Goal: Task Accomplishment & Management: Complete application form

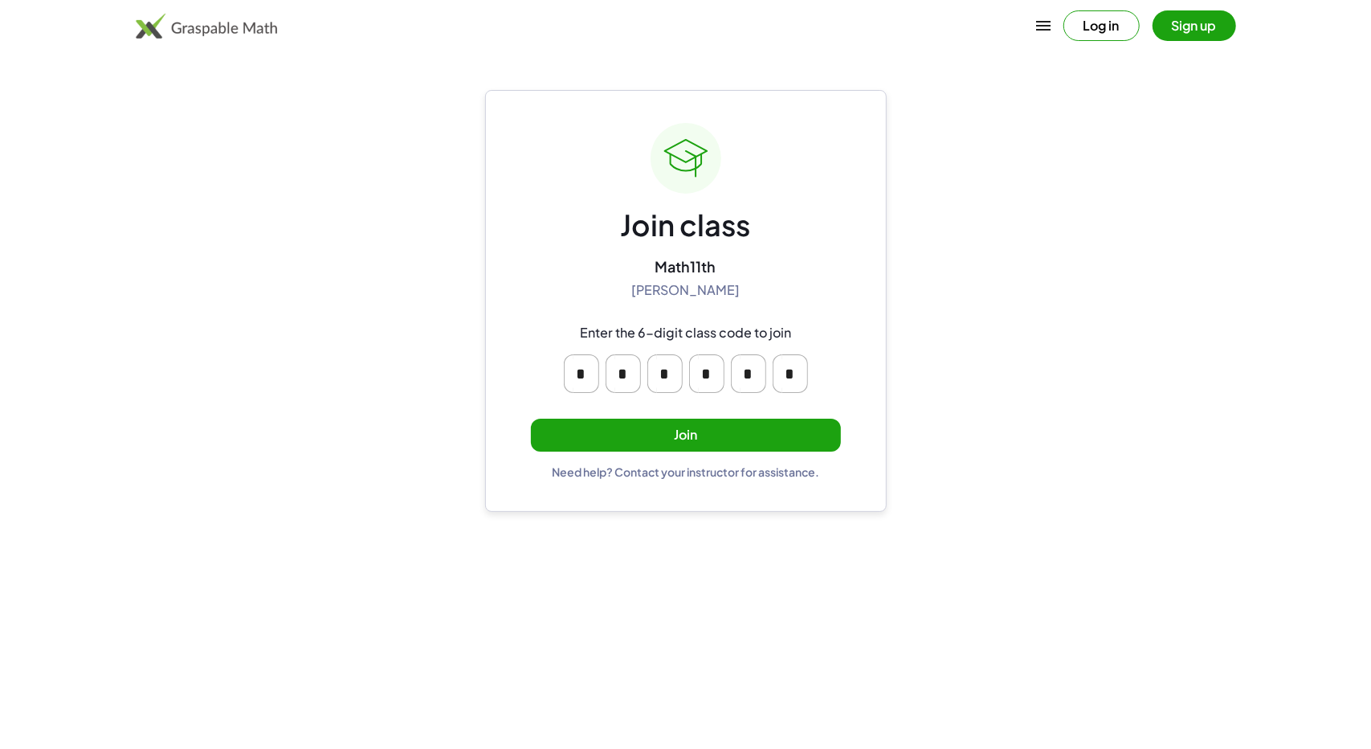
click at [651, 429] on button "Join" at bounding box center [686, 435] width 310 height 33
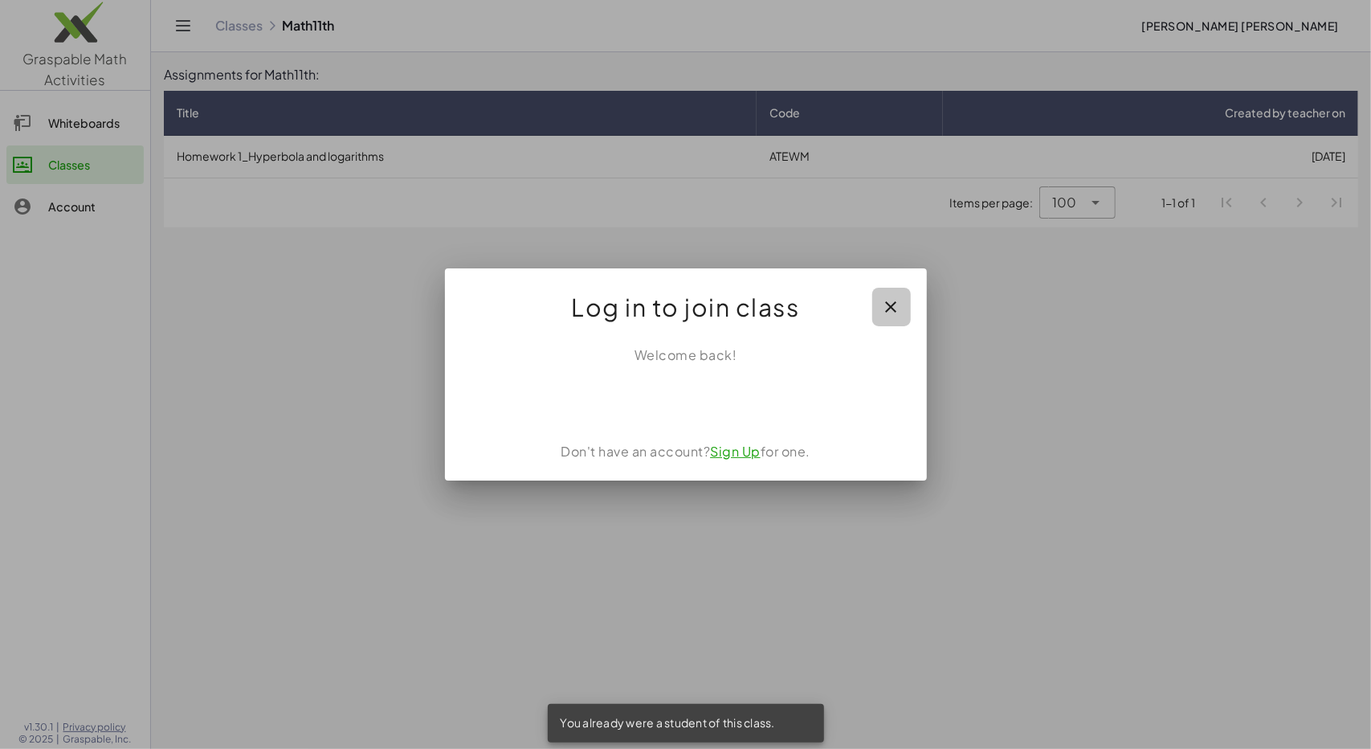
click at [896, 302] on icon "button" at bounding box center [891, 306] width 19 height 19
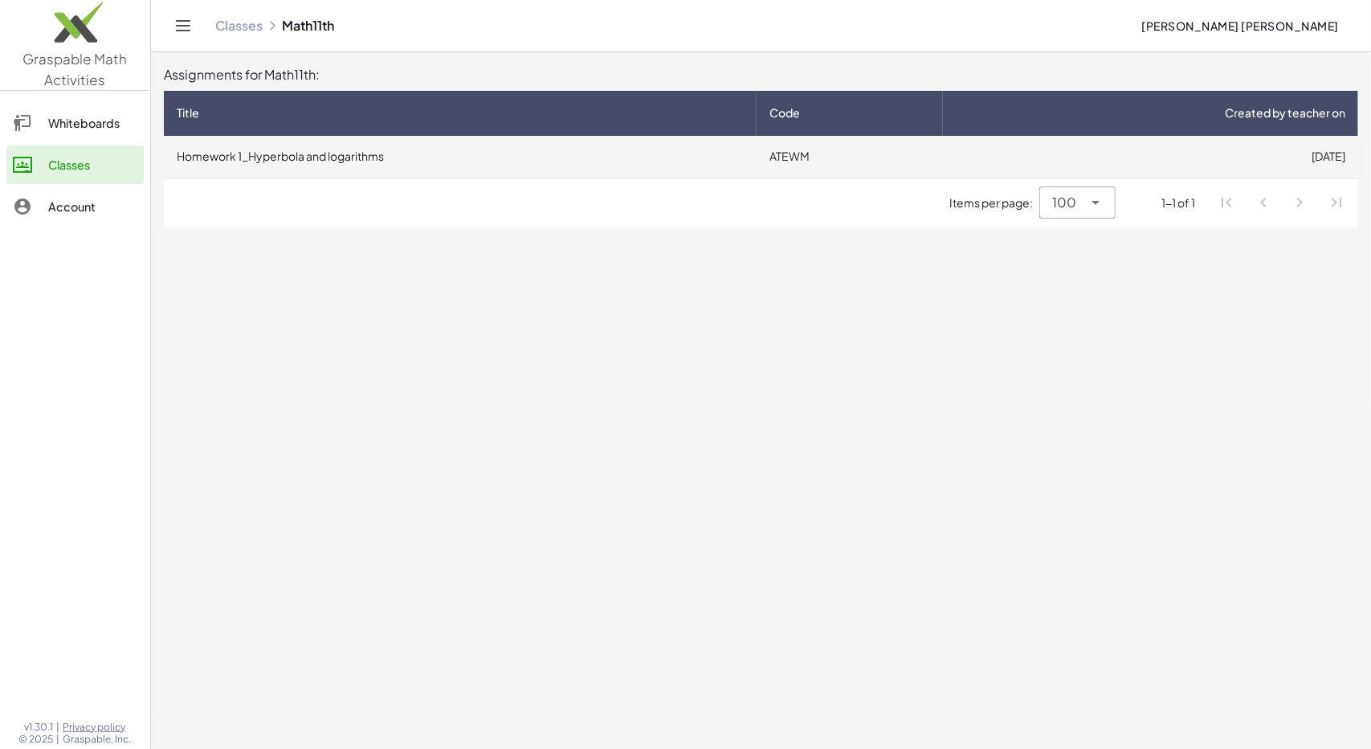
click at [1101, 166] on td "[DATE]" at bounding box center [1150, 157] width 415 height 42
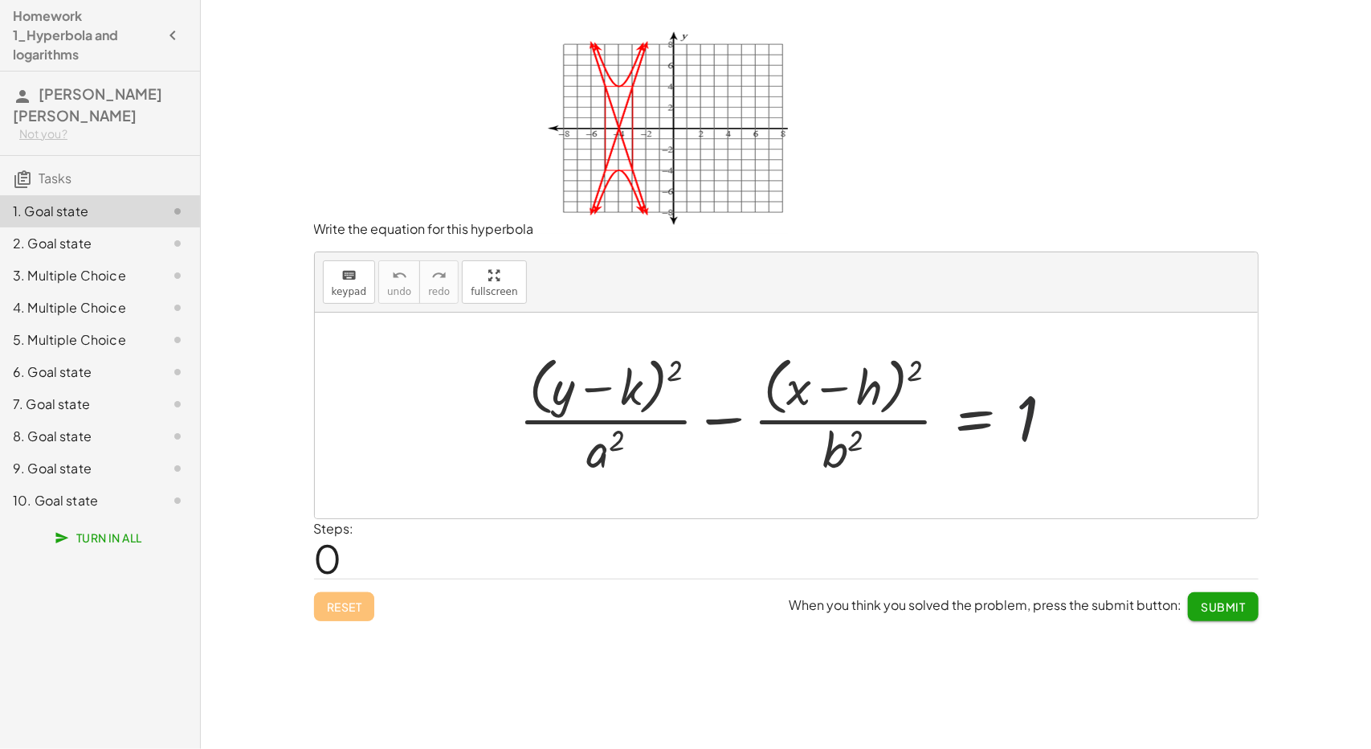
click at [1061, 472] on div at bounding box center [793, 414] width 565 height 131
click at [343, 297] on button "keyboard keypad" at bounding box center [349, 281] width 53 height 43
click at [440, 490] on div at bounding box center [786, 416] width 943 height 206
click at [566, 380] on div at bounding box center [564, 387] width 22 height 56
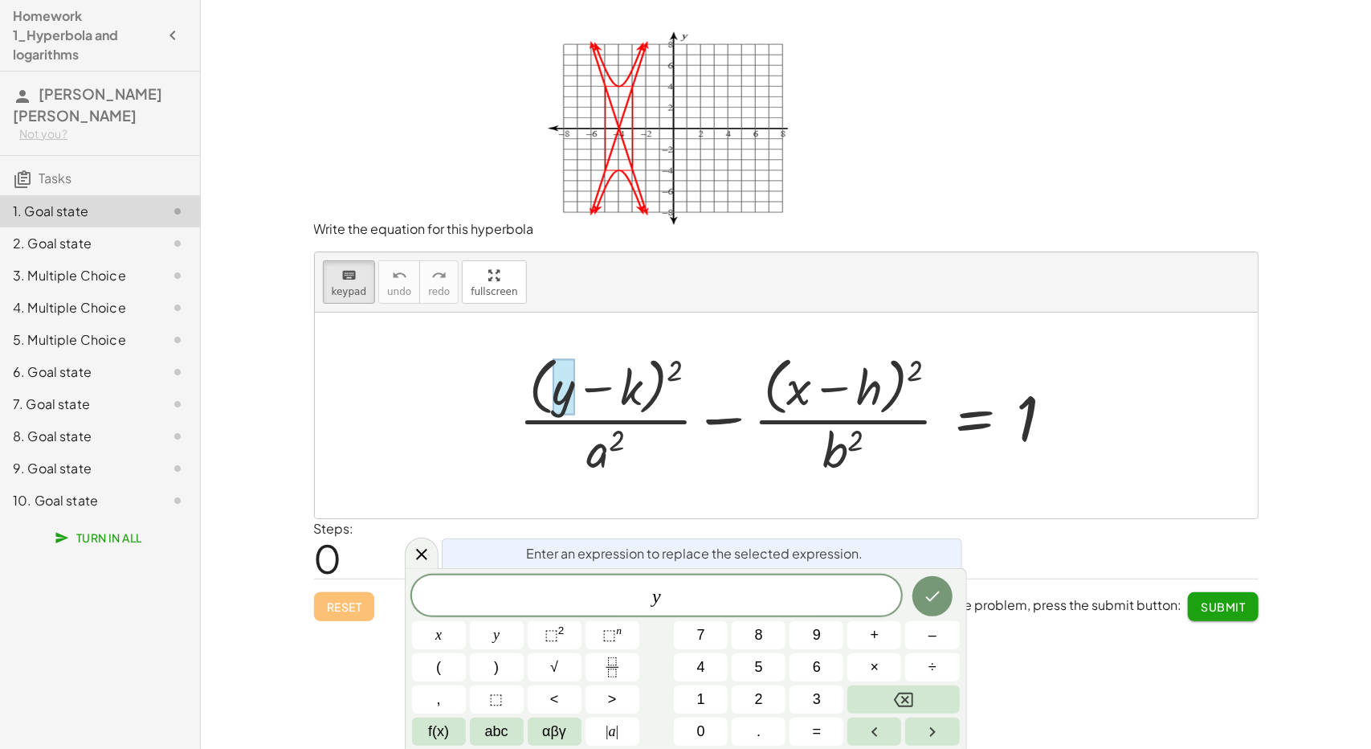
click at [635, 377] on div at bounding box center [793, 414] width 565 height 131
click at [637, 389] on div at bounding box center [793, 414] width 565 height 131
click at [623, 391] on div at bounding box center [793, 414] width 565 height 131
click at [940, 586] on icon "Done" at bounding box center [932, 595] width 19 height 19
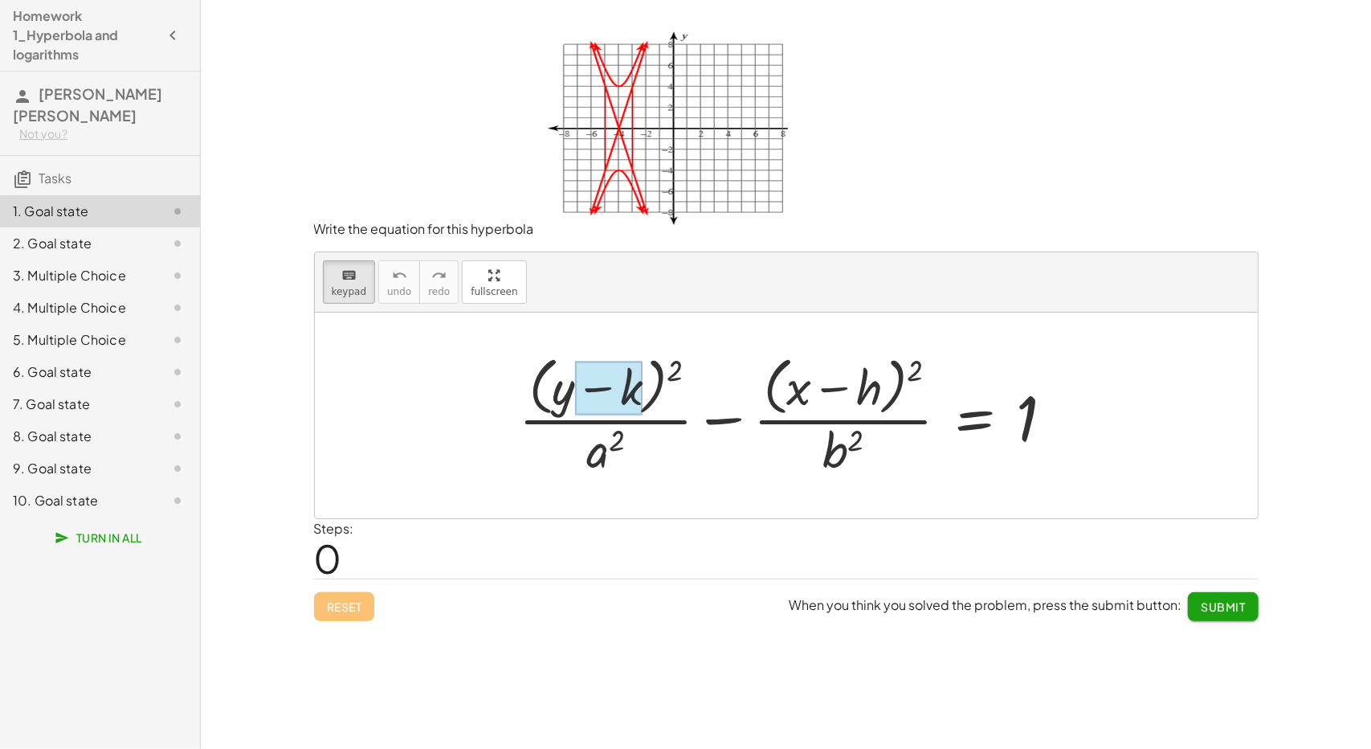
click at [641, 393] on div at bounding box center [608, 389] width 67 height 54
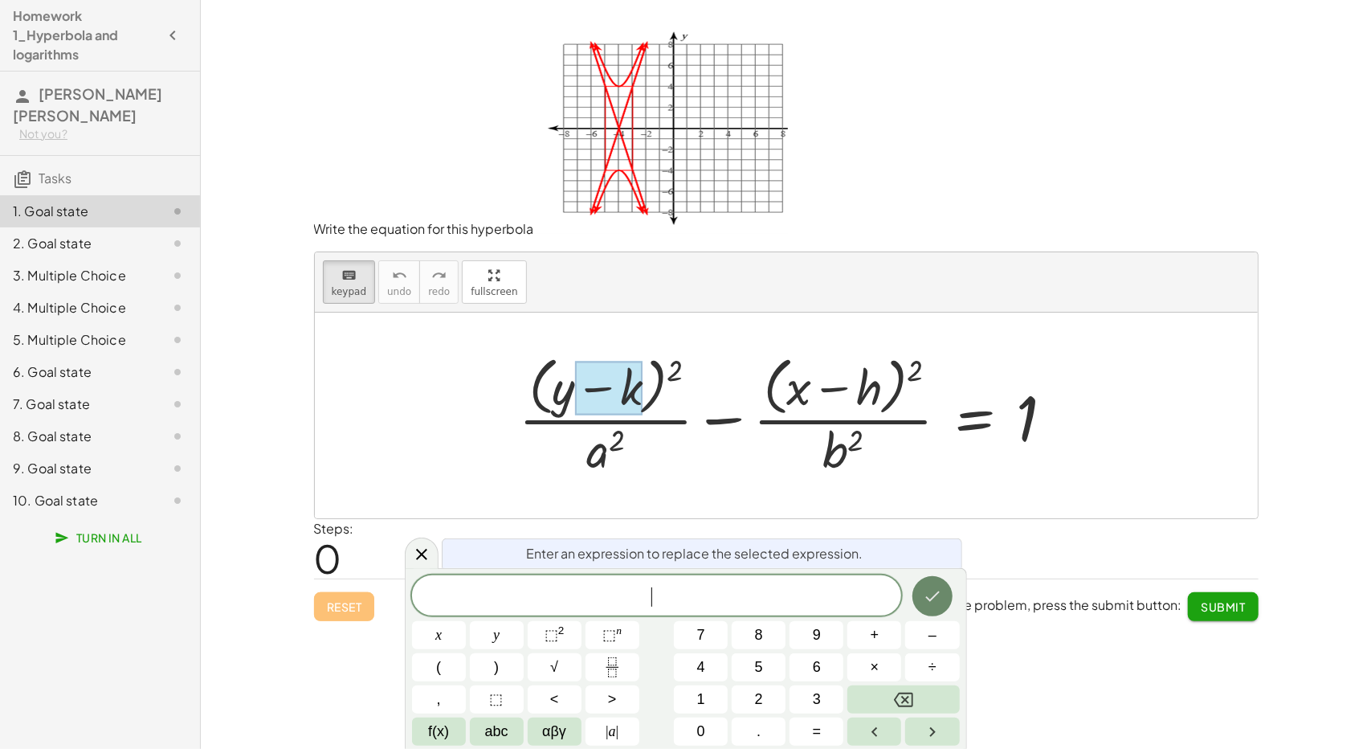
click at [938, 597] on icon "Done" at bounding box center [932, 595] width 19 height 19
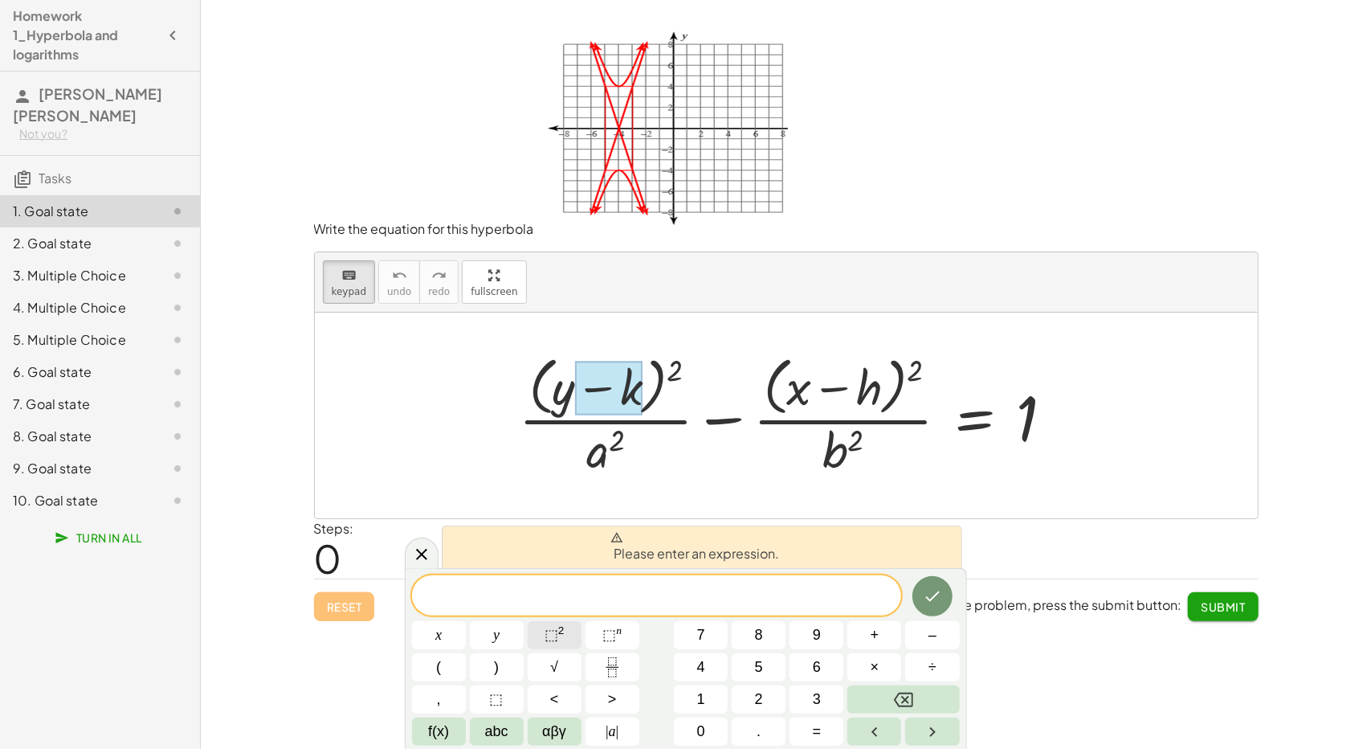
click at [558, 639] on span "⬚" at bounding box center [552, 635] width 14 height 16
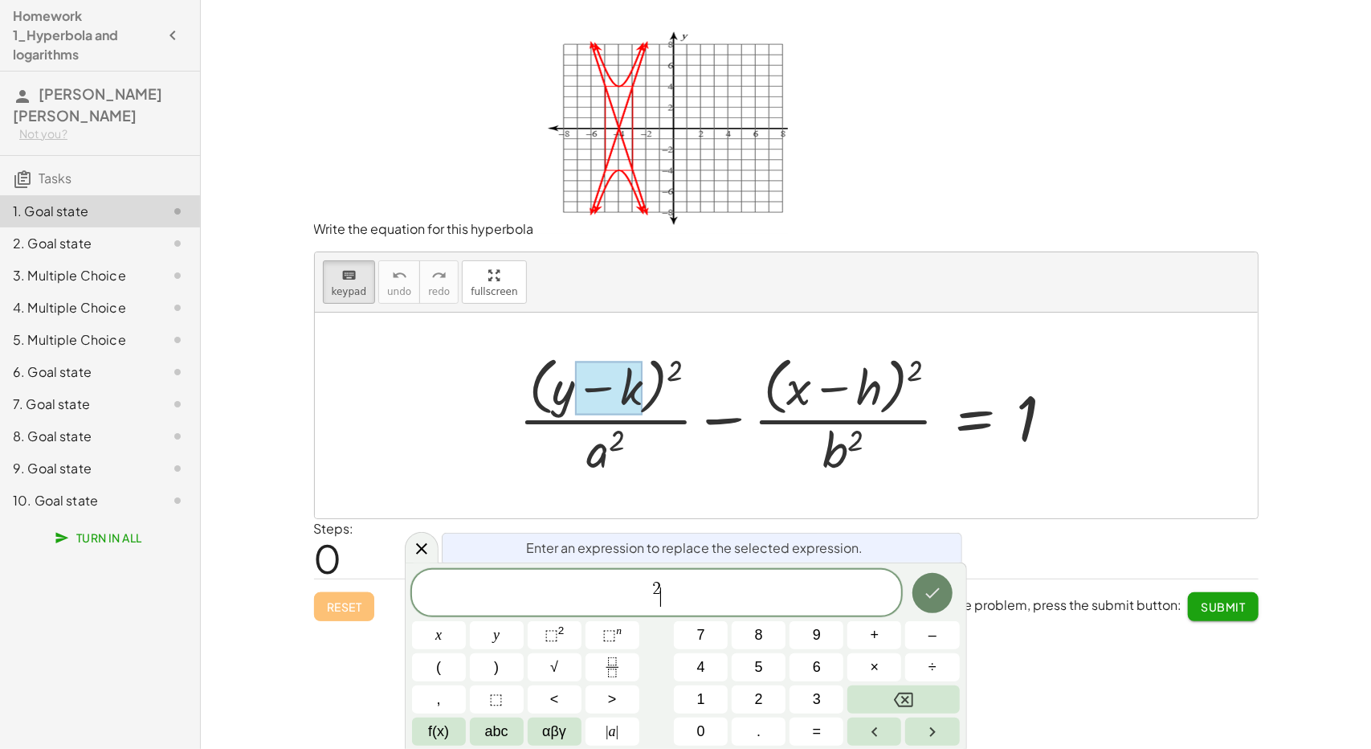
click at [921, 580] on button "Done" at bounding box center [933, 593] width 40 height 40
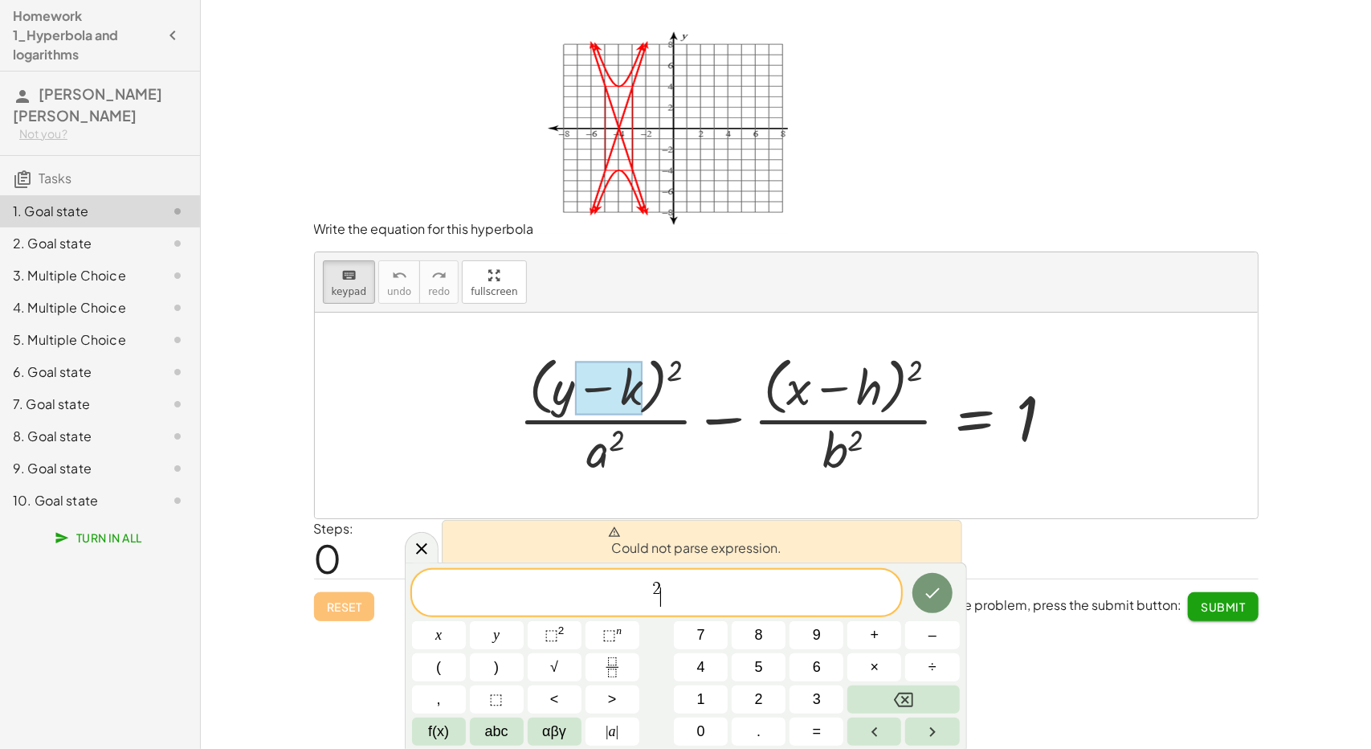
click at [644, 381] on div at bounding box center [793, 414] width 565 height 131
click at [901, 690] on icon "Backspace" at bounding box center [903, 699] width 19 height 19
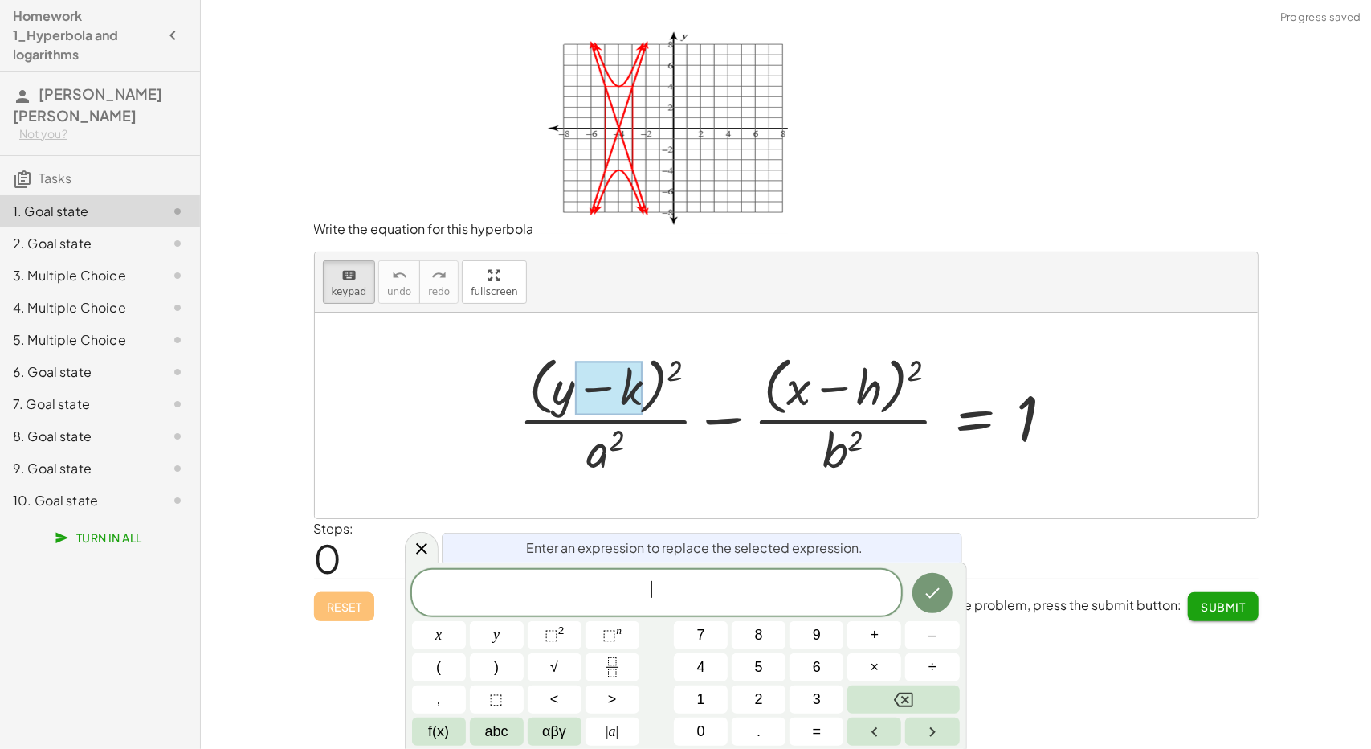
click at [619, 406] on div at bounding box center [608, 389] width 67 height 54
click at [623, 375] on div at bounding box center [608, 389] width 67 height 54
click at [688, 456] on div at bounding box center [793, 414] width 565 height 131
click at [889, 724] on button "Left arrow" at bounding box center [875, 731] width 54 height 28
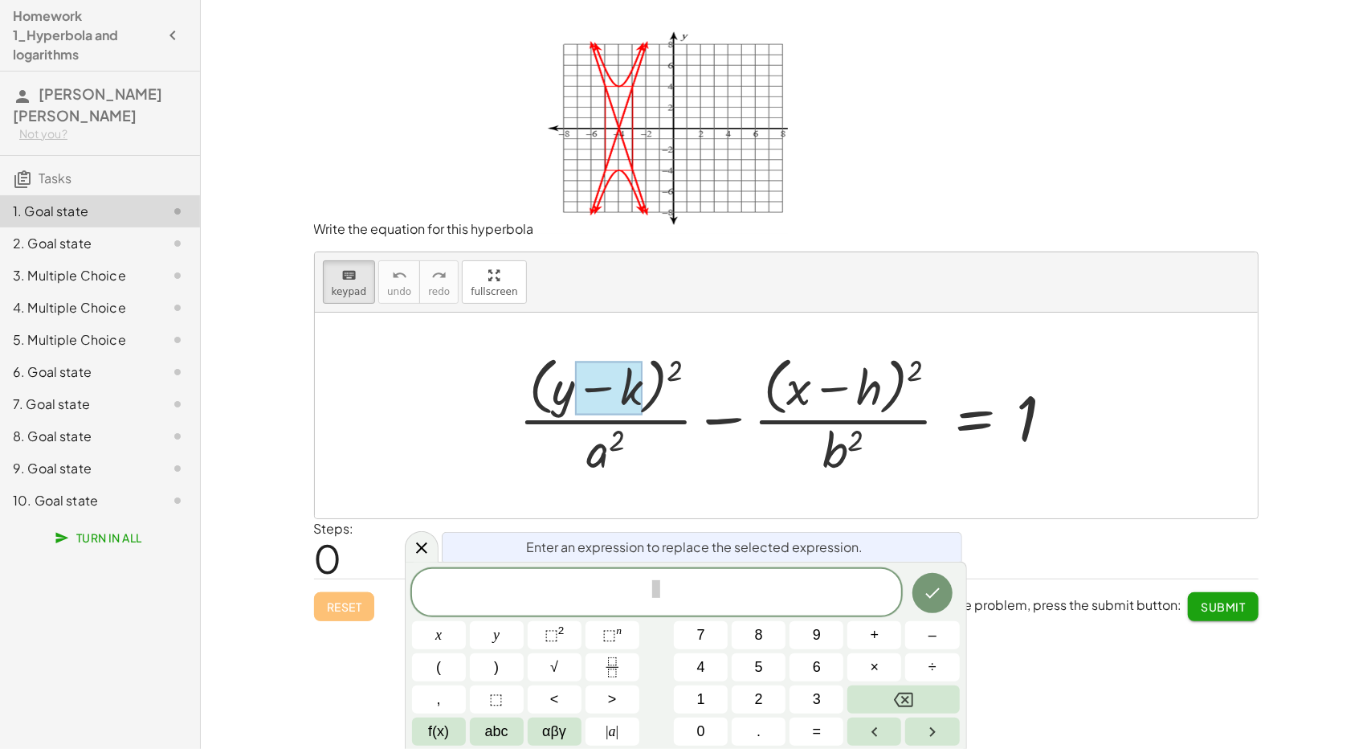
click at [649, 384] on div at bounding box center [793, 414] width 565 height 131
click at [698, 401] on div at bounding box center [793, 414] width 565 height 131
click at [776, 593] on span at bounding box center [657, 593] width 490 height 30
click at [419, 550] on icon at bounding box center [421, 547] width 19 height 19
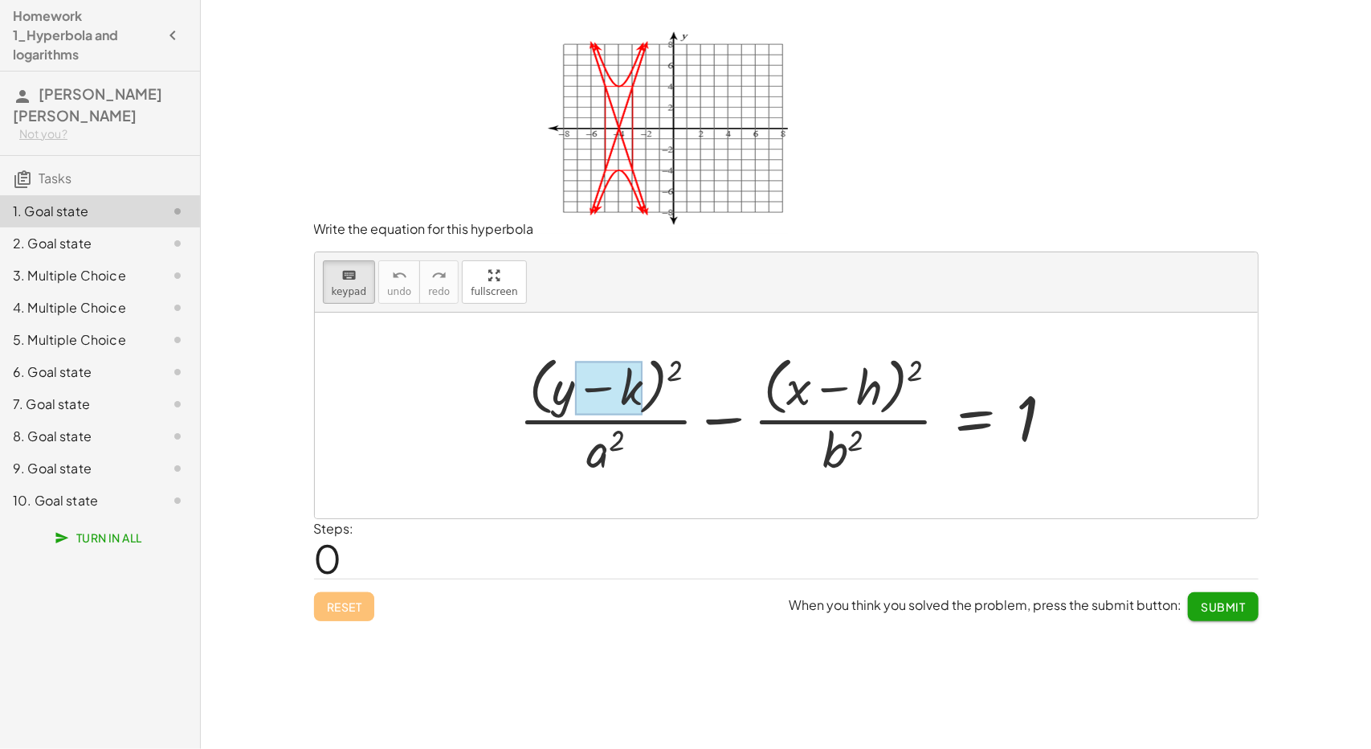
click at [603, 369] on div at bounding box center [608, 389] width 67 height 54
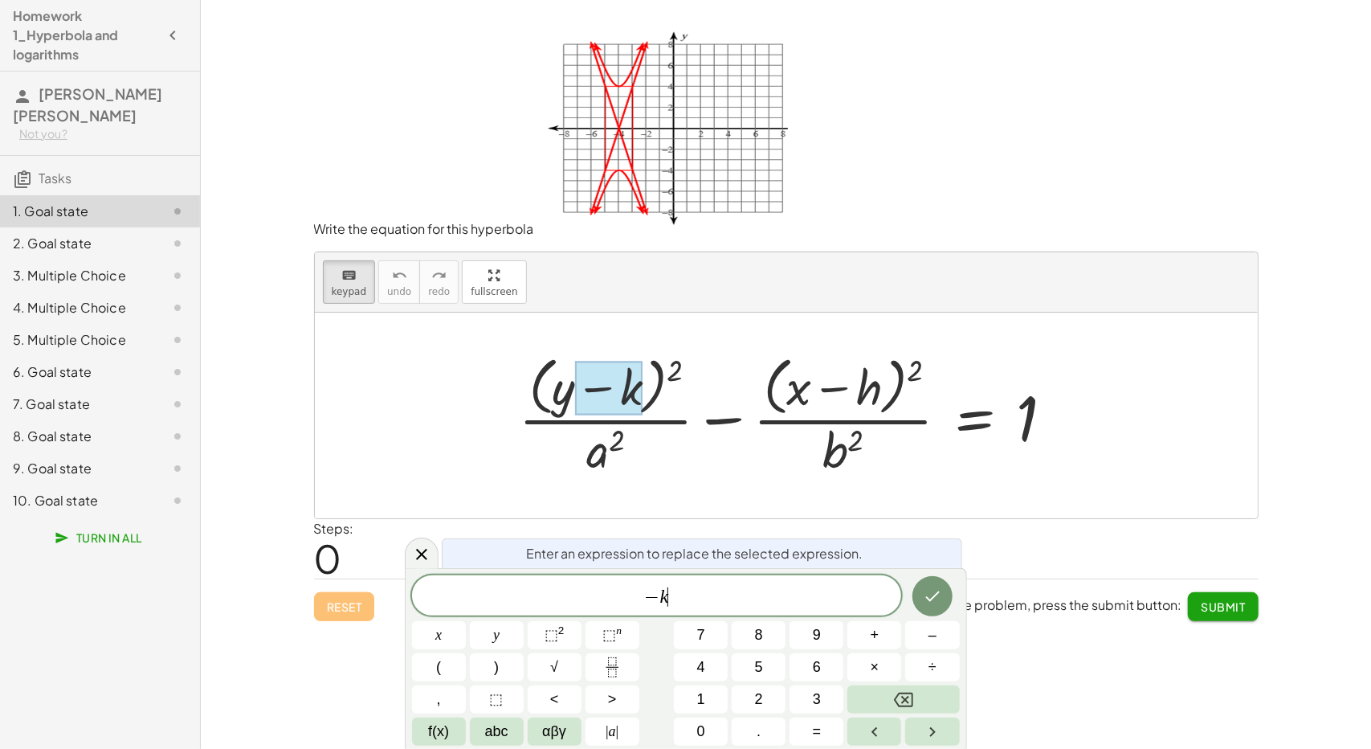
click at [679, 594] on span "− k ​" at bounding box center [657, 597] width 490 height 22
click at [566, 623] on button "⬚ 2" at bounding box center [555, 635] width 54 height 28
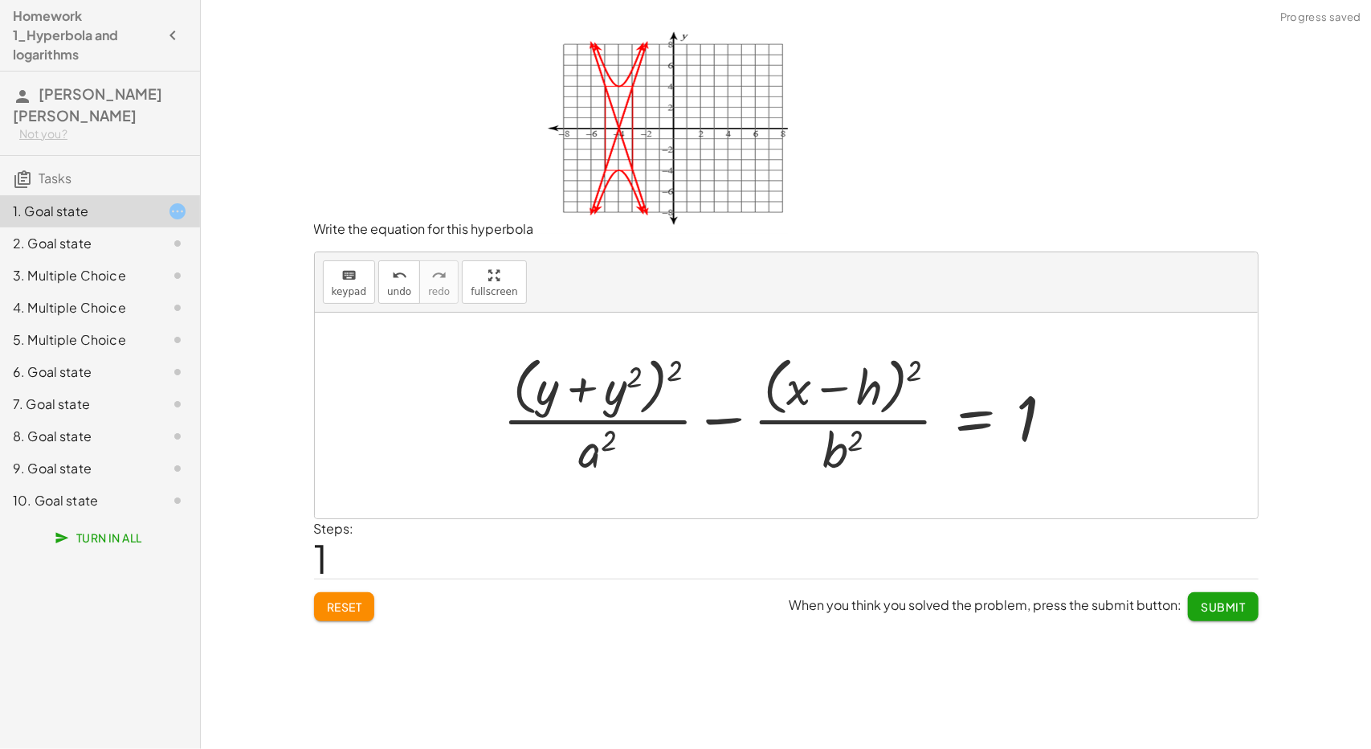
click at [580, 364] on div at bounding box center [785, 414] width 580 height 131
click at [580, 375] on div at bounding box center [785, 414] width 580 height 131
click at [583, 400] on div at bounding box center [785, 414] width 580 height 131
click at [578, 384] on div at bounding box center [785, 414] width 580 height 131
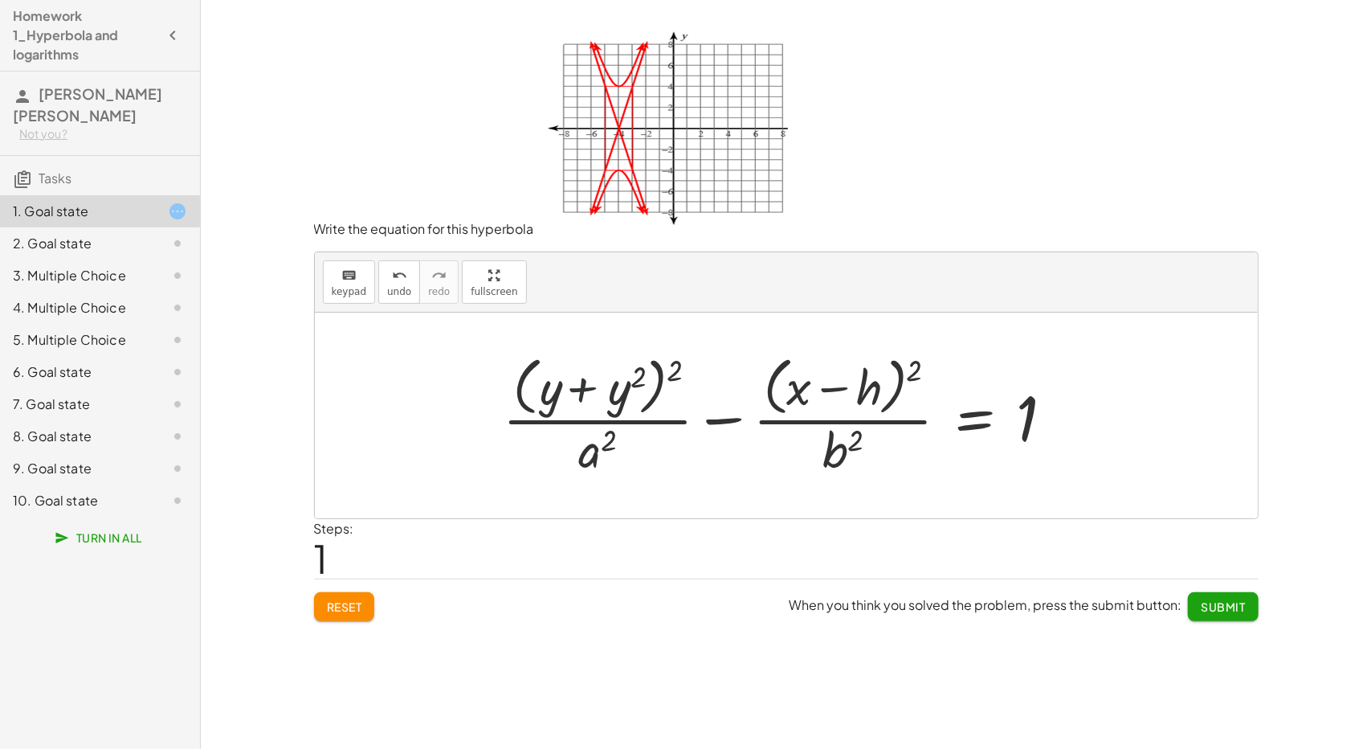
click at [580, 384] on div at bounding box center [785, 414] width 580 height 131
click at [566, 395] on div at bounding box center [785, 414] width 580 height 131
click at [643, 391] on div at bounding box center [785, 414] width 580 height 131
click at [629, 393] on div at bounding box center [785, 414] width 580 height 131
click at [622, 399] on div at bounding box center [785, 414] width 580 height 131
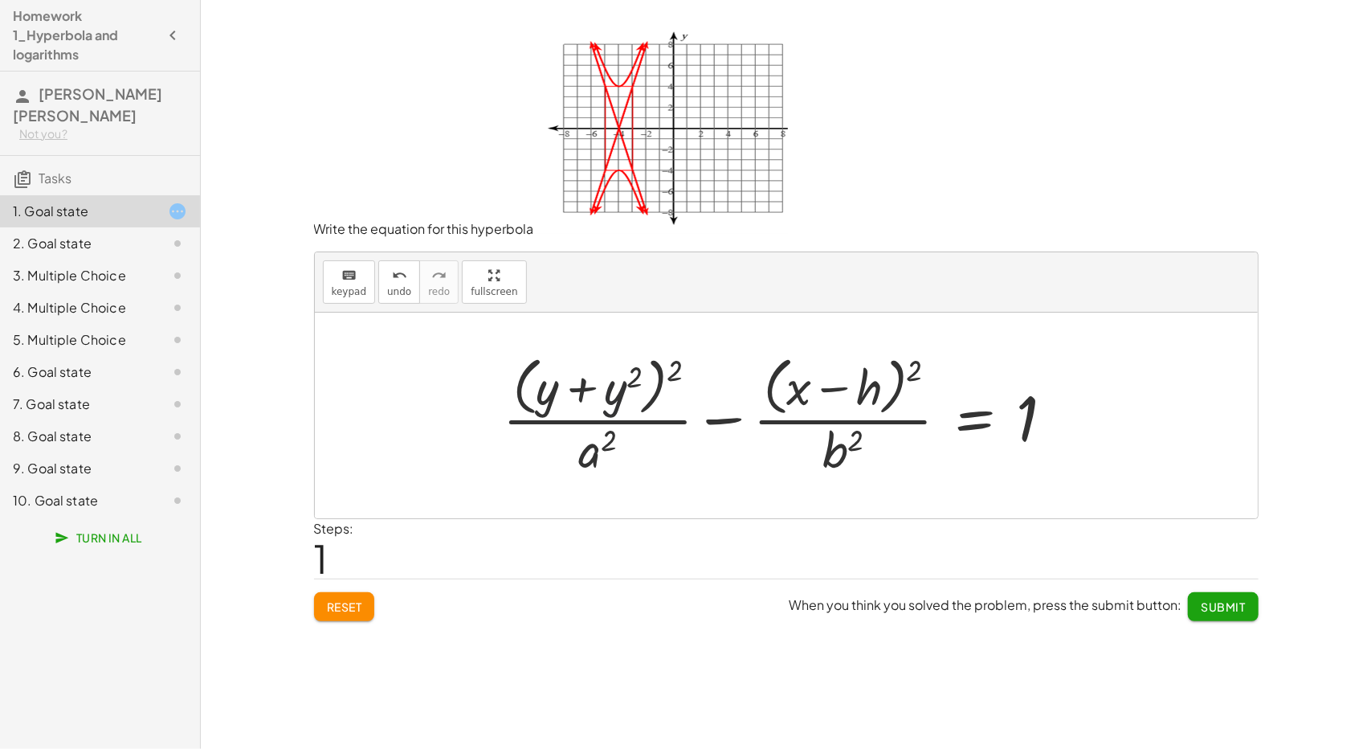
click at [622, 399] on div at bounding box center [785, 414] width 580 height 131
click at [586, 387] on div at bounding box center [785, 414] width 580 height 131
drag, startPoint x: 586, startPoint y: 387, endPoint x: 593, endPoint y: 376, distance: 13.0
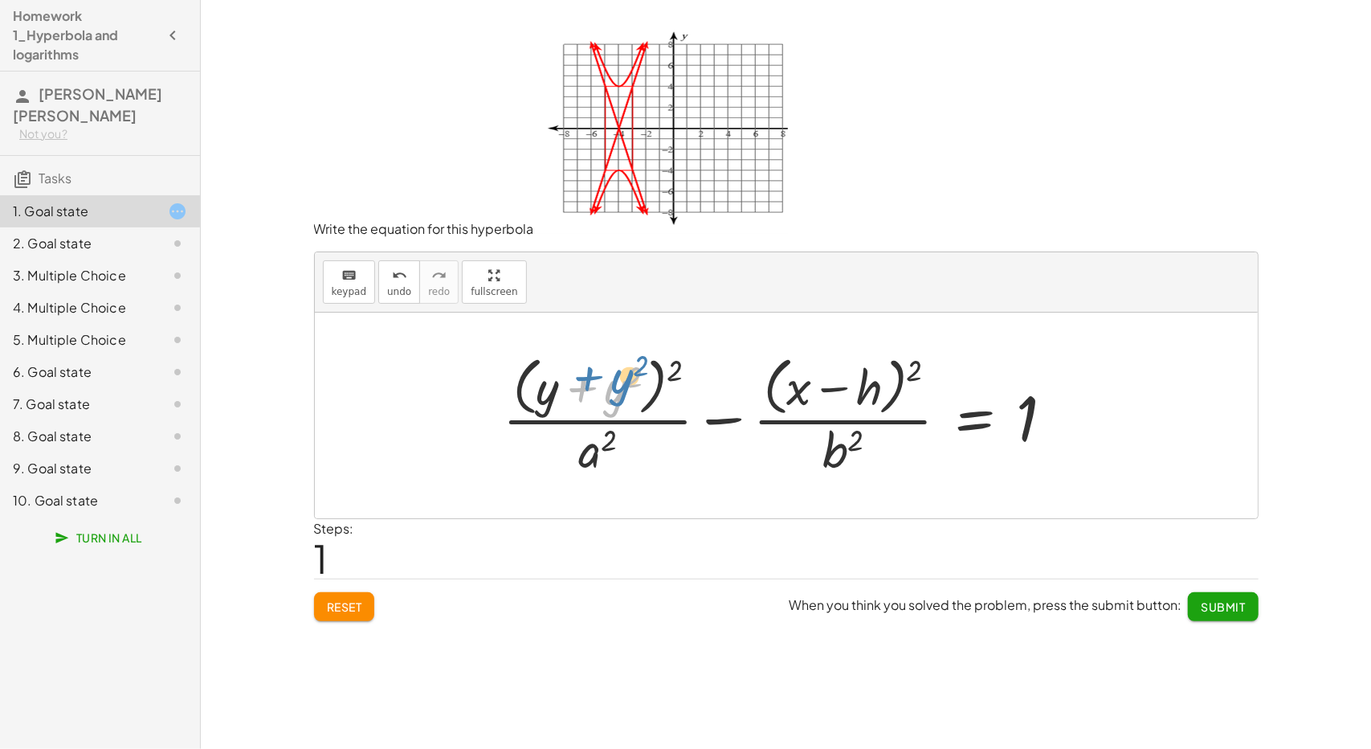
click at [593, 376] on div at bounding box center [785, 414] width 580 height 131
drag, startPoint x: 599, startPoint y: 391, endPoint x: 635, endPoint y: 505, distance: 119.7
click at [635, 505] on div "+ · ( + y − k ) 2 · a 2 − · ( + x − h ) 2 · b 2 = 1 + y 2 + · ( + y ) 2 · a 2 −…" at bounding box center [786, 416] width 943 height 206
drag, startPoint x: 596, startPoint y: 388, endPoint x: 831, endPoint y: 382, distance: 235.5
click at [831, 382] on div at bounding box center [785, 414] width 580 height 131
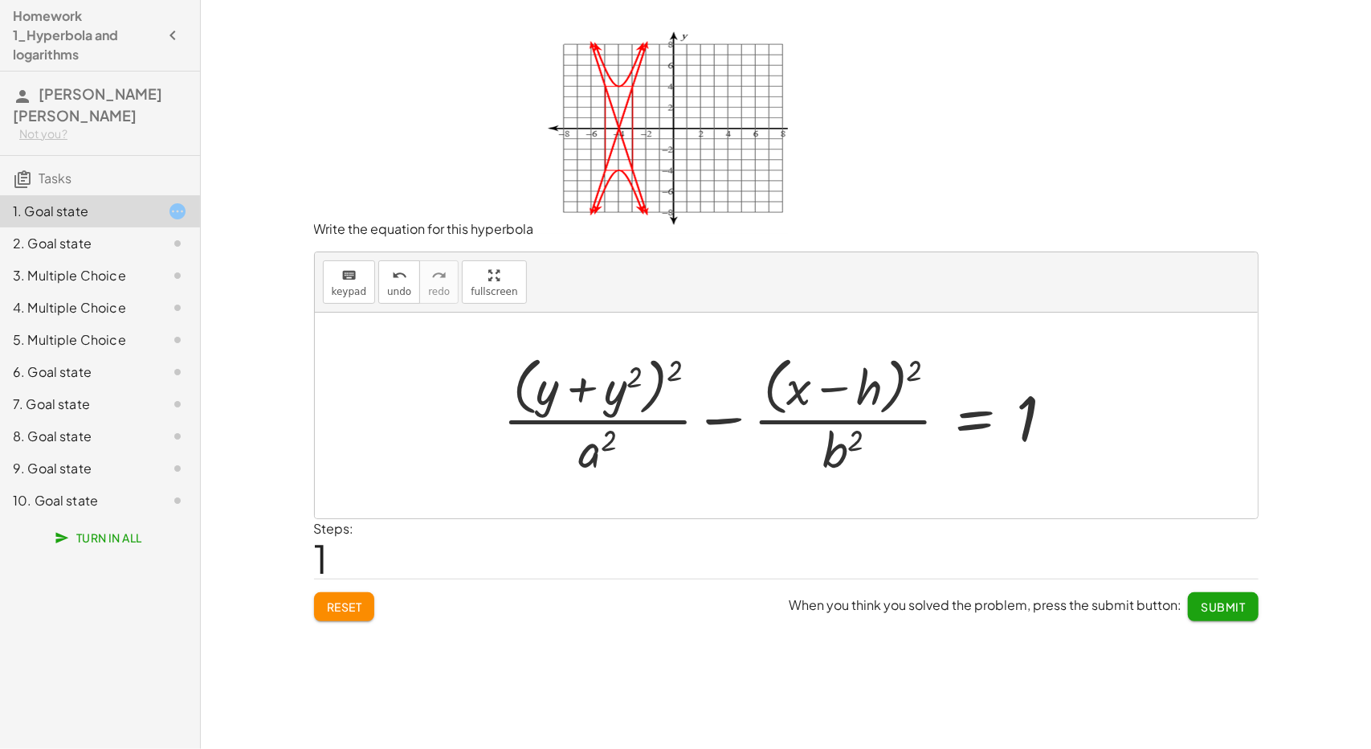
click at [606, 392] on div at bounding box center [785, 414] width 580 height 131
drag, startPoint x: 606, startPoint y: 392, endPoint x: 435, endPoint y: 411, distance: 171.4
click at [435, 411] on div "+ · ( + y − k ) 2 · a 2 − · ( + x − h ) 2 · b 2 = 1 + y 2 + · ( + y ) 2 · a 2 −…" at bounding box center [786, 416] width 943 height 206
drag, startPoint x: 548, startPoint y: 395, endPoint x: 558, endPoint y: 454, distance: 59.4
click at [558, 454] on div at bounding box center [785, 414] width 580 height 131
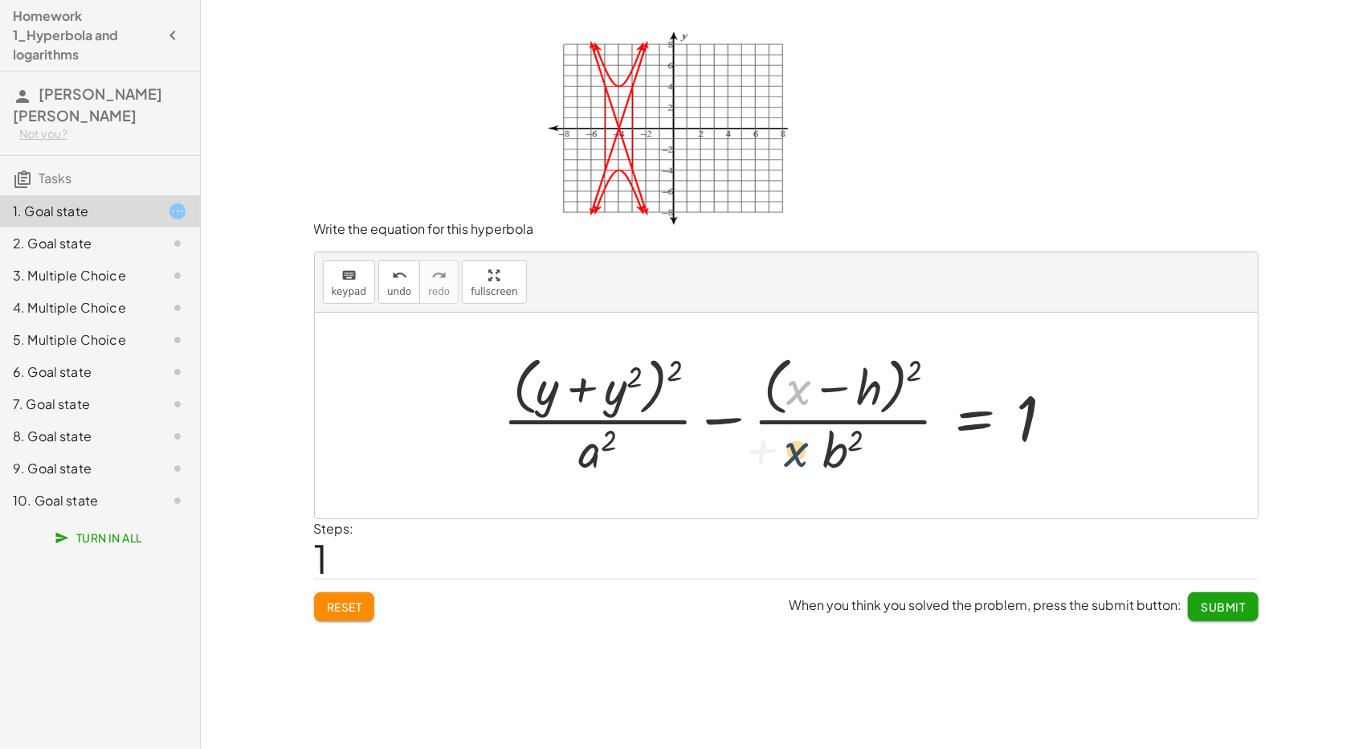
drag, startPoint x: 795, startPoint y: 390, endPoint x: 792, endPoint y: 455, distance: 65.2
click at [792, 455] on div at bounding box center [785, 414] width 580 height 131
click at [869, 377] on div at bounding box center [785, 414] width 580 height 131
click at [363, 294] on button "keyboard keypad" at bounding box center [349, 281] width 53 height 43
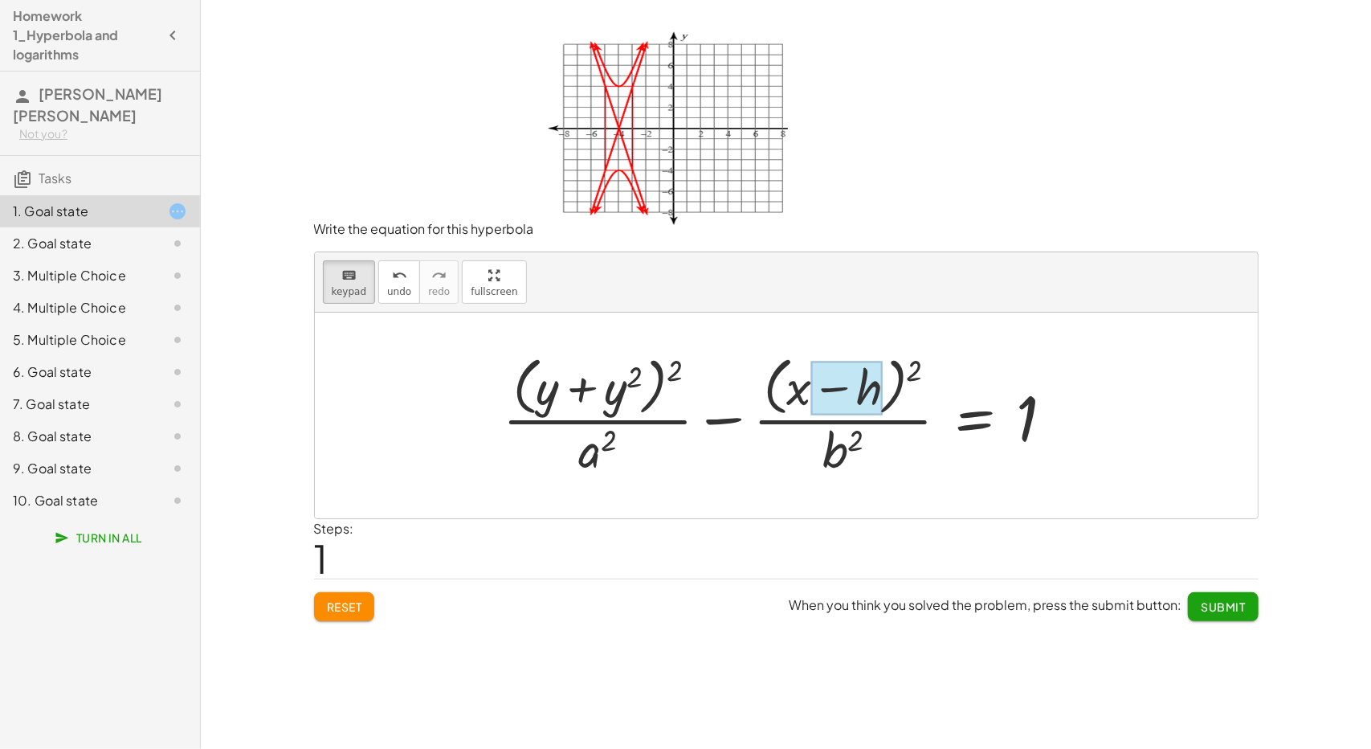
click at [857, 388] on div at bounding box center [846, 389] width 71 height 54
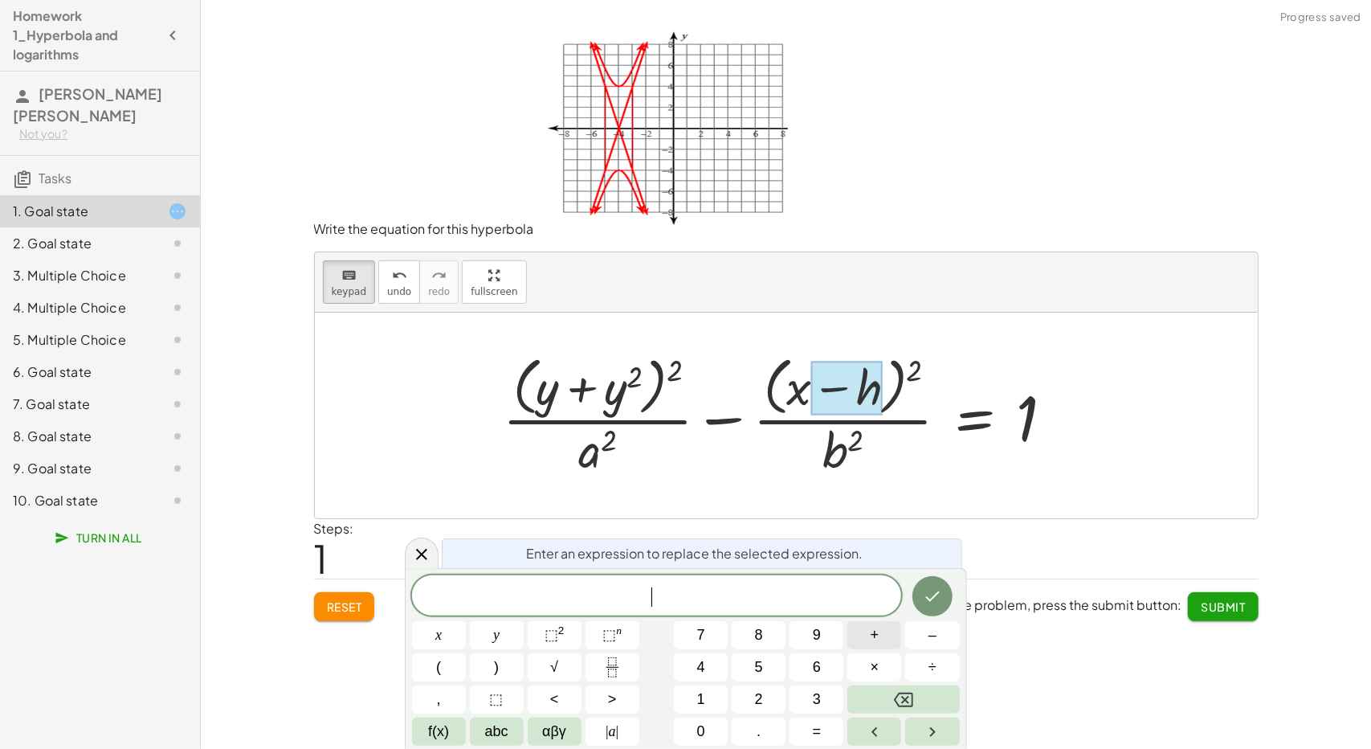
click at [885, 631] on button "+" at bounding box center [875, 635] width 54 height 28
click at [717, 652] on div "+ x y ⬚ 2 ⬚ n 7 8 9 + – ( ) √ 4 5 6 × ÷ , ⬚ < > 1 2 3 f(x) abc αβγ | a | 0 . =" at bounding box center [686, 660] width 548 height 170
click at [714, 655] on button "4" at bounding box center [701, 667] width 54 height 28
click at [943, 601] on button "Done" at bounding box center [933, 596] width 40 height 40
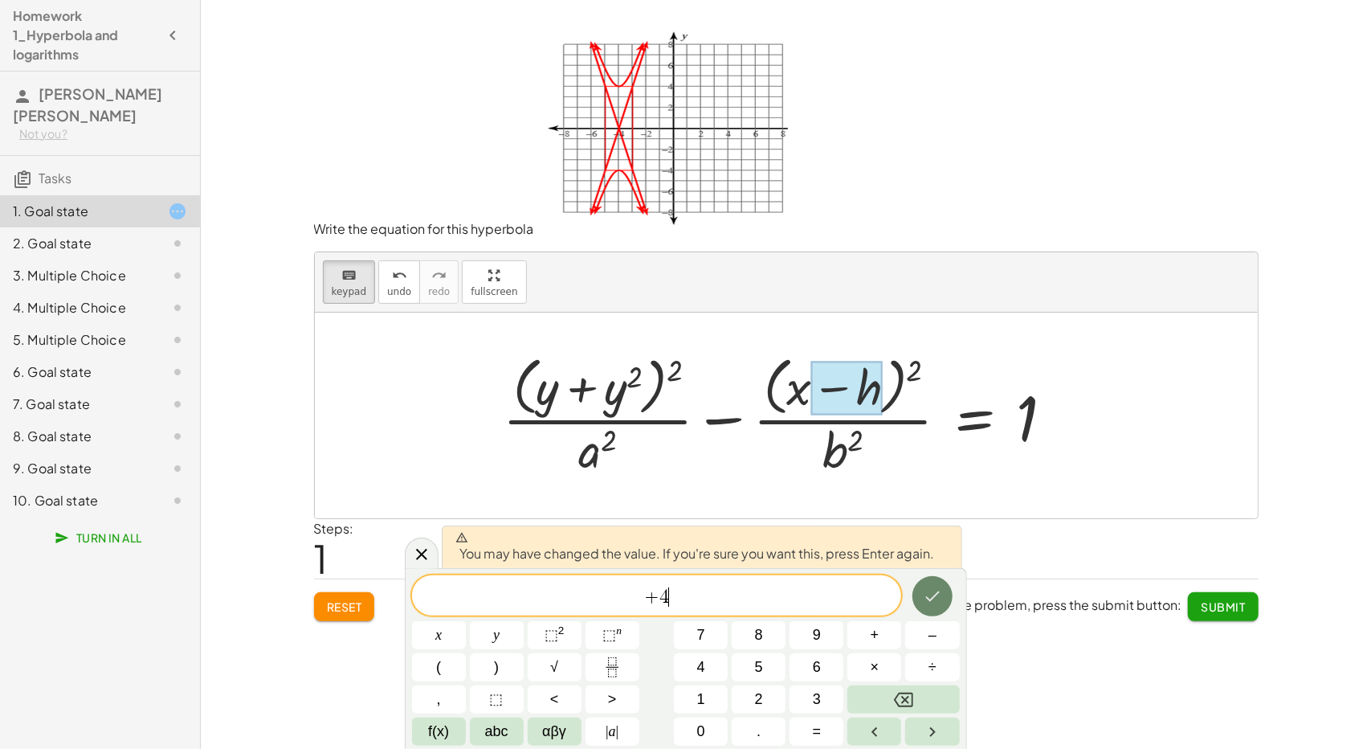
click at [938, 599] on icon "Done" at bounding box center [932, 595] width 19 height 19
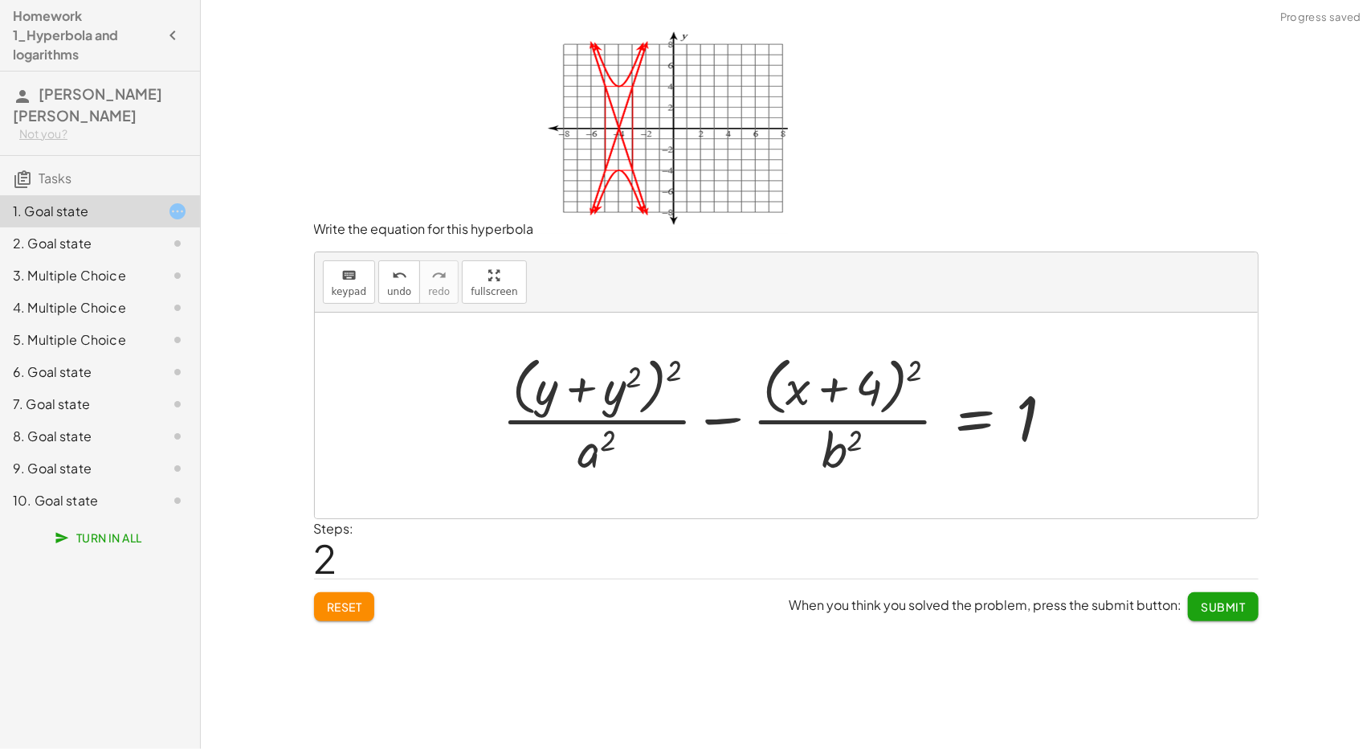
click at [841, 448] on div at bounding box center [784, 414] width 581 height 131
click at [332, 287] on span "keypad" at bounding box center [349, 291] width 35 height 11
click at [840, 456] on div at bounding box center [842, 450] width 41 height 56
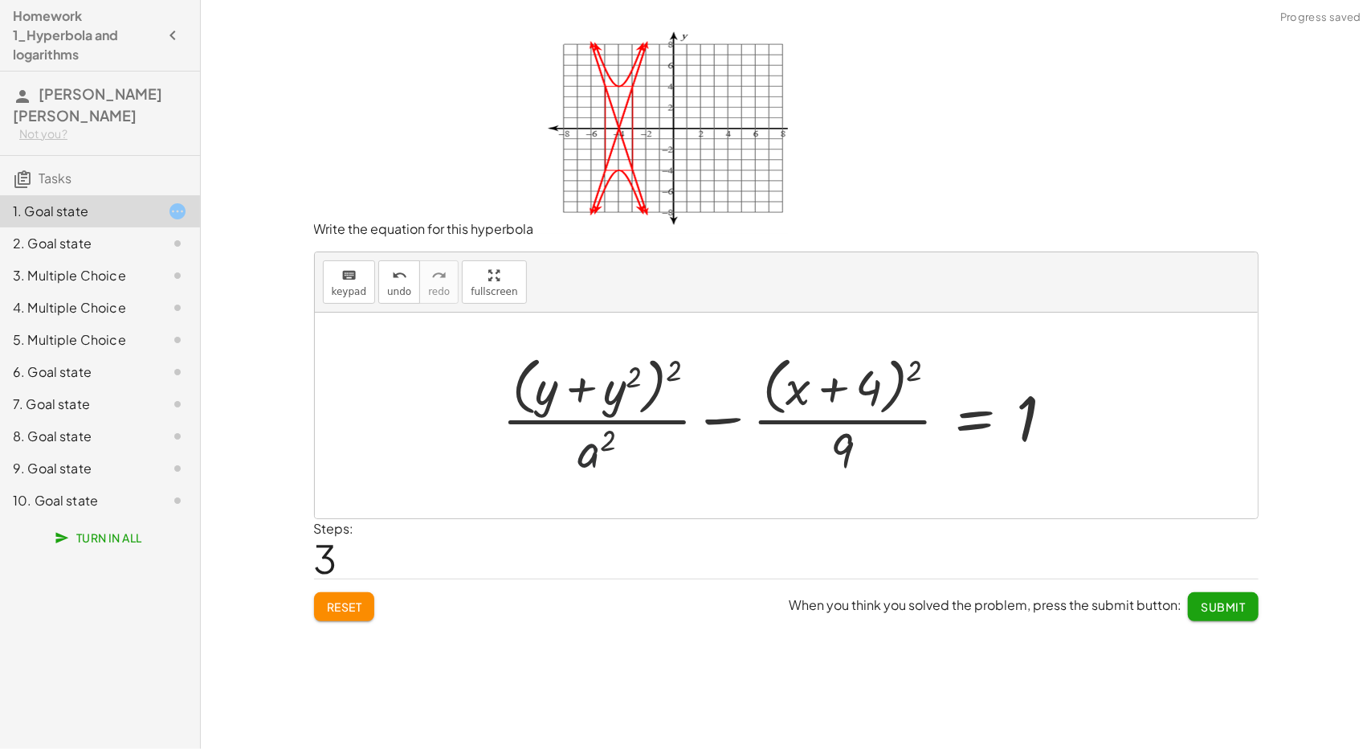
click at [603, 457] on div at bounding box center [784, 414] width 581 height 131
click at [595, 453] on div at bounding box center [784, 414] width 581 height 131
click at [366, 287] on button "keyboard keypad" at bounding box center [349, 281] width 53 height 43
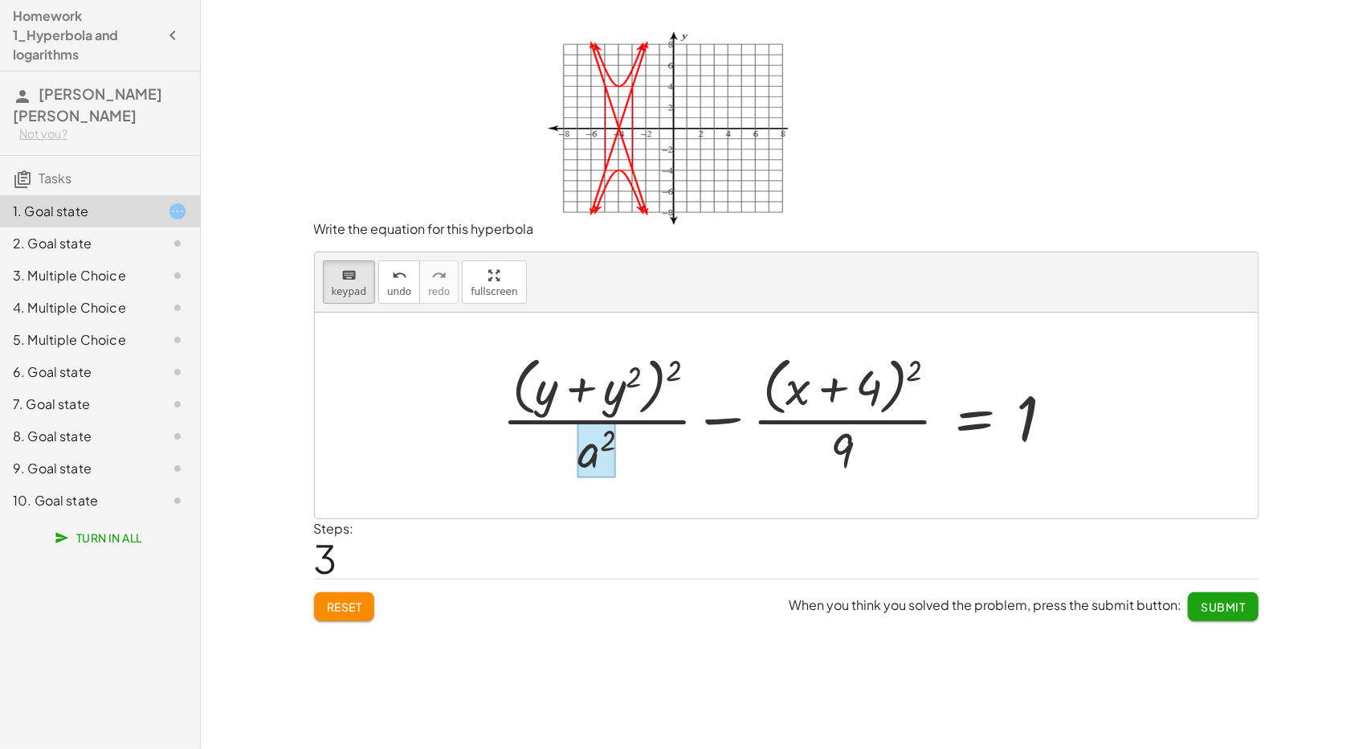
click at [583, 436] on div at bounding box center [597, 450] width 39 height 56
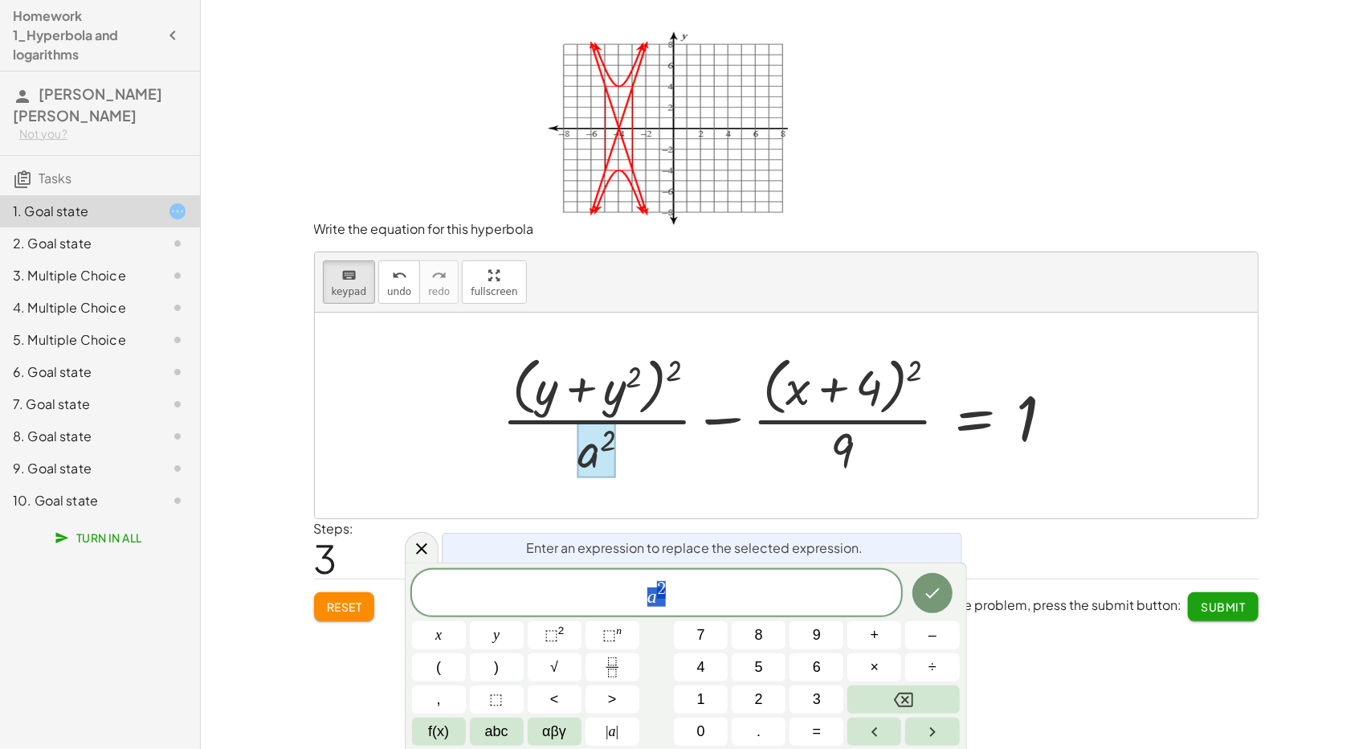
click at [583, 436] on div at bounding box center [597, 450] width 39 height 56
click at [682, 590] on span "a 2" at bounding box center [657, 593] width 490 height 29
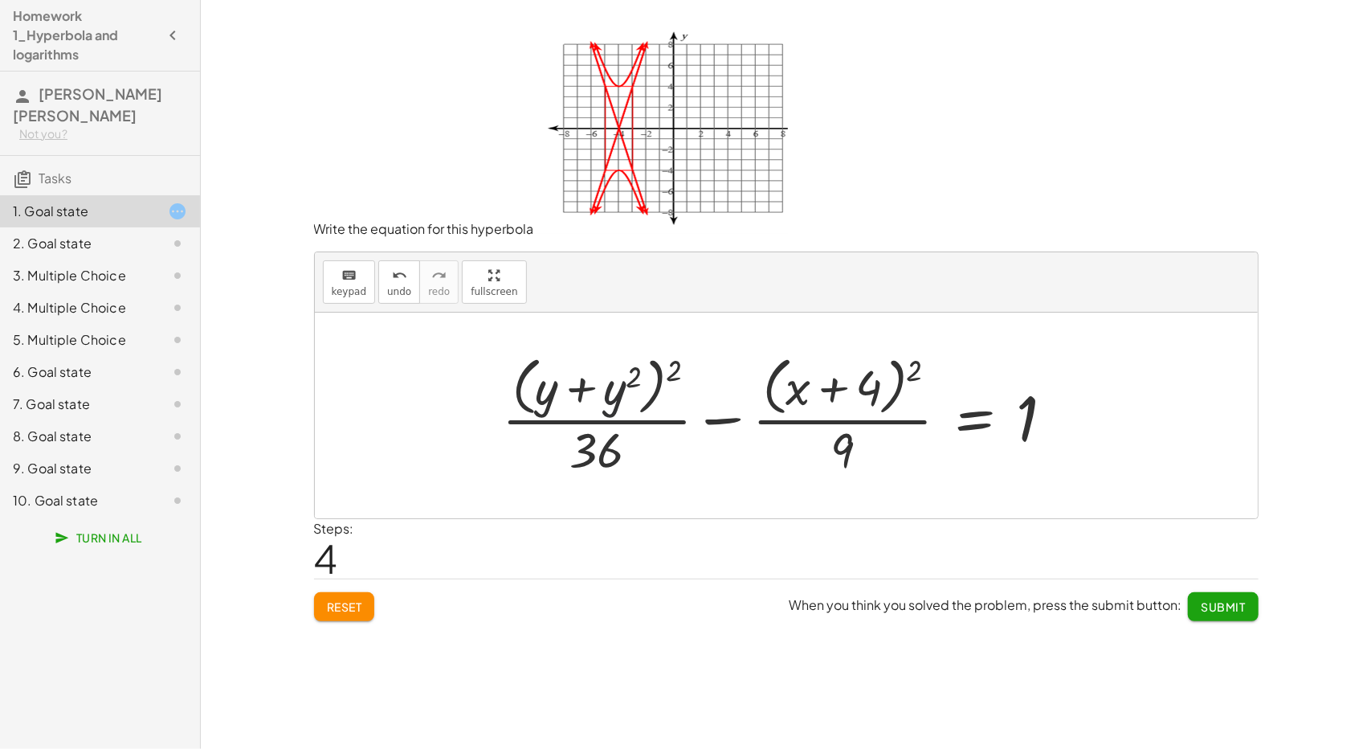
click at [604, 375] on div at bounding box center [784, 414] width 581 height 131
click at [615, 398] on div at bounding box center [784, 414] width 581 height 131
click at [328, 276] on button "keyboard keypad" at bounding box center [349, 281] width 53 height 43
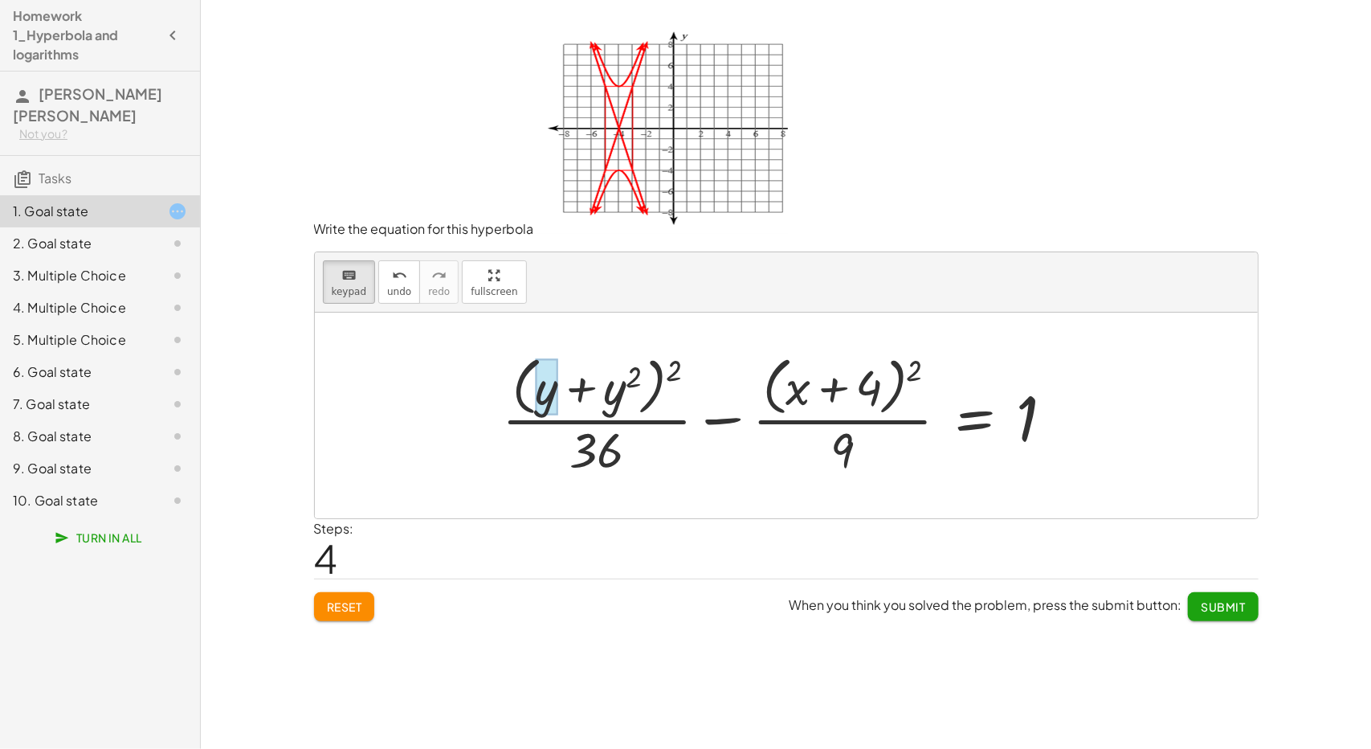
click at [570, 374] on div at bounding box center [784, 414] width 581 height 131
click at [545, 386] on div at bounding box center [547, 387] width 22 height 56
click at [545, 386] on div at bounding box center [783, 414] width 582 height 131
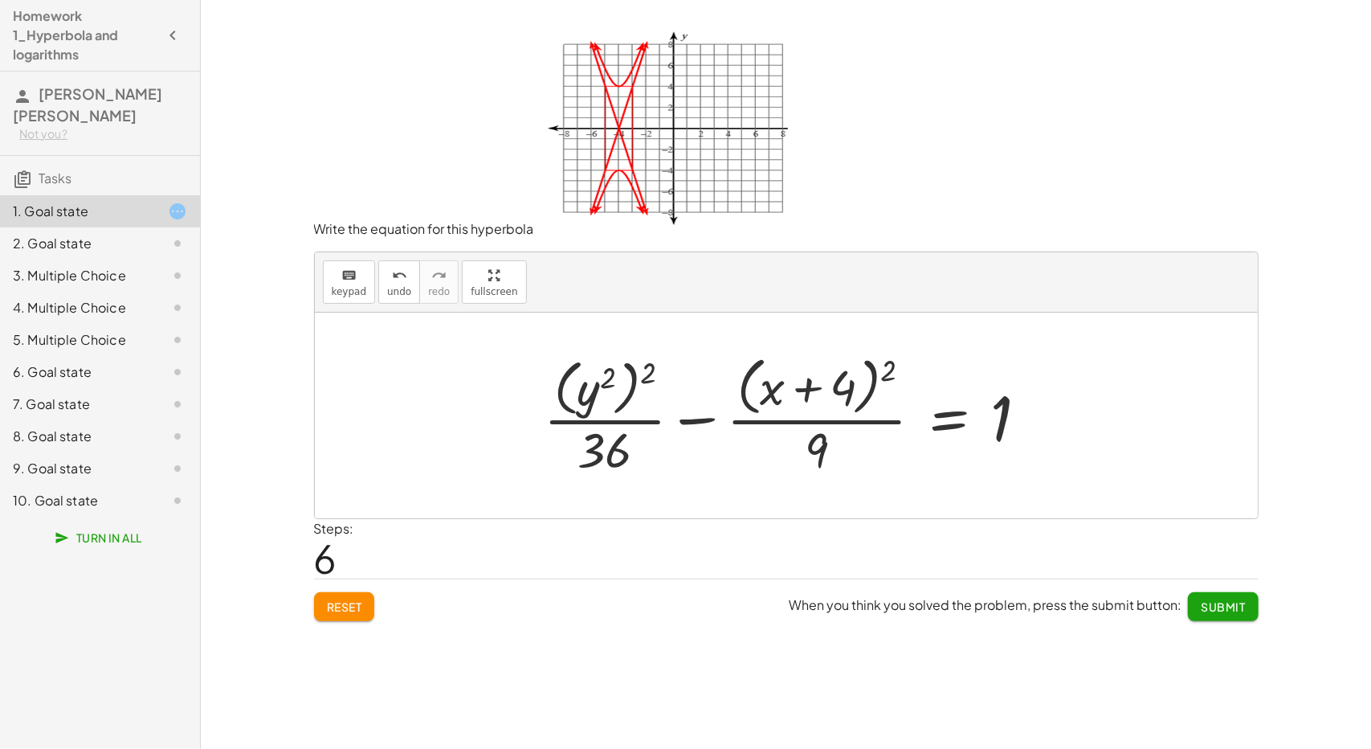
click at [653, 376] on div at bounding box center [792, 414] width 513 height 131
click at [649, 370] on div at bounding box center [792, 414] width 513 height 131
click at [345, 286] on span "keypad" at bounding box center [349, 291] width 35 height 11
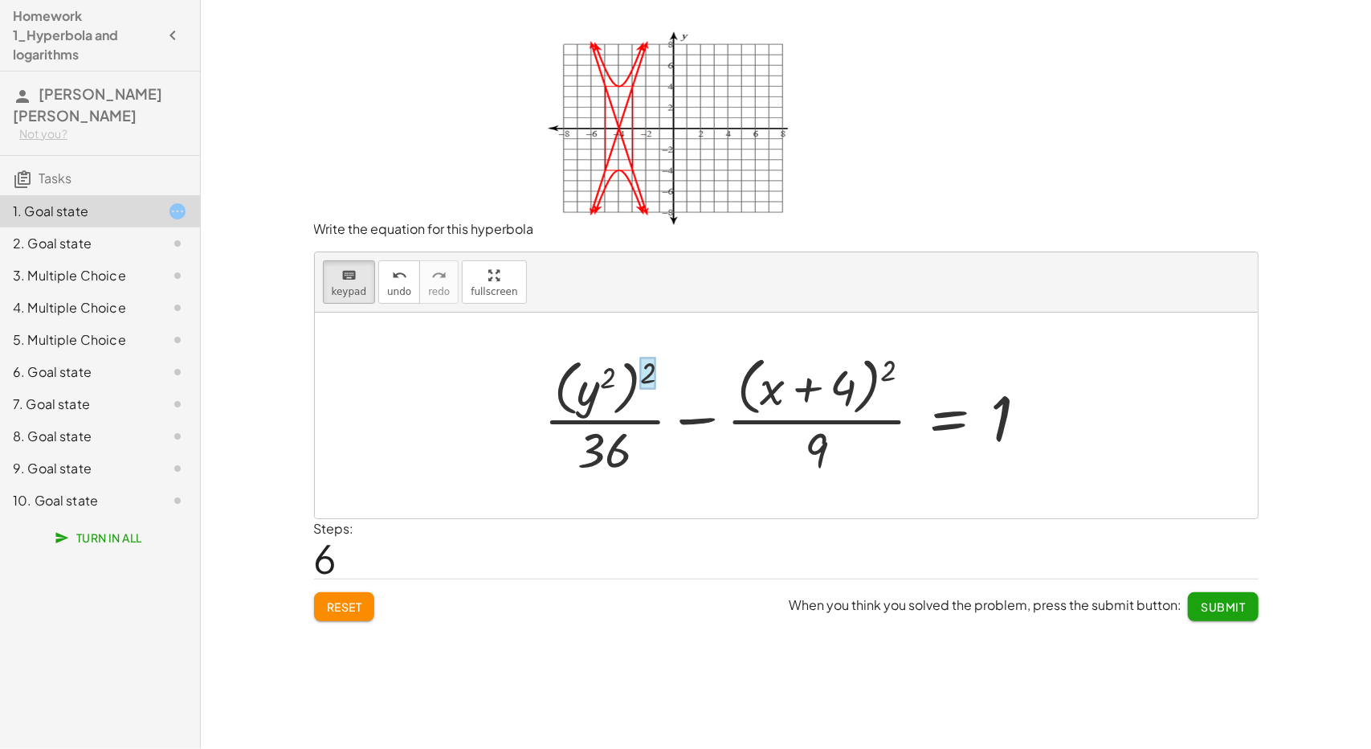
click at [649, 380] on div at bounding box center [648, 373] width 16 height 32
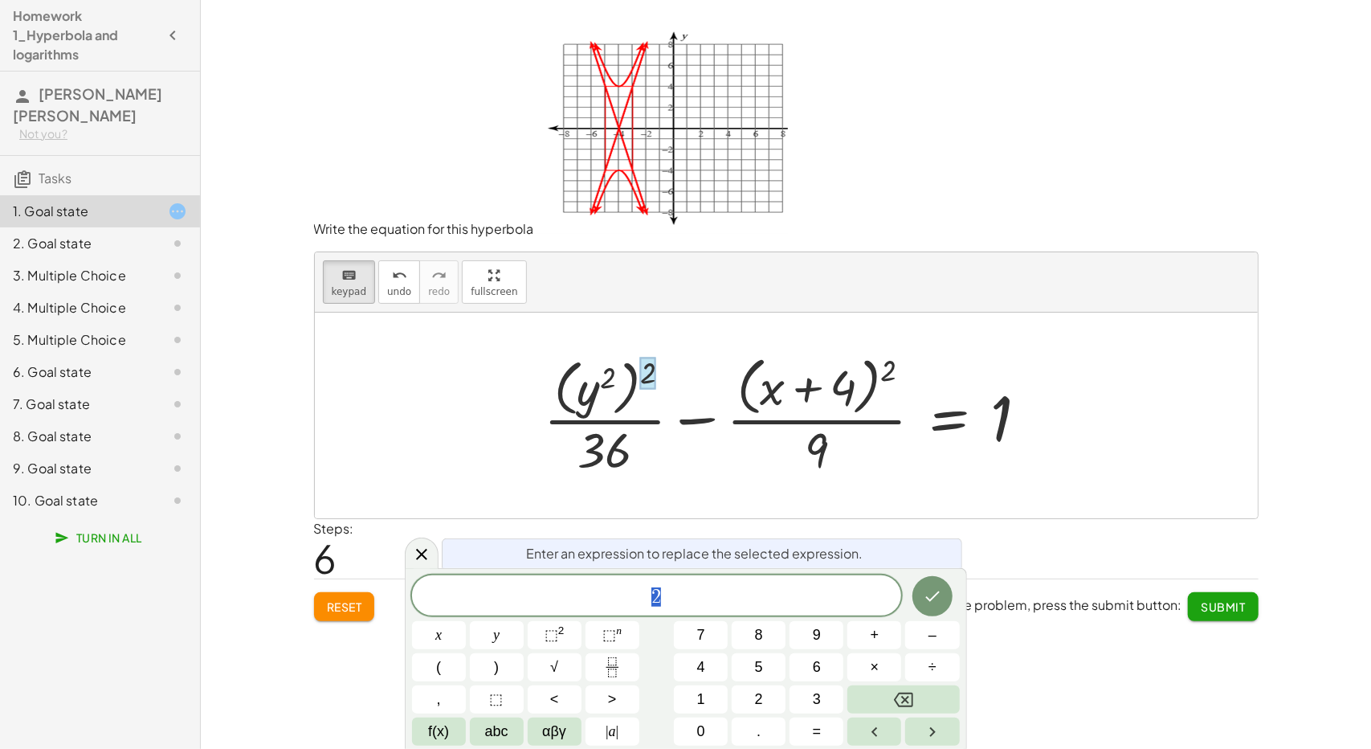
click at [649, 380] on div at bounding box center [648, 373] width 16 height 32
click at [732, 613] on div "2 ​" at bounding box center [657, 595] width 490 height 40
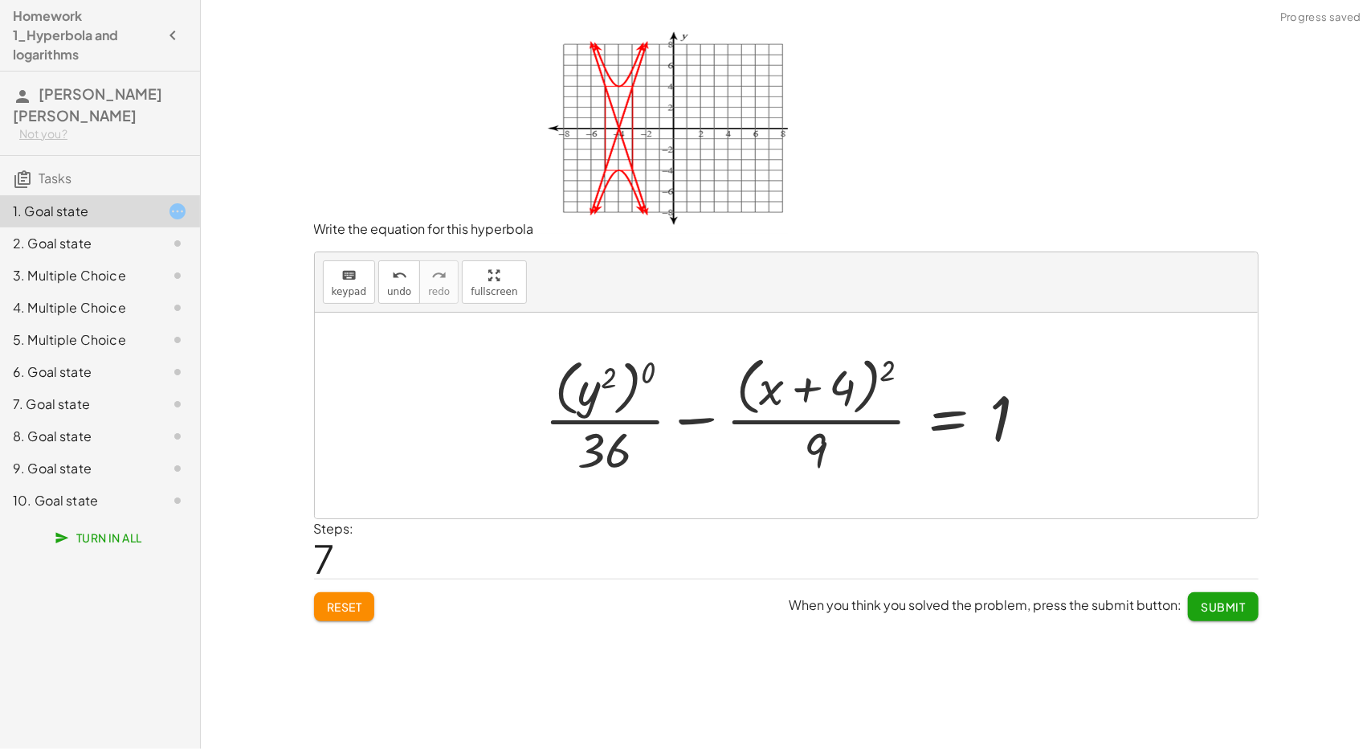
click at [651, 370] on div at bounding box center [793, 414] width 512 height 131
click at [651, 370] on div at bounding box center [816, 414] width 466 height 131
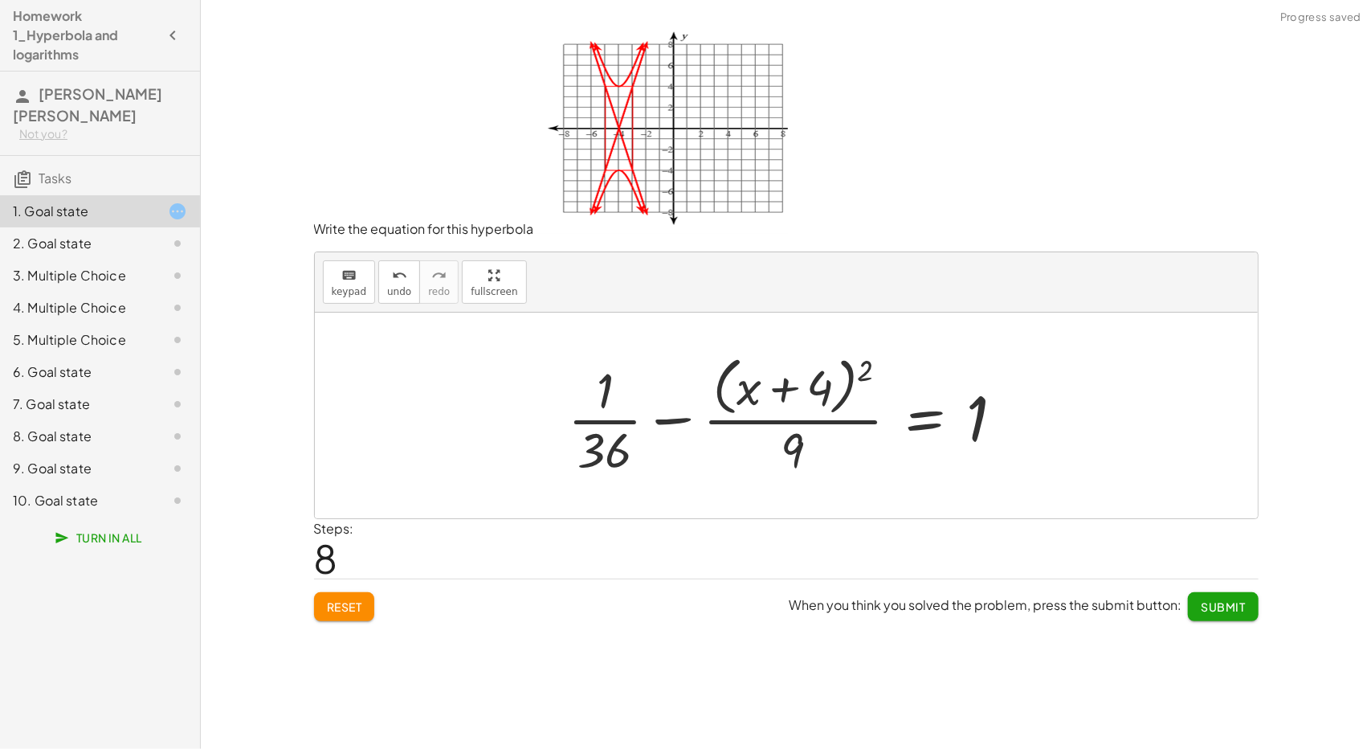
click at [604, 394] on div at bounding box center [793, 414] width 466 height 131
click at [594, 391] on div at bounding box center [793, 414] width 466 height 131
click at [604, 397] on div at bounding box center [793, 414] width 466 height 131
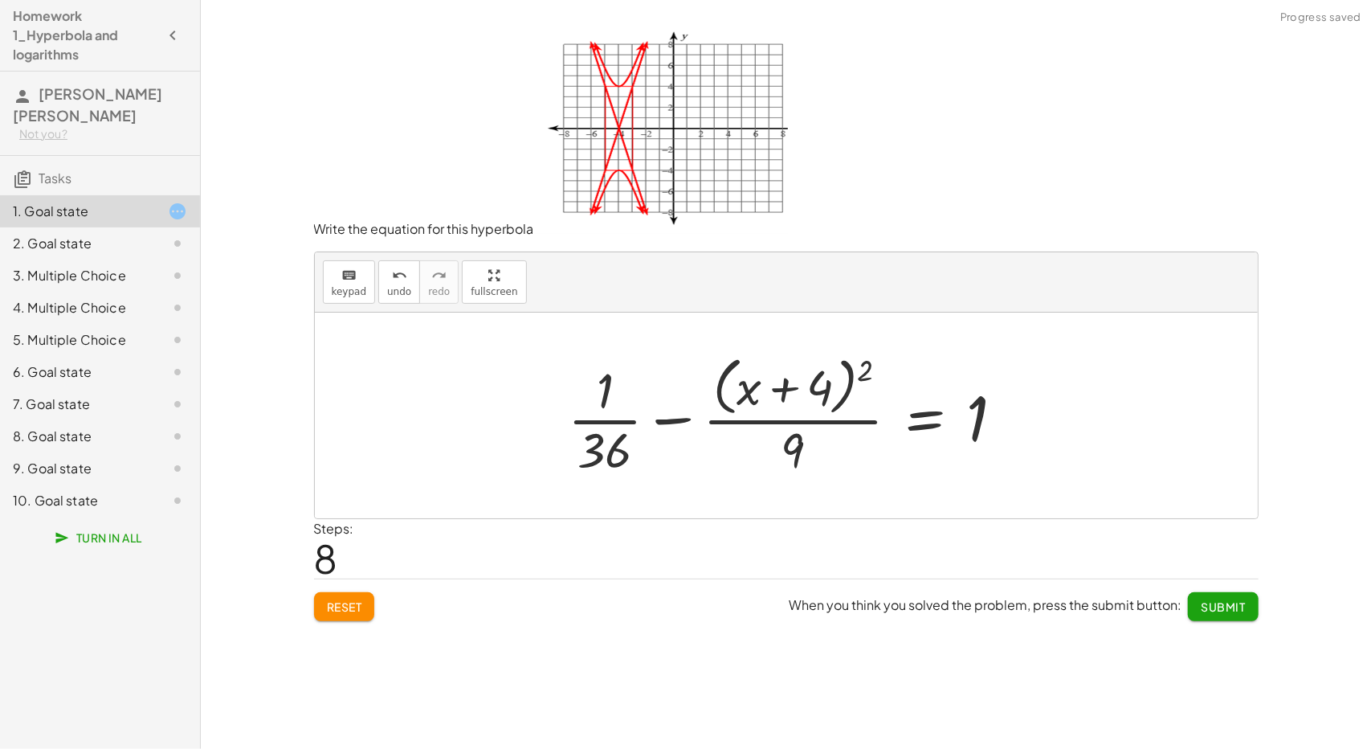
click at [604, 397] on div at bounding box center [793, 414] width 466 height 131
click at [353, 281] on icon "keyboard" at bounding box center [348, 275] width 15 height 19
click at [612, 399] on div at bounding box center [605, 390] width 17 height 56
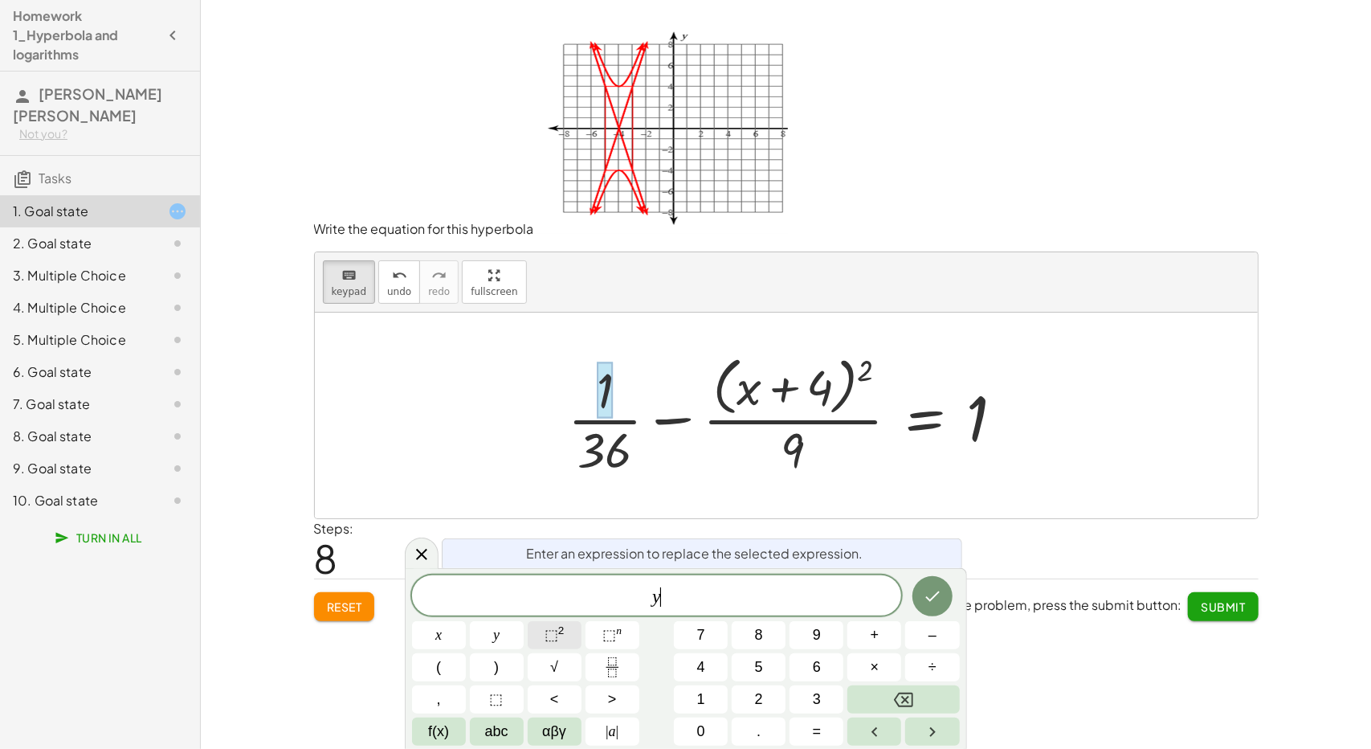
click at [554, 648] on button "⬚ 2" at bounding box center [555, 635] width 54 height 28
click at [932, 583] on icon "Done" at bounding box center [932, 592] width 19 height 19
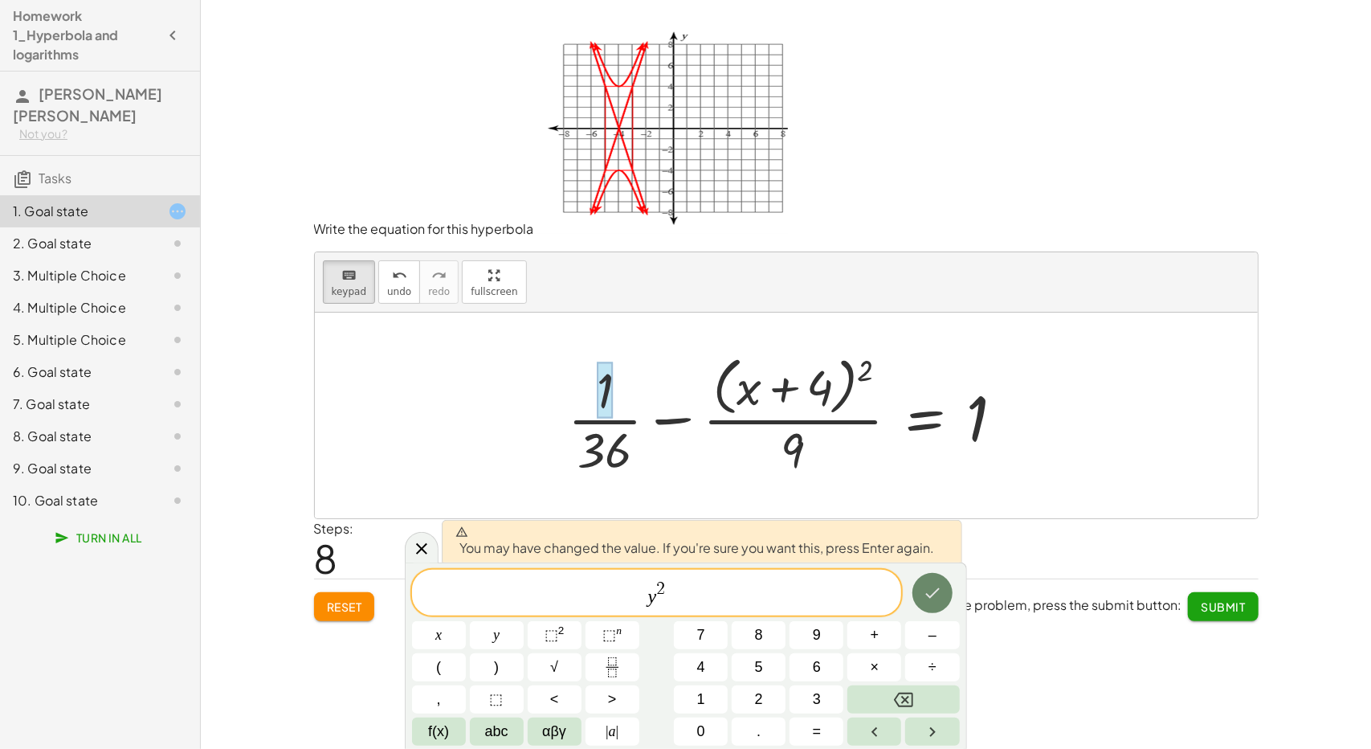
click at [932, 583] on icon "Done" at bounding box center [932, 592] width 19 height 19
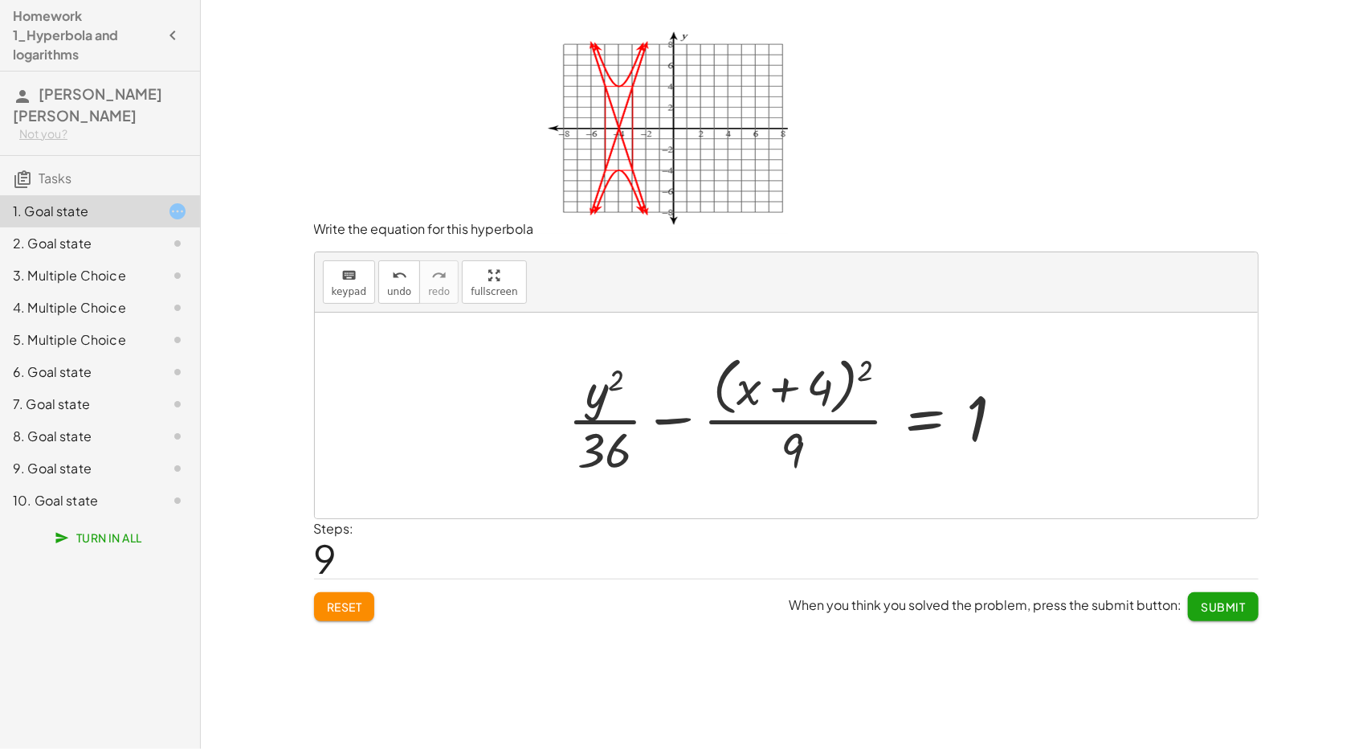
click at [1223, 602] on span "Submit" at bounding box center [1223, 606] width 44 height 14
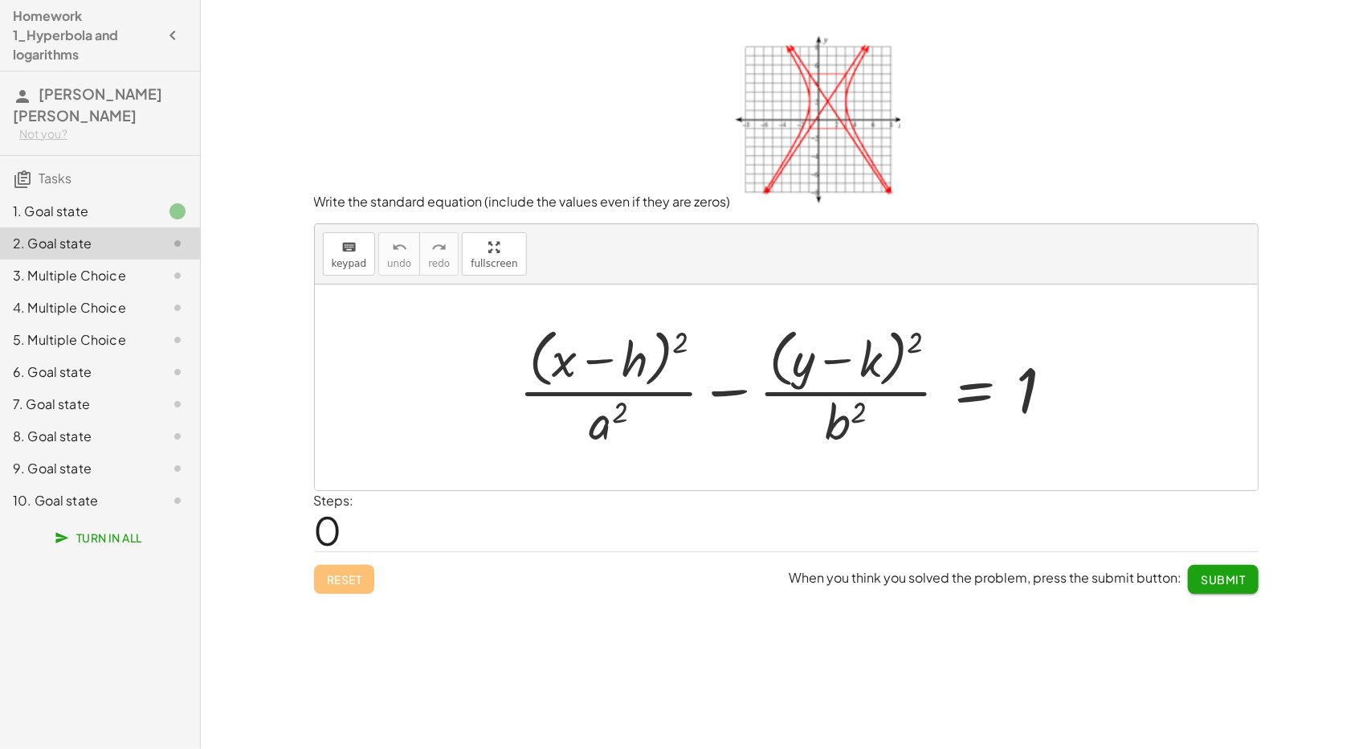
click at [653, 369] on div at bounding box center [793, 386] width 565 height 131
click at [346, 247] on icon "keyboard" at bounding box center [348, 247] width 15 height 19
click at [633, 356] on div at bounding box center [612, 360] width 71 height 54
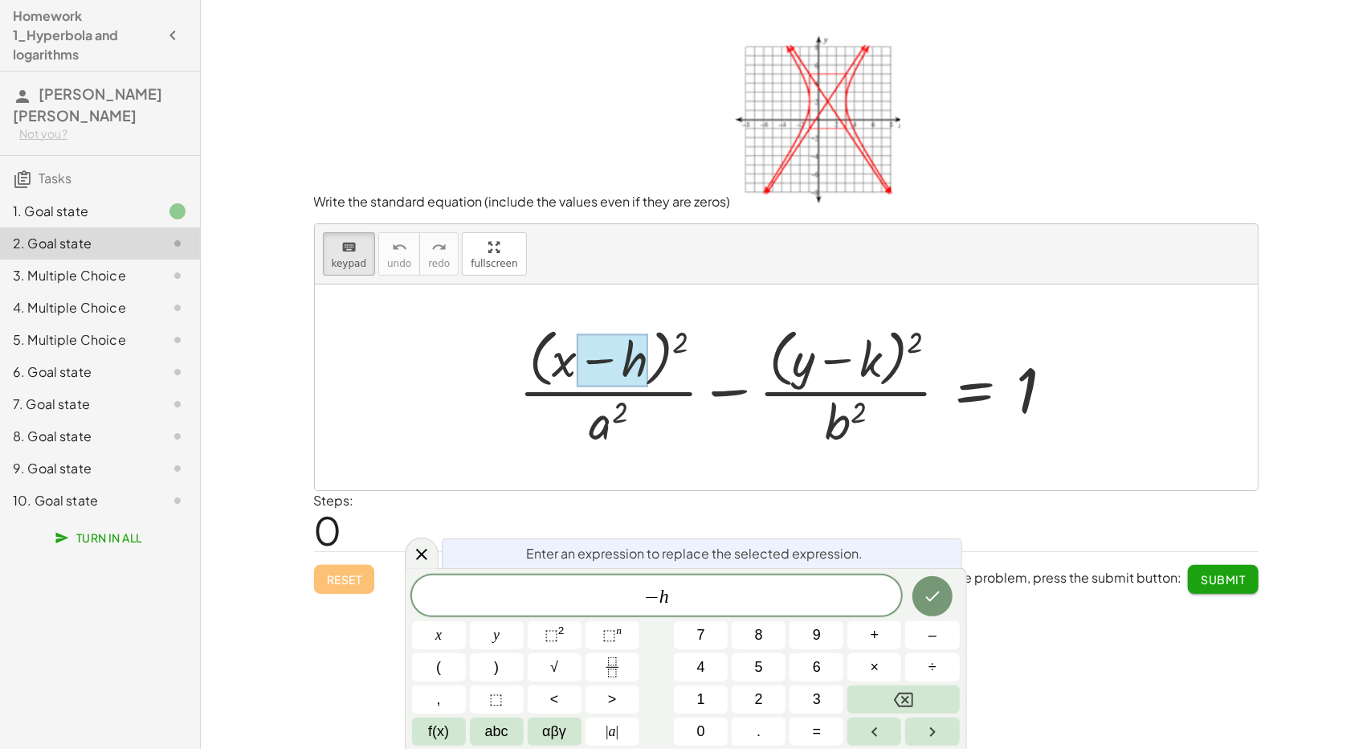
click at [633, 356] on div at bounding box center [612, 360] width 71 height 54
click at [760, 599] on span "− h ​" at bounding box center [657, 597] width 490 height 22
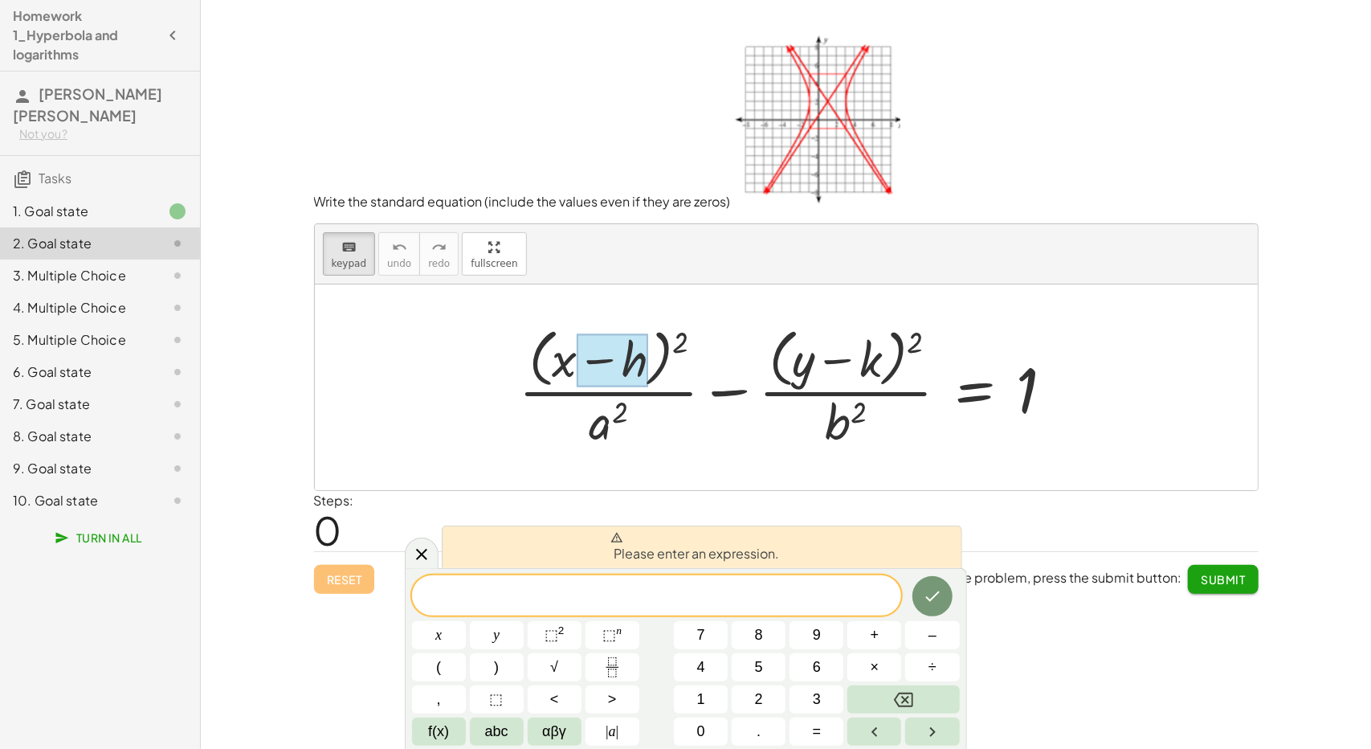
click at [466, 621] on div at bounding box center [439, 635] width 54 height 28
click at [415, 554] on icon at bounding box center [421, 553] width 19 height 19
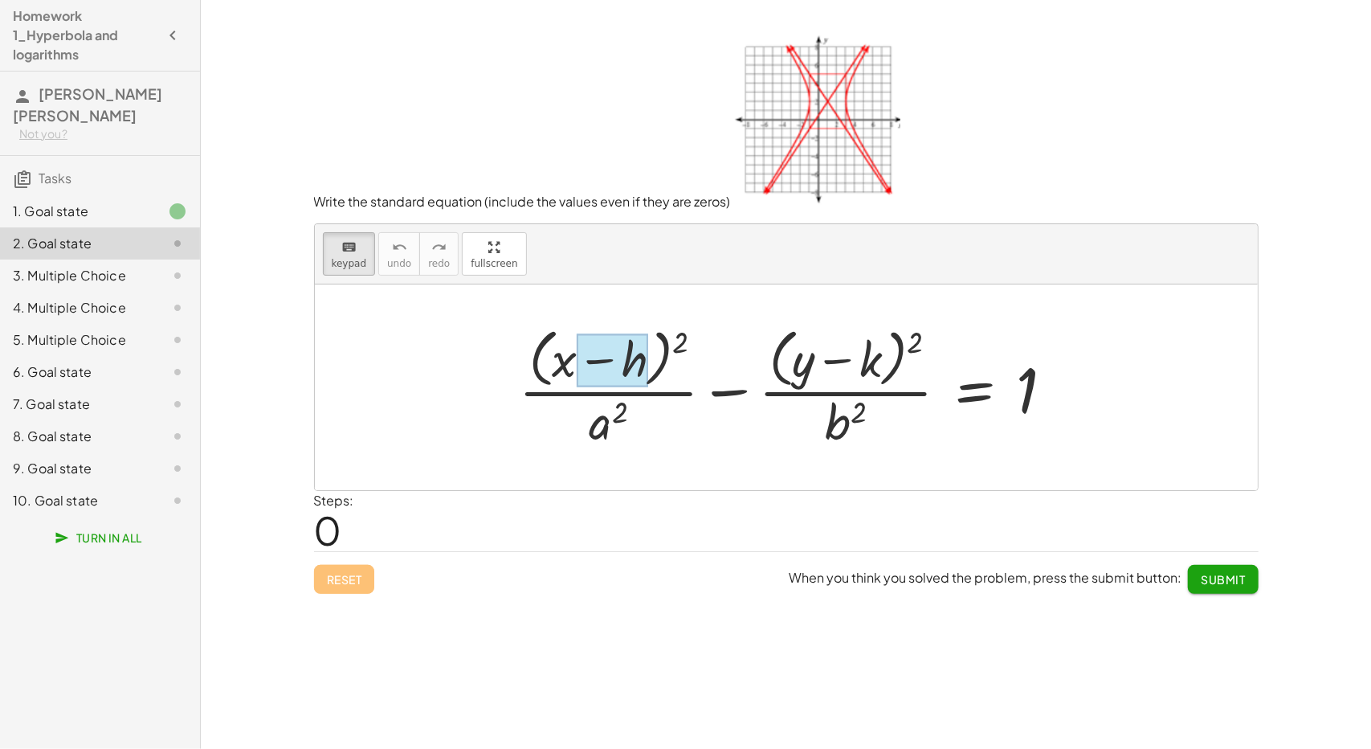
click at [646, 359] on div at bounding box center [612, 360] width 71 height 54
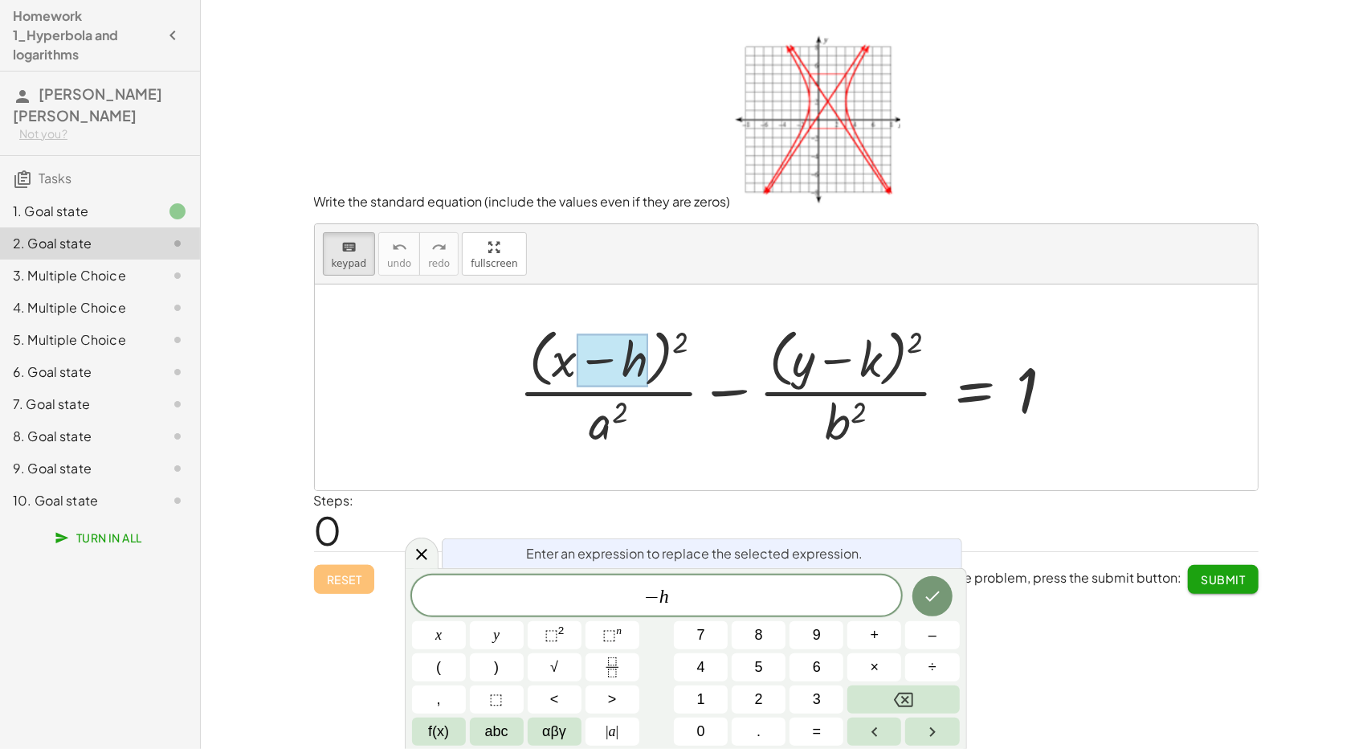
click at [646, 359] on div at bounding box center [612, 360] width 71 height 54
click at [334, 258] on span "keypad" at bounding box center [349, 263] width 35 height 11
click at [421, 562] on icon at bounding box center [421, 554] width 19 height 19
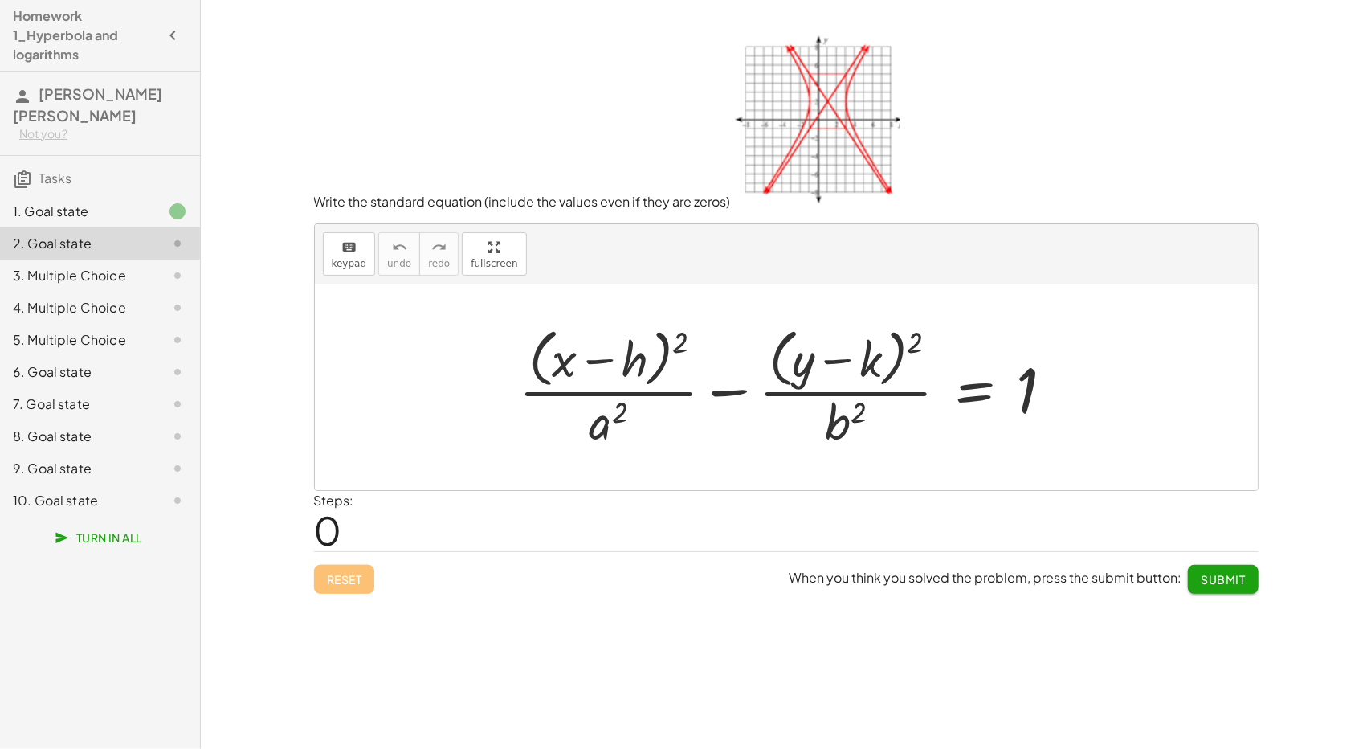
click at [675, 348] on div at bounding box center [793, 386] width 565 height 131
click at [682, 345] on div at bounding box center [793, 386] width 565 height 131
click at [678, 332] on div at bounding box center [793, 386] width 565 height 131
click at [636, 357] on div at bounding box center [793, 386] width 565 height 131
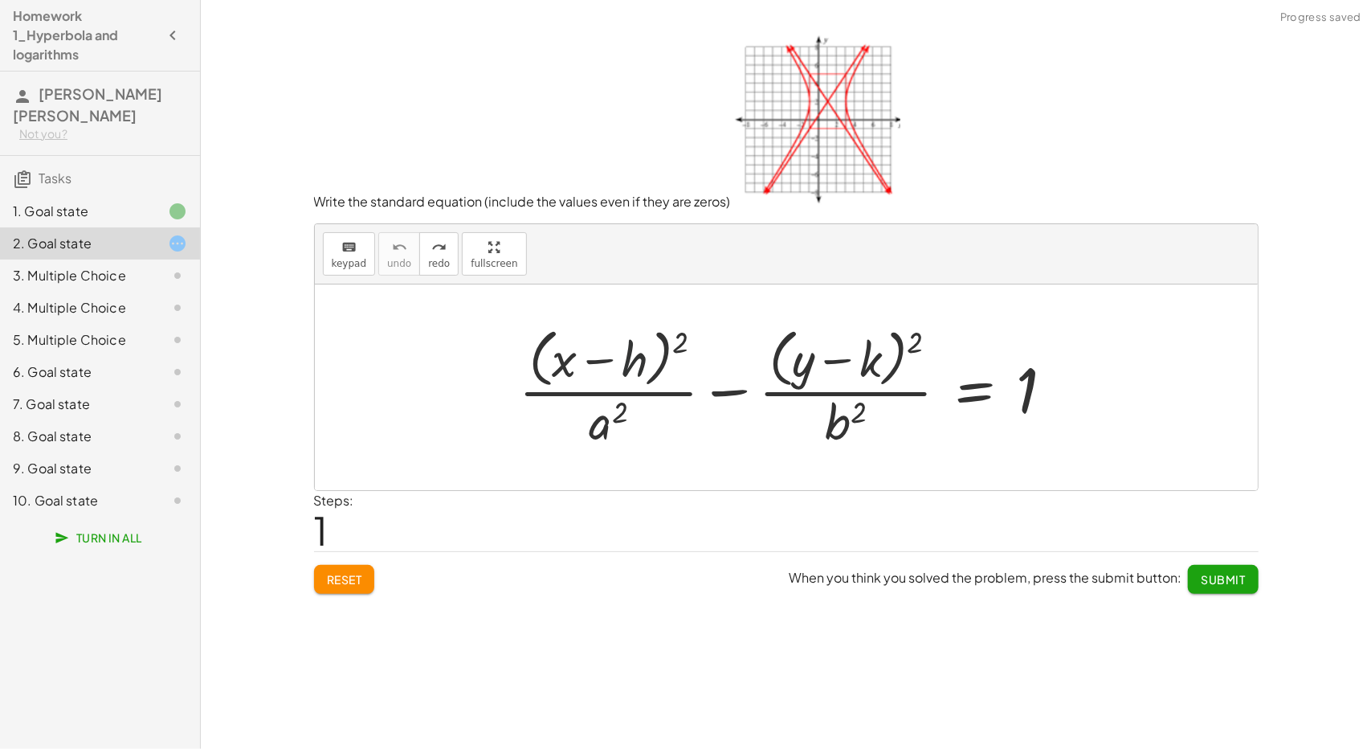
click at [636, 357] on div at bounding box center [793, 386] width 565 height 131
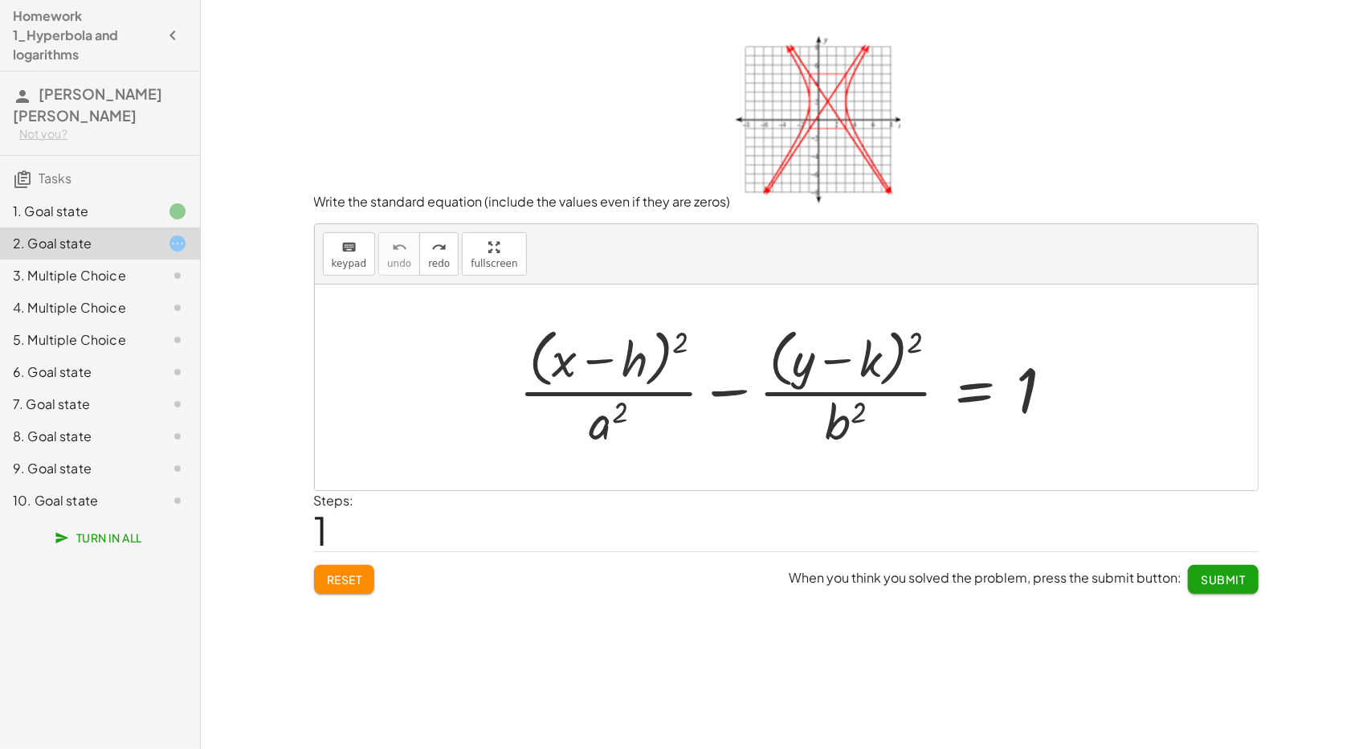
click at [636, 357] on div at bounding box center [793, 386] width 565 height 131
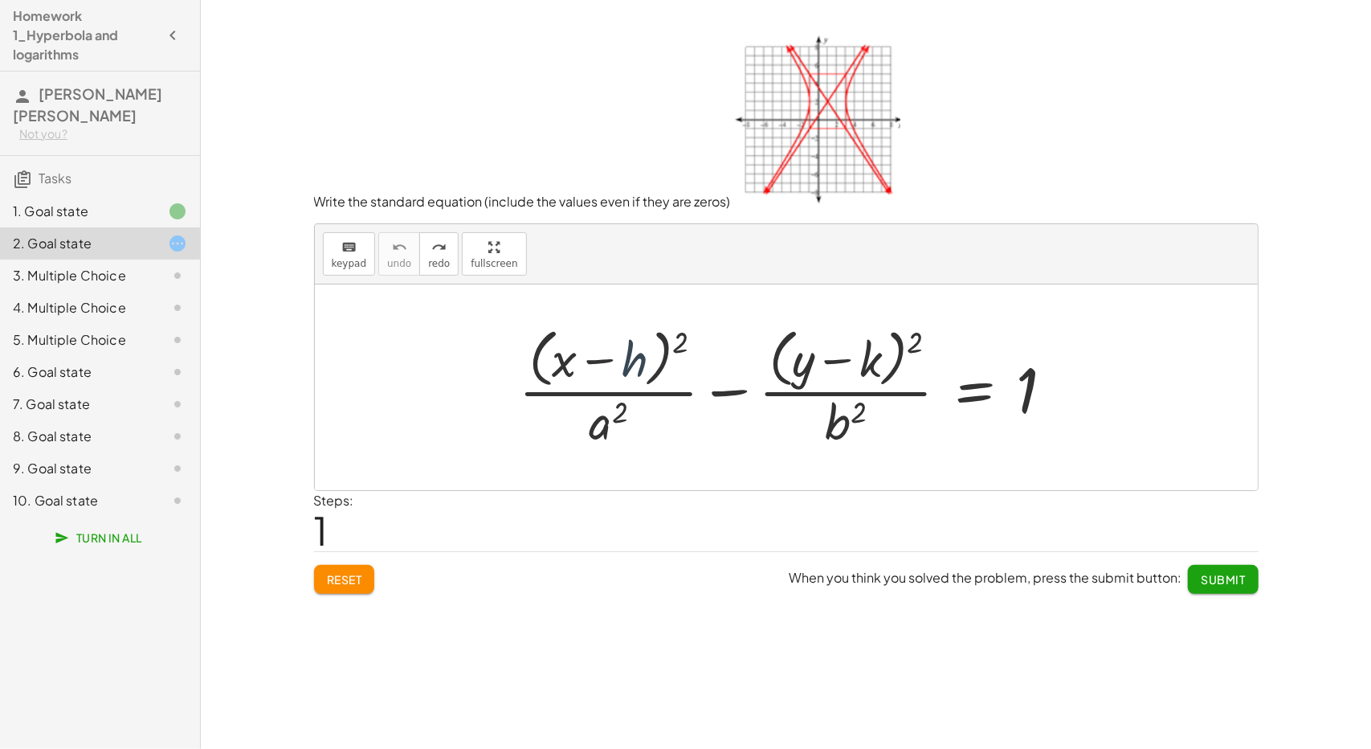
click at [636, 357] on div at bounding box center [793, 386] width 565 height 131
drag, startPoint x: 636, startPoint y: 357, endPoint x: 852, endPoint y: 381, distance: 216.6
click at [852, 381] on div at bounding box center [793, 386] width 565 height 131
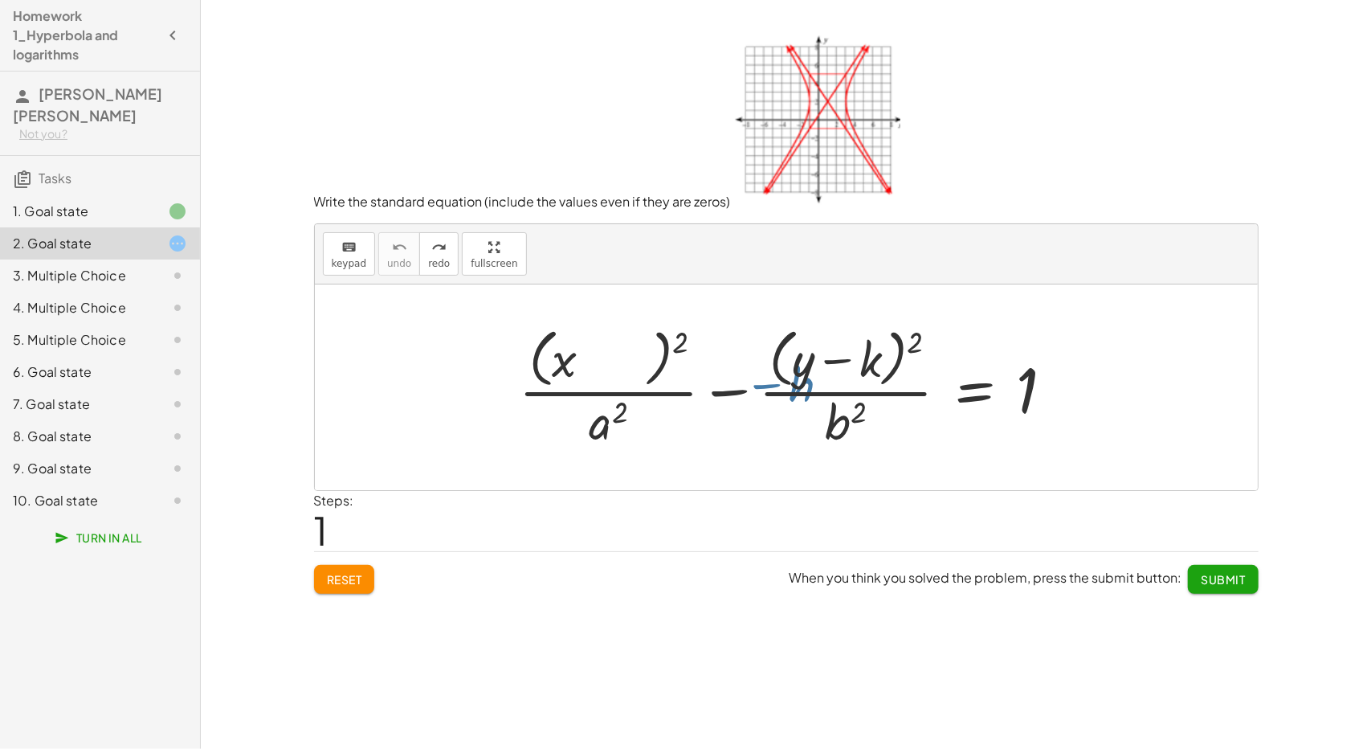
click at [852, 381] on div at bounding box center [793, 386] width 565 height 131
click at [641, 355] on div at bounding box center [793, 386] width 565 height 131
click at [631, 354] on div at bounding box center [793, 386] width 565 height 131
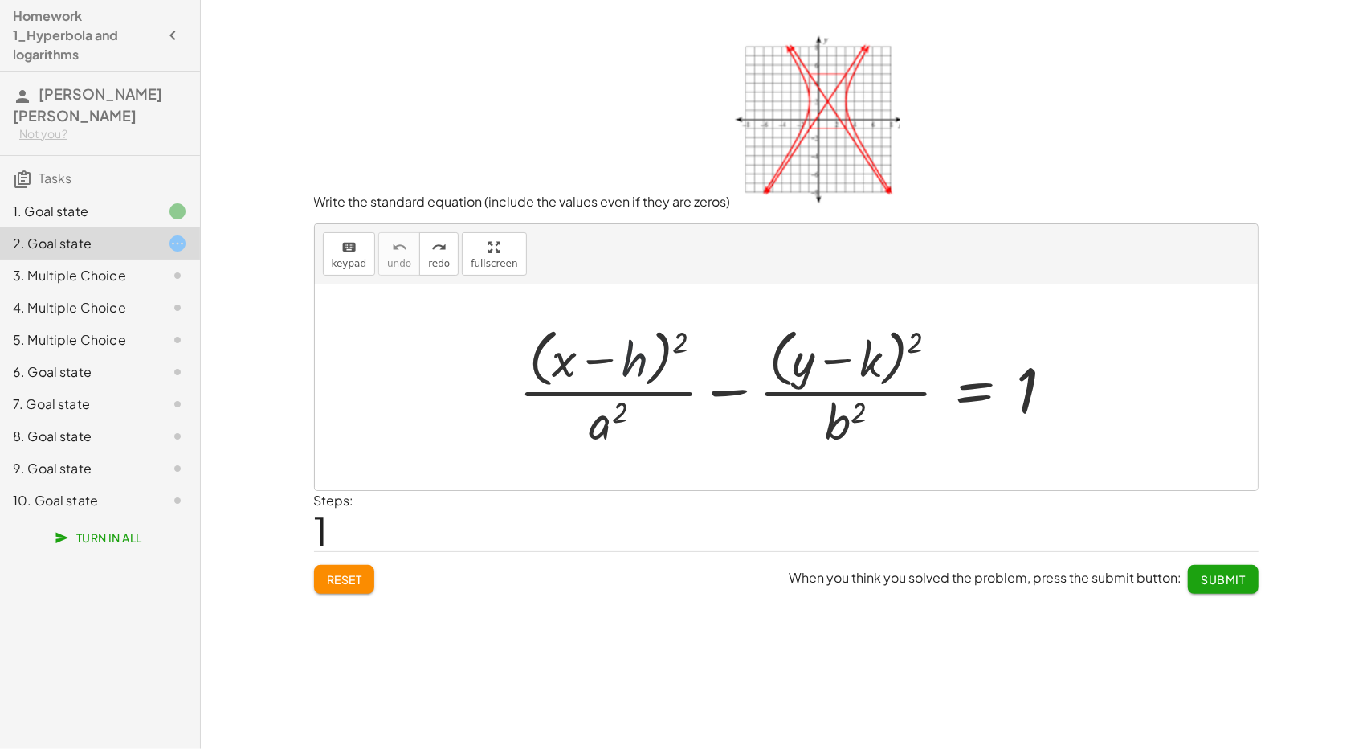
click at [631, 354] on div at bounding box center [793, 386] width 565 height 131
click at [626, 348] on div at bounding box center [793, 386] width 565 height 131
click at [628, 360] on div at bounding box center [793, 386] width 565 height 131
click at [352, 251] on icon "keyboard" at bounding box center [348, 247] width 15 height 19
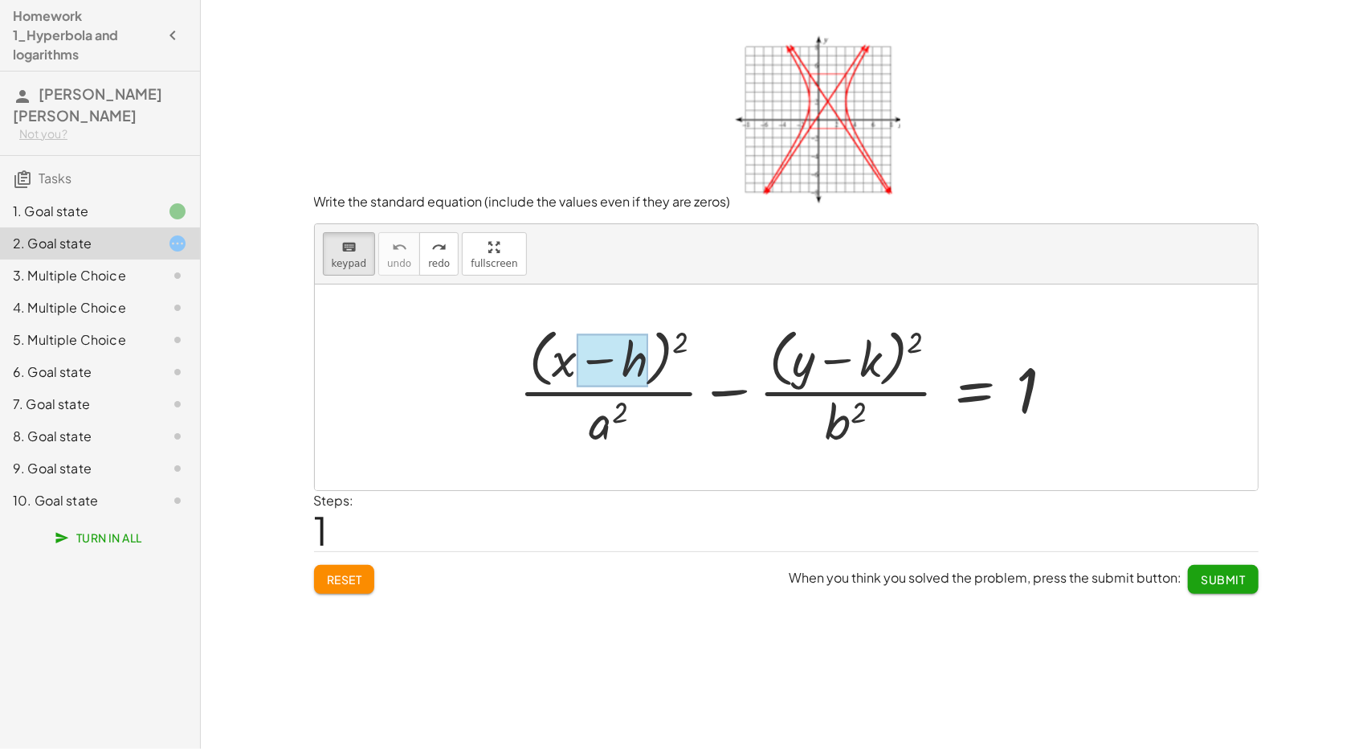
click at [595, 377] on div at bounding box center [612, 360] width 71 height 54
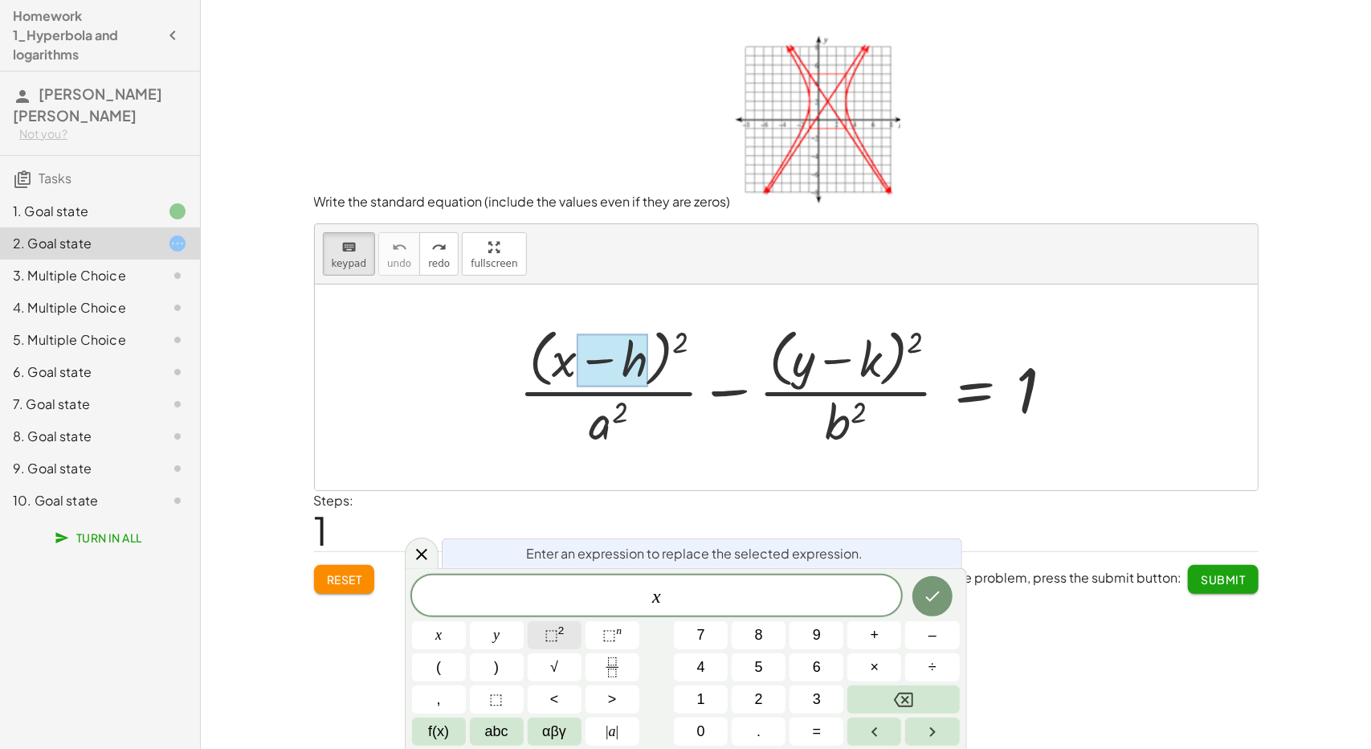
click at [558, 640] on span "⬚ 2" at bounding box center [555, 635] width 20 height 22
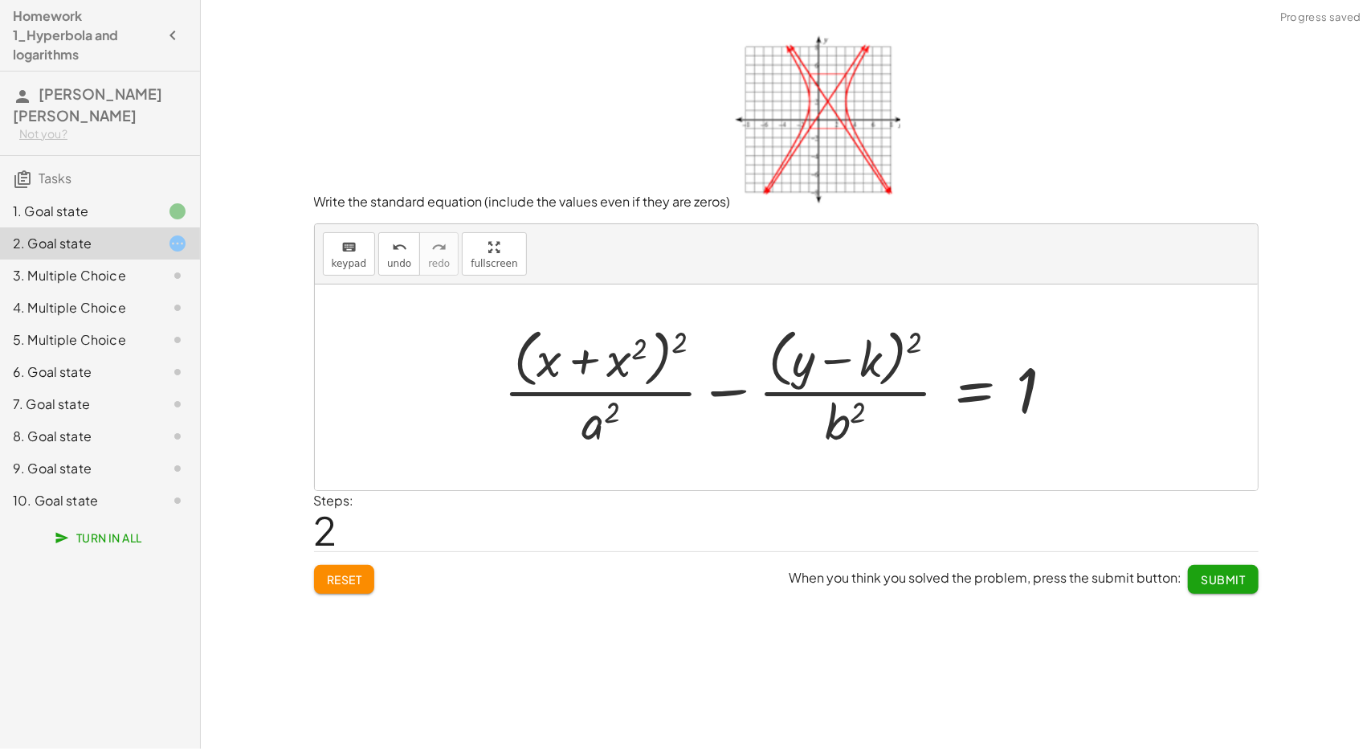
click at [675, 345] on div at bounding box center [785, 386] width 579 height 131
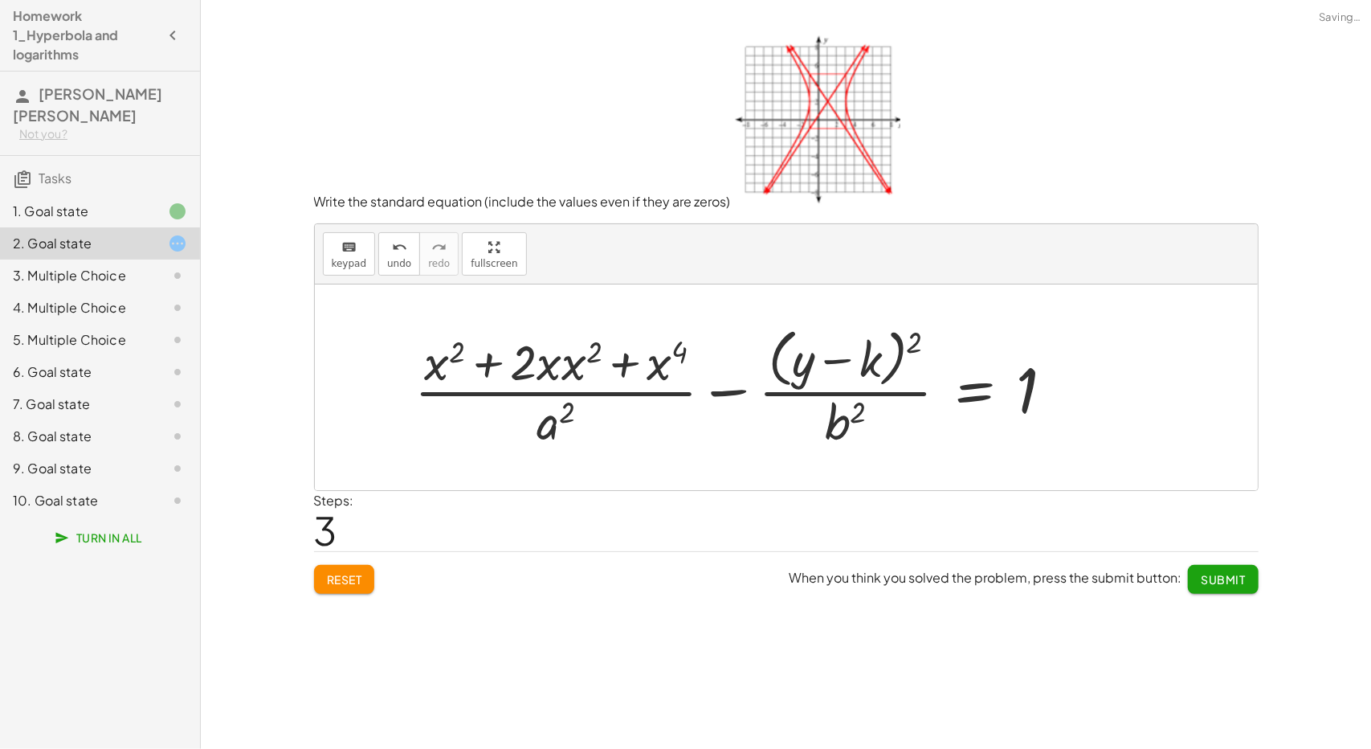
click at [675, 345] on div at bounding box center [741, 386] width 668 height 131
click at [396, 271] on button "undo undo" at bounding box center [399, 253] width 42 height 43
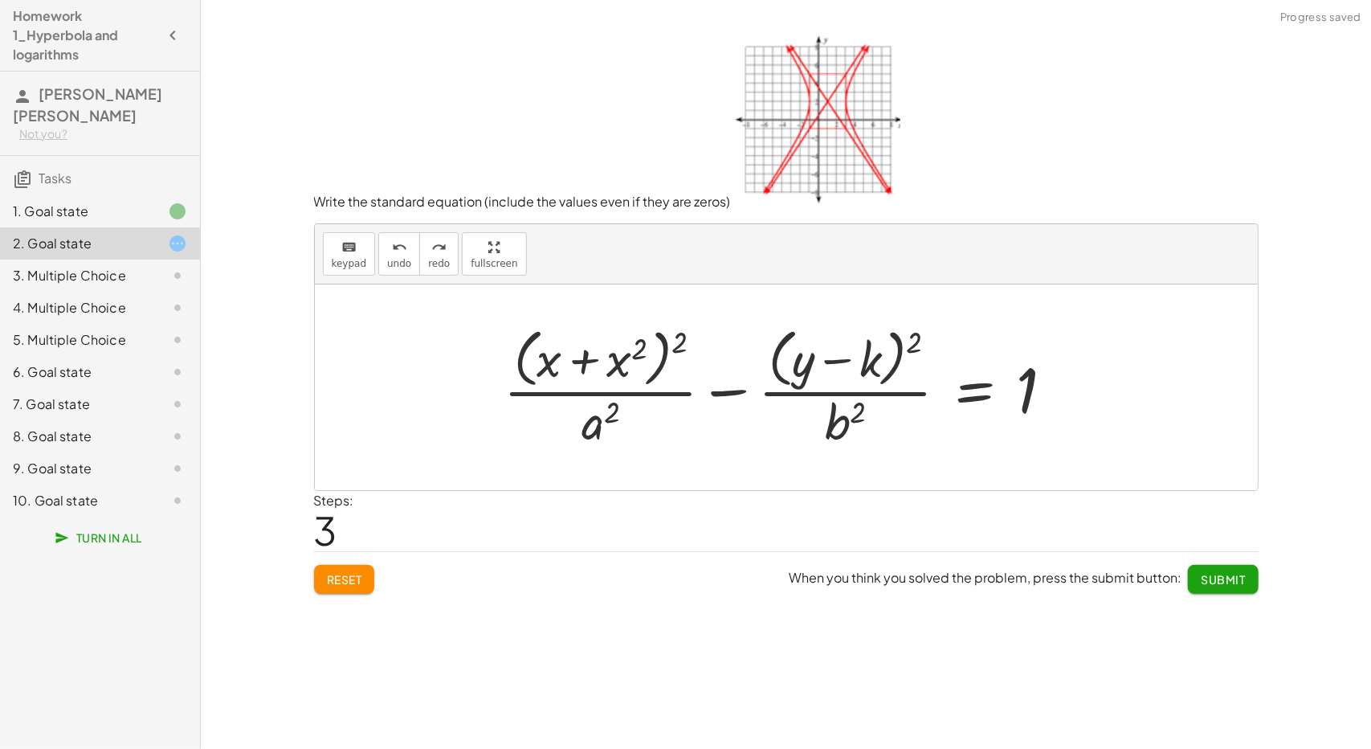
click at [549, 352] on div at bounding box center [785, 386] width 579 height 131
click at [543, 354] on div at bounding box center [785, 386] width 579 height 131
click at [548, 367] on div at bounding box center [785, 386] width 579 height 131
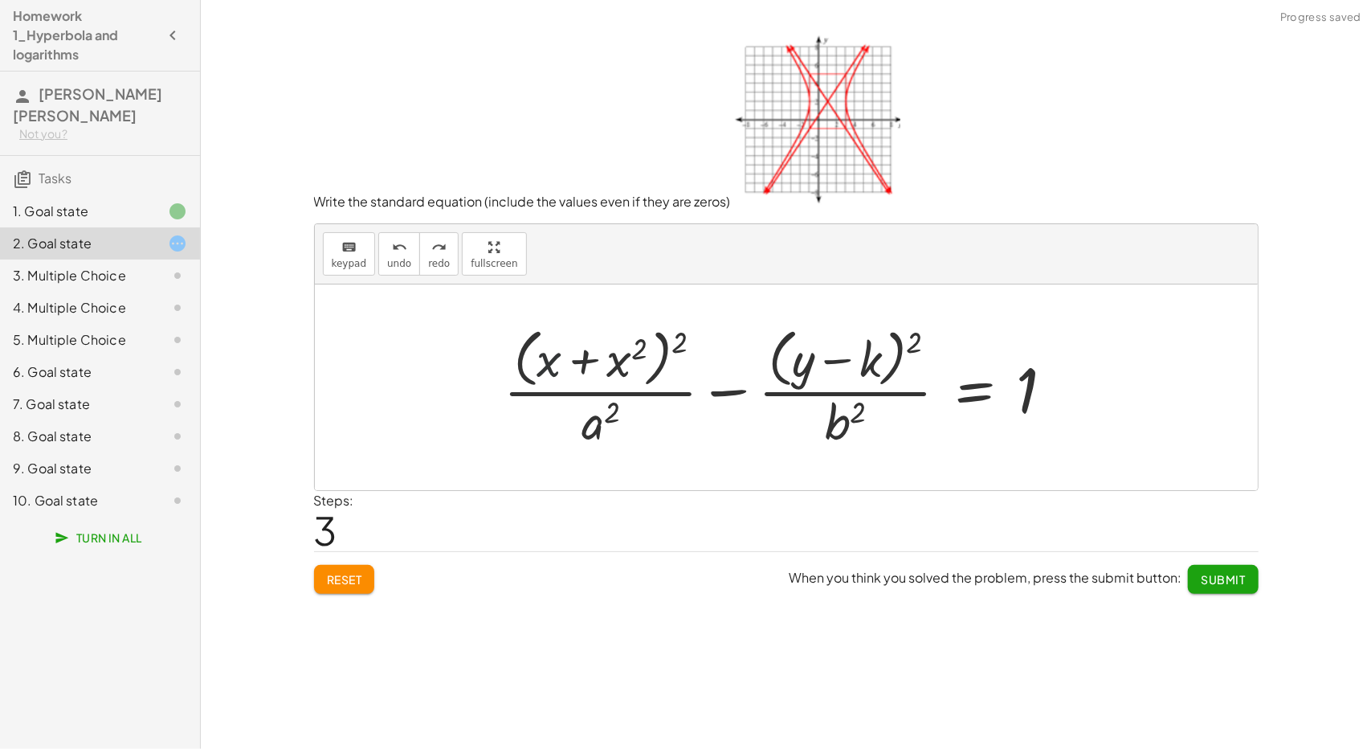
click at [548, 367] on div at bounding box center [785, 386] width 579 height 131
click at [360, 245] on div "keyboard" at bounding box center [349, 246] width 35 height 19
click at [546, 353] on div at bounding box center [549, 359] width 25 height 56
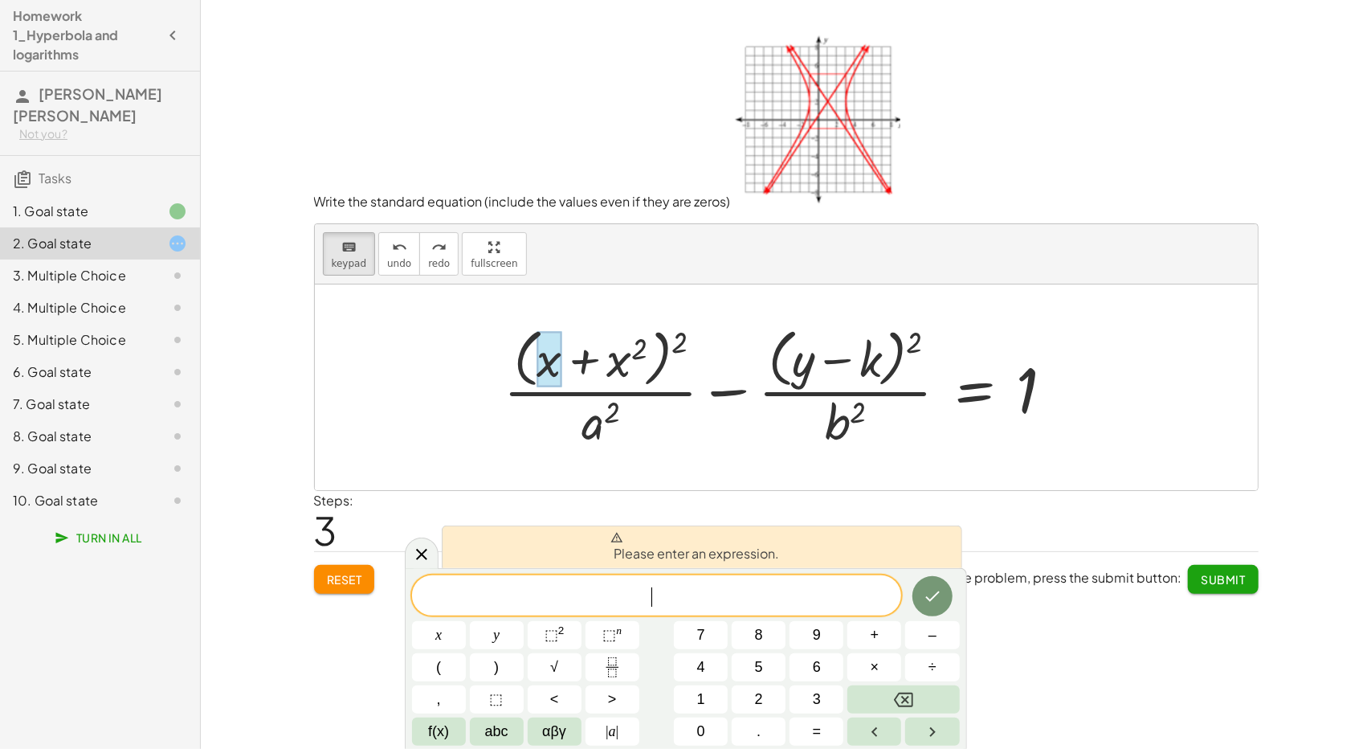
click at [466, 621] on div at bounding box center [439, 635] width 54 height 28
click at [932, 592] on icon "Done" at bounding box center [932, 595] width 19 height 19
click at [911, 681] on div "​ x y ⬚ 2 ⬚ n 7 8 9 + – ( ) √ 4 5 6 × ÷ , ⬚ < > 1 2 3 f(x) abc αβγ | a | 0 . =" at bounding box center [686, 660] width 548 height 170
click at [911, 685] on button "Backspace" at bounding box center [904, 699] width 112 height 28
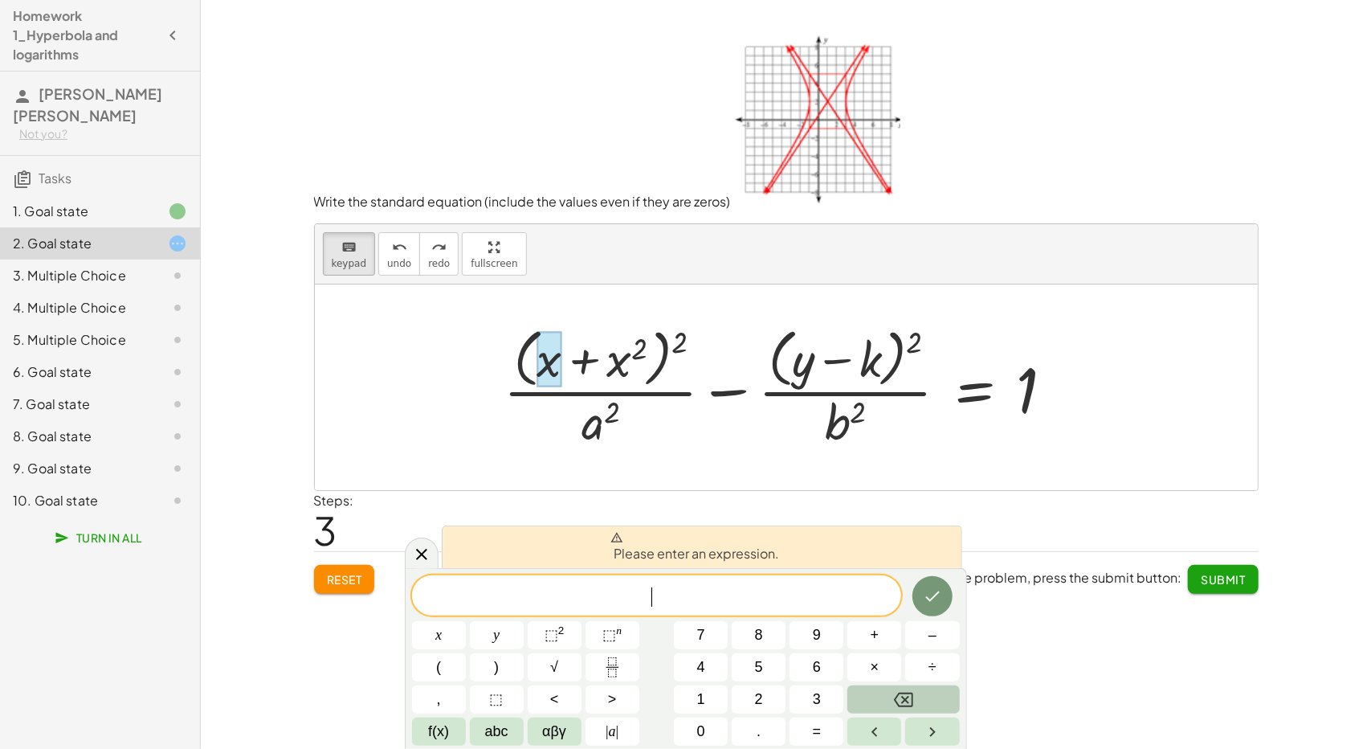
click at [911, 685] on button "Backspace" at bounding box center [904, 699] width 112 height 28
click at [876, 725] on icon "Left arrow" at bounding box center [874, 731] width 19 height 19
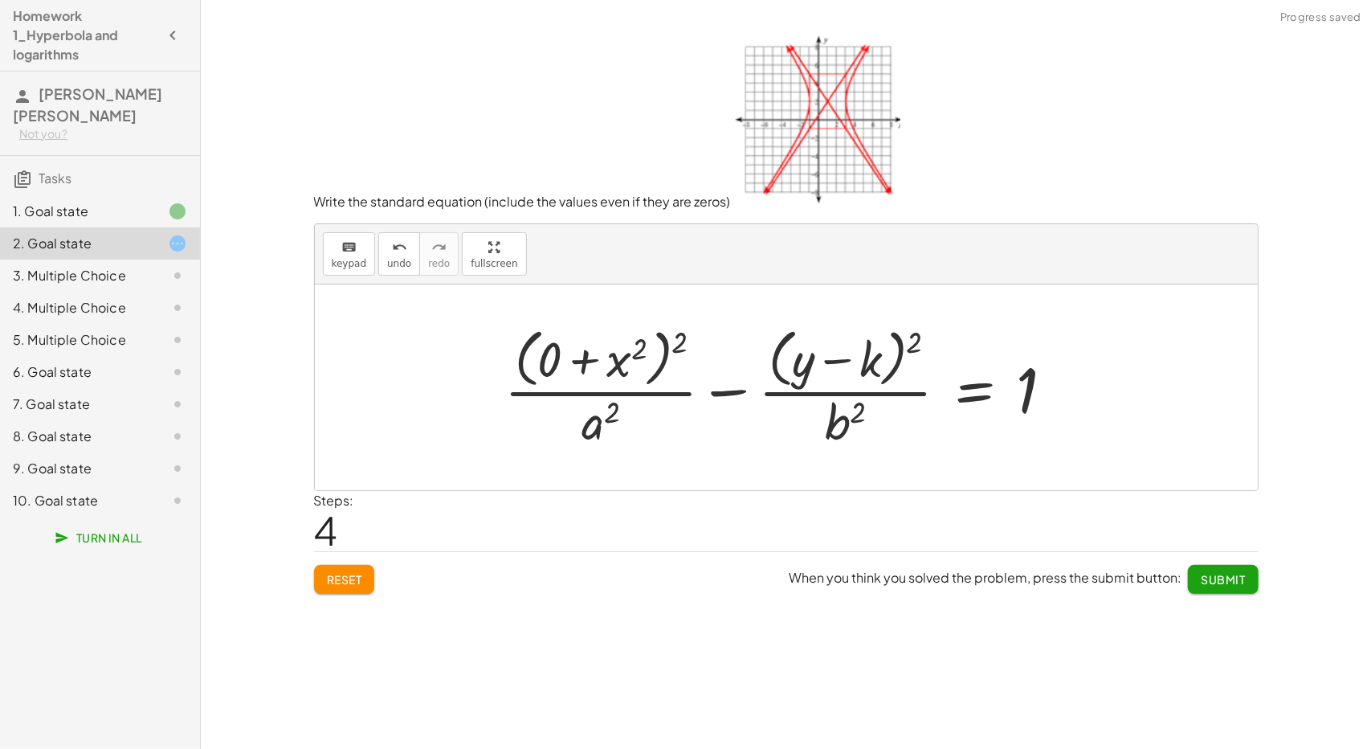
click at [554, 338] on div at bounding box center [785, 386] width 578 height 131
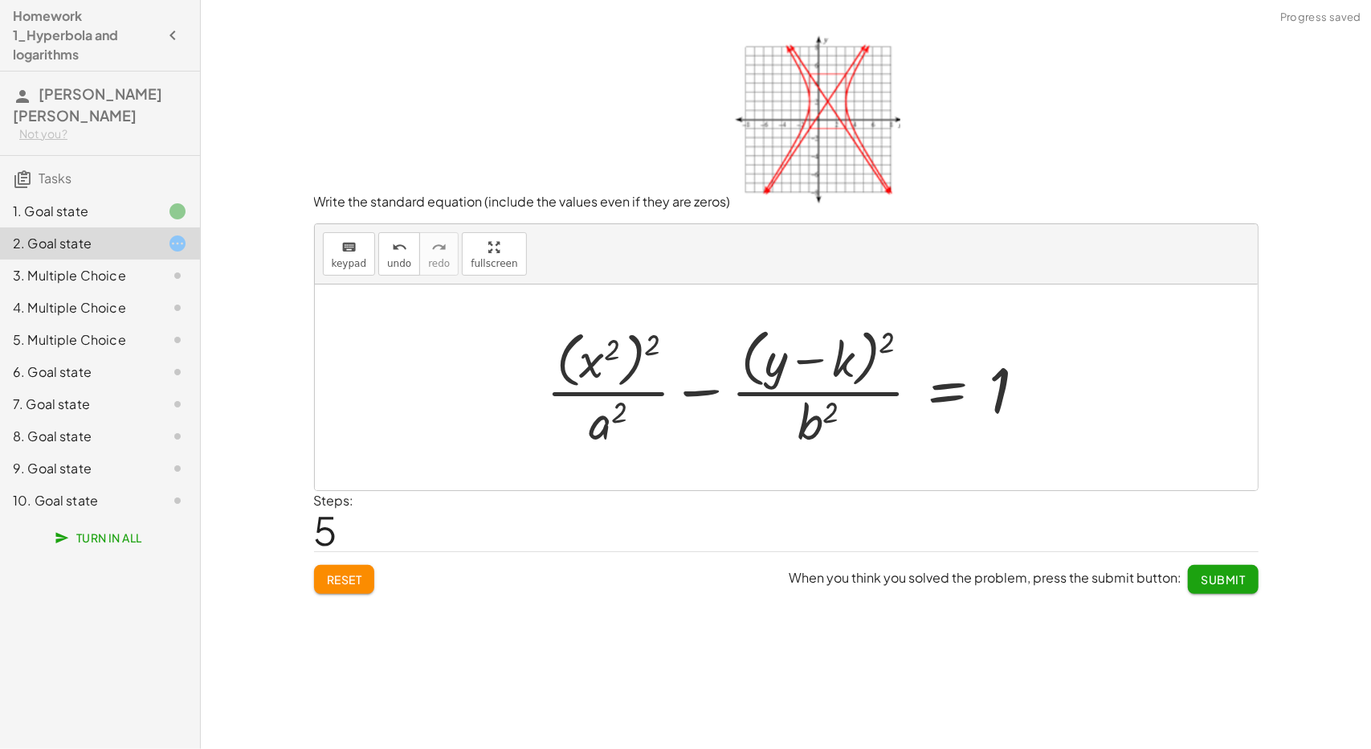
click at [651, 341] on div at bounding box center [792, 386] width 509 height 131
click at [651, 340] on div at bounding box center [792, 386] width 509 height 131
click at [648, 342] on div at bounding box center [792, 386] width 509 height 131
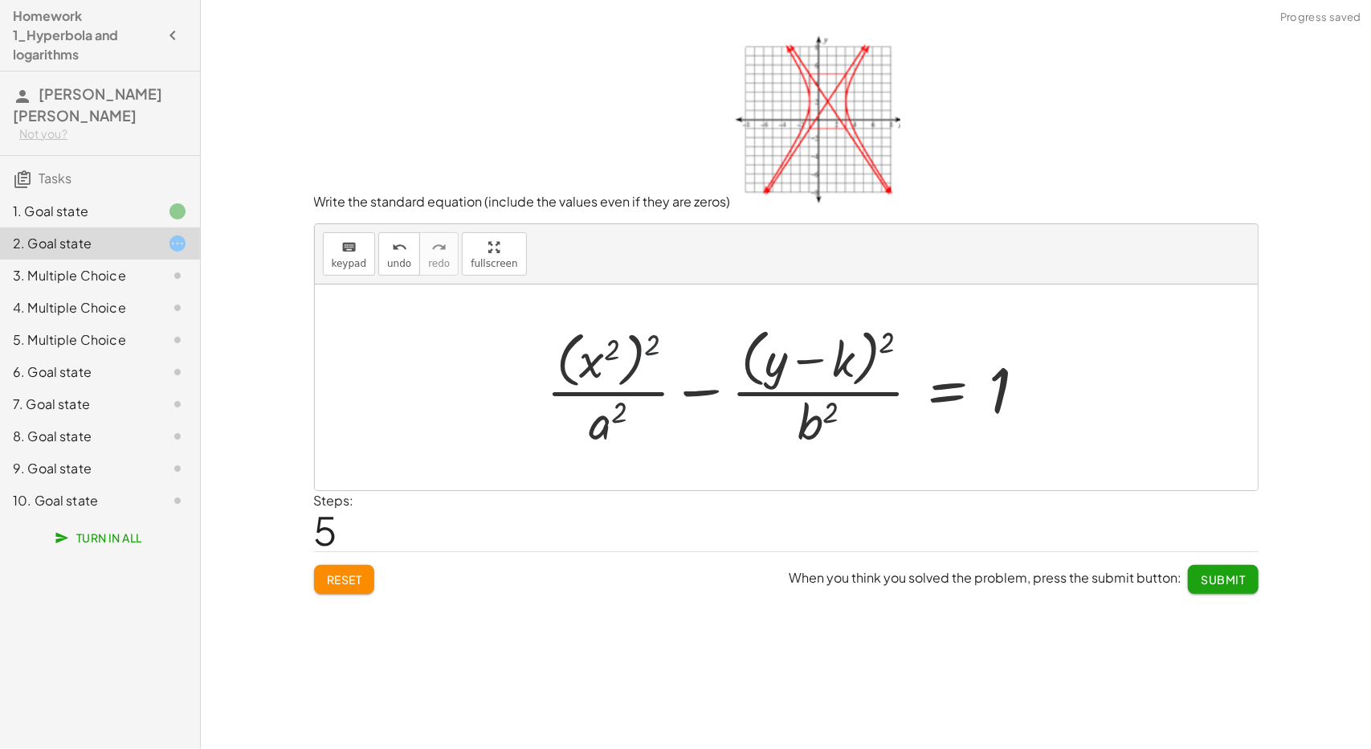
click at [648, 342] on div at bounding box center [792, 386] width 509 height 131
click at [651, 351] on div at bounding box center [792, 386] width 509 height 131
click at [358, 259] on span "keypad" at bounding box center [349, 263] width 35 height 11
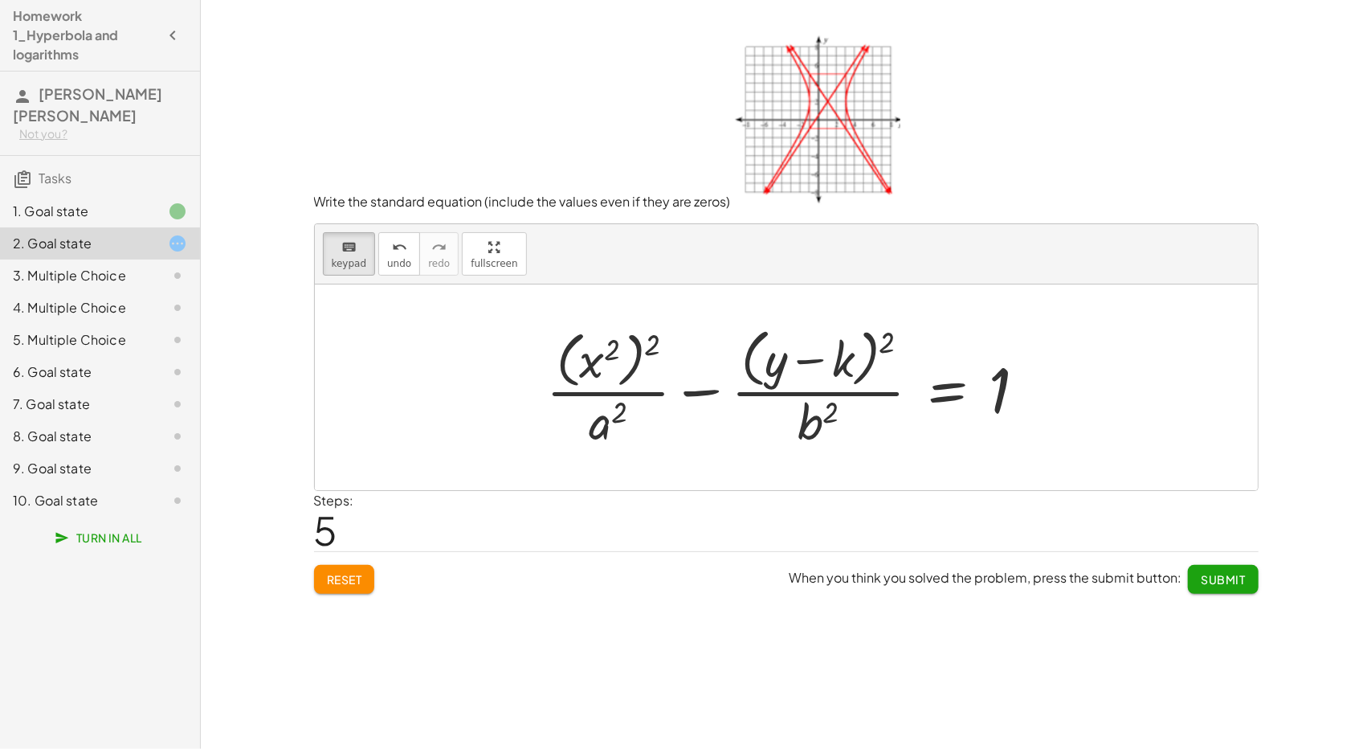
click at [643, 344] on div at bounding box center [792, 386] width 509 height 131
click at [654, 349] on div at bounding box center [652, 345] width 16 height 32
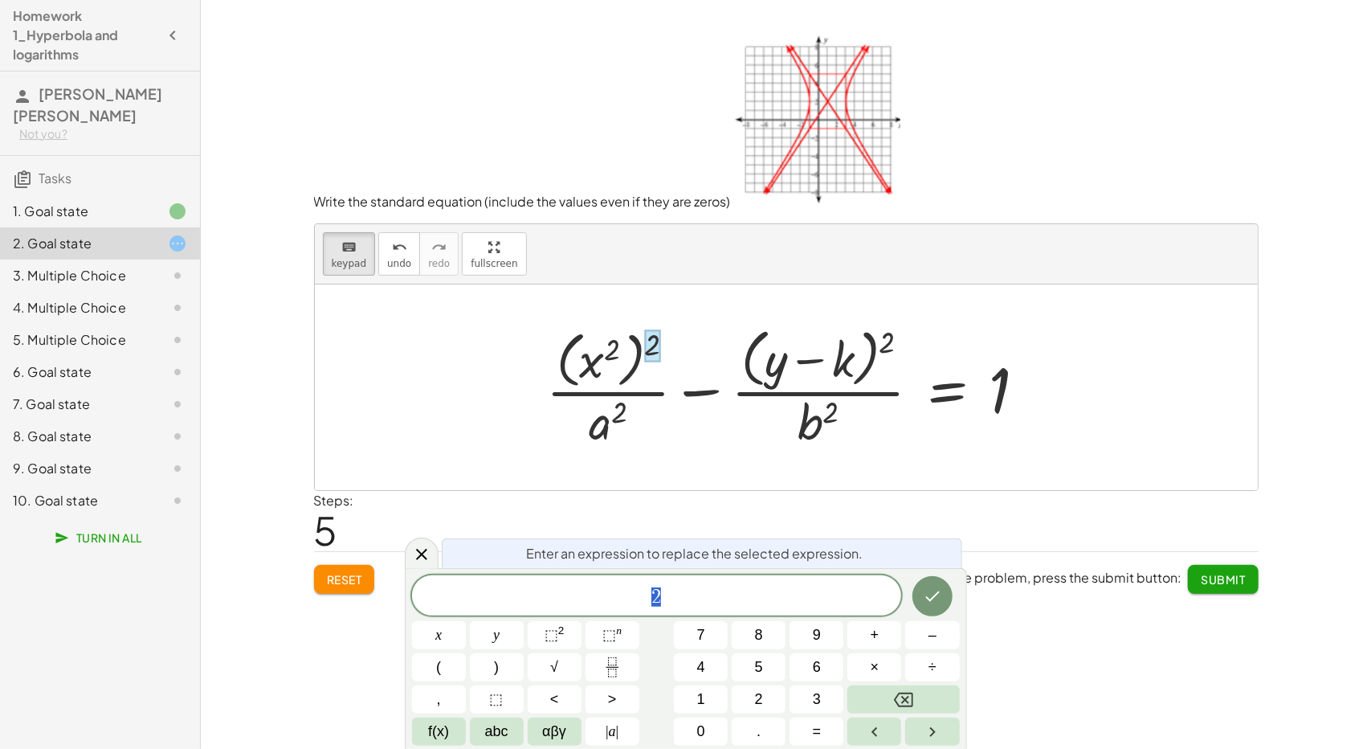
click at [654, 349] on div at bounding box center [652, 345] width 16 height 32
click at [744, 599] on span "2 ​" at bounding box center [657, 597] width 490 height 22
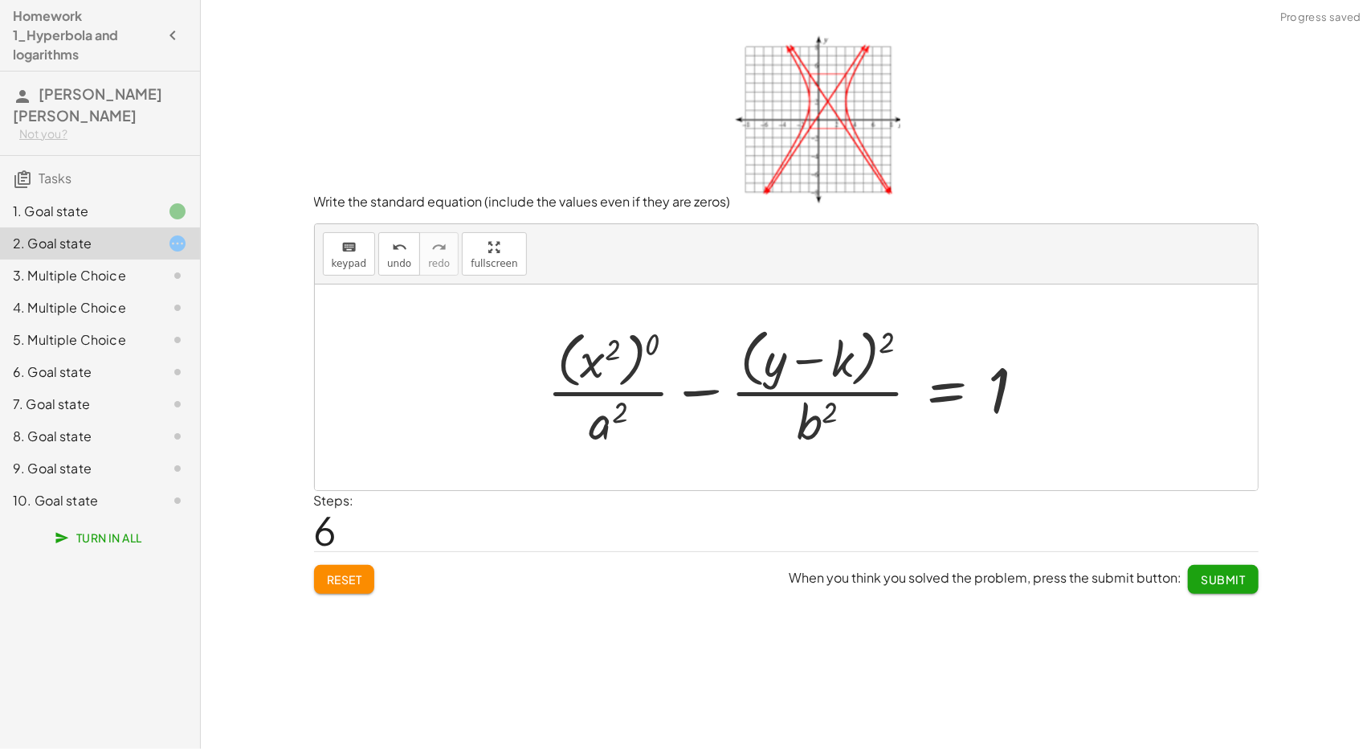
click at [660, 351] on div at bounding box center [793, 386] width 509 height 131
click at [660, 351] on div at bounding box center [824, 386] width 443 height 131
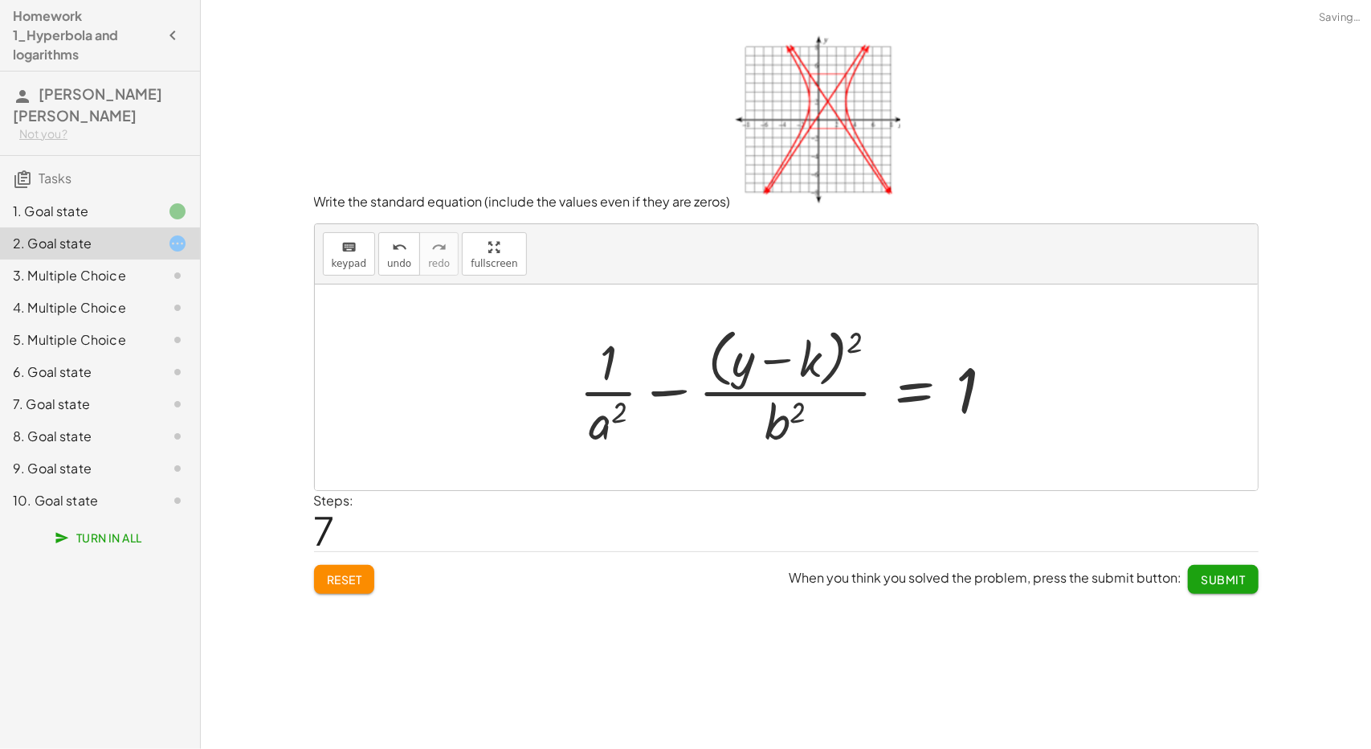
click at [603, 373] on div at bounding box center [792, 386] width 443 height 131
click at [336, 263] on span "keypad" at bounding box center [349, 263] width 35 height 11
click at [609, 363] on div at bounding box center [608, 362] width 17 height 56
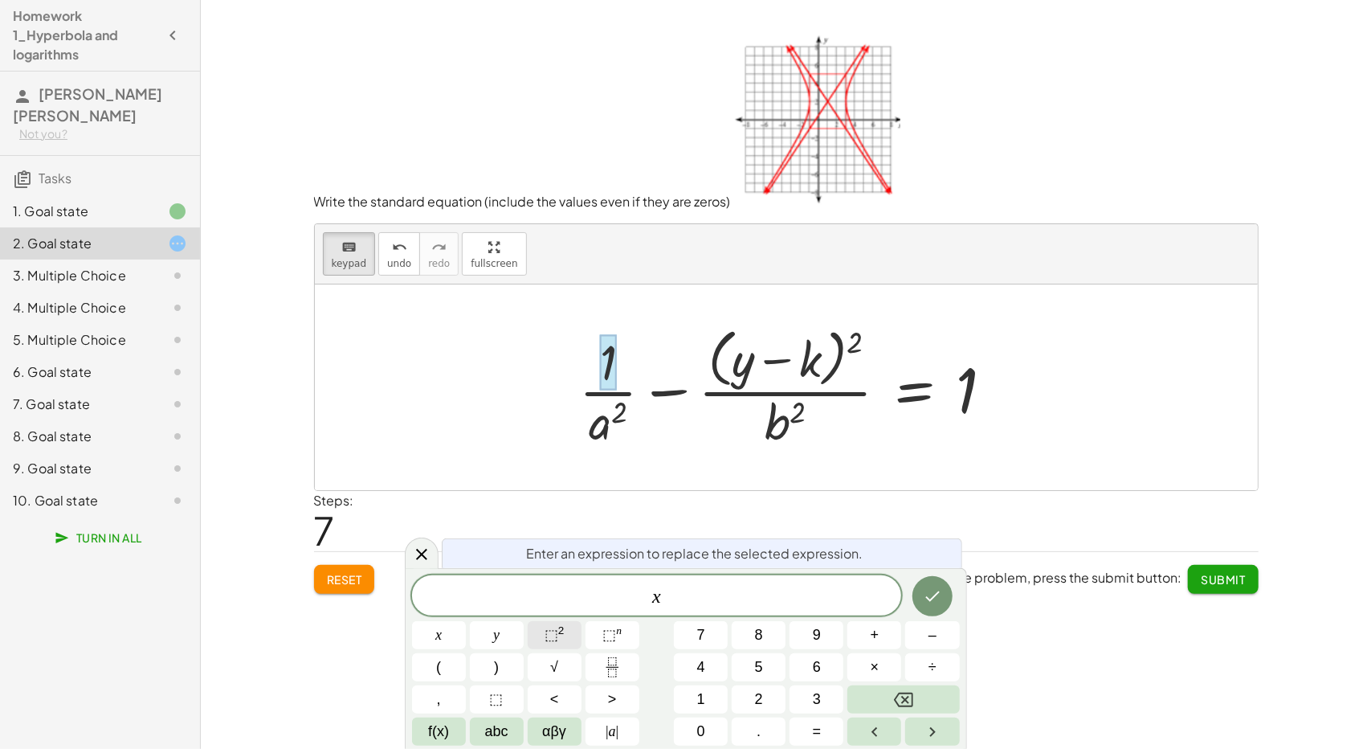
click at [559, 623] on button "⬚ 2" at bounding box center [555, 635] width 54 height 28
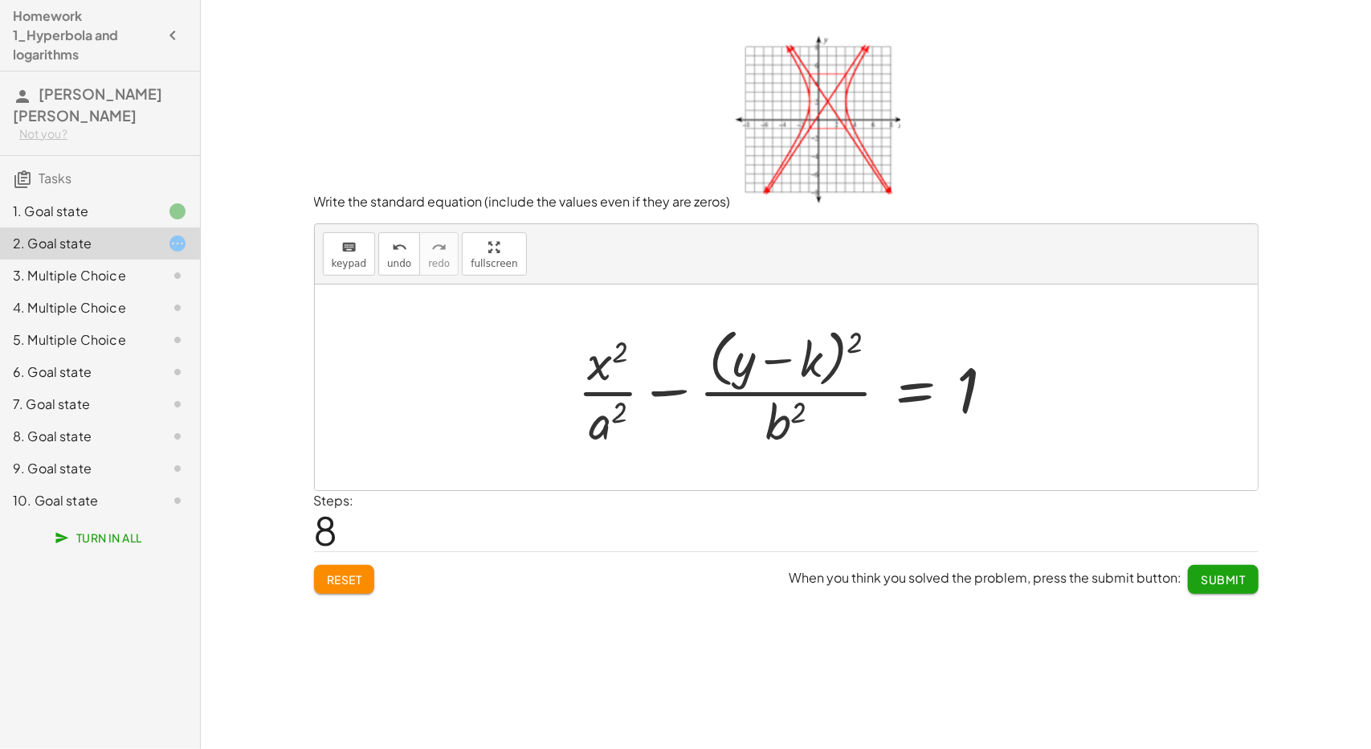
click at [607, 431] on div at bounding box center [793, 386] width 446 height 131
click at [357, 262] on span "keypad" at bounding box center [349, 263] width 35 height 11
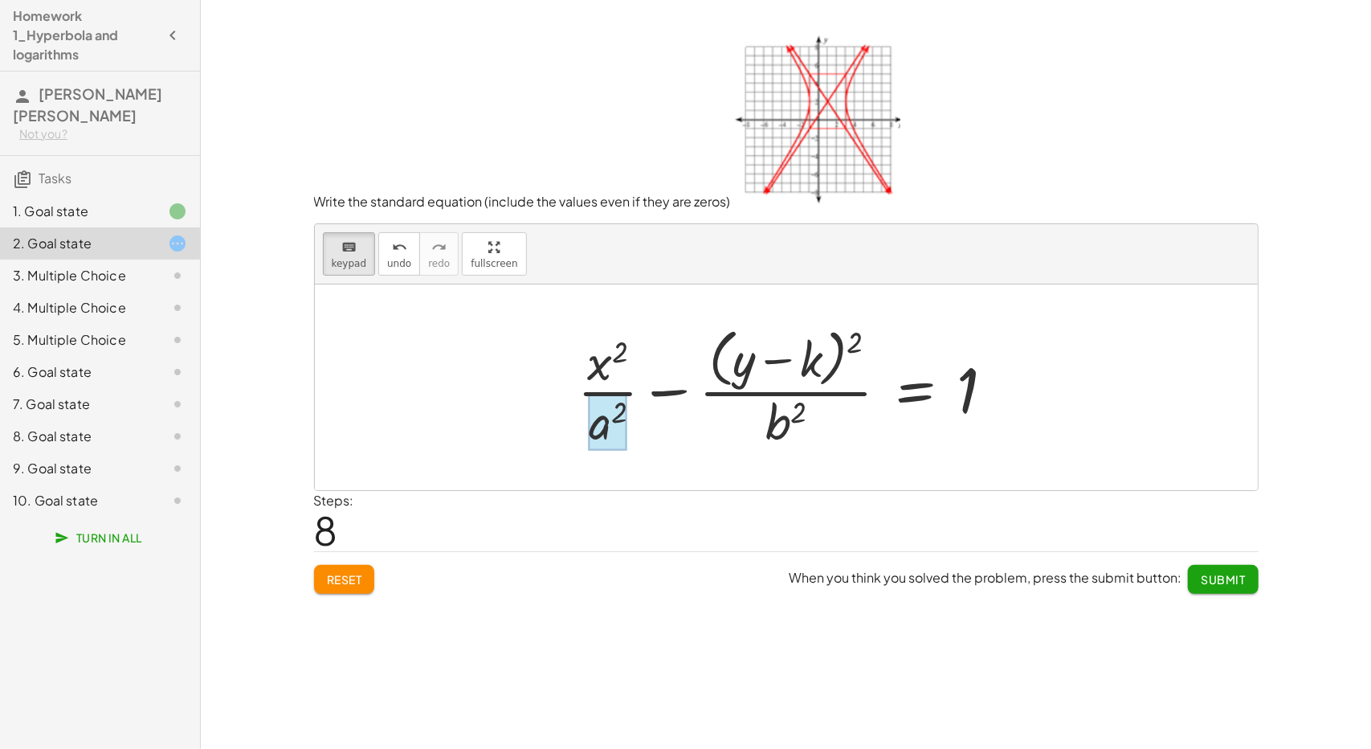
click at [618, 419] on div at bounding box center [608, 422] width 39 height 56
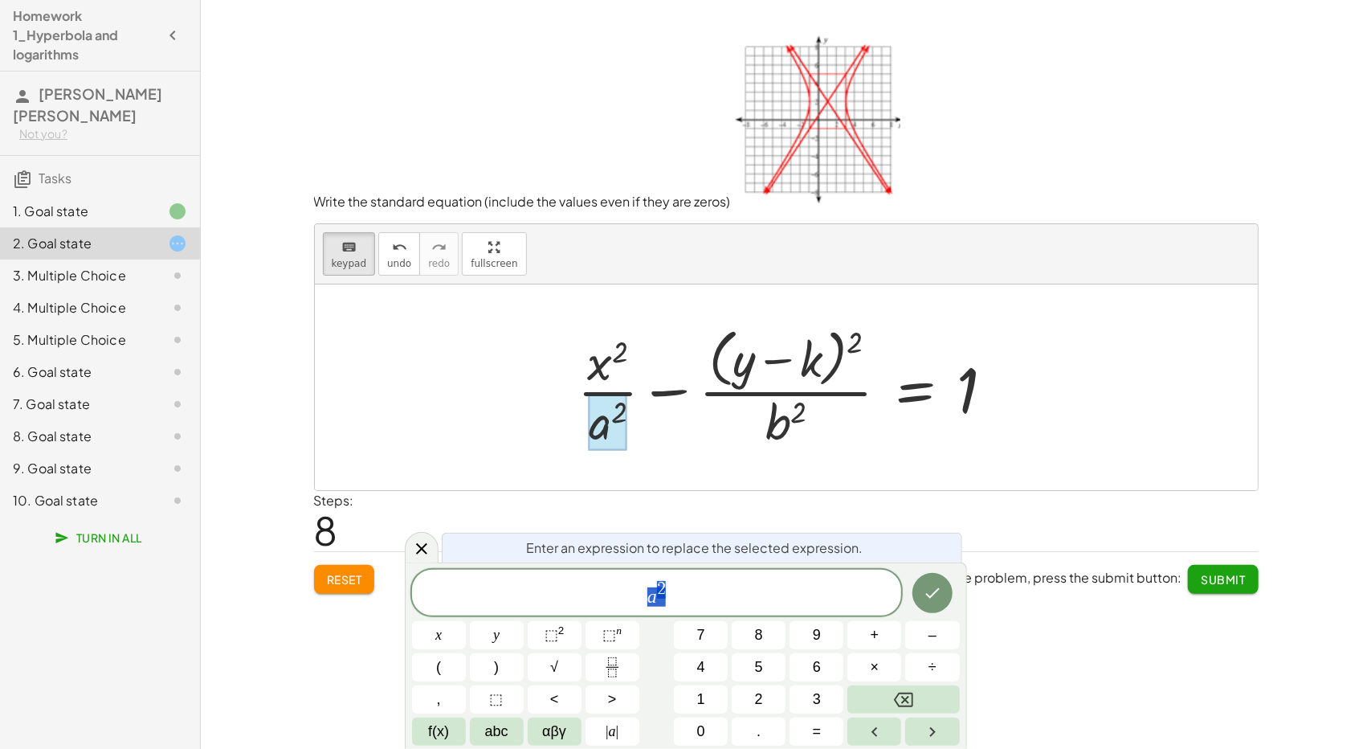
click at [618, 419] on div at bounding box center [608, 422] width 39 height 56
click at [684, 607] on span "a 2" at bounding box center [657, 593] width 490 height 29
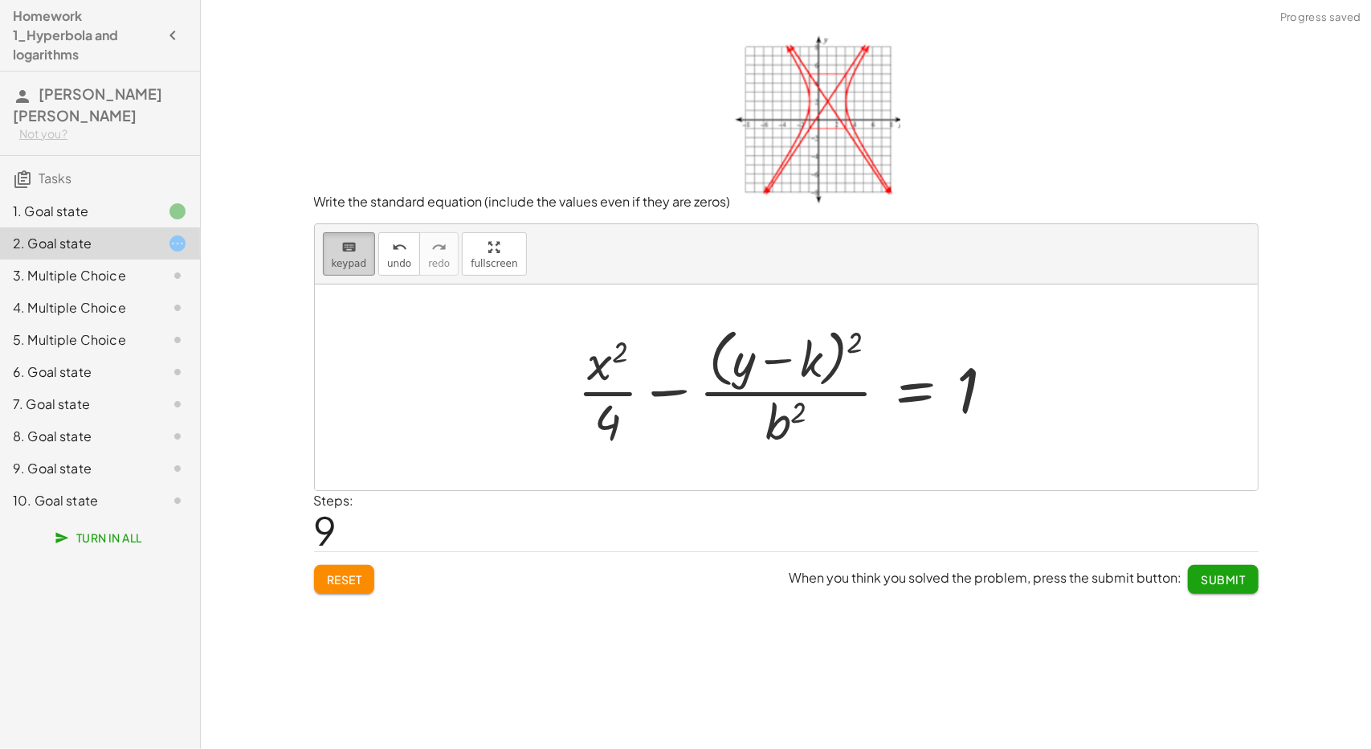
click at [366, 261] on button "keyboard keypad" at bounding box center [349, 253] width 53 height 43
click at [784, 421] on div at bounding box center [786, 422] width 41 height 56
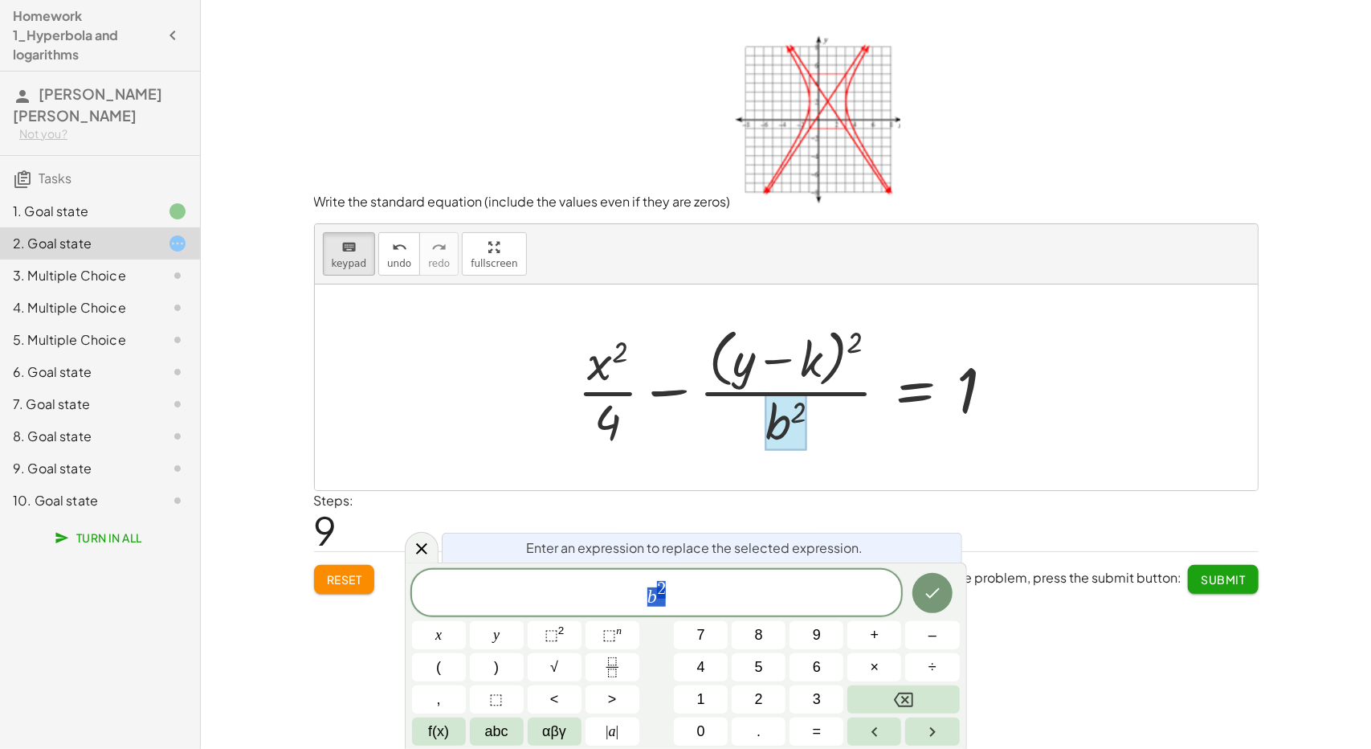
click at [784, 421] on div at bounding box center [786, 422] width 41 height 56
click at [741, 574] on div "b 2" at bounding box center [657, 593] width 490 height 46
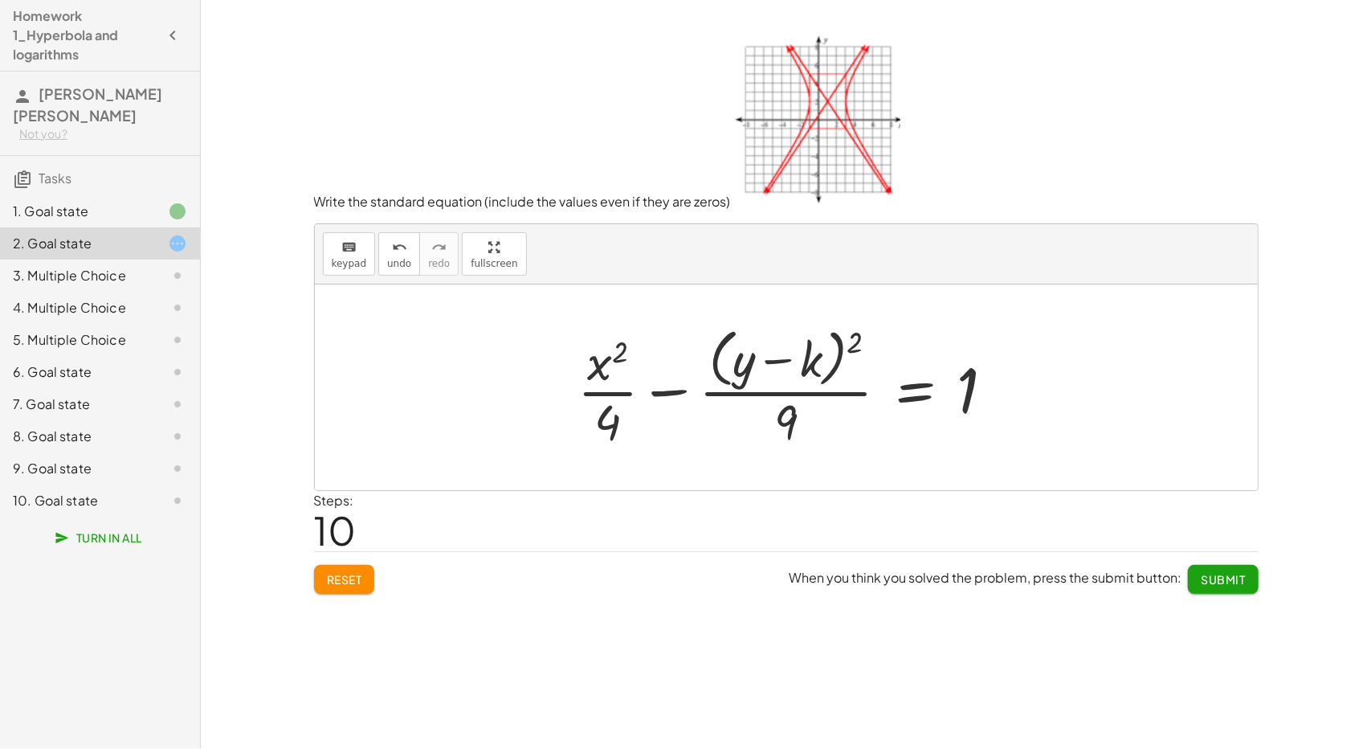
click at [811, 372] on div at bounding box center [793, 386] width 446 height 131
click at [811, 369] on div at bounding box center [793, 386] width 446 height 131
click at [353, 259] on span "keypad" at bounding box center [349, 263] width 35 height 11
click at [803, 379] on div at bounding box center [788, 360] width 67 height 54
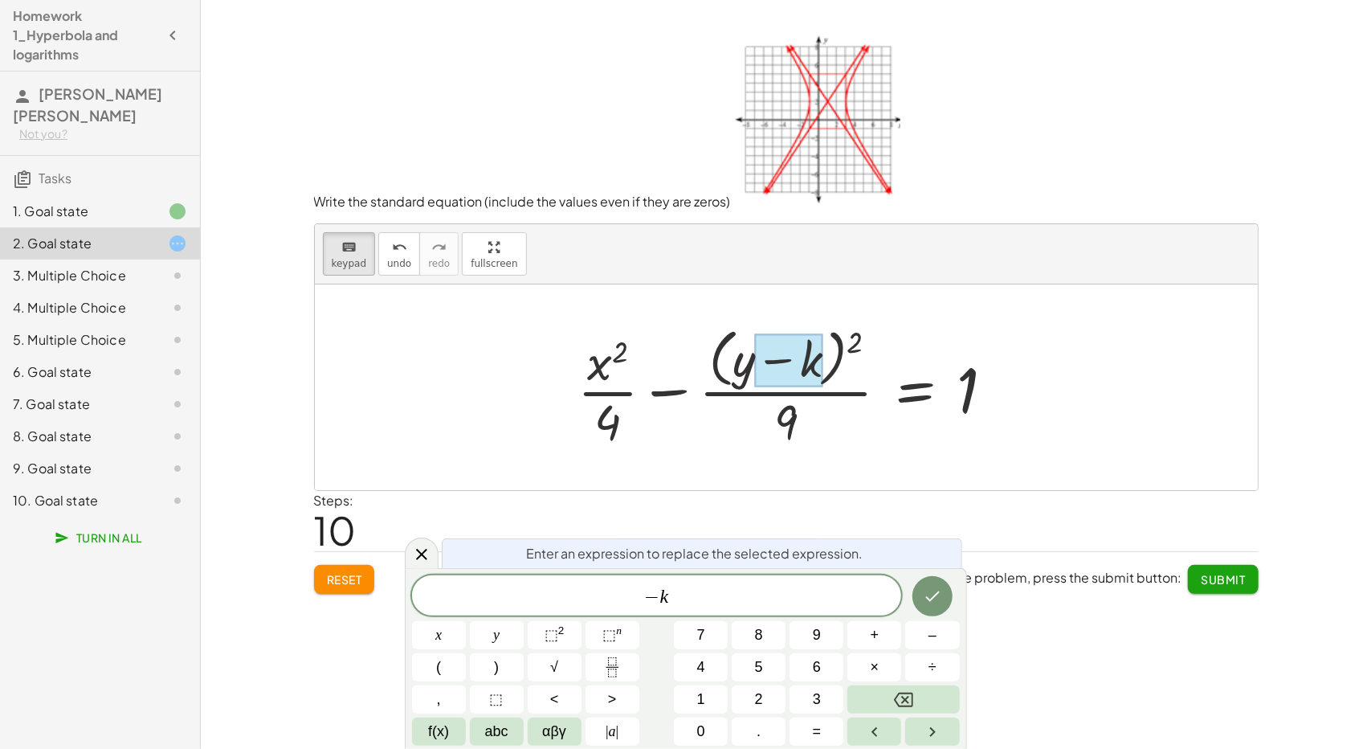
click at [803, 379] on div at bounding box center [788, 360] width 67 height 54
click at [712, 587] on span "− k ​" at bounding box center [657, 597] width 490 height 22
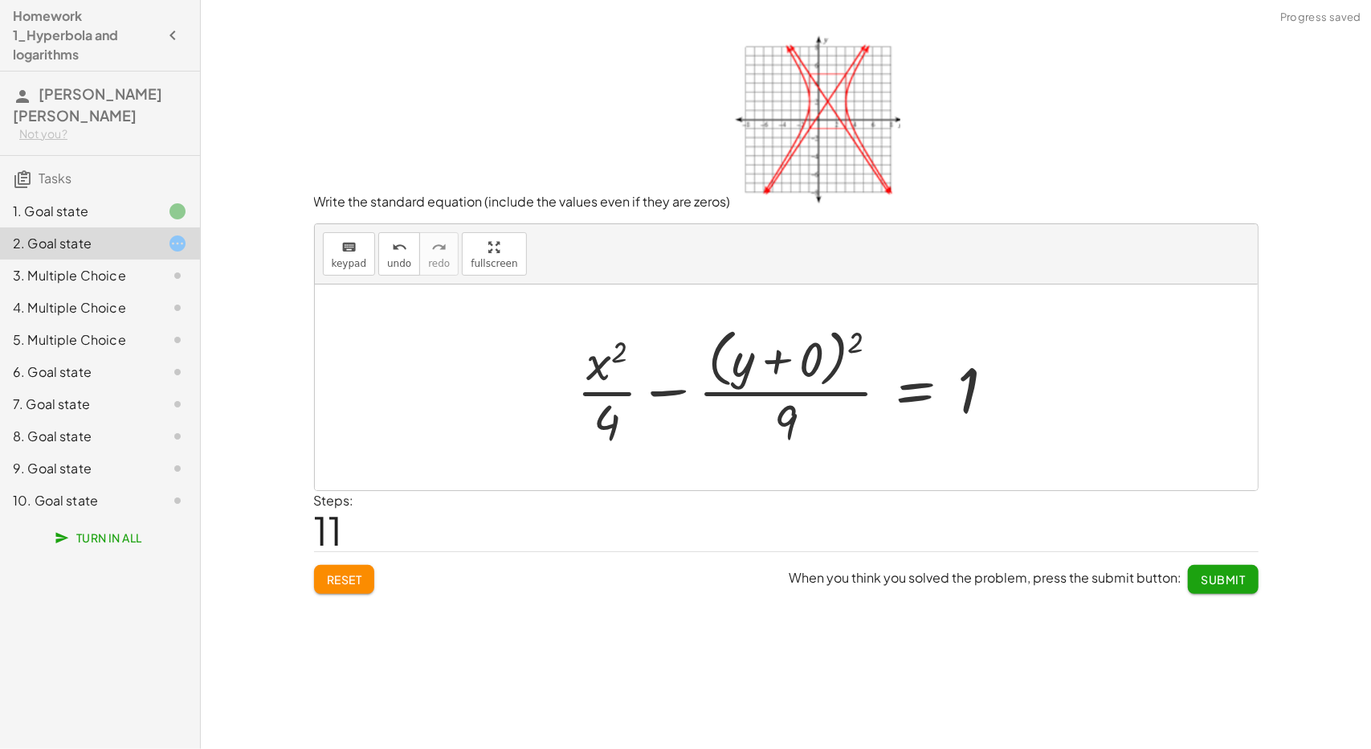
click at [807, 366] on div at bounding box center [792, 386] width 447 height 131
click at [807, 366] on div at bounding box center [851, 387] width 331 height 124
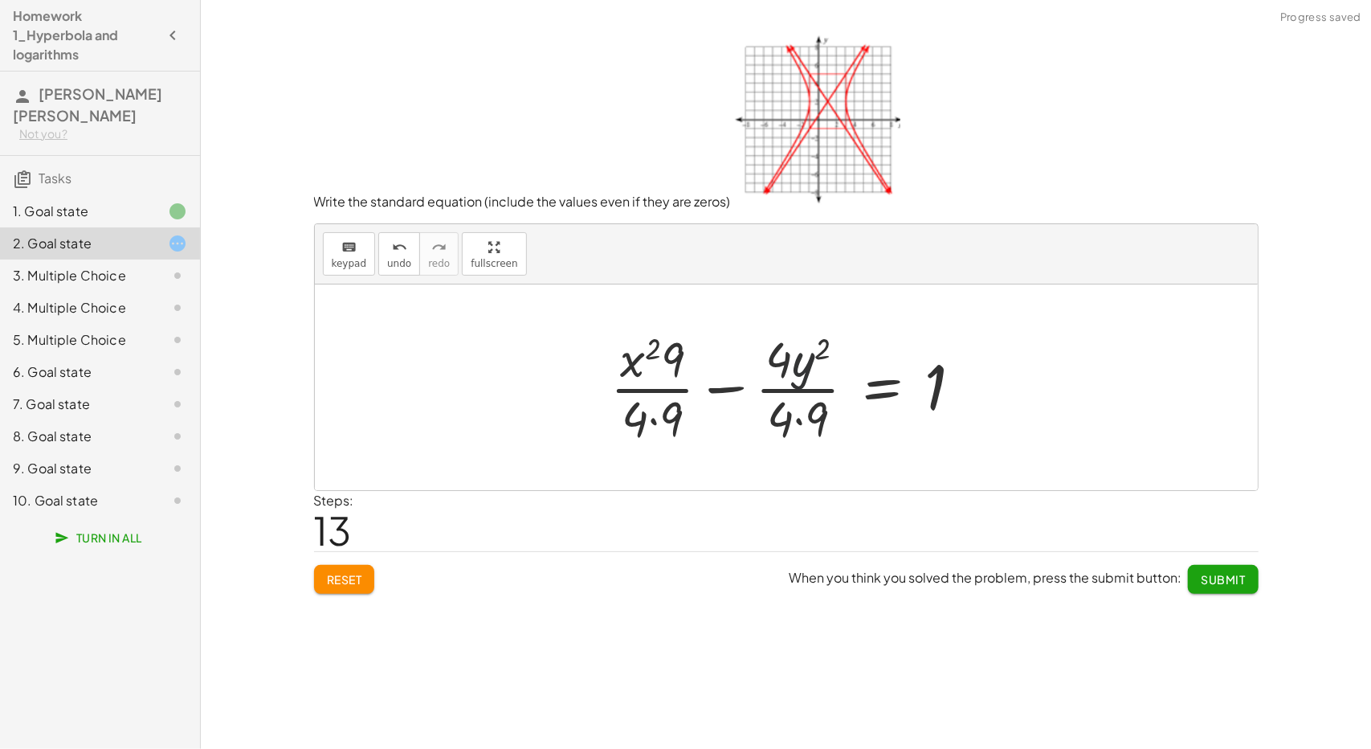
click at [807, 371] on div at bounding box center [793, 387] width 381 height 124
click at [354, 242] on div "keyboard" at bounding box center [349, 246] width 35 height 19
click at [822, 354] on div at bounding box center [798, 359] width 65 height 56
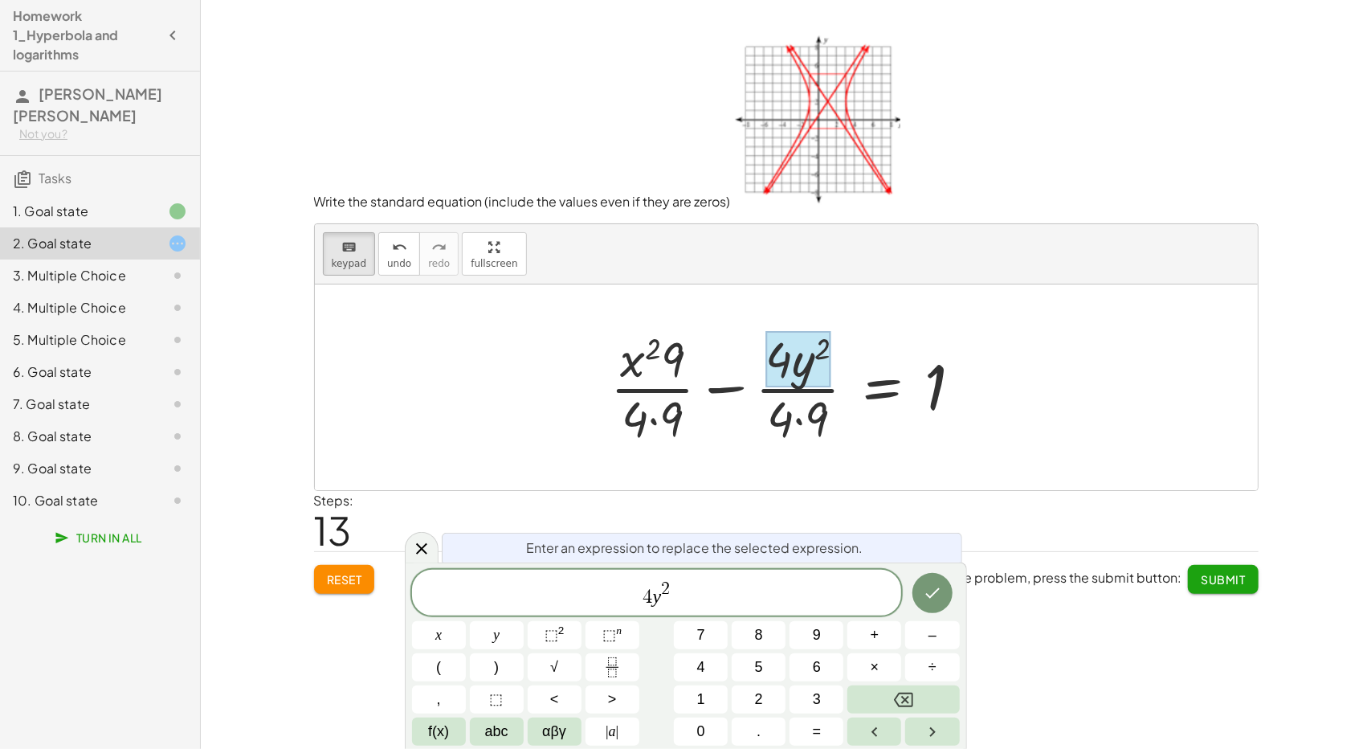
click at [662, 599] on span "4 y 2 ​" at bounding box center [657, 593] width 490 height 29
click at [654, 599] on var "y" at bounding box center [657, 596] width 9 height 21
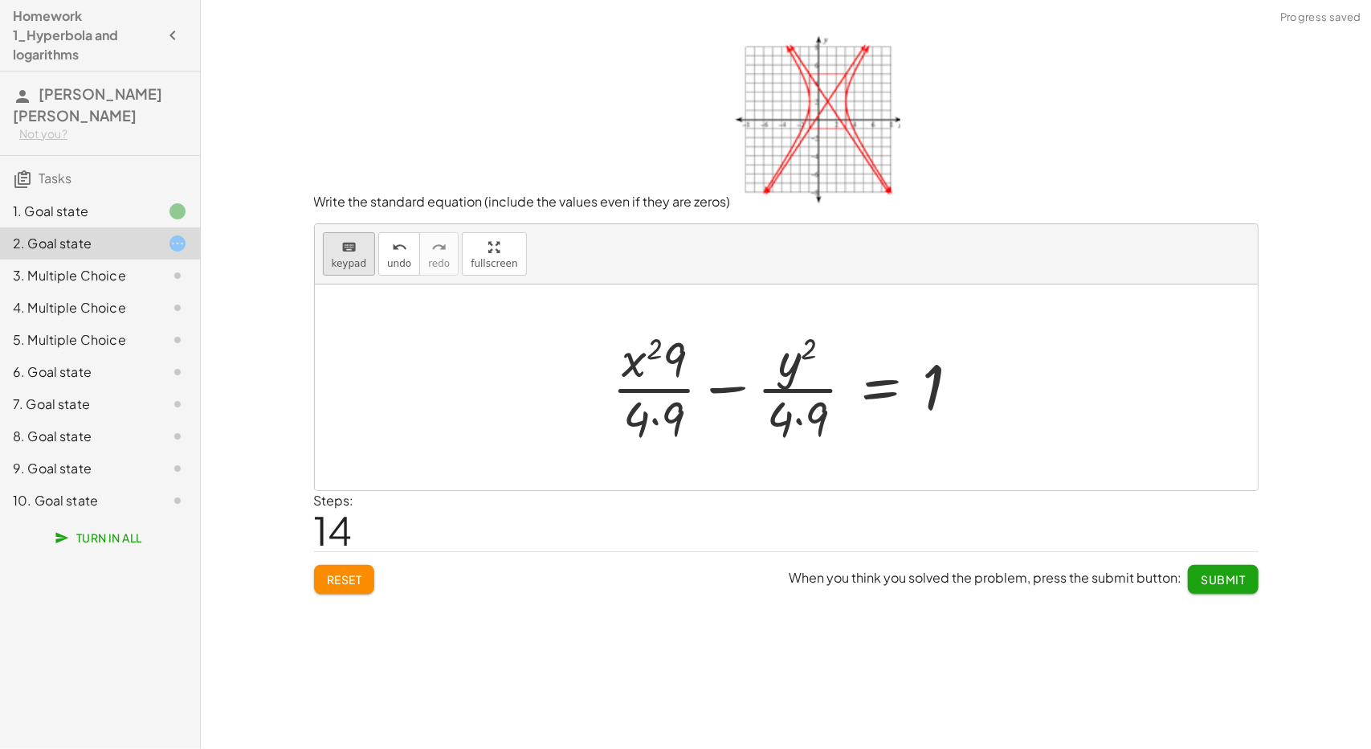
click at [362, 260] on button "keyboard keypad" at bounding box center [349, 253] width 53 height 43
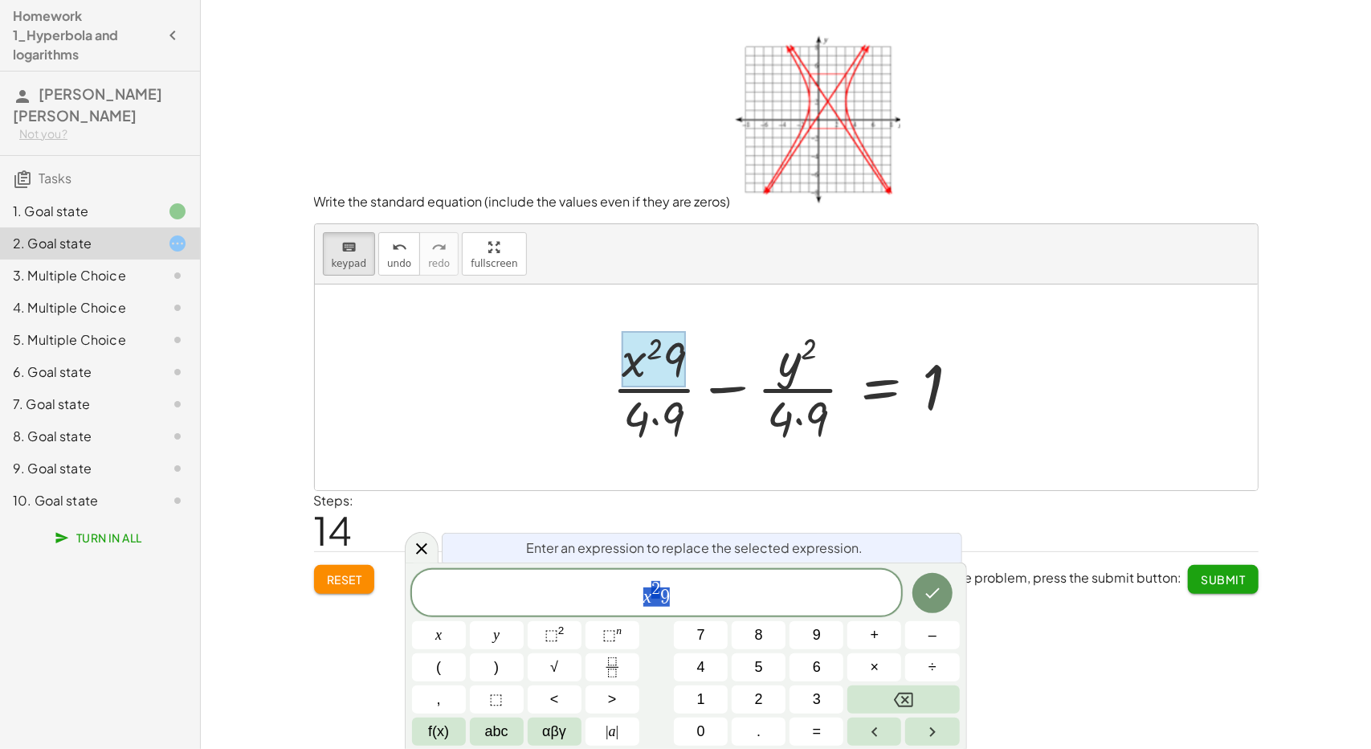
click at [644, 383] on div at bounding box center [655, 359] width 64 height 56
click at [683, 610] on div "x 2 9" at bounding box center [657, 593] width 490 height 46
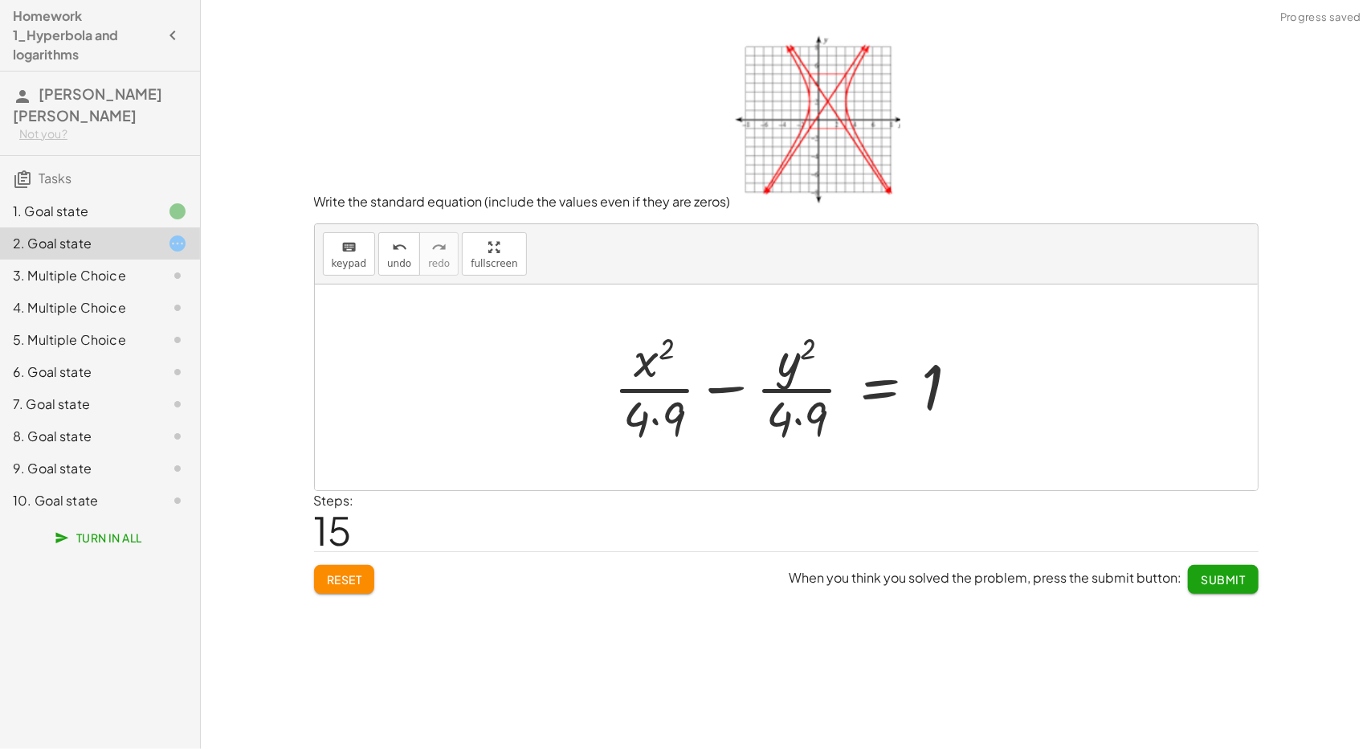
click at [669, 419] on div at bounding box center [793, 387] width 374 height 124
click at [347, 253] on icon "keyboard" at bounding box center [348, 247] width 15 height 19
click at [645, 412] on div at bounding box center [654, 419] width 55 height 56
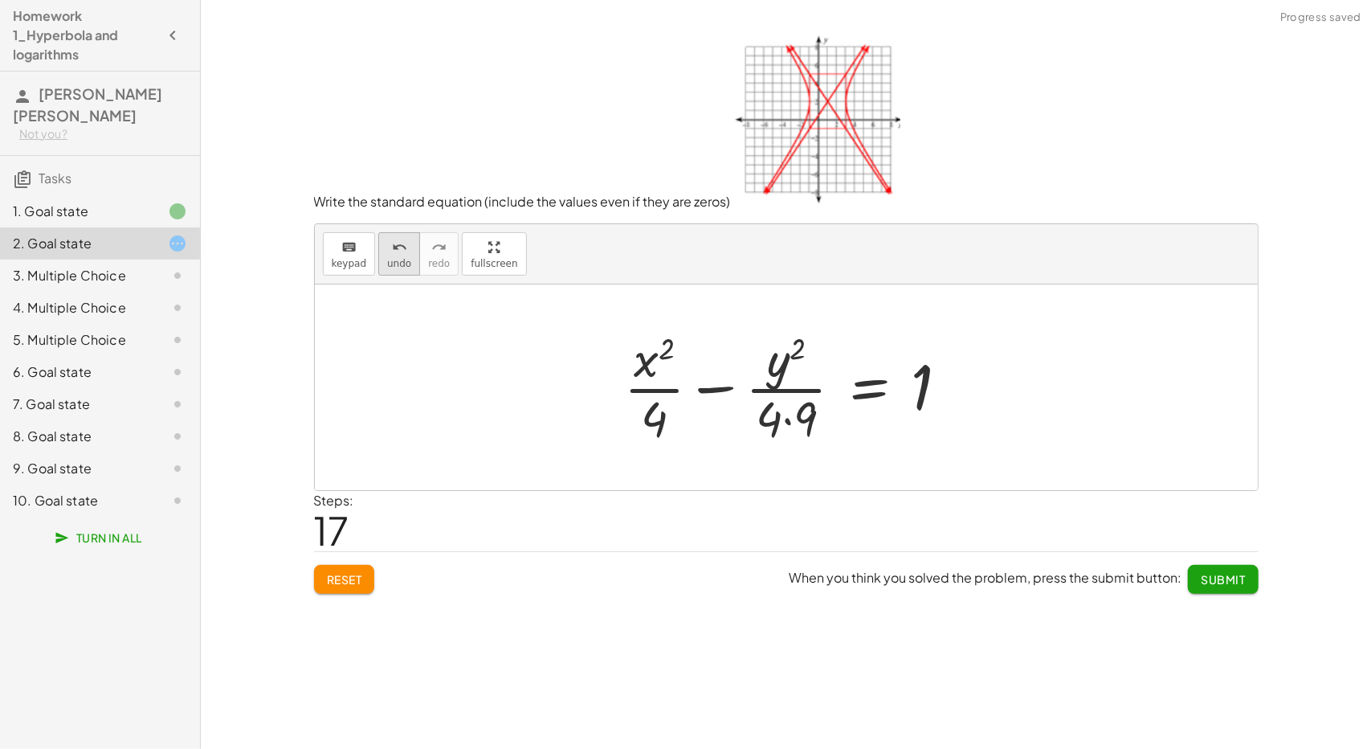
click at [378, 255] on button "undo undo" at bounding box center [399, 253] width 42 height 43
click at [357, 248] on div "keyboard" at bounding box center [349, 246] width 35 height 19
click at [815, 402] on div at bounding box center [799, 421] width 35 height 54
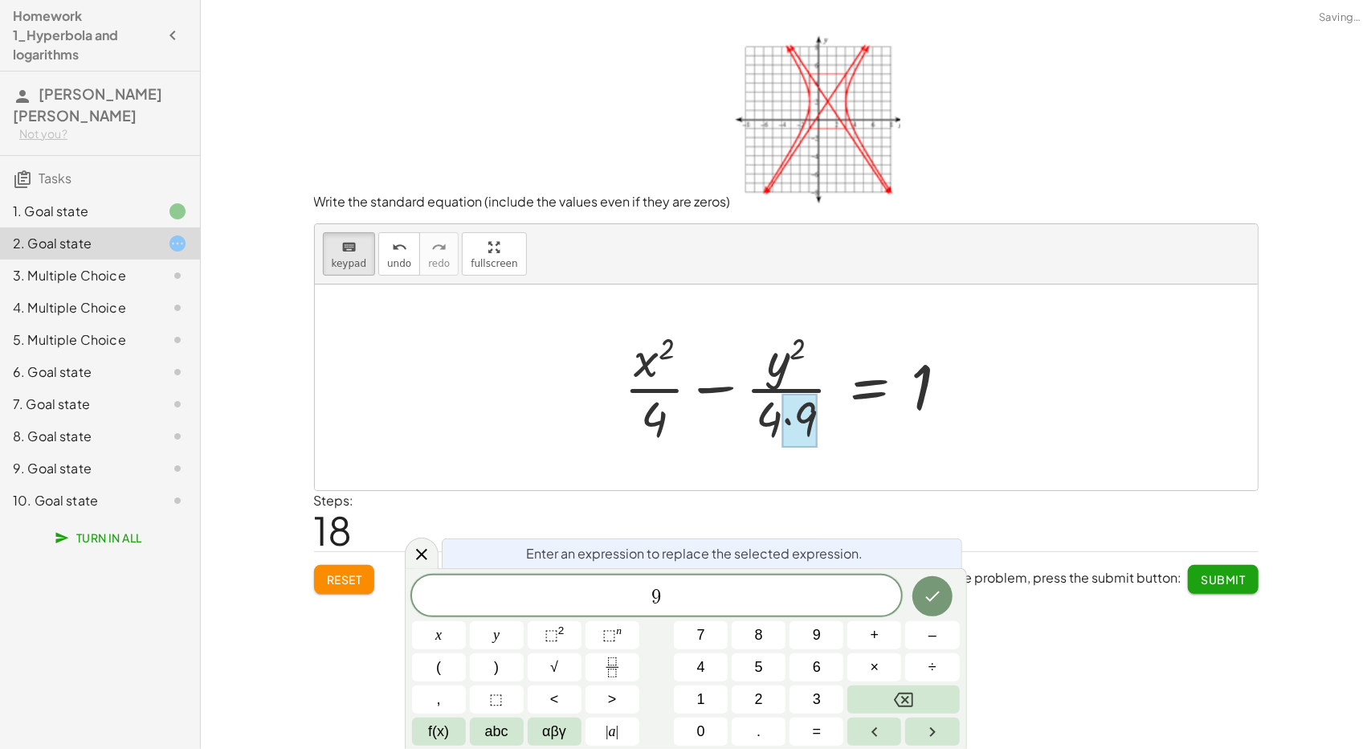
click at [770, 411] on div at bounding box center [792, 387] width 353 height 124
click at [934, 579] on button "Done" at bounding box center [933, 596] width 40 height 40
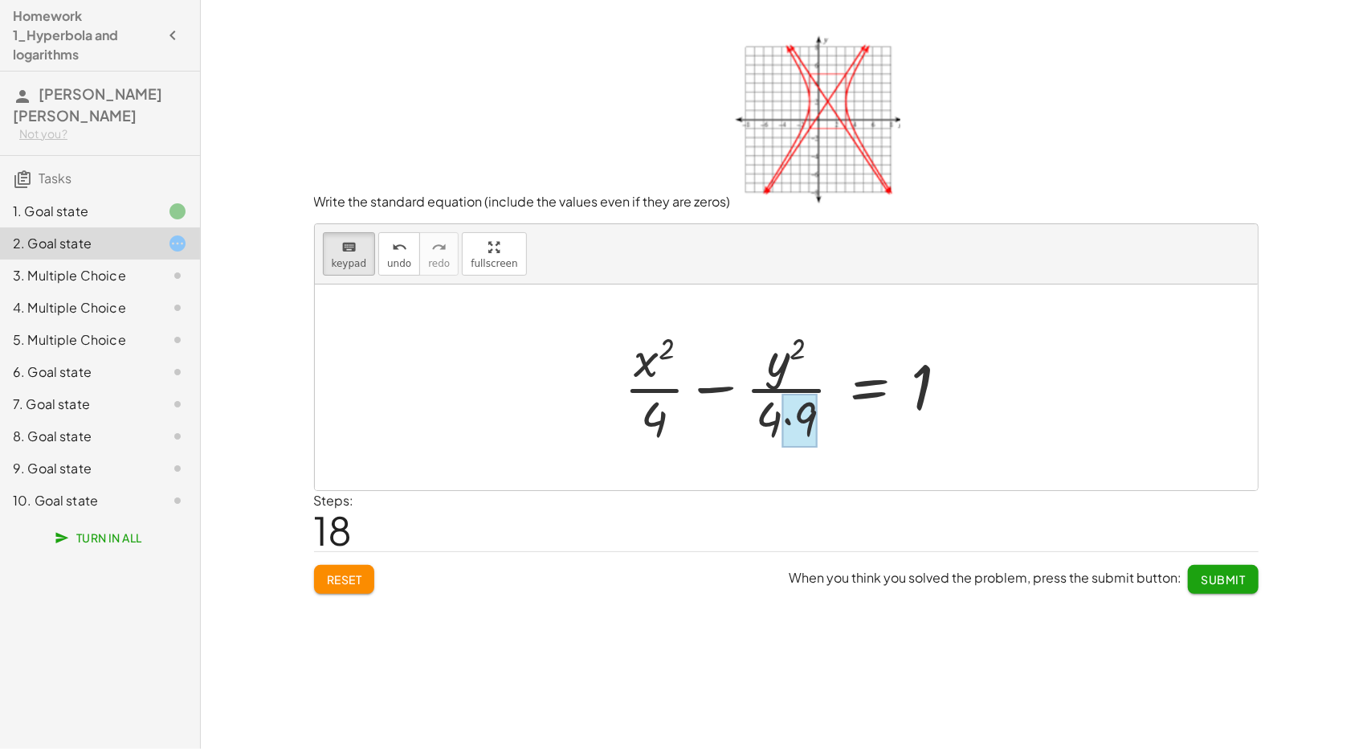
click at [788, 418] on div at bounding box center [799, 421] width 35 height 54
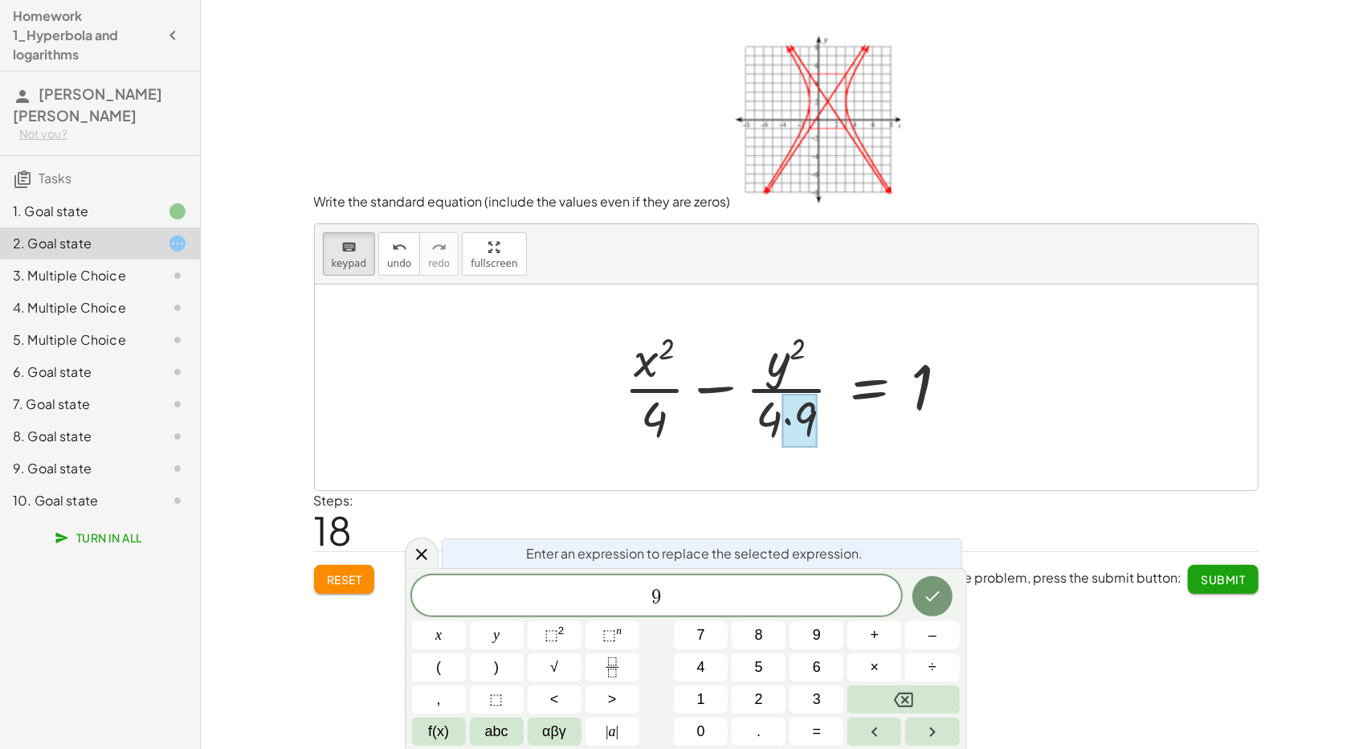
click at [768, 411] on div at bounding box center [792, 387] width 353 height 124
click at [425, 541] on div at bounding box center [422, 552] width 34 height 31
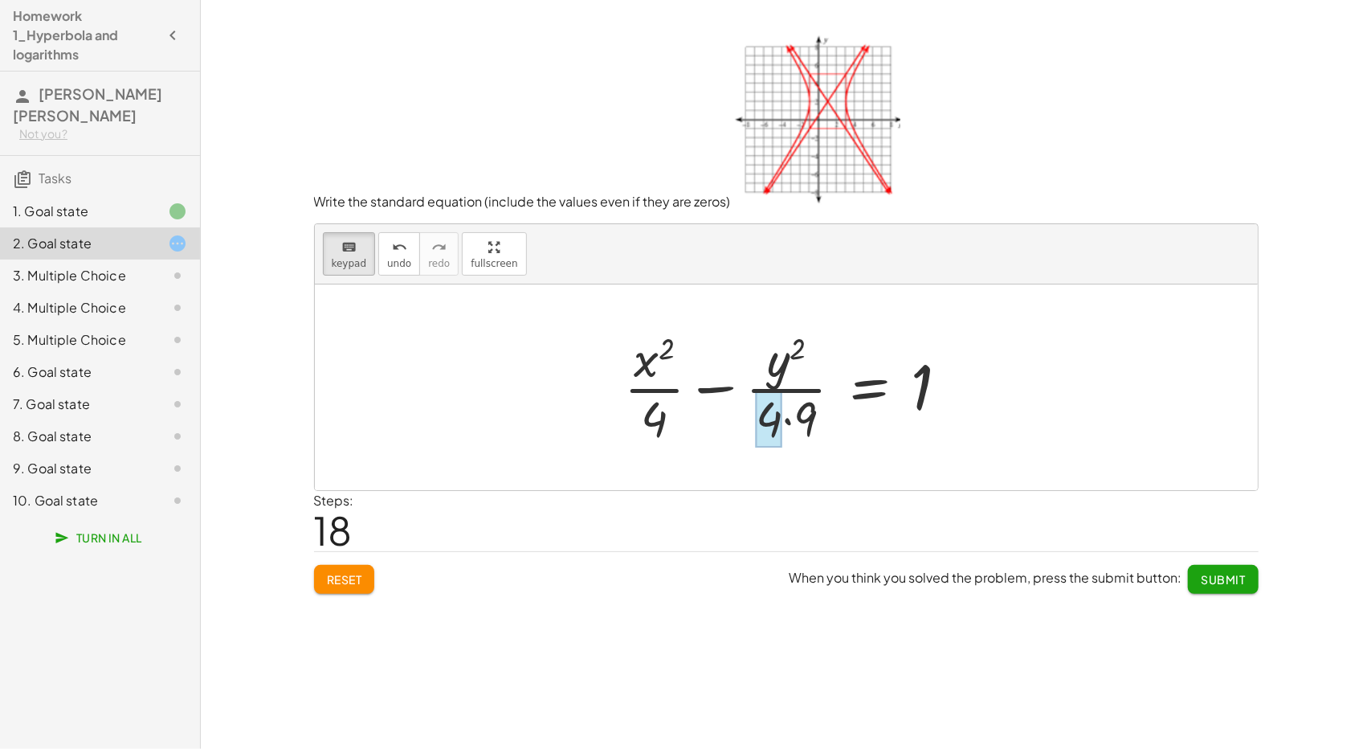
click at [768, 401] on div at bounding box center [769, 419] width 27 height 56
click at [785, 421] on div at bounding box center [792, 387] width 351 height 124
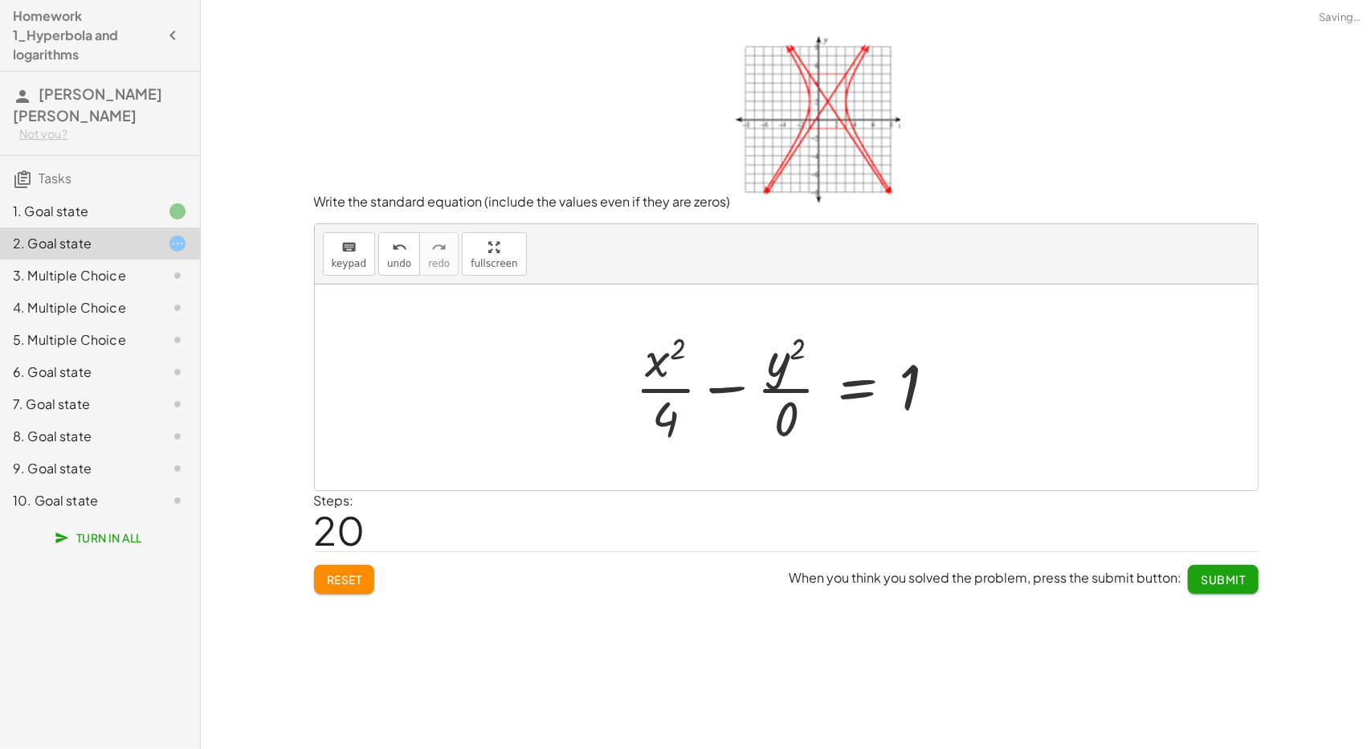
click at [797, 420] on div at bounding box center [792, 387] width 331 height 124
click at [331, 273] on button "keyboard keypad" at bounding box center [349, 253] width 53 height 43
click at [780, 401] on div at bounding box center [786, 419] width 24 height 56
click at [782, 429] on div at bounding box center [786, 419] width 24 height 56
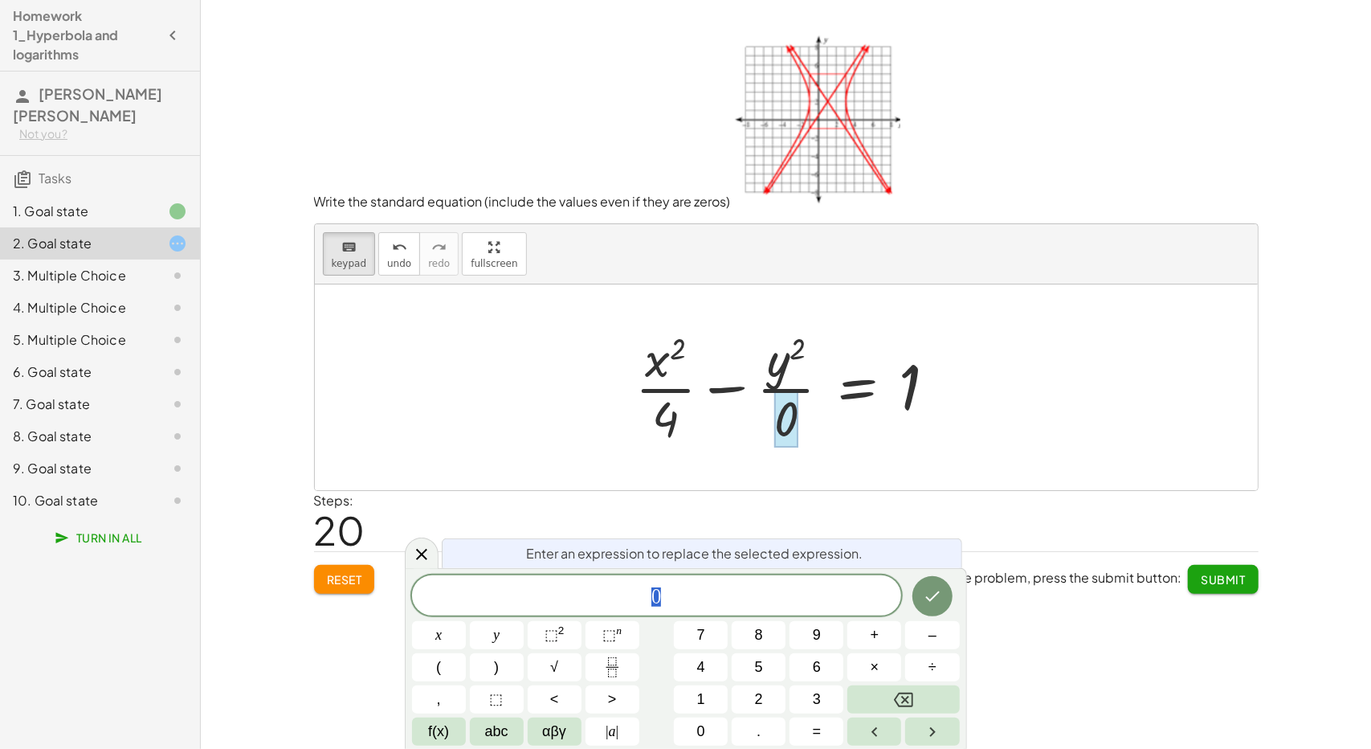
click at [782, 429] on div at bounding box center [786, 419] width 24 height 56
click at [752, 594] on span "0 ​" at bounding box center [657, 597] width 490 height 22
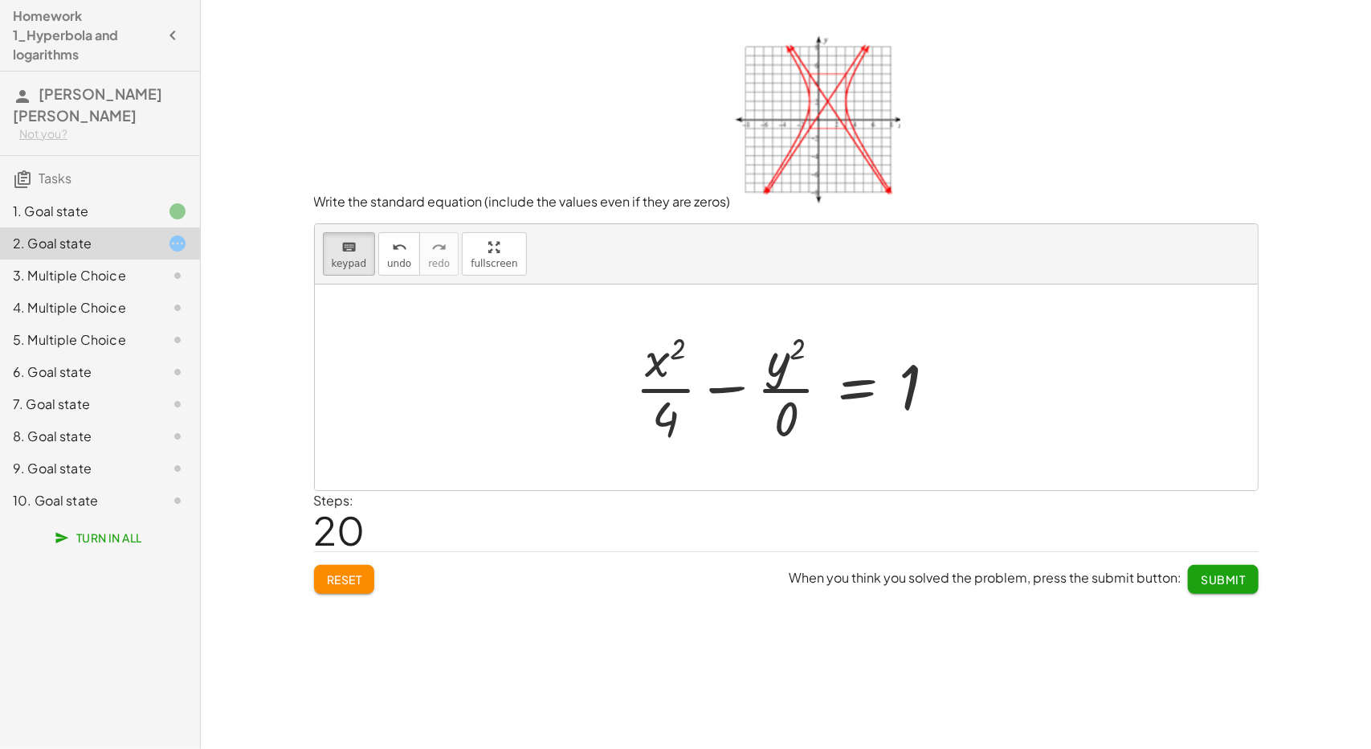
click at [320, 243] on div "keyboard keypad undo [PERSON_NAME] redo fullscreen" at bounding box center [786, 254] width 943 height 60
click at [328, 247] on button "keyboard keypad" at bounding box center [349, 253] width 53 height 43
click at [811, 427] on div at bounding box center [792, 387] width 331 height 124
click at [784, 420] on div at bounding box center [792, 387] width 331 height 124
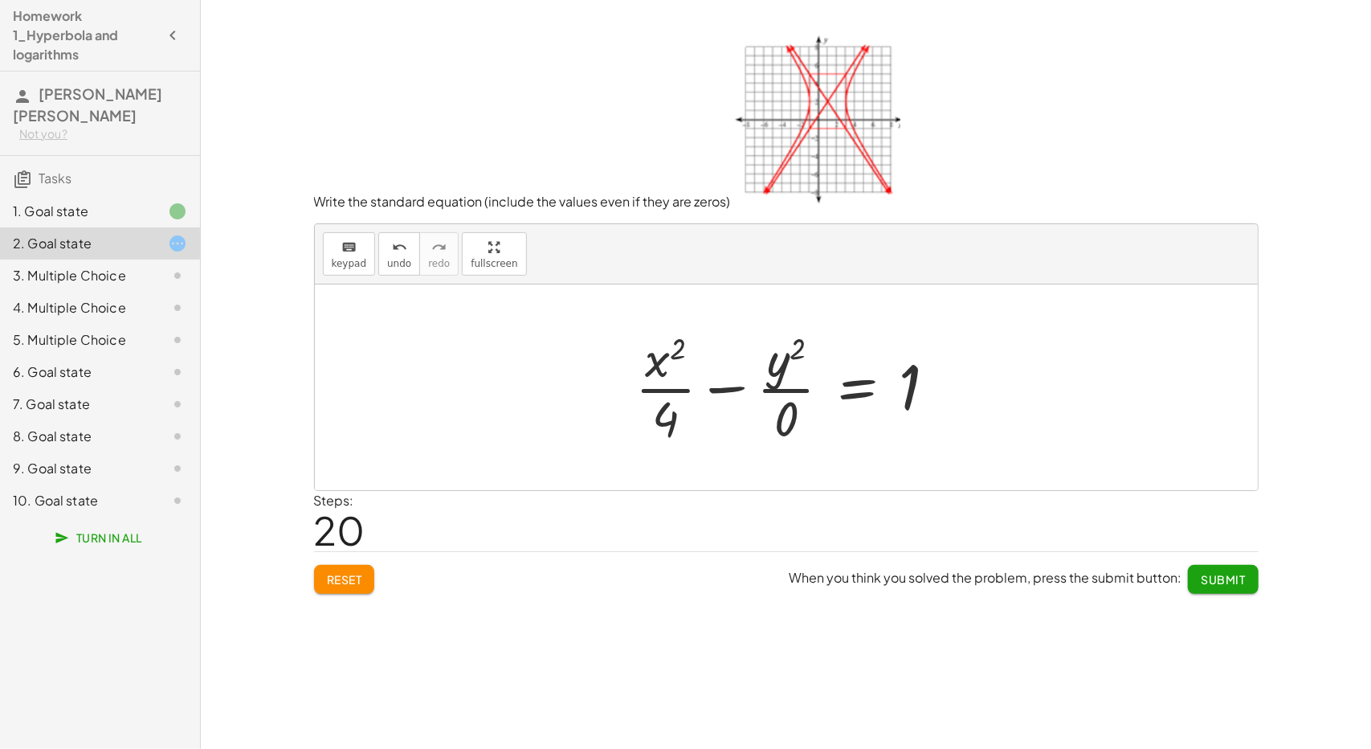
click at [784, 420] on div at bounding box center [792, 387] width 331 height 124
click at [344, 258] on span "keypad" at bounding box center [349, 263] width 35 height 11
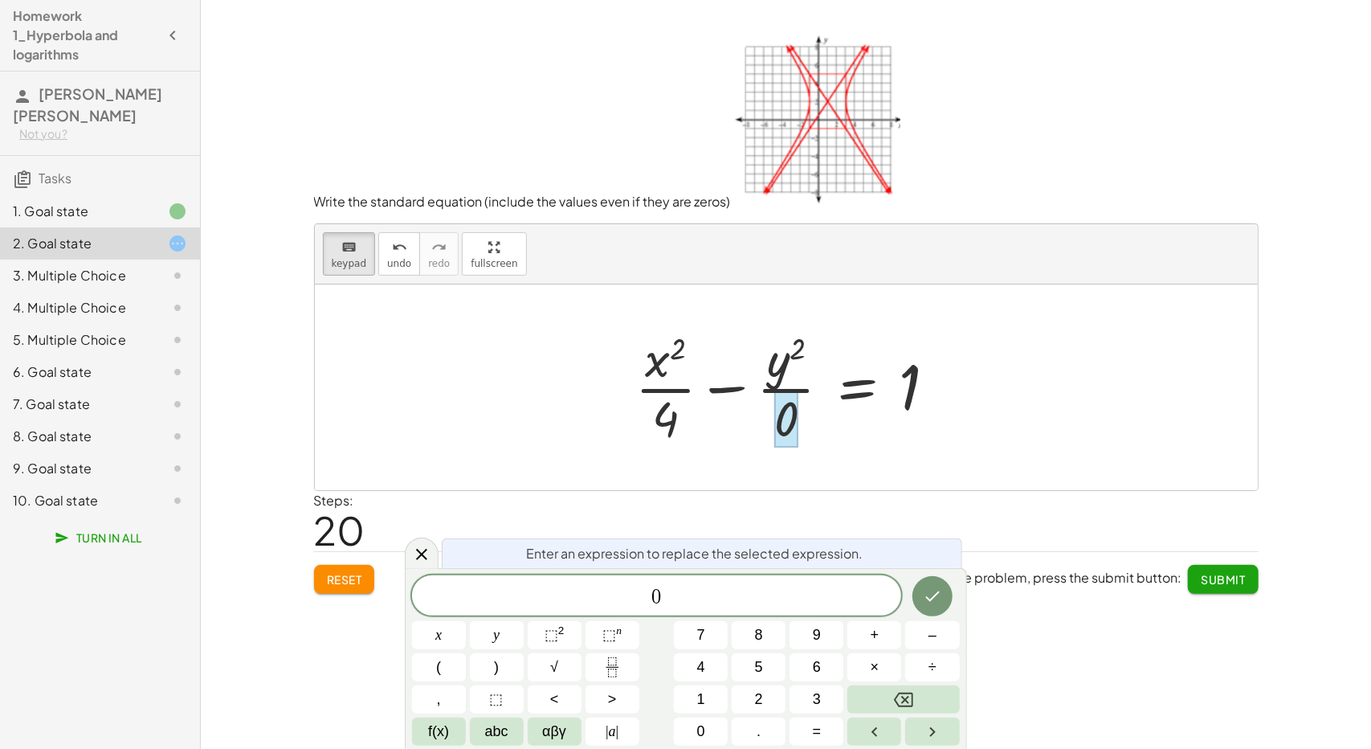
click at [782, 417] on div at bounding box center [786, 419] width 24 height 56
click at [661, 610] on div "0 ​" at bounding box center [657, 595] width 490 height 40
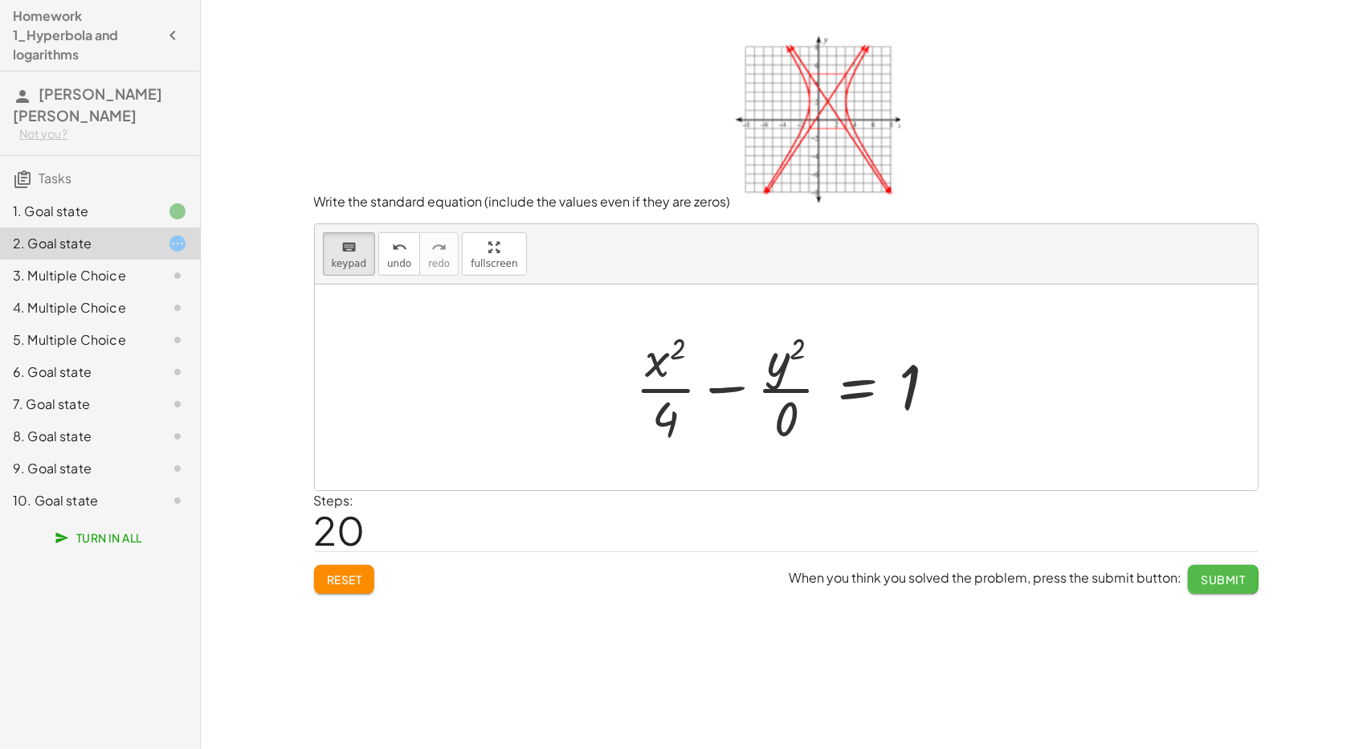
click at [1240, 574] on span "Submit" at bounding box center [1223, 579] width 44 height 14
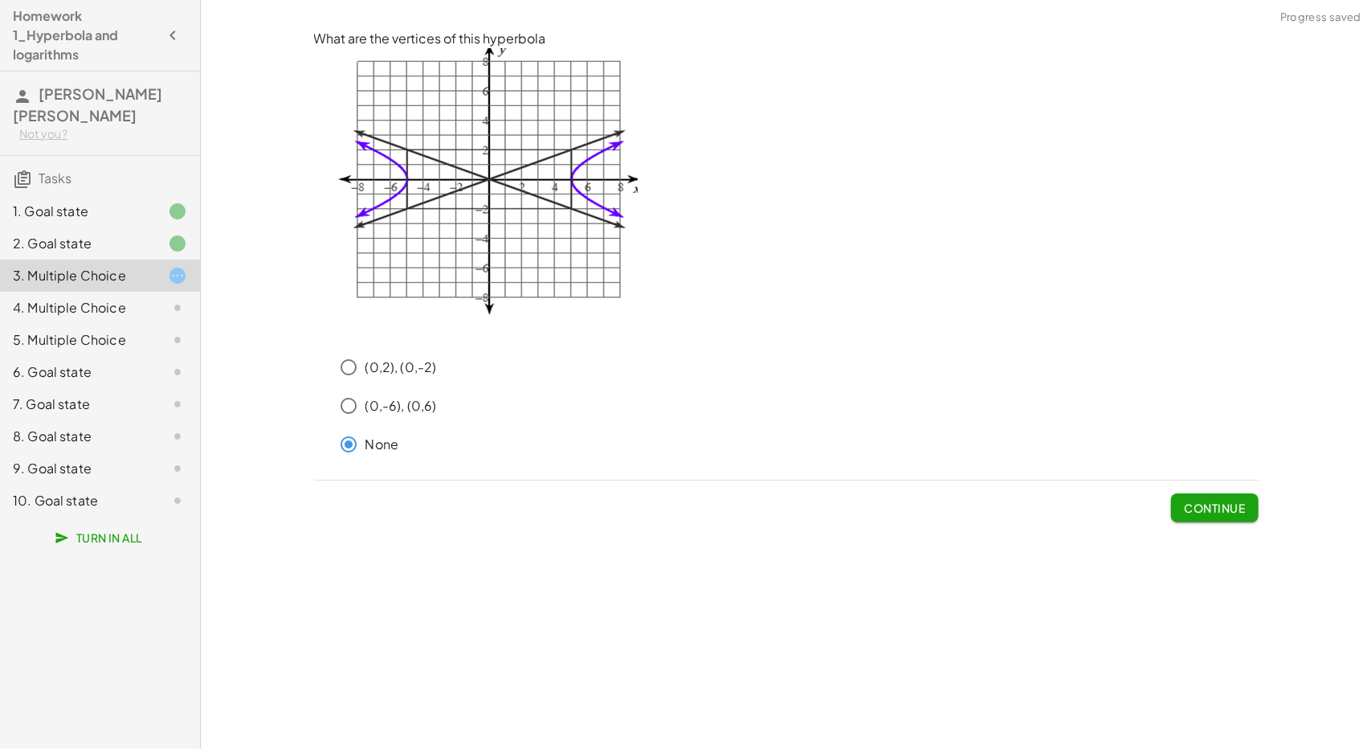
click at [1213, 500] on span "Continue" at bounding box center [1214, 507] width 61 height 14
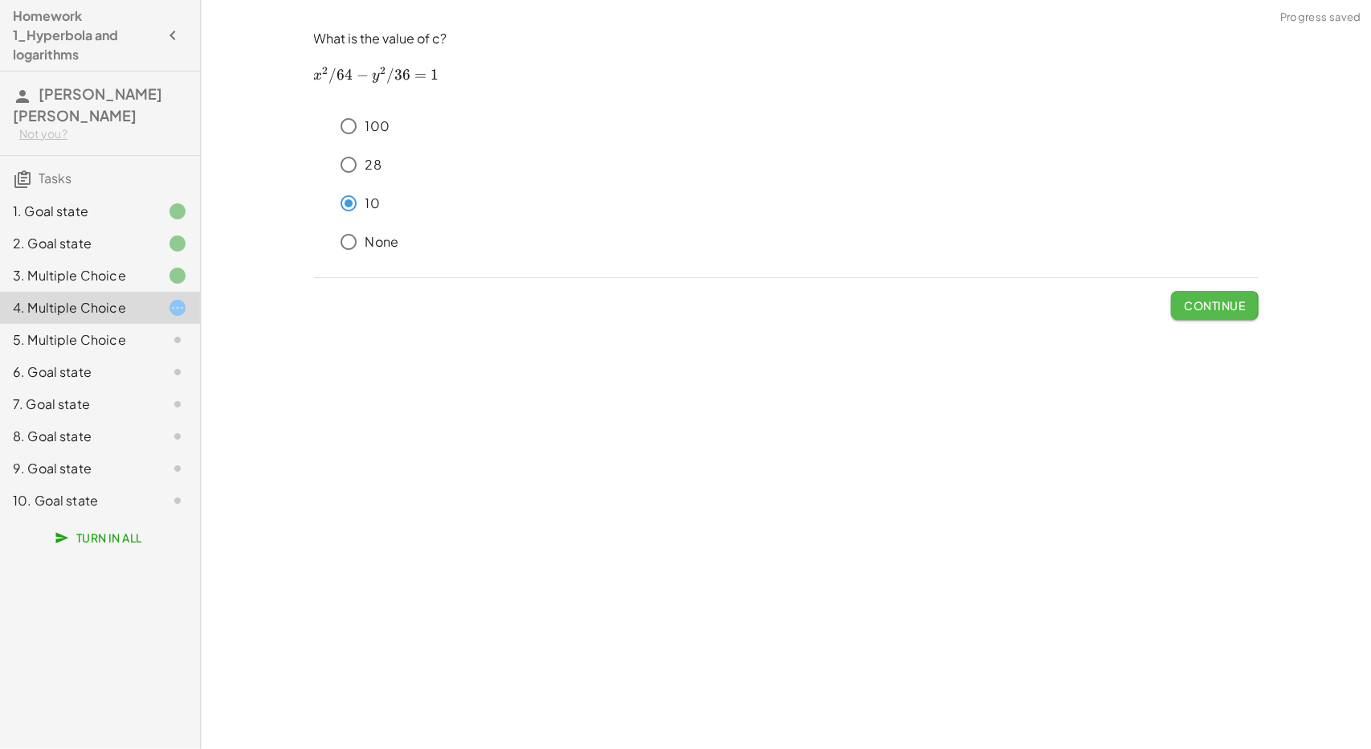
click at [1229, 302] on span "Continue" at bounding box center [1214, 305] width 61 height 14
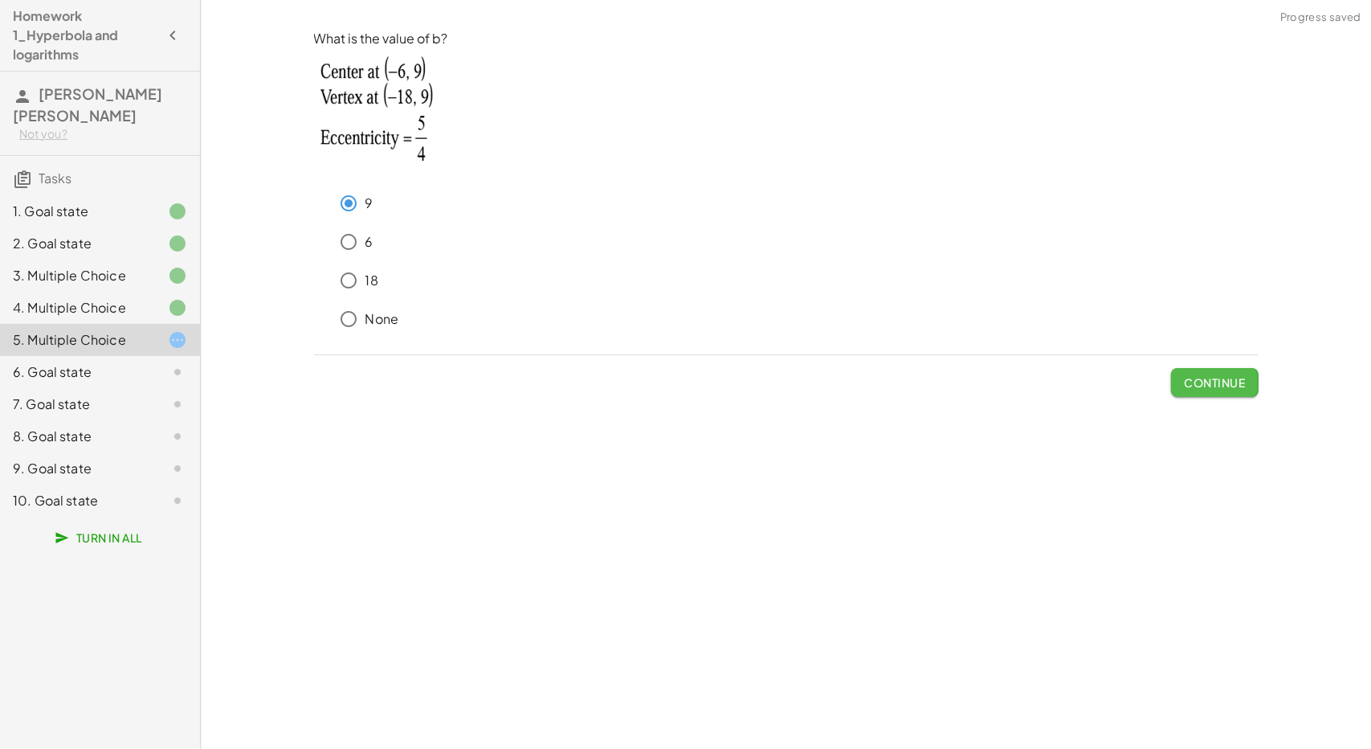
click at [1203, 377] on span "Continue" at bounding box center [1214, 382] width 61 height 14
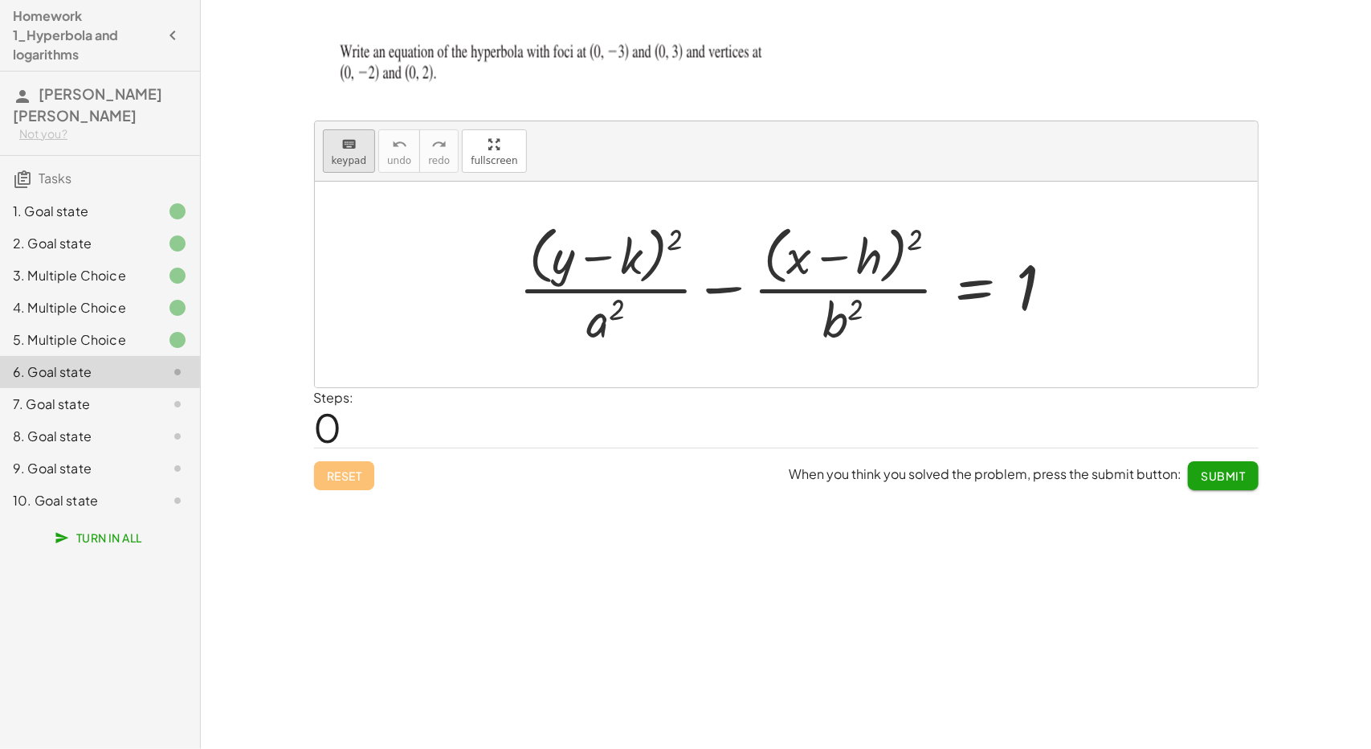
click at [362, 152] on button "keyboard keypad" at bounding box center [349, 150] width 53 height 43
click at [607, 325] on div at bounding box center [605, 319] width 39 height 56
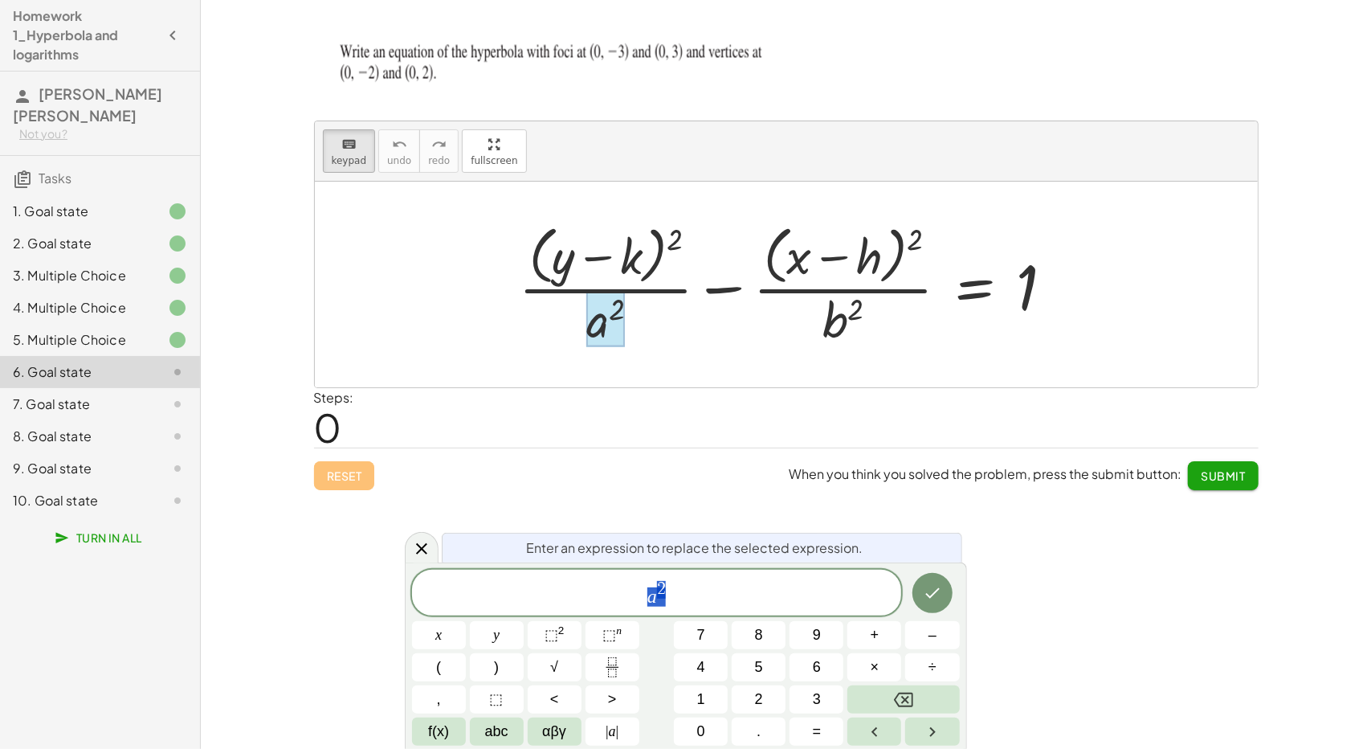
click at [607, 325] on div at bounding box center [605, 319] width 39 height 56
click at [660, 599] on span "a 2" at bounding box center [657, 593] width 490 height 29
click at [696, 603] on span "a ​ 2" at bounding box center [657, 593] width 490 height 29
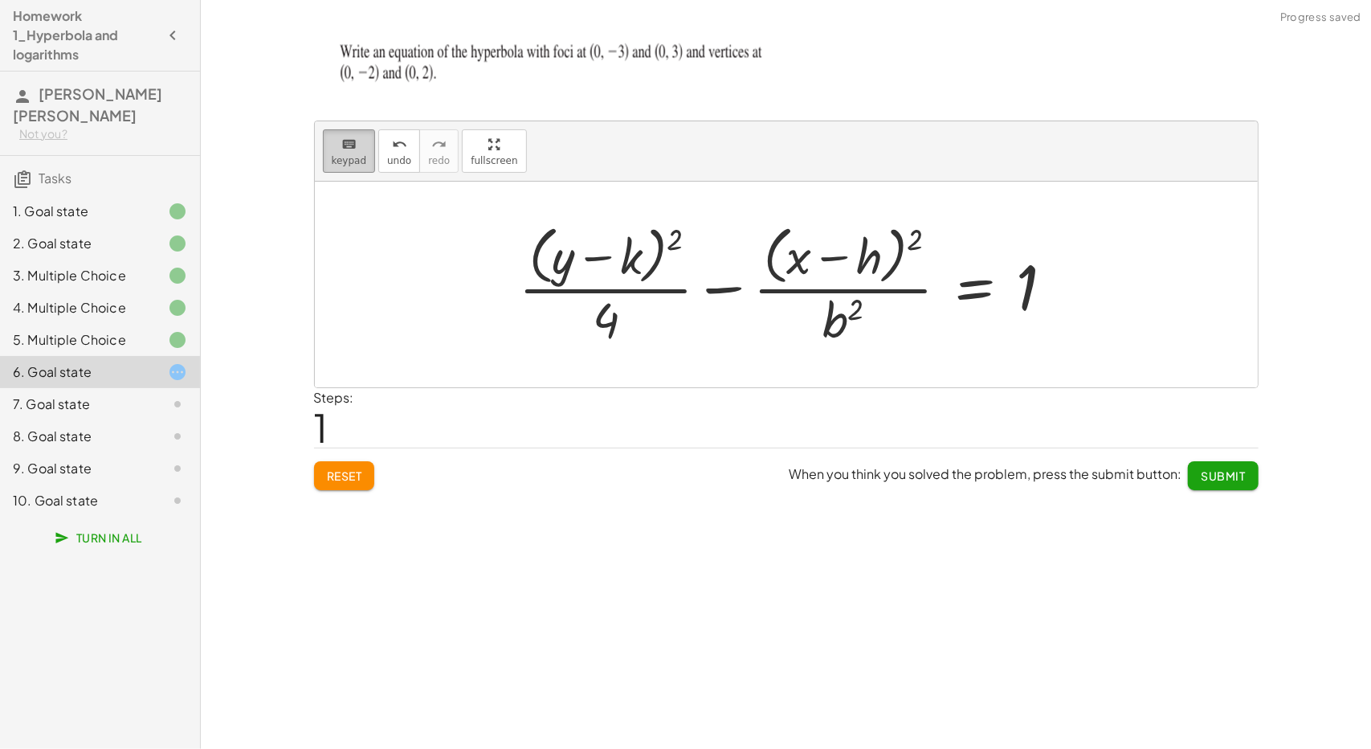
click at [333, 146] on div "keyboard" at bounding box center [349, 143] width 35 height 19
click at [861, 318] on div at bounding box center [843, 319] width 41 height 56
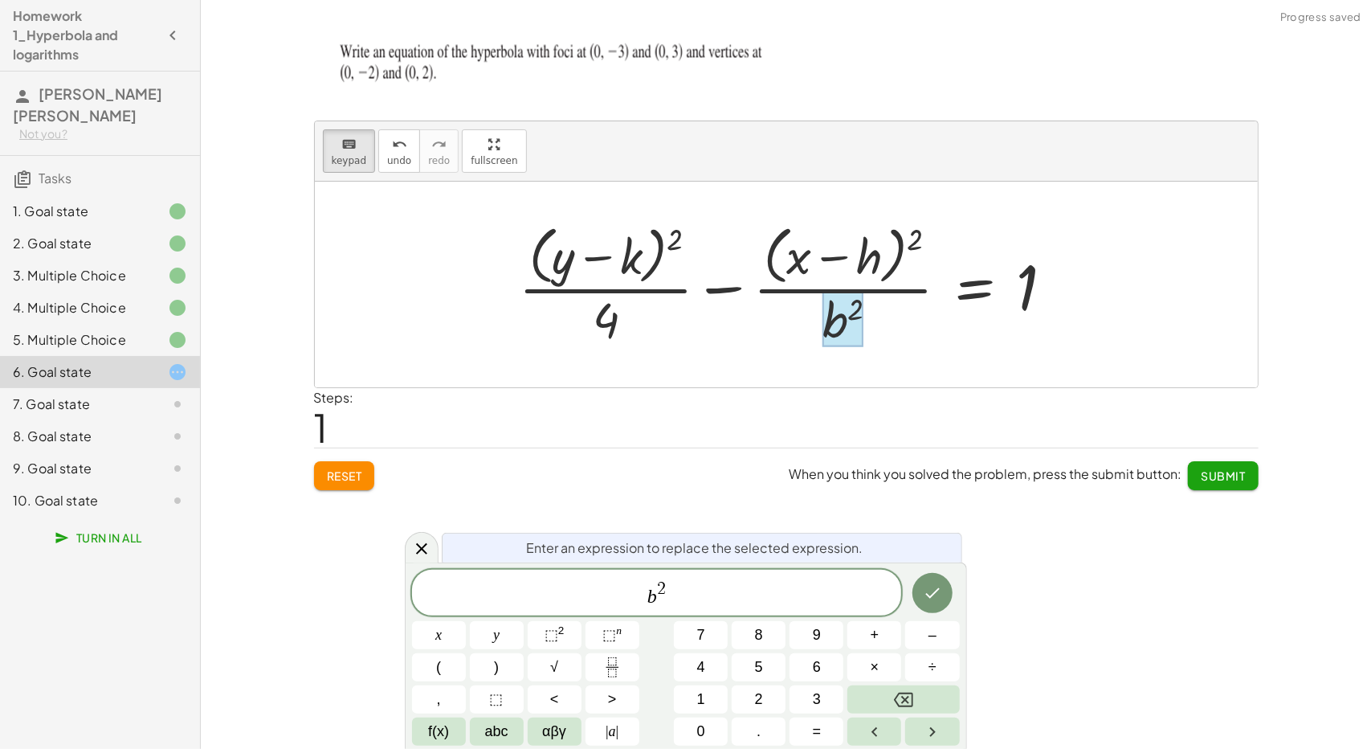
click at [861, 318] on div at bounding box center [843, 319] width 41 height 56
click at [672, 596] on span "b 2 ​" at bounding box center [657, 593] width 490 height 29
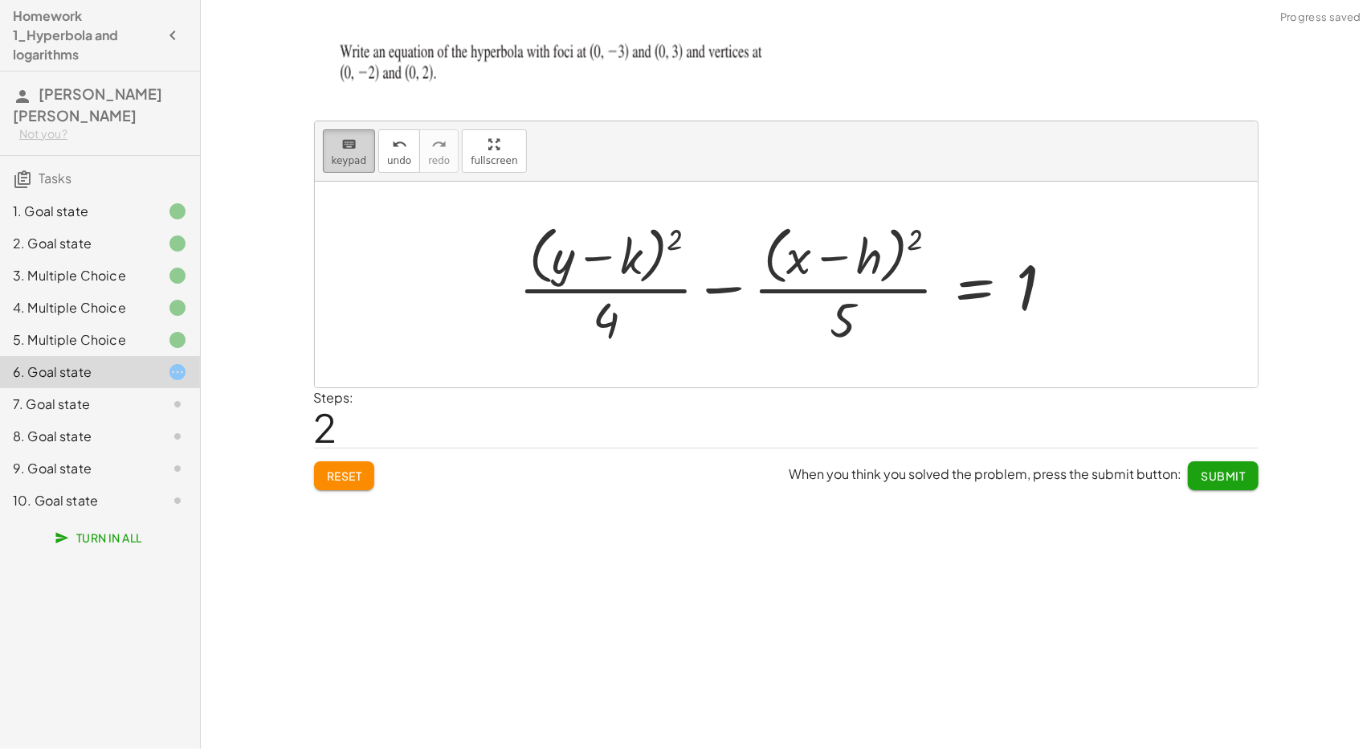
click at [353, 165] on button "keyboard keypad" at bounding box center [349, 150] width 53 height 43
click at [605, 275] on div at bounding box center [608, 258] width 67 height 54
click at [679, 235] on div at bounding box center [792, 284] width 566 height 131
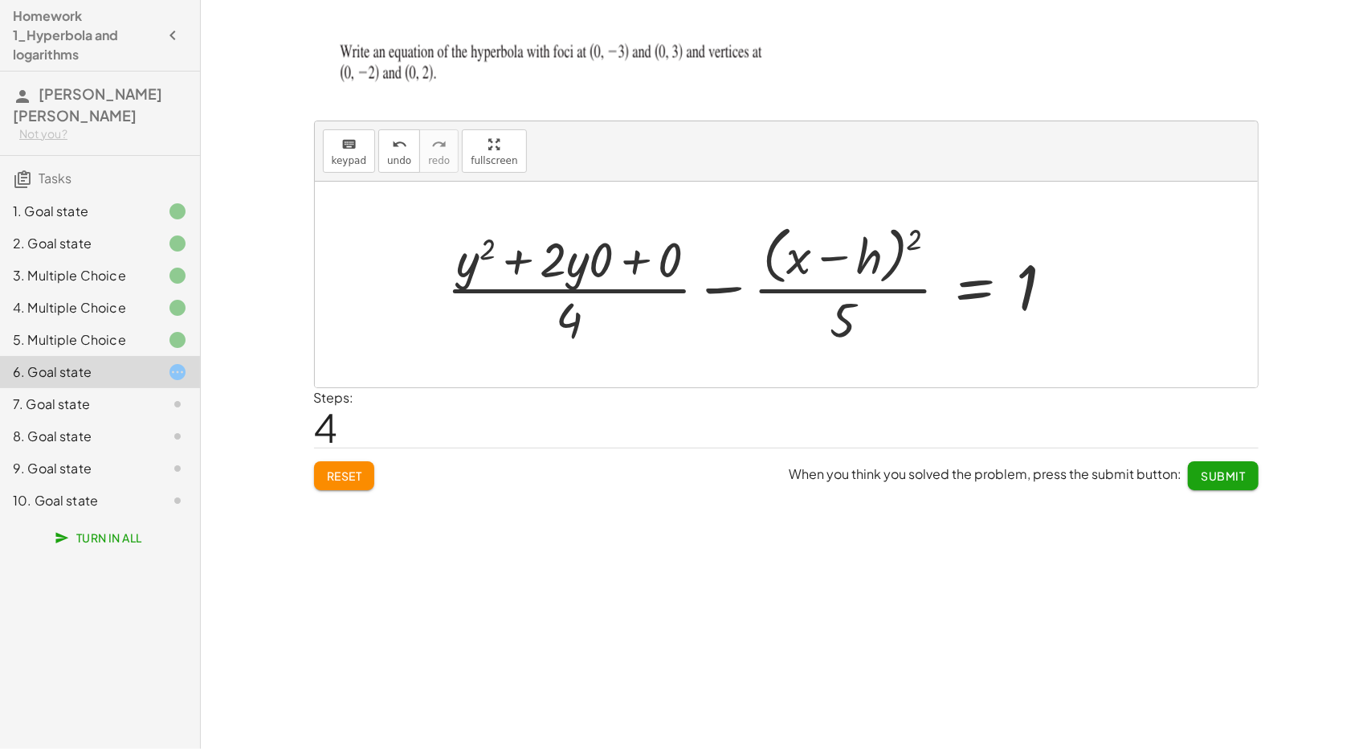
click at [593, 256] on div at bounding box center [757, 284] width 636 height 131
click at [597, 258] on div at bounding box center [781, 284] width 587 height 131
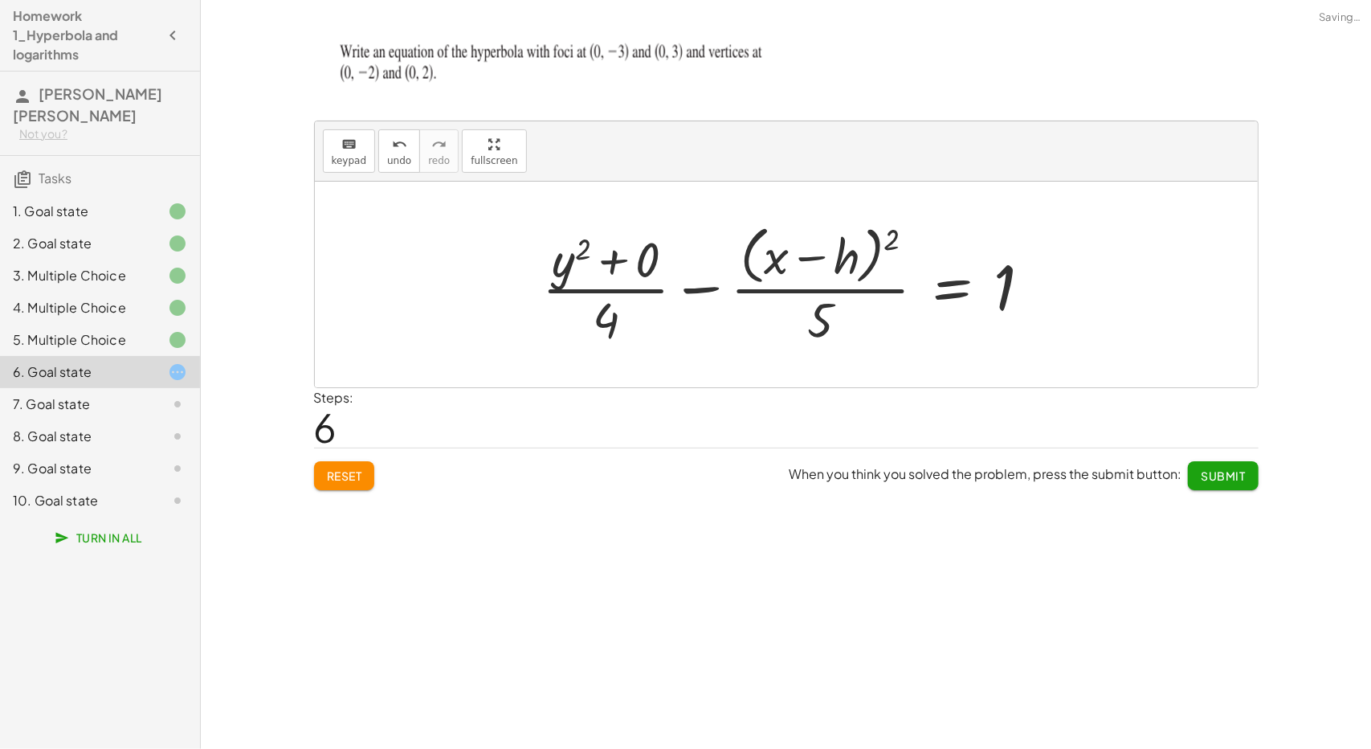
click at [665, 261] on div at bounding box center [793, 284] width 518 height 131
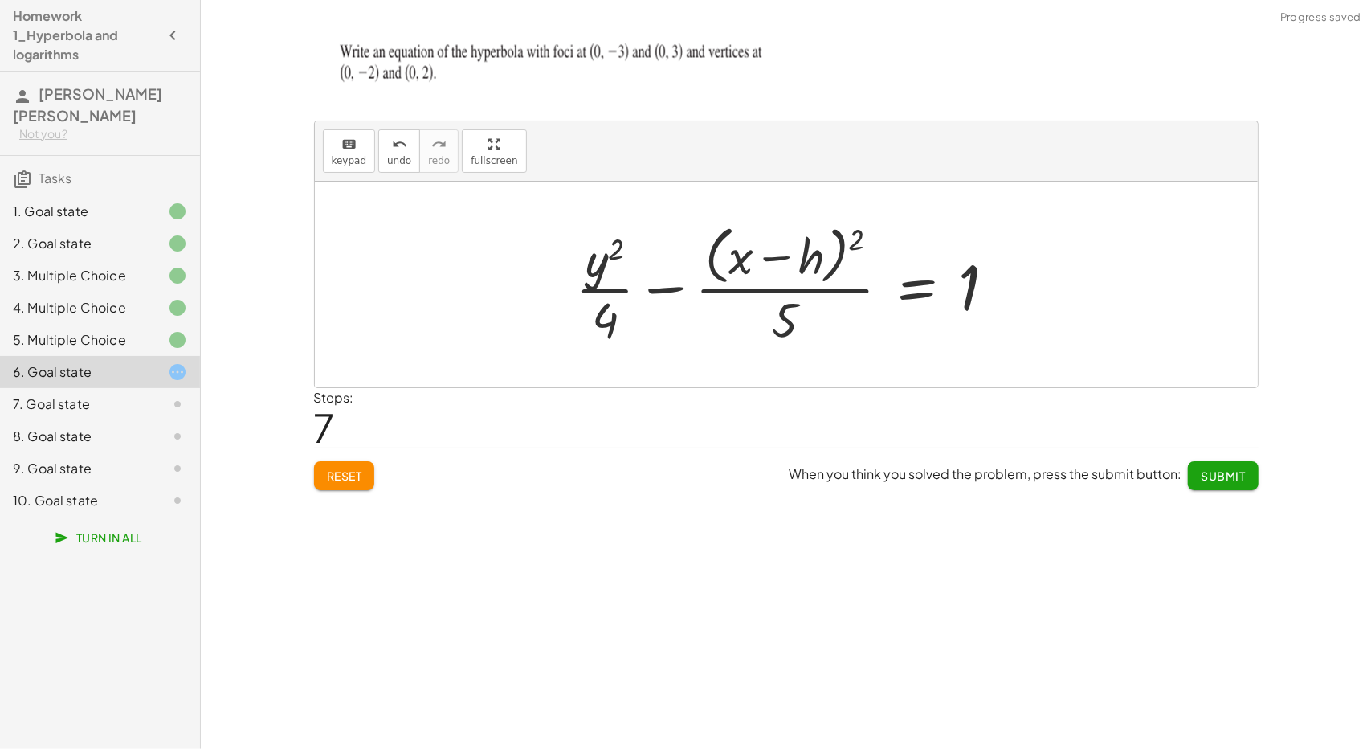
click at [858, 242] on div at bounding box center [792, 284] width 449 height 131
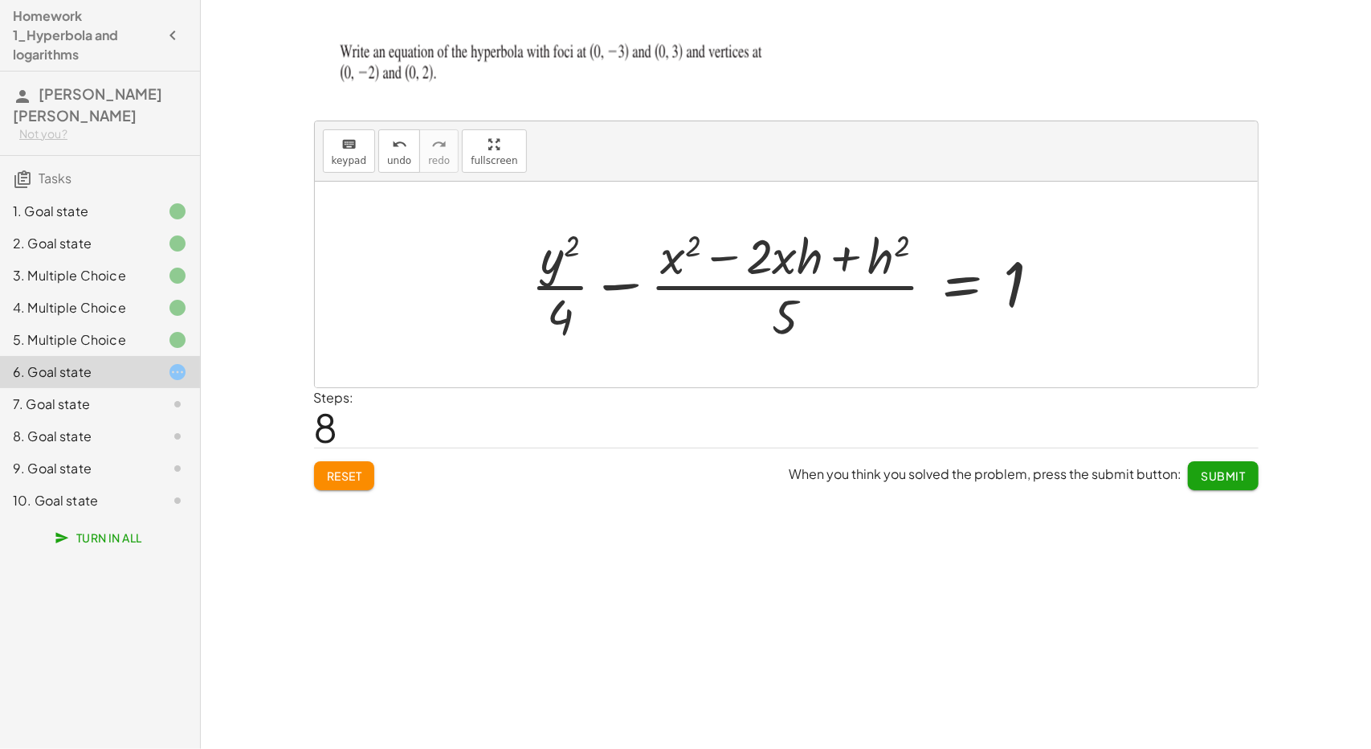
click at [882, 259] on div at bounding box center [793, 285] width 540 height 124
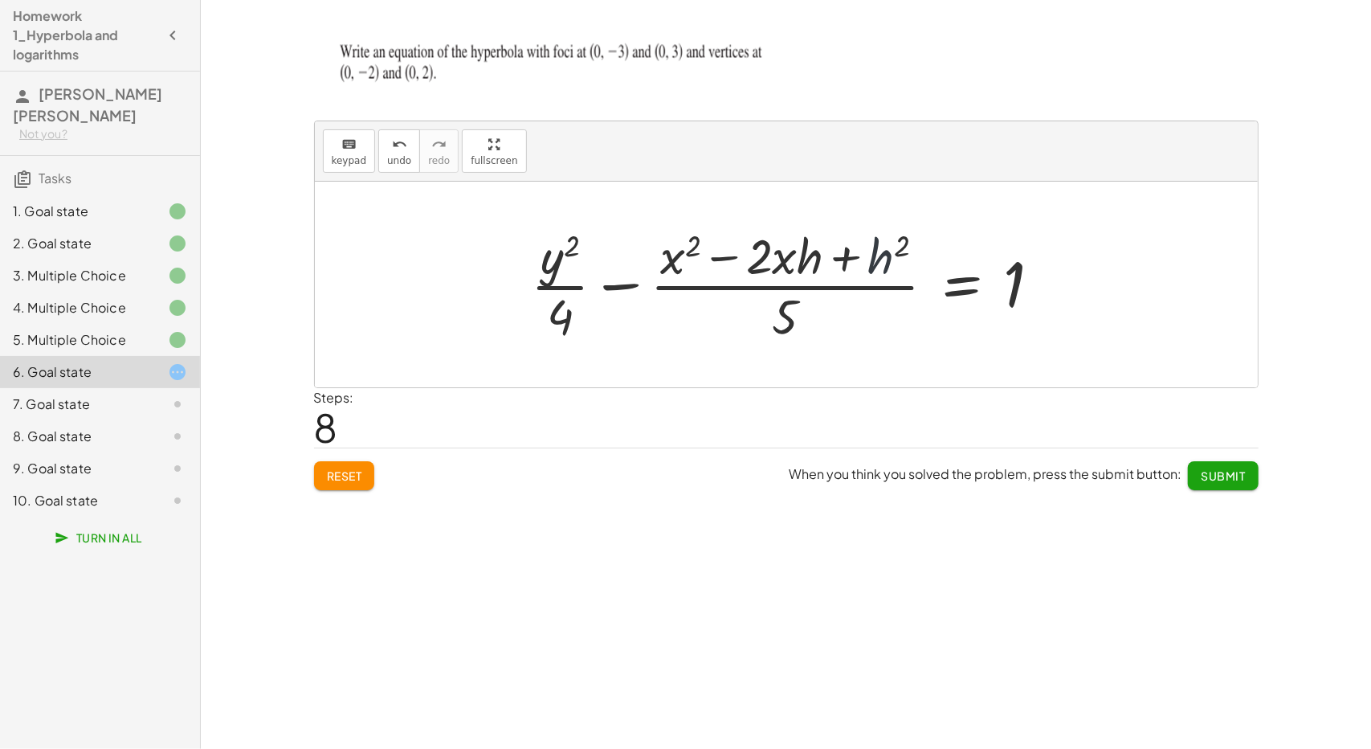
click at [882, 259] on div at bounding box center [793, 285] width 540 height 124
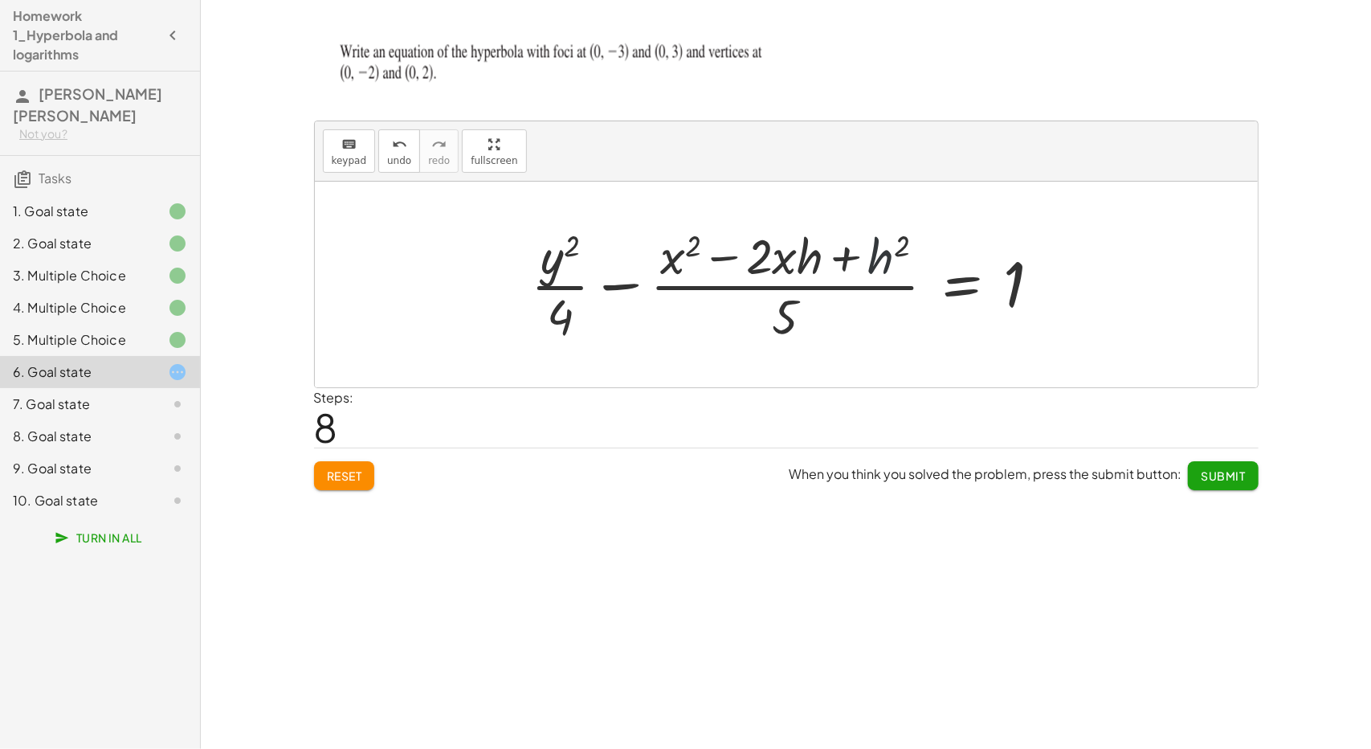
click at [882, 259] on div at bounding box center [793, 285] width 540 height 124
click at [342, 155] on span "keypad" at bounding box center [349, 160] width 35 height 11
click at [884, 255] on div at bounding box center [866, 258] width 87 height 54
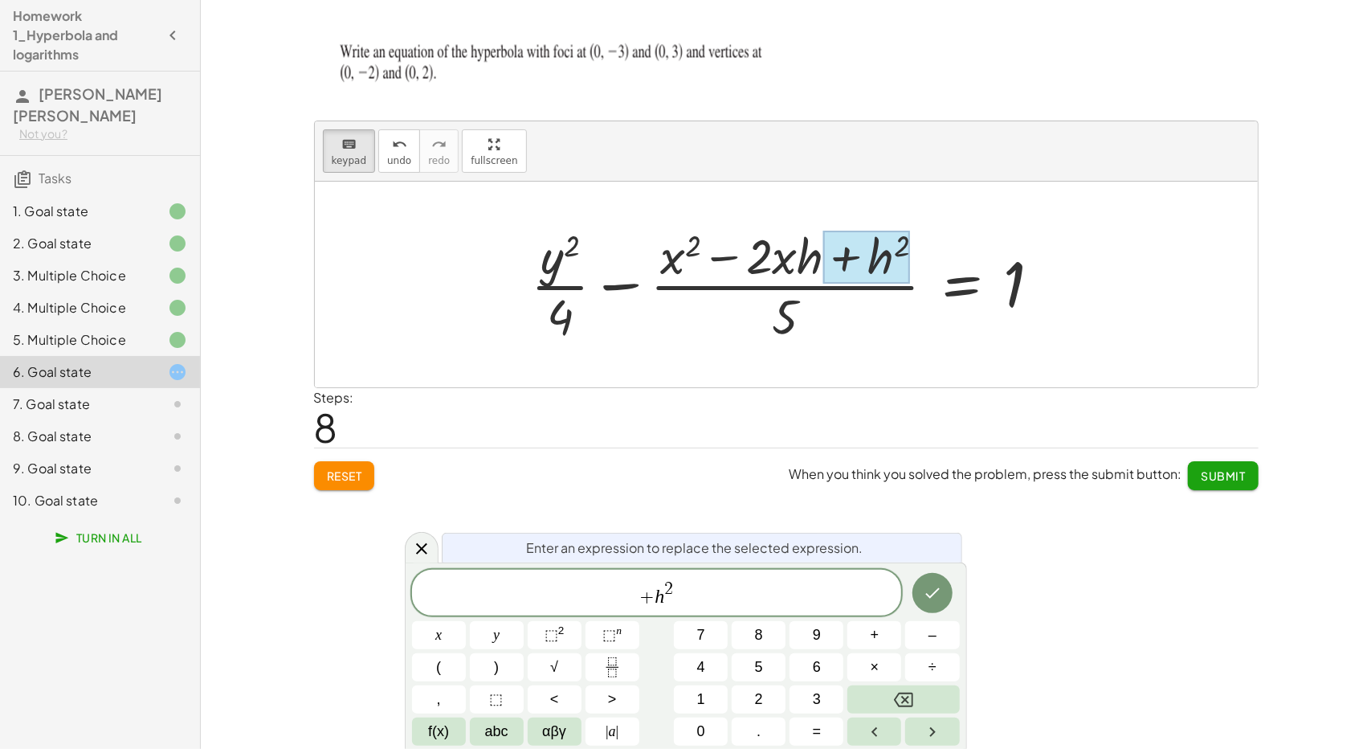
click at [884, 255] on div at bounding box center [866, 258] width 87 height 54
click at [747, 595] on span "+ h 2 ​" at bounding box center [657, 593] width 490 height 29
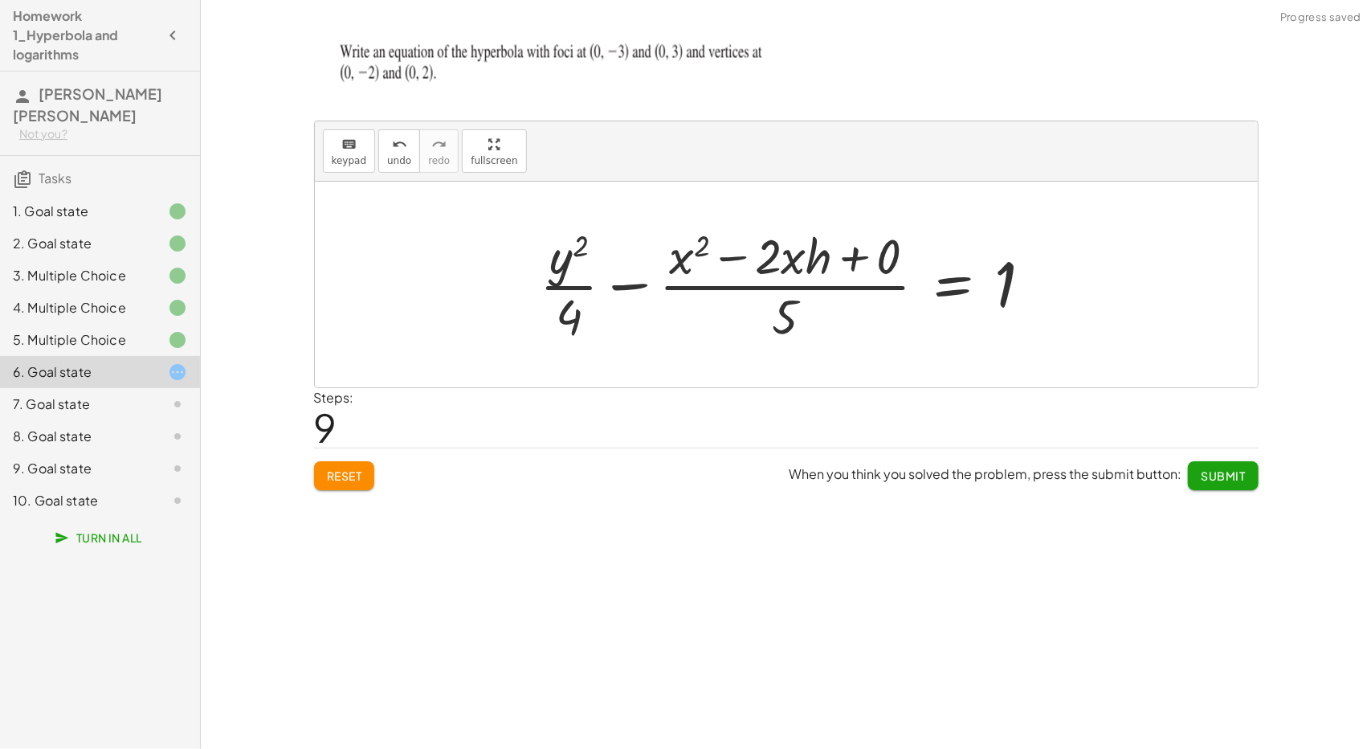
click at [887, 245] on div at bounding box center [793, 285] width 522 height 124
click at [887, 245] on div at bounding box center [827, 285] width 453 height 124
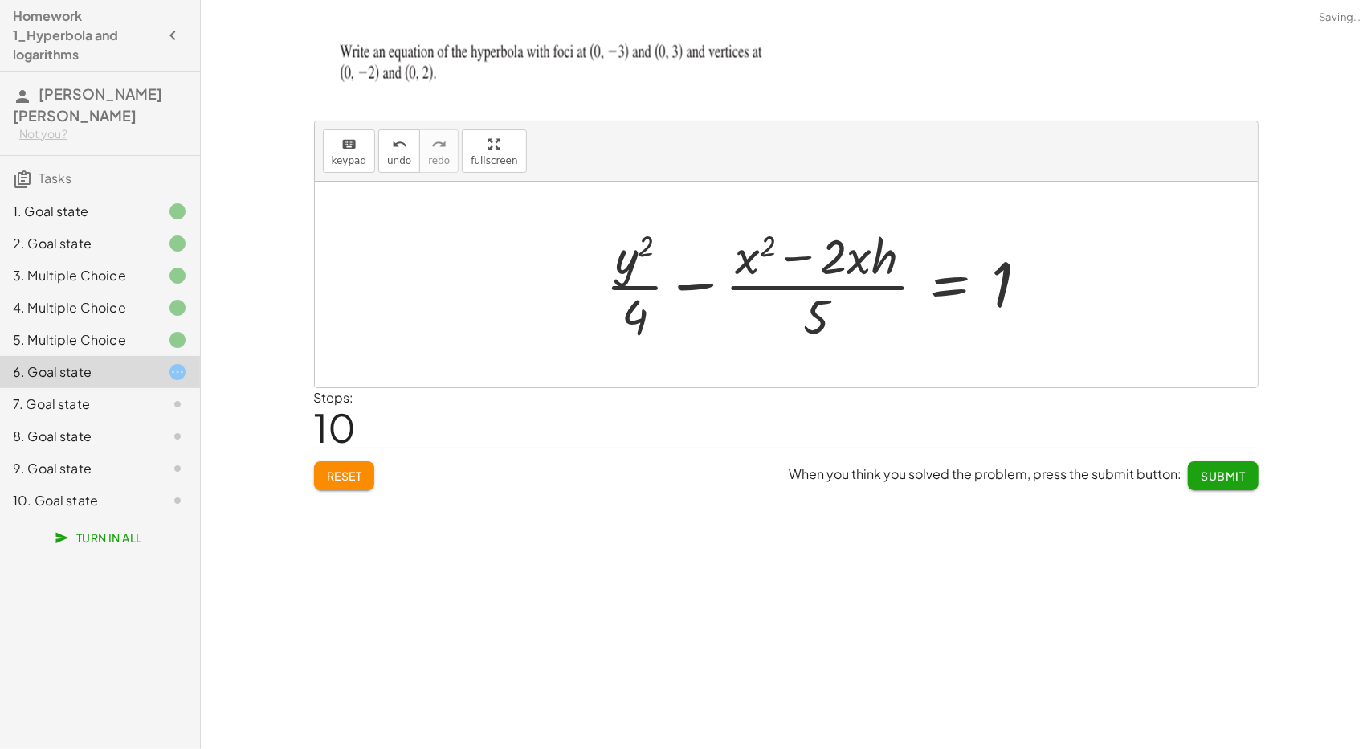
click at [868, 251] on div at bounding box center [824, 285] width 453 height 124
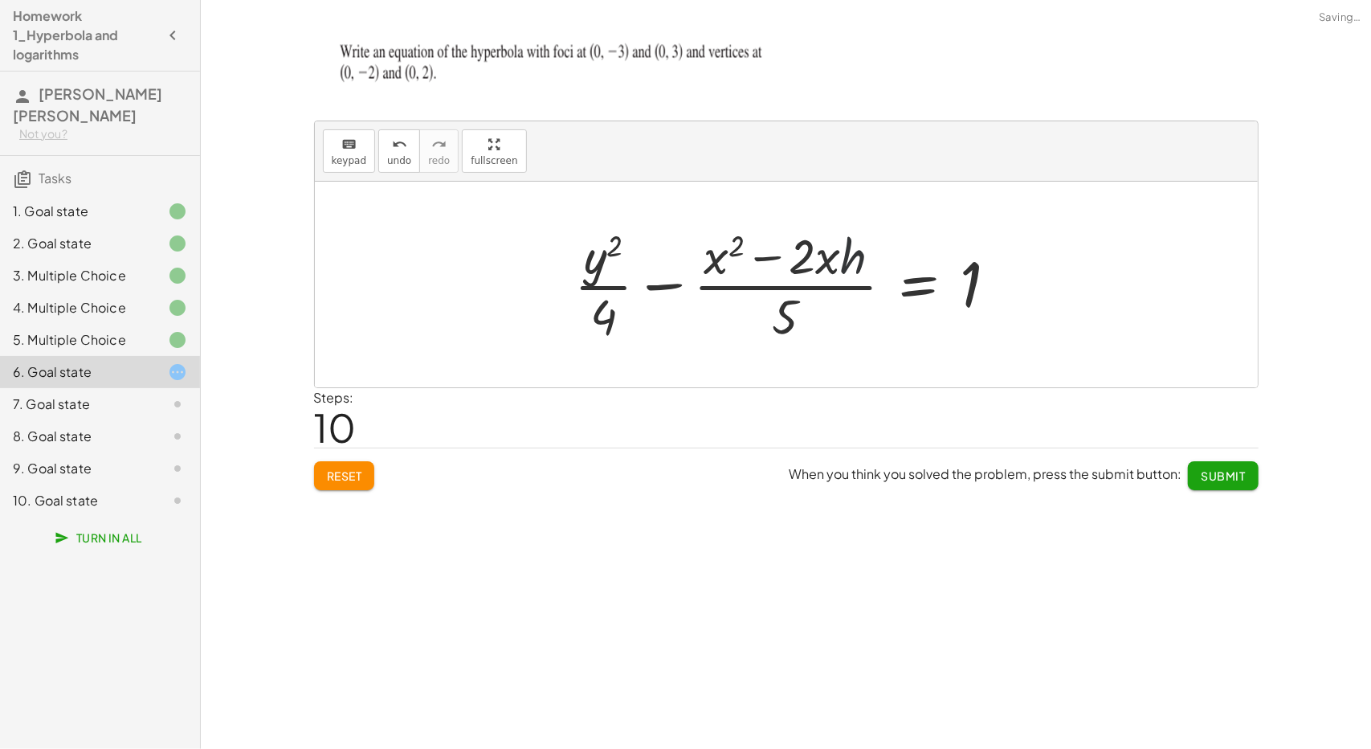
click at [868, 251] on div at bounding box center [792, 285] width 453 height 124
click at [845, 251] on div at bounding box center [792, 285] width 453 height 124
click at [350, 148] on icon "keyboard" at bounding box center [348, 144] width 15 height 19
click at [833, 262] on div at bounding box center [806, 256] width 122 height 56
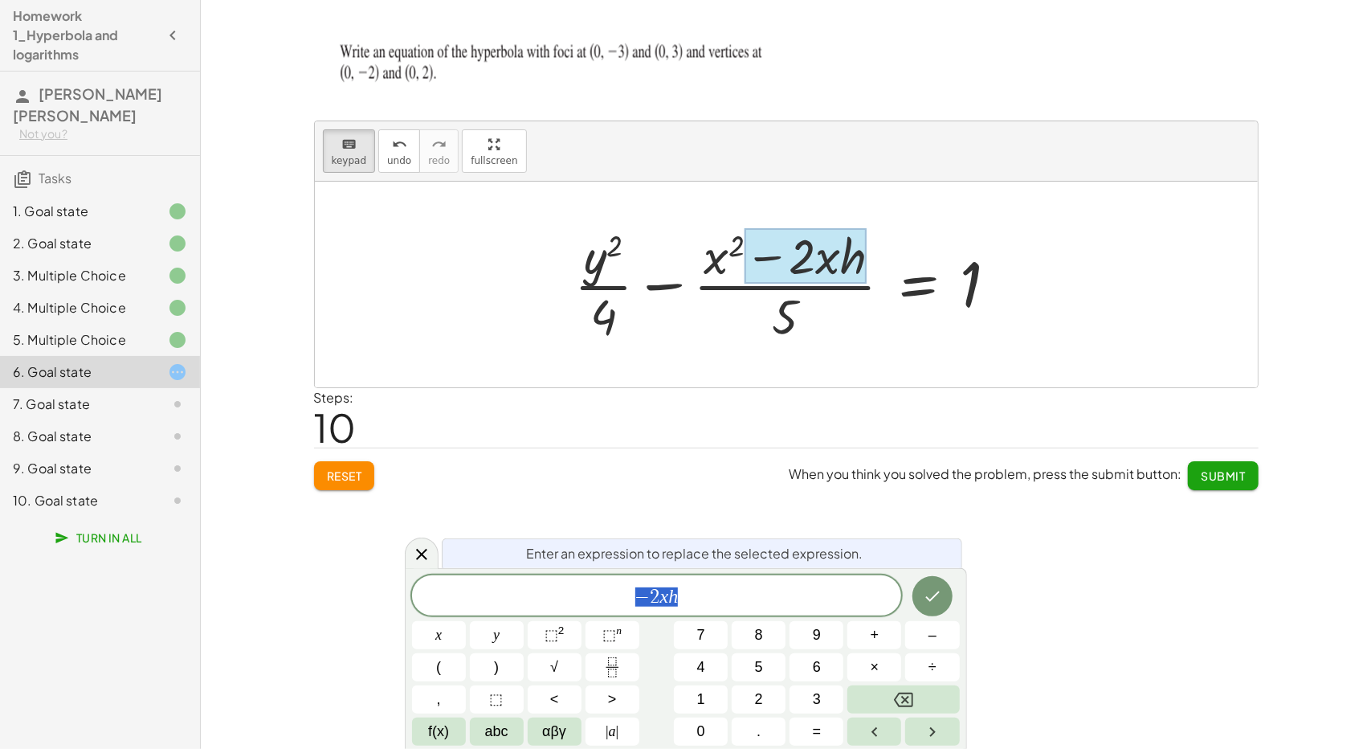
click at [833, 262] on div at bounding box center [806, 256] width 122 height 56
click at [691, 602] on span "− 2 x h" at bounding box center [657, 597] width 490 height 22
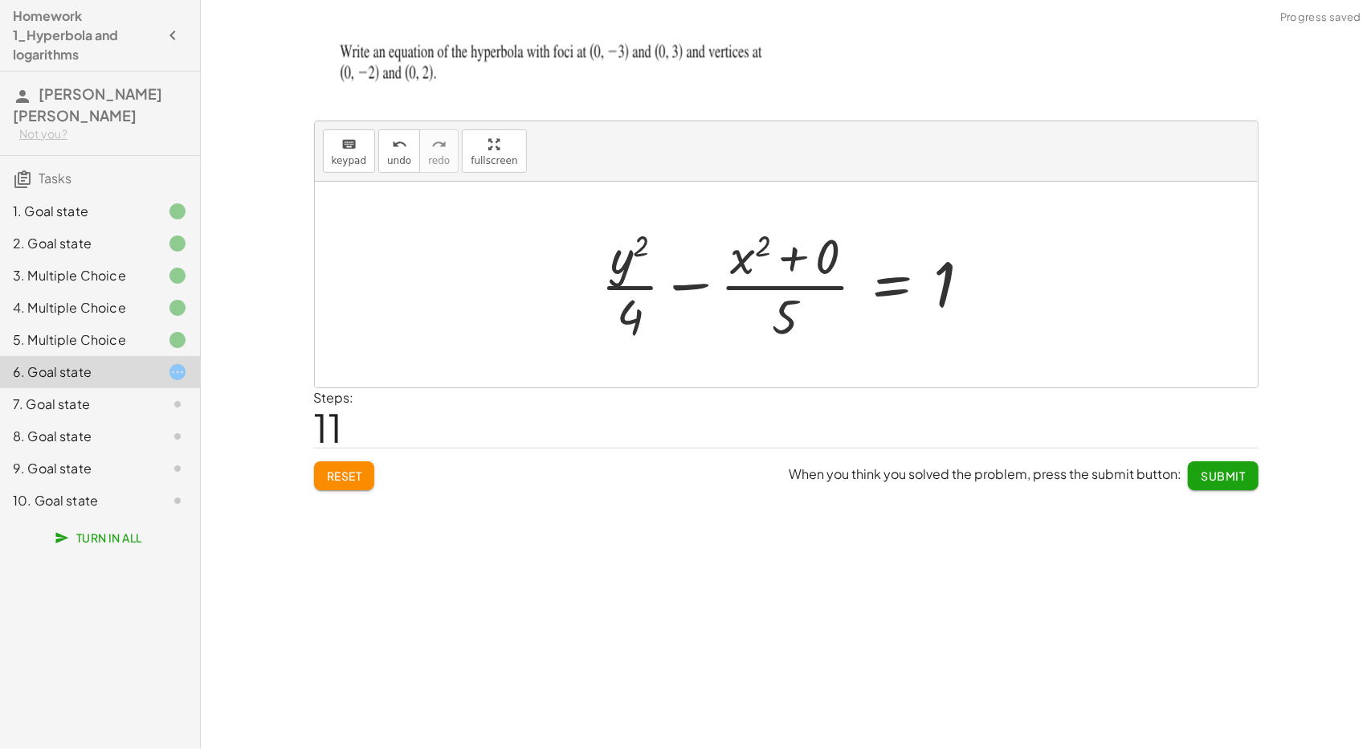
click at [840, 255] on div at bounding box center [793, 285] width 400 height 124
click at [840, 255] on div at bounding box center [827, 285] width 331 height 124
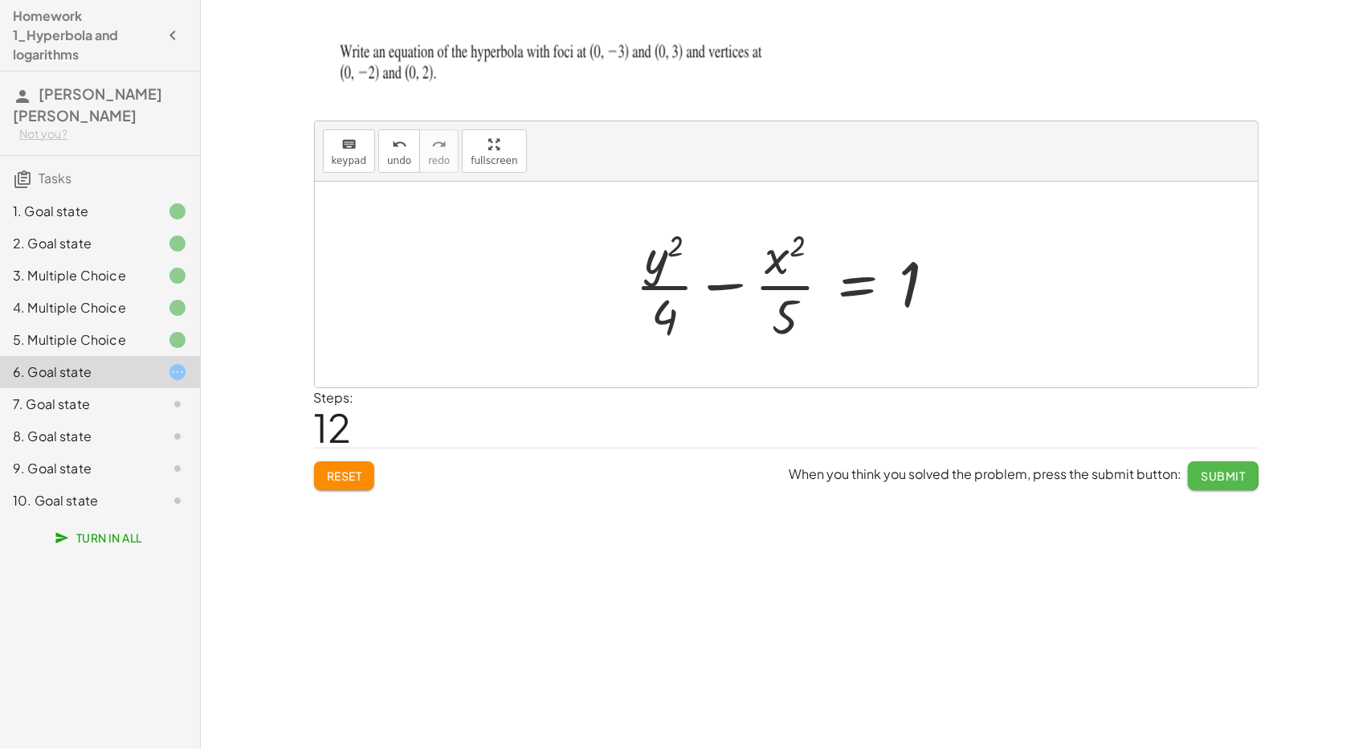
click at [1228, 483] on button "Submit" at bounding box center [1223, 475] width 70 height 29
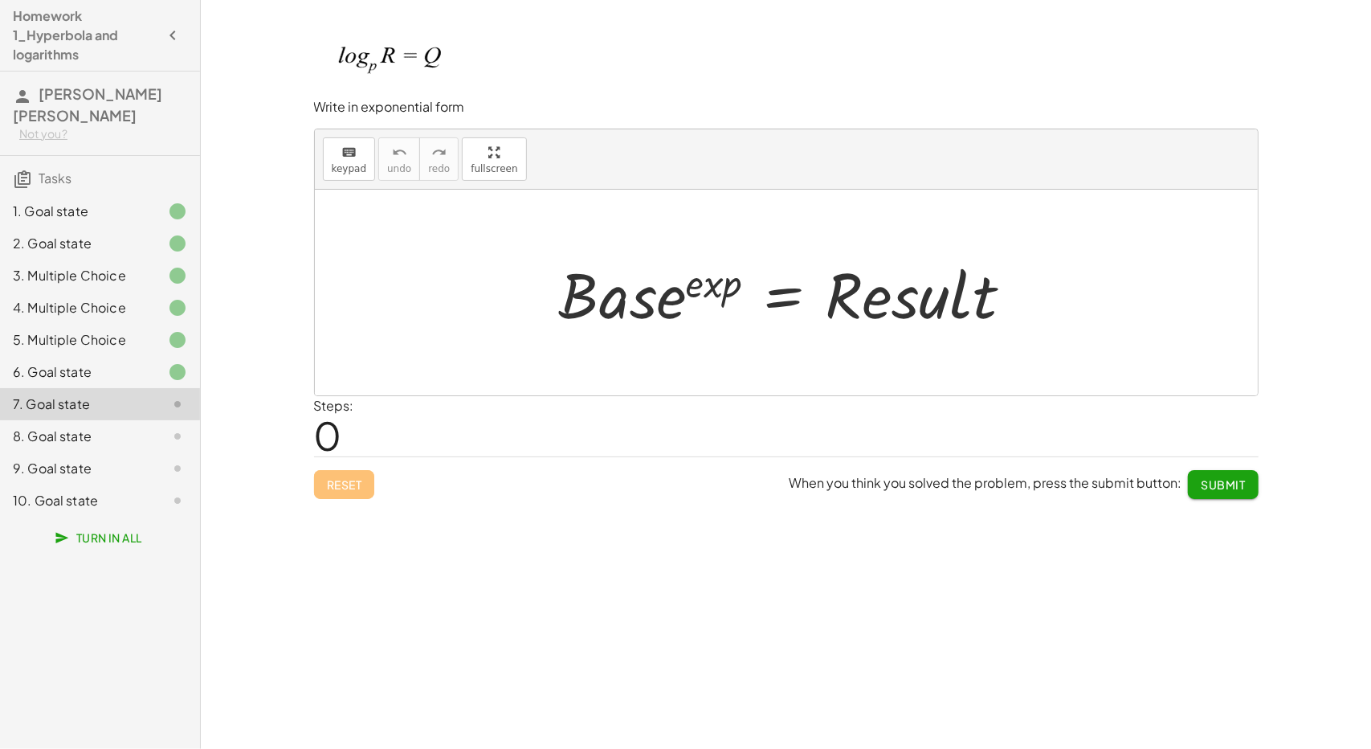
click at [673, 297] on div at bounding box center [793, 292] width 484 height 83
click at [362, 167] on button "keyboard keypad" at bounding box center [349, 158] width 53 height 43
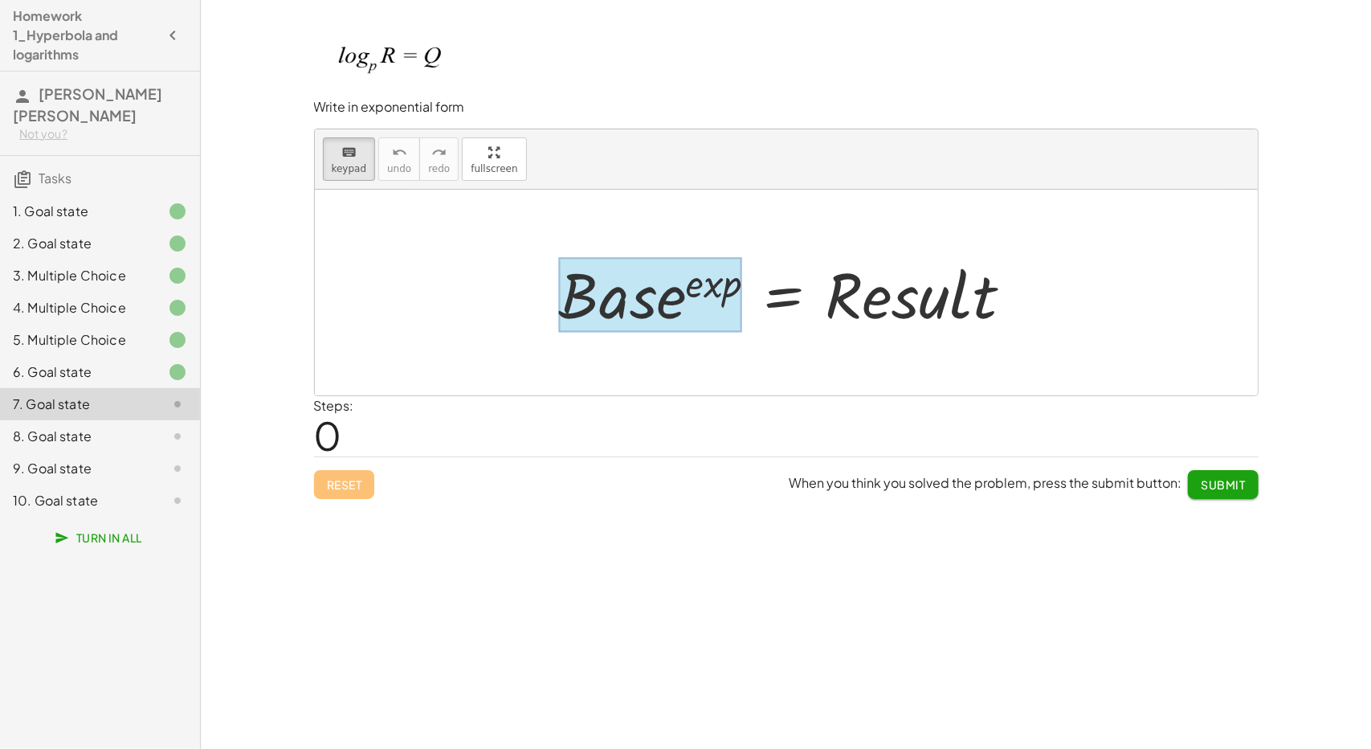
click at [676, 296] on div at bounding box center [650, 294] width 183 height 75
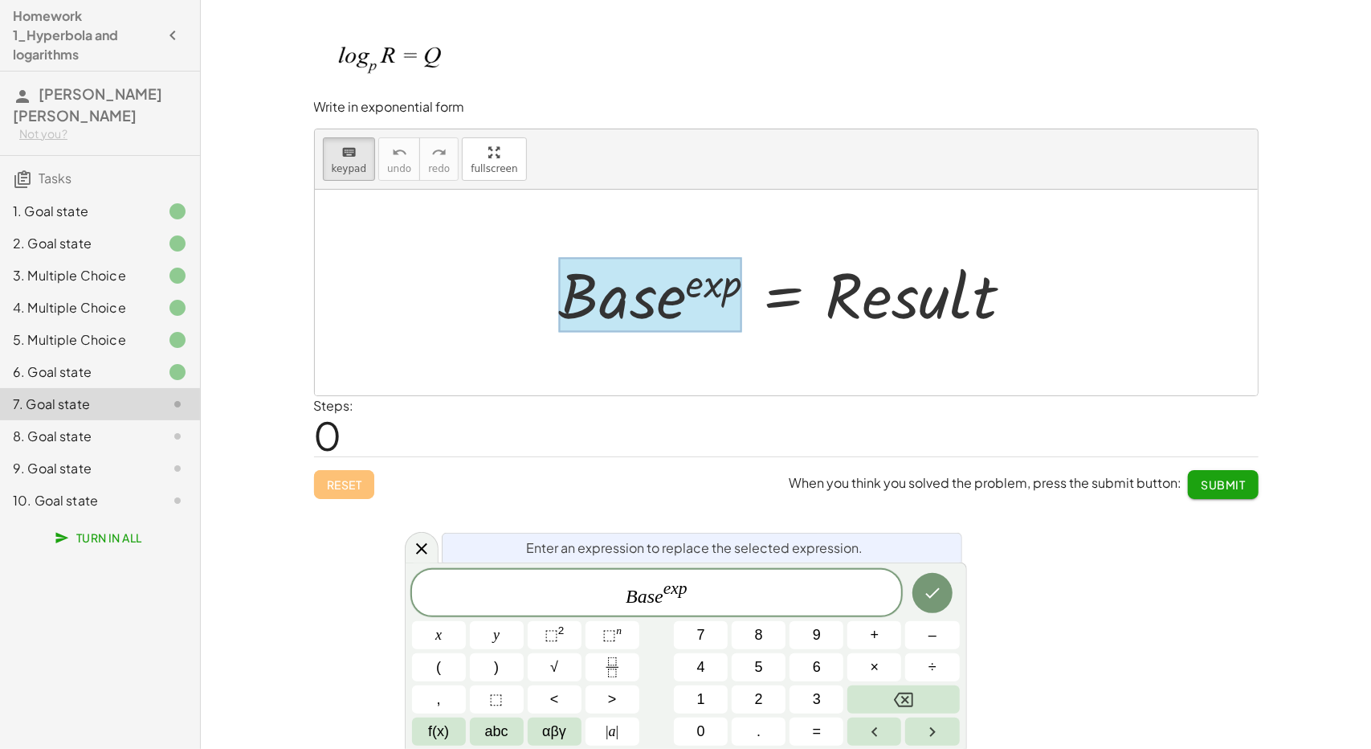
click at [676, 296] on div at bounding box center [650, 294] width 183 height 75
click at [662, 600] on span "B a s e e x p" at bounding box center [657, 593] width 490 height 29
click at [683, 583] on span "p ​ e x p" at bounding box center [657, 593] width 490 height 29
click at [674, 587] on span "p e x p ​" at bounding box center [657, 593] width 490 height 29
click at [934, 594] on icon "Done" at bounding box center [932, 593] width 14 height 10
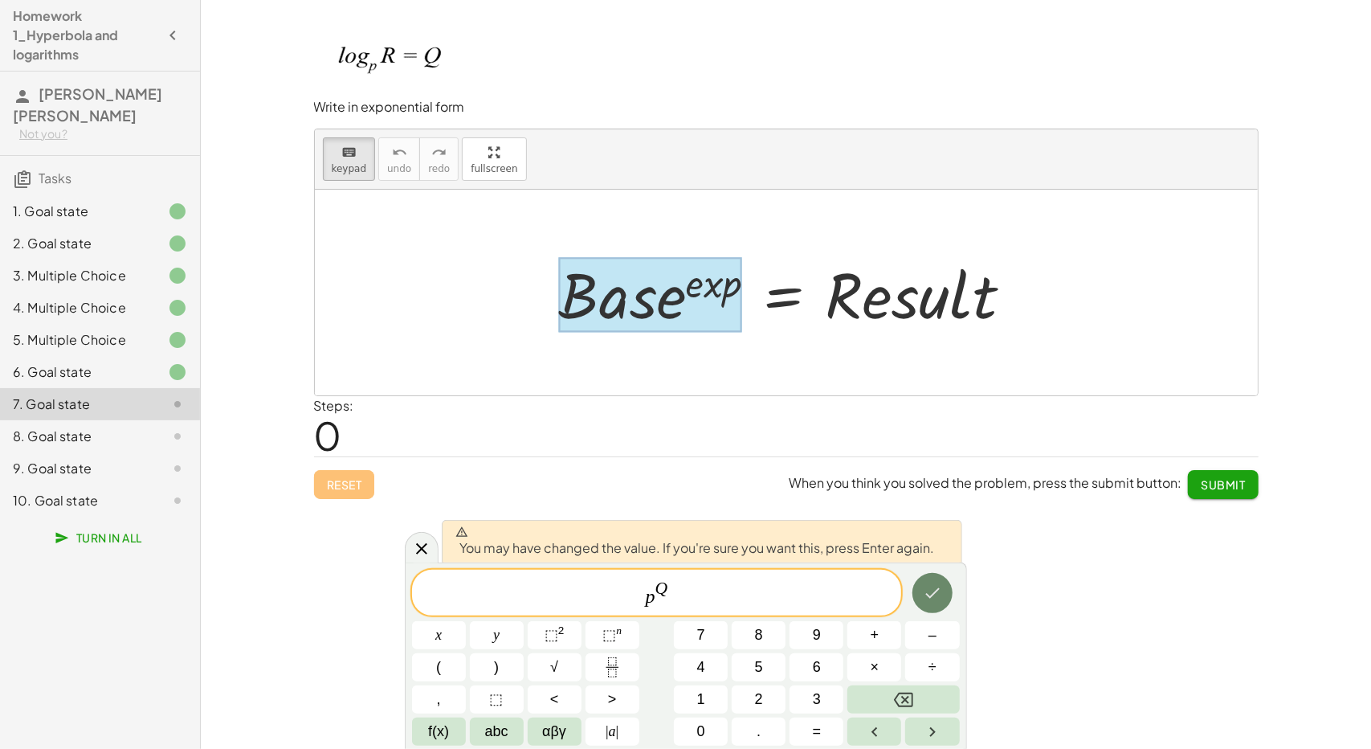
click at [934, 594] on icon "Done" at bounding box center [932, 593] width 14 height 10
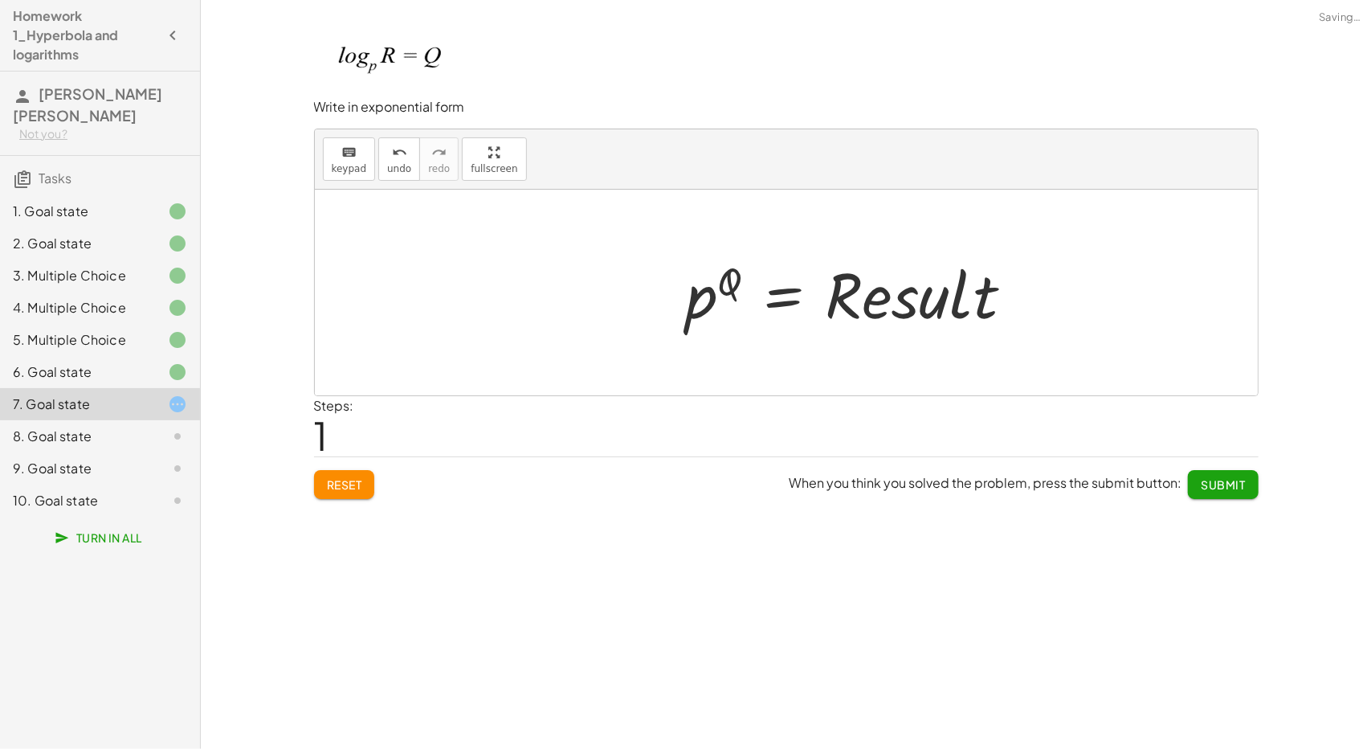
click at [934, 594] on div "Write the equation for this hyperbola keyboard keypad undo undo redo redo fulls…" at bounding box center [786, 374] width 1170 height 749
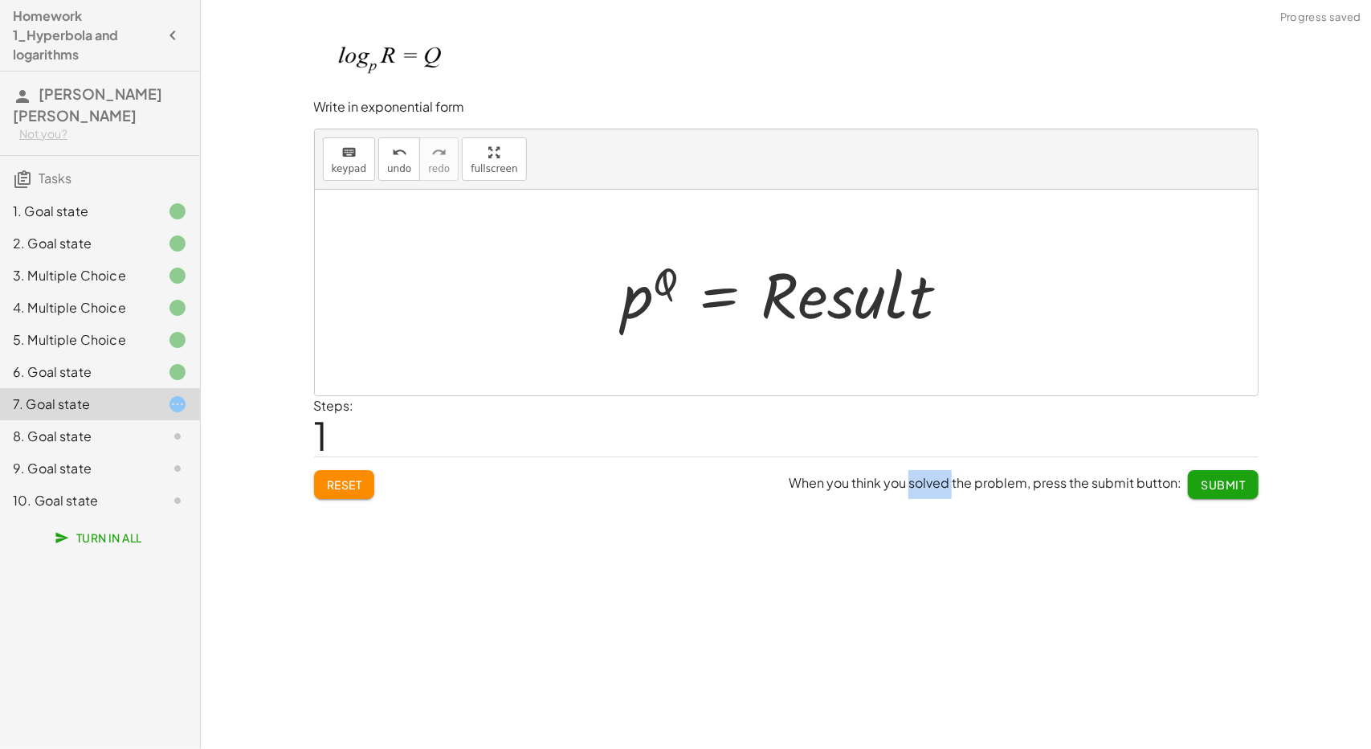
click at [820, 293] on div at bounding box center [793, 292] width 356 height 83
click at [341, 163] on span "keypad" at bounding box center [349, 168] width 35 height 11
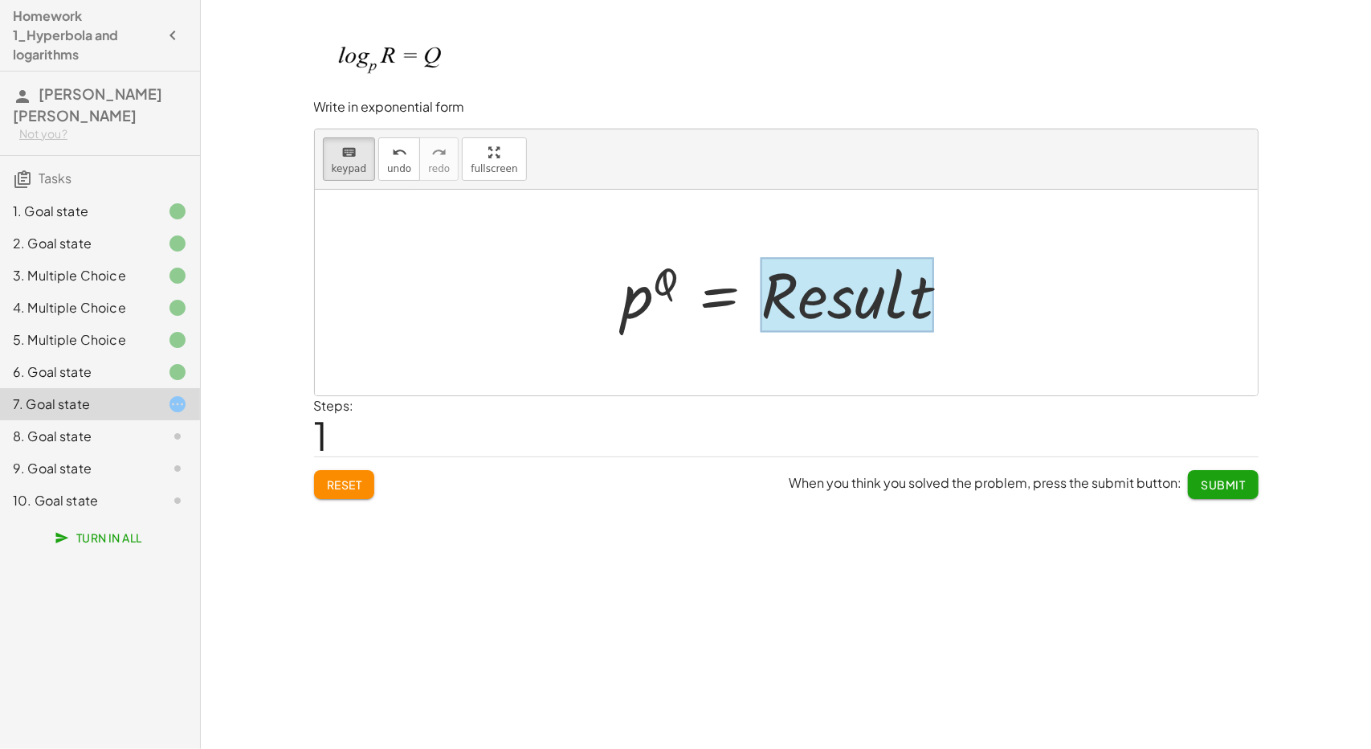
click at [911, 325] on div at bounding box center [847, 294] width 173 height 75
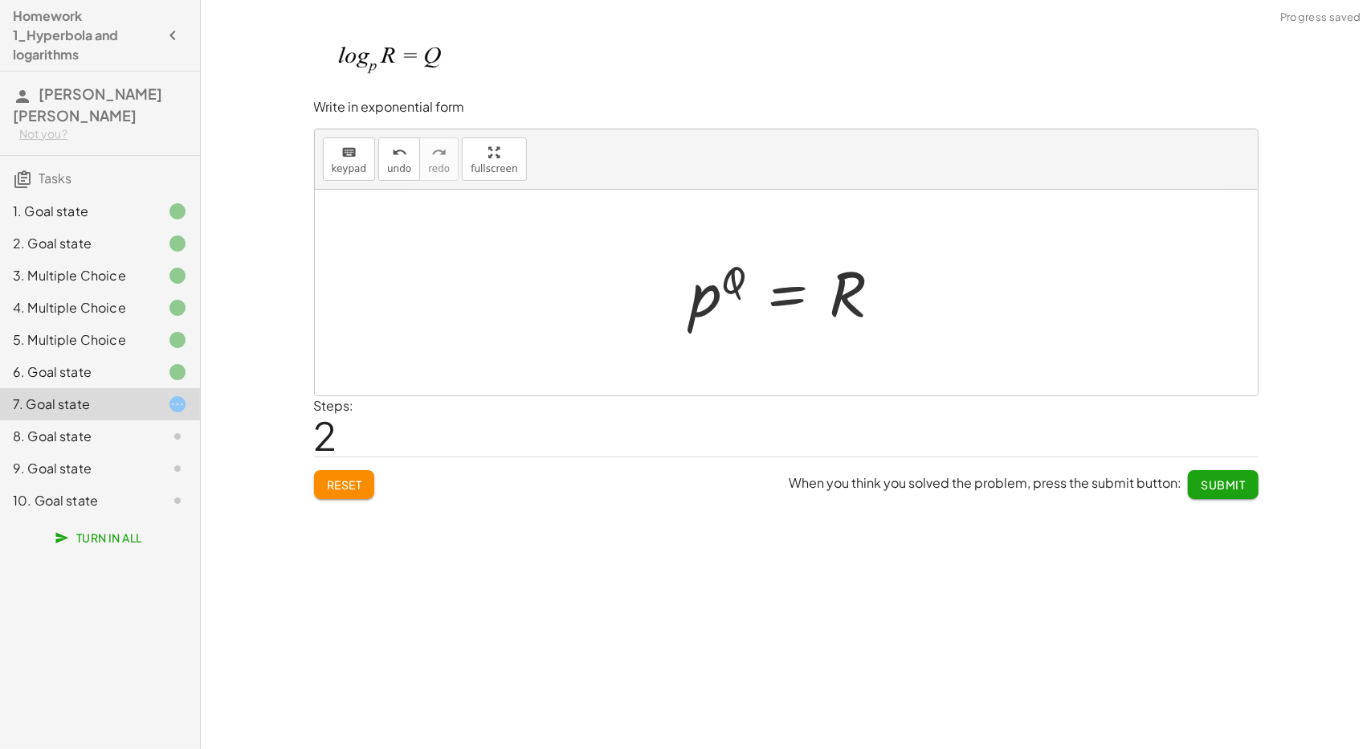
click at [1245, 481] on span "Submit" at bounding box center [1223, 484] width 44 height 14
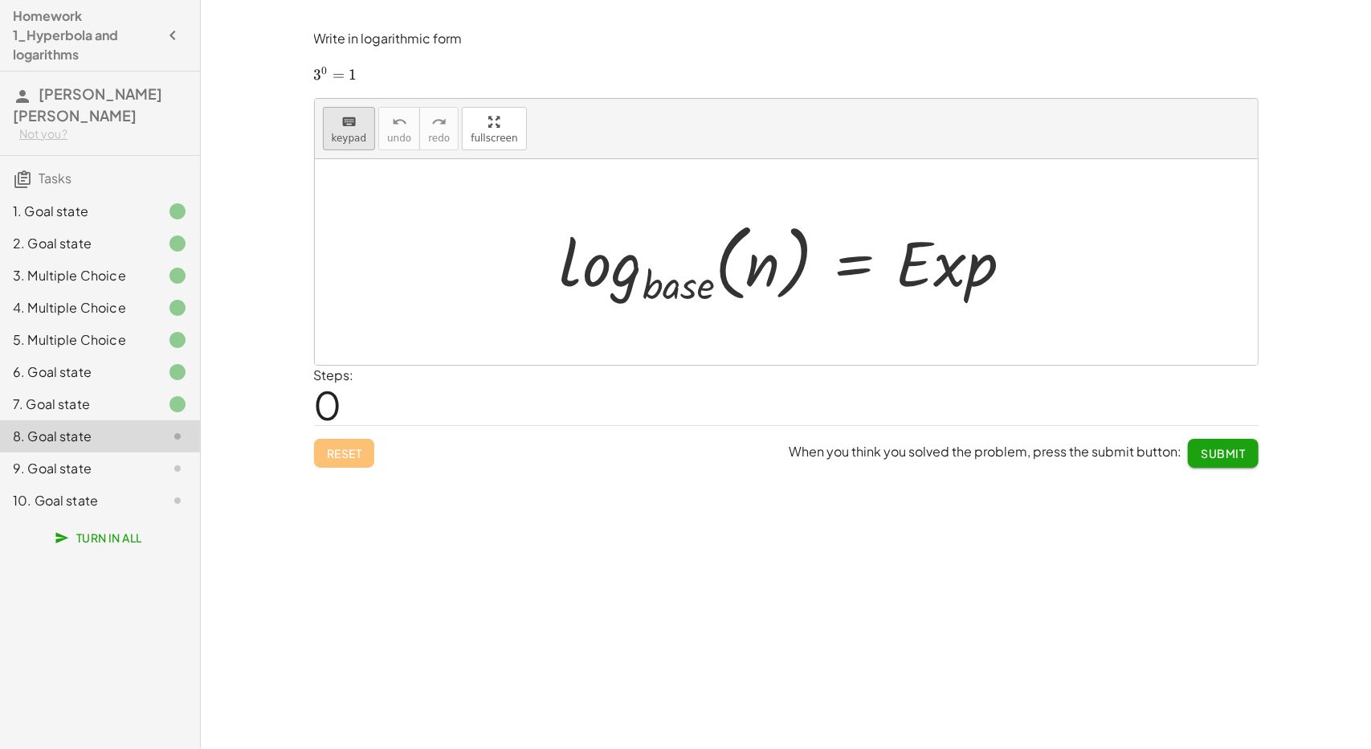
click at [349, 124] on icon "keyboard" at bounding box center [348, 121] width 15 height 19
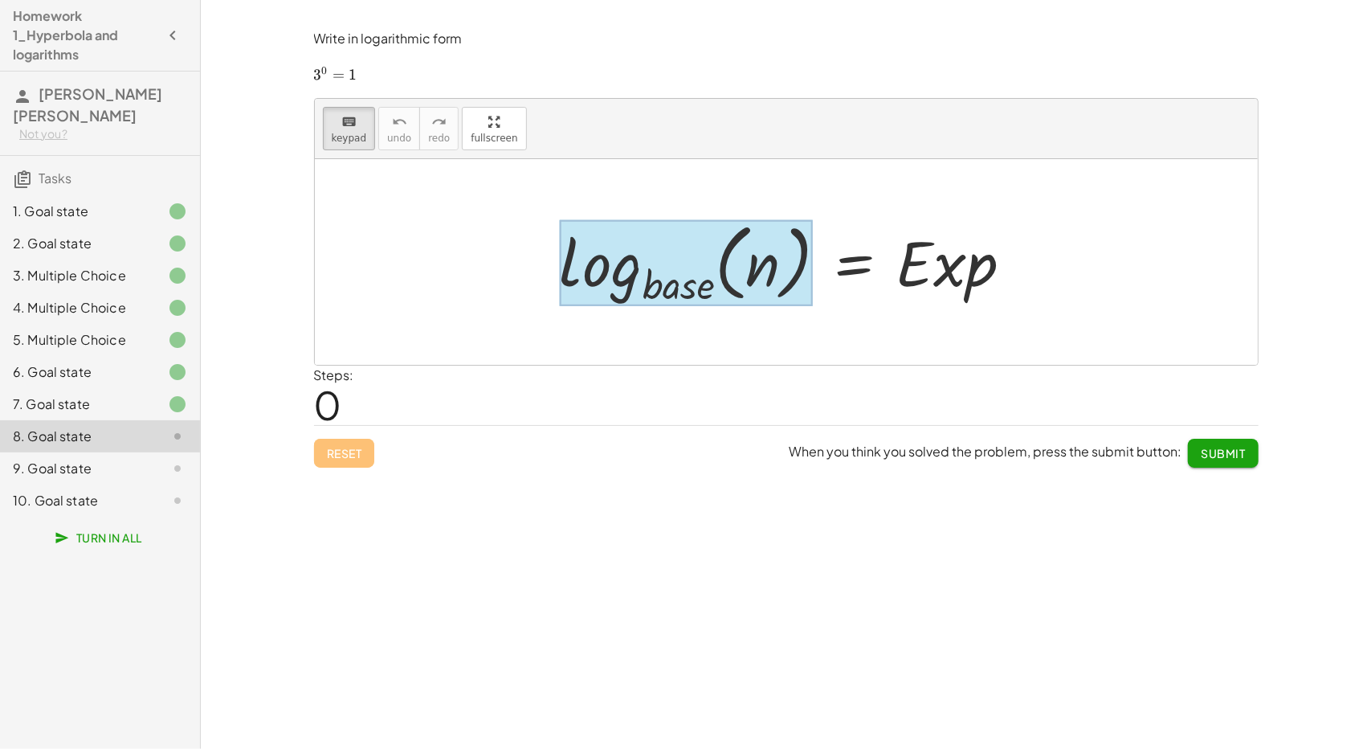
drag, startPoint x: 631, startPoint y: 236, endPoint x: 714, endPoint y: 289, distance: 99.0
drag, startPoint x: 714, startPoint y: 289, endPoint x: 667, endPoint y: 279, distance: 48.5
click at [667, 279] on div at bounding box center [686, 263] width 253 height 87
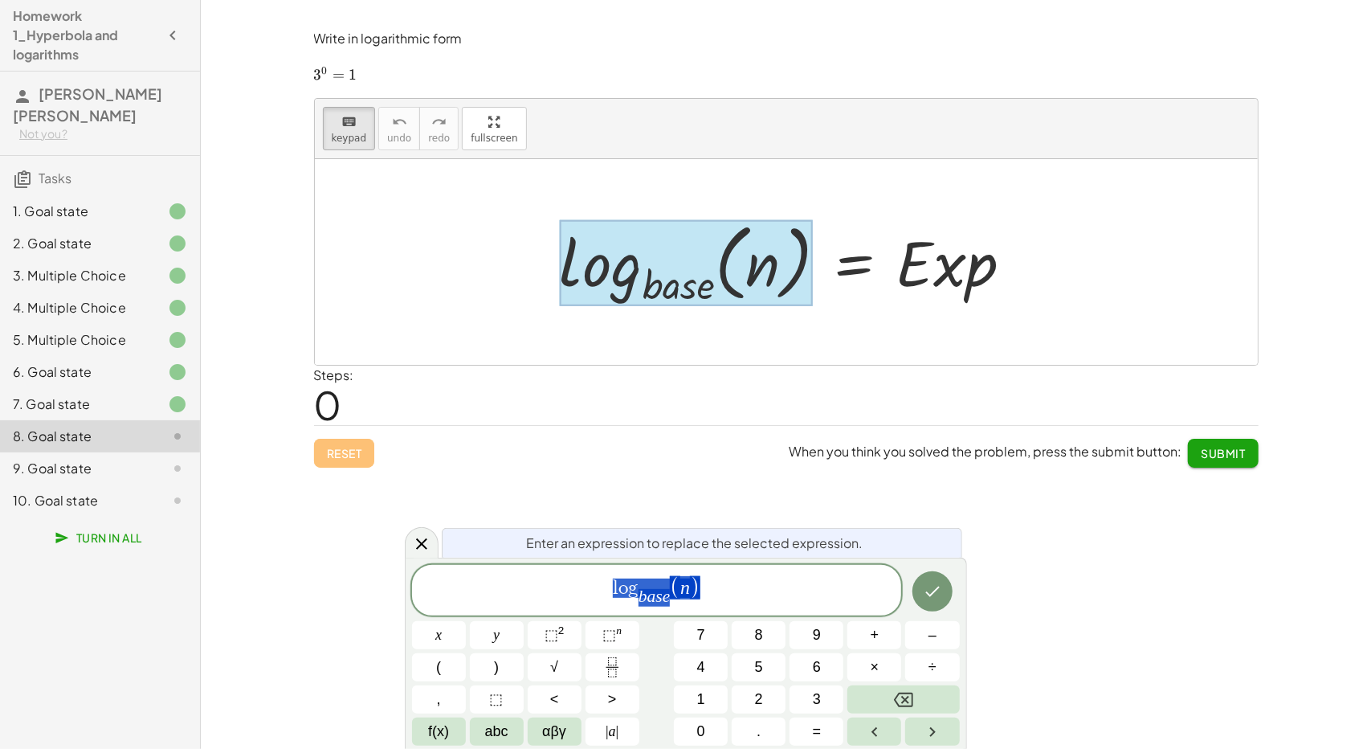
click at [667, 279] on div at bounding box center [686, 263] width 253 height 87
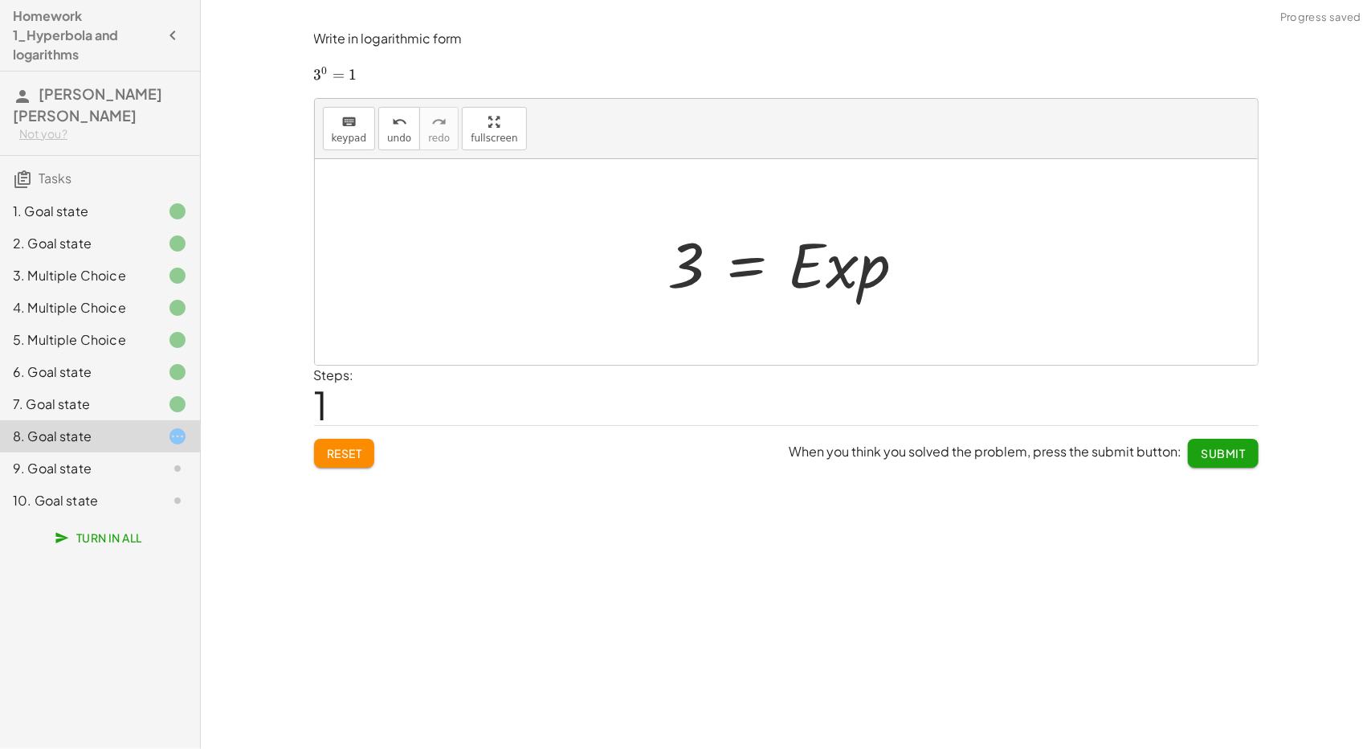
click at [847, 268] on div at bounding box center [793, 262] width 266 height 83
click at [349, 112] on div "keyboard" at bounding box center [349, 121] width 35 height 19
click at [831, 276] on div at bounding box center [838, 264] width 101 height 75
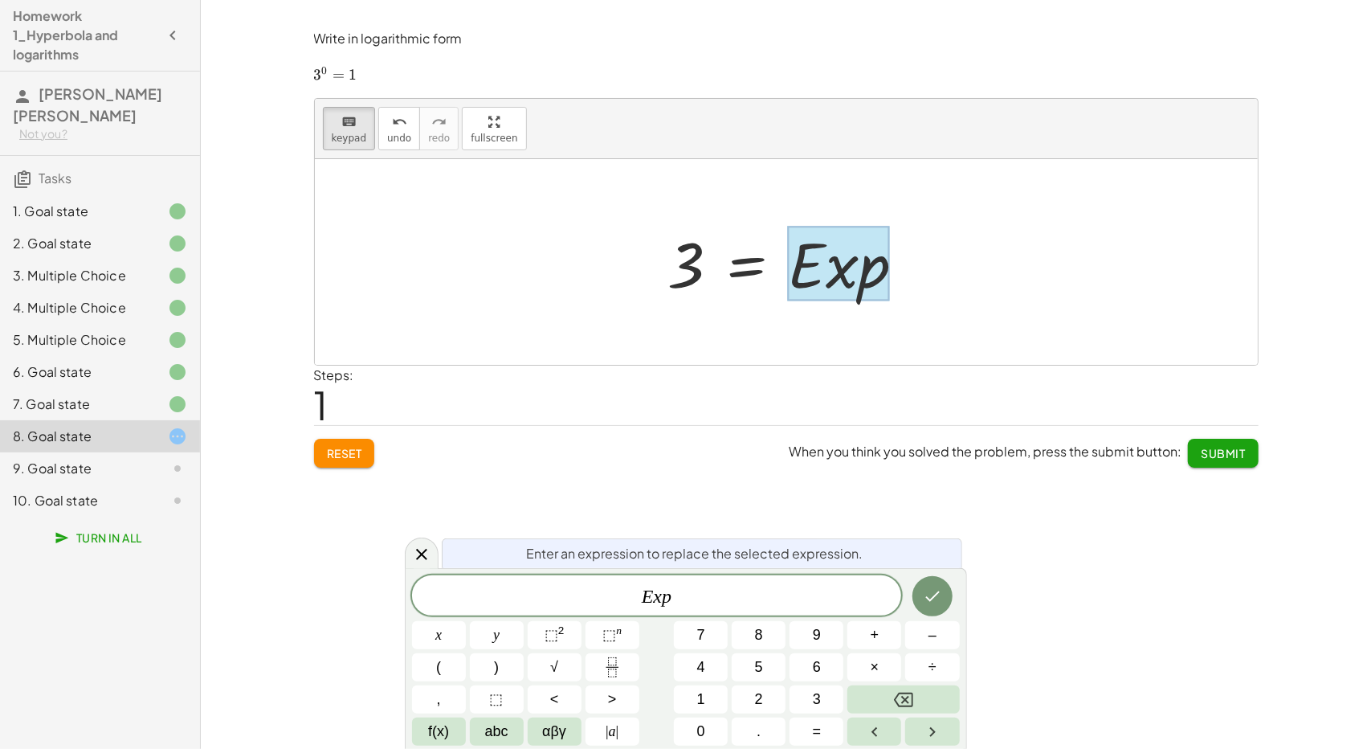
click at [831, 276] on div at bounding box center [838, 264] width 101 height 75
click at [720, 586] on span "E x p ​" at bounding box center [657, 597] width 490 height 22
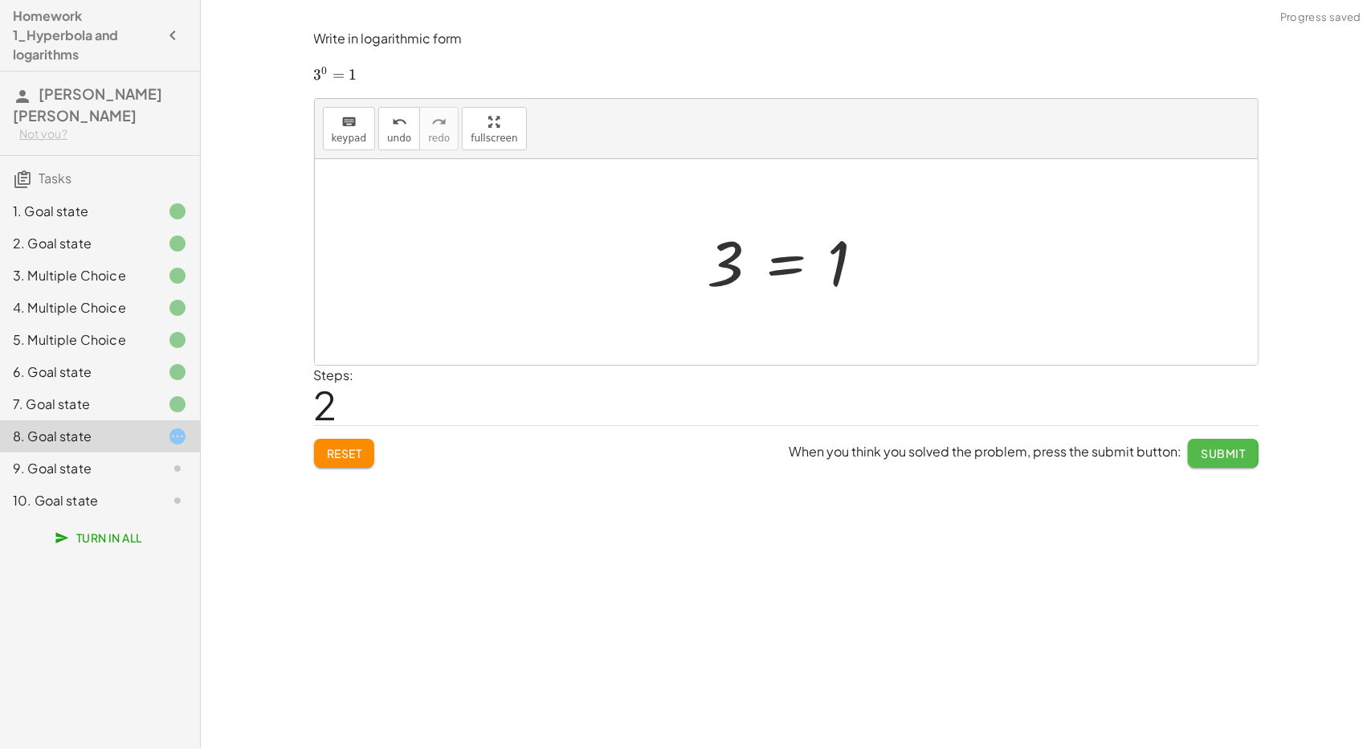
click at [1226, 464] on button "Submit" at bounding box center [1223, 453] width 70 height 29
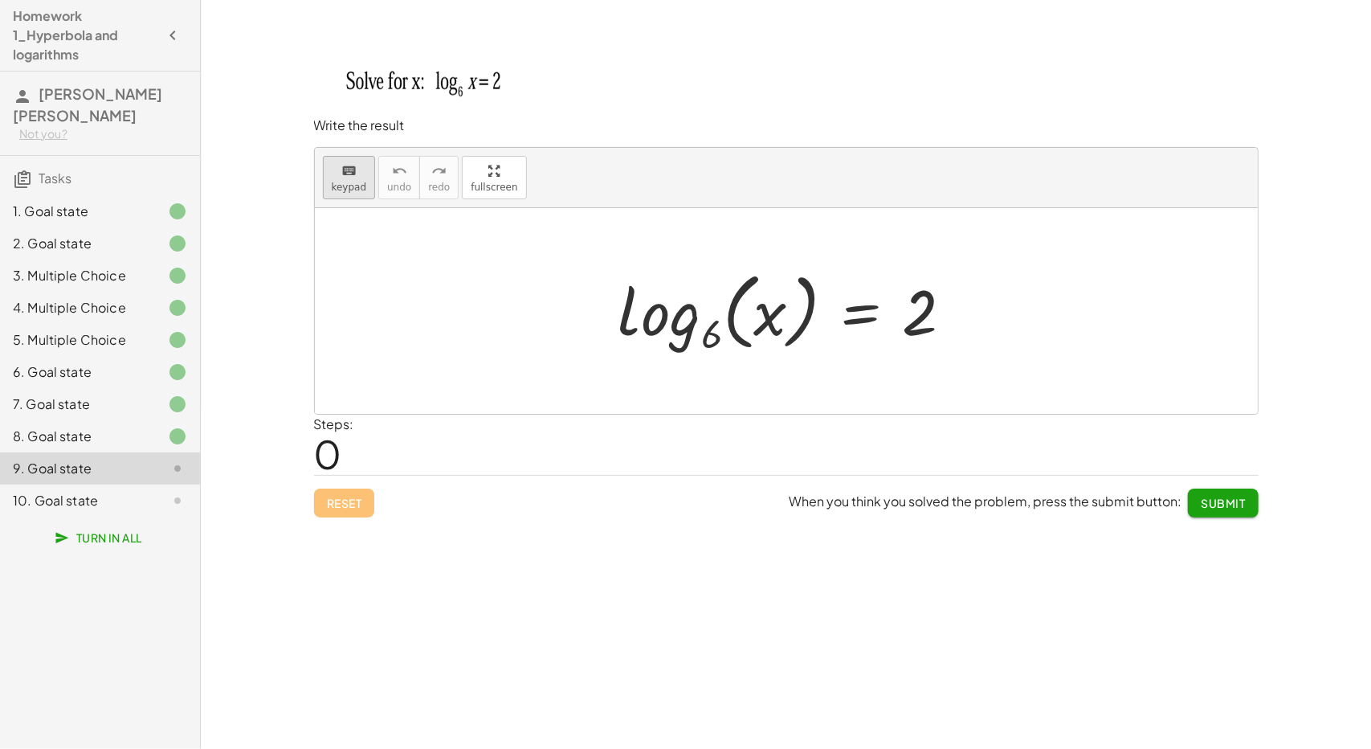
click at [350, 178] on icon "keyboard" at bounding box center [348, 170] width 15 height 19
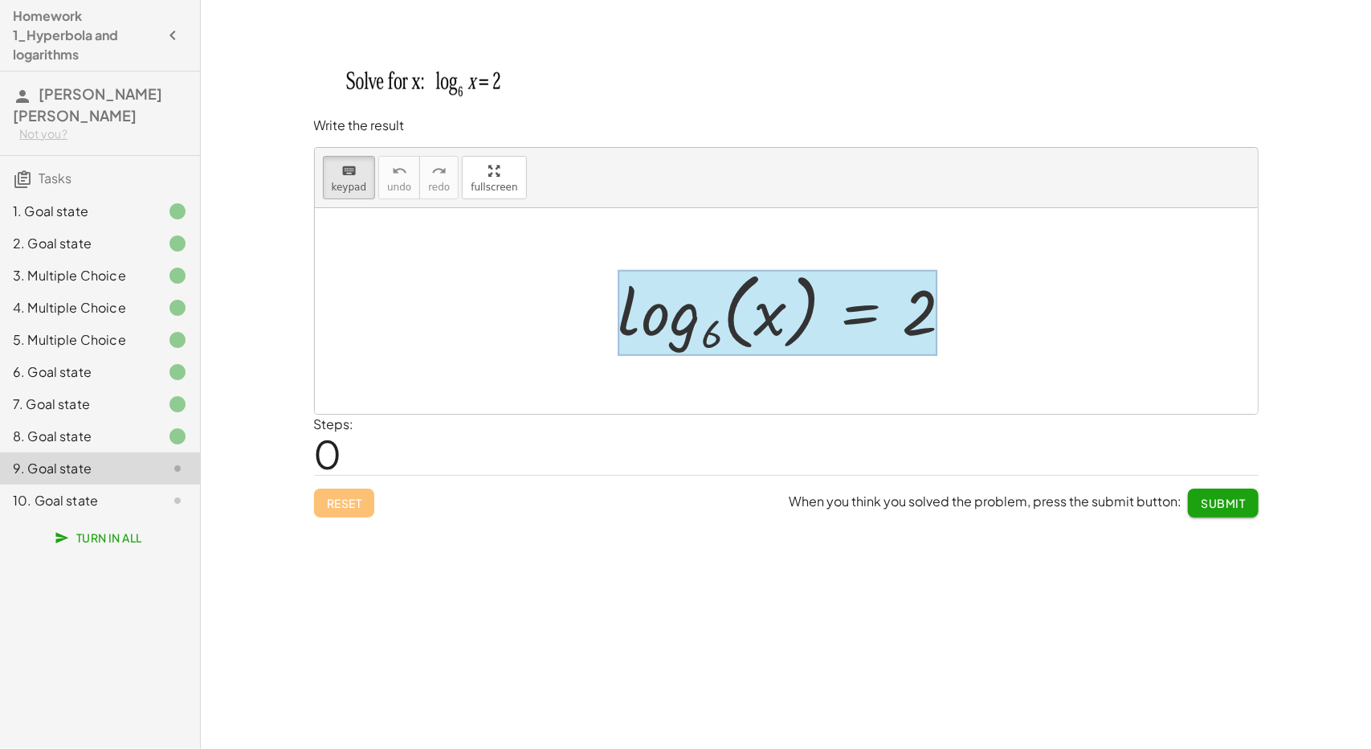
click at [835, 325] on div at bounding box center [779, 312] width 320 height 87
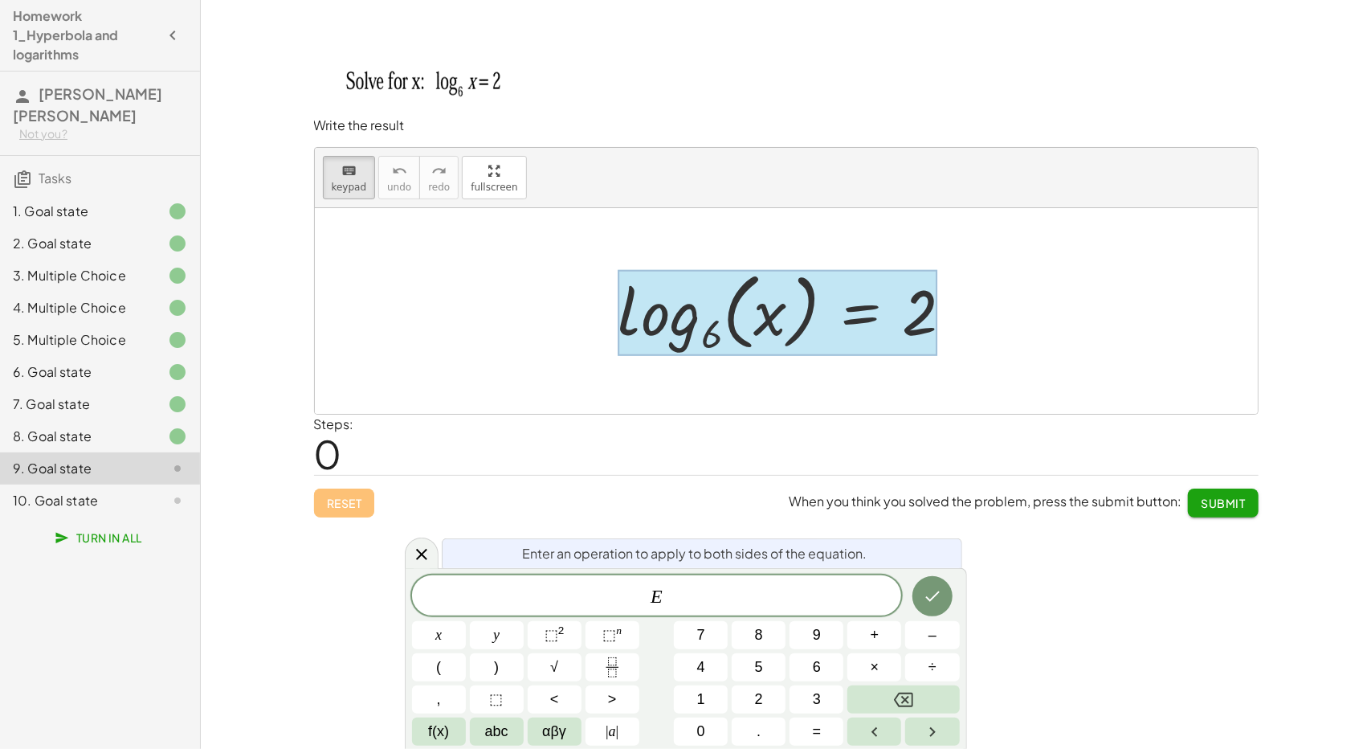
click at [835, 325] on div at bounding box center [779, 312] width 320 height 87
click at [710, 610] on div "E" at bounding box center [657, 595] width 490 height 40
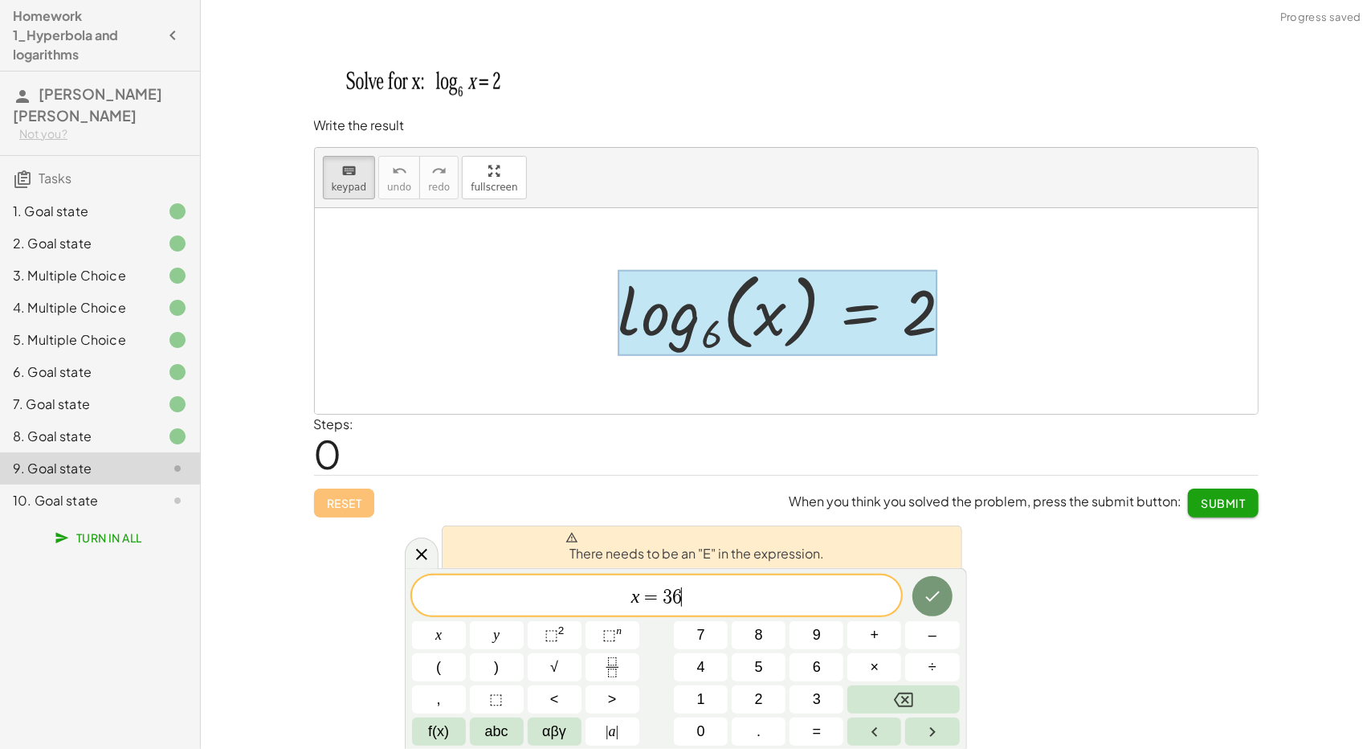
click at [641, 594] on span "=" at bounding box center [651, 596] width 23 height 19
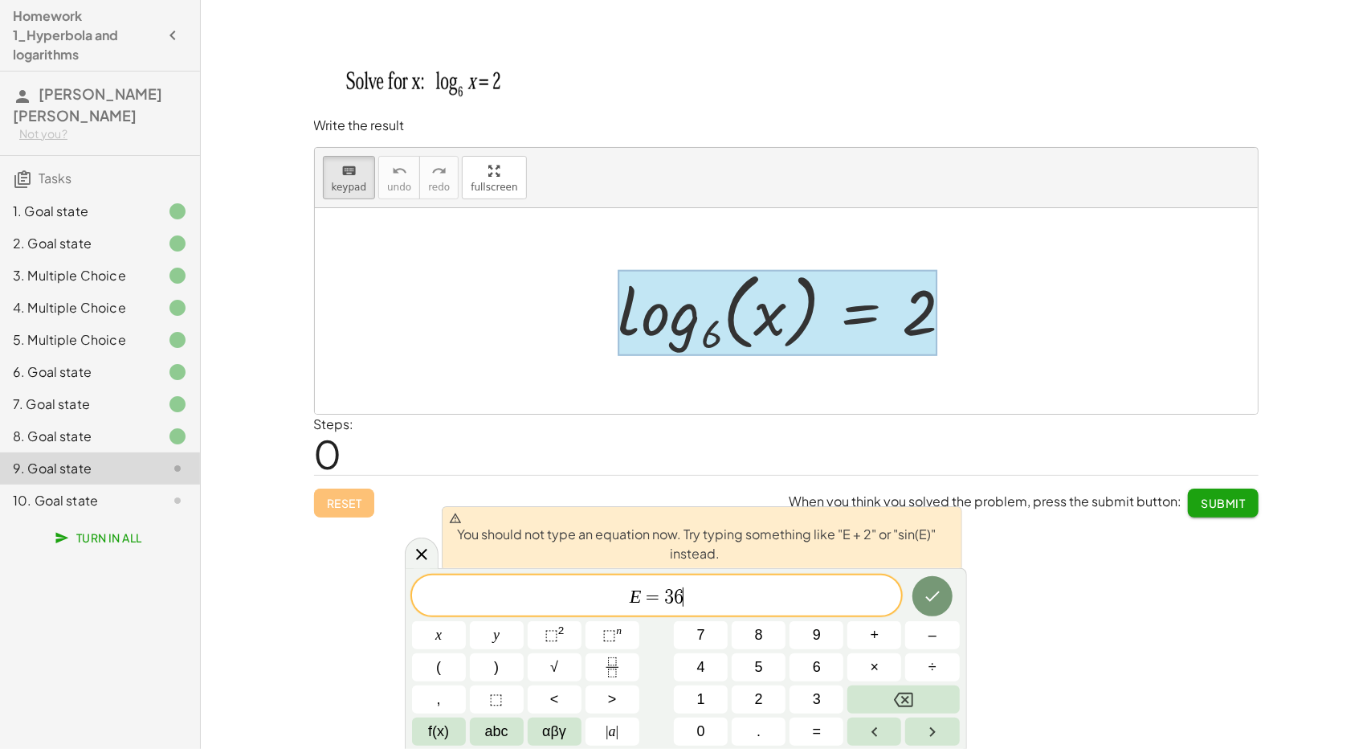
click at [689, 600] on span "E = 3 6 ​" at bounding box center [657, 597] width 490 height 22
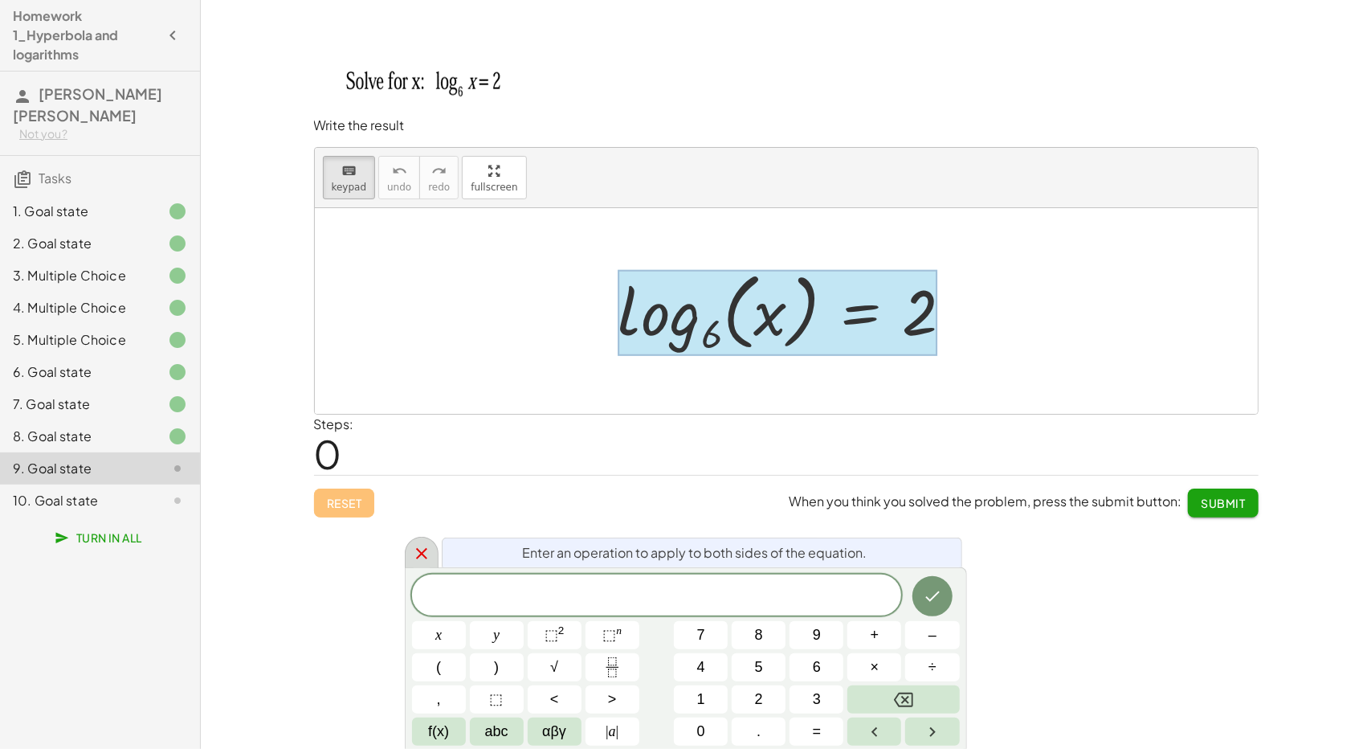
click at [433, 551] on div at bounding box center [422, 552] width 34 height 31
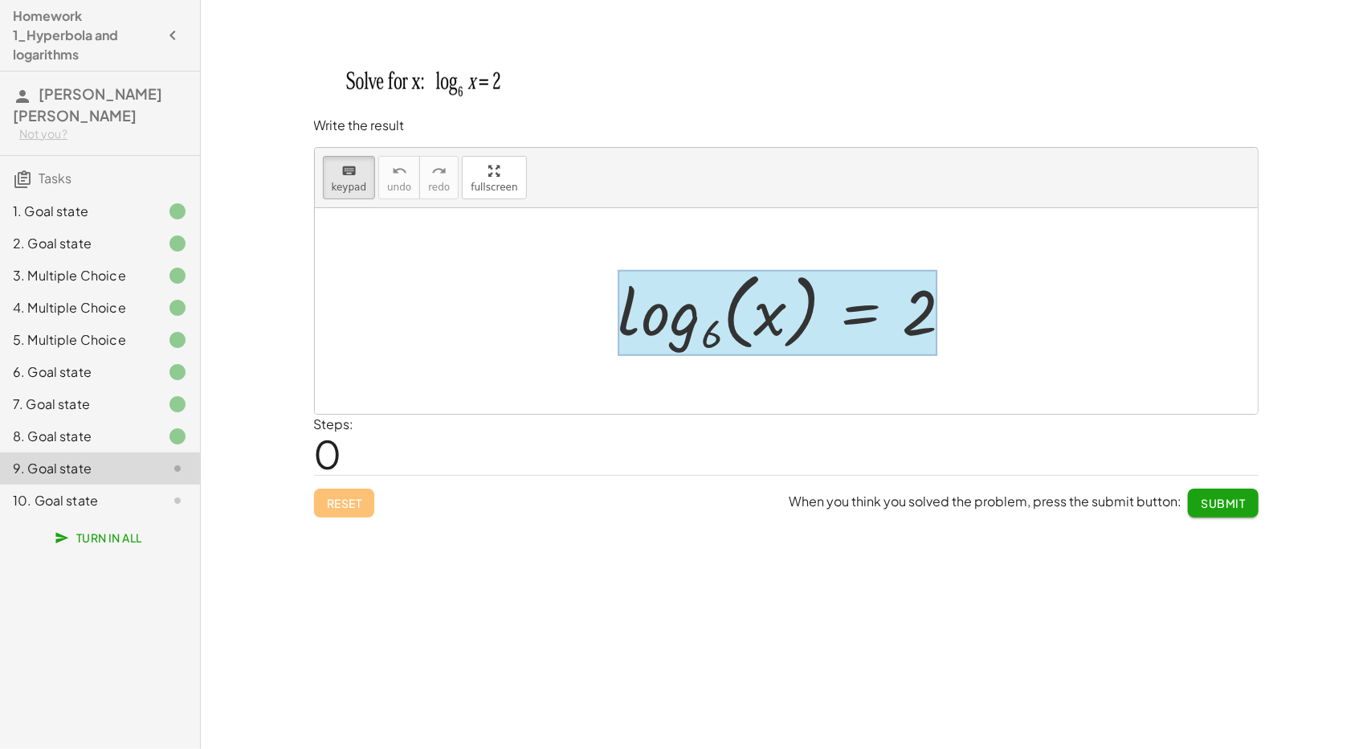
click at [879, 325] on div at bounding box center [779, 312] width 320 height 87
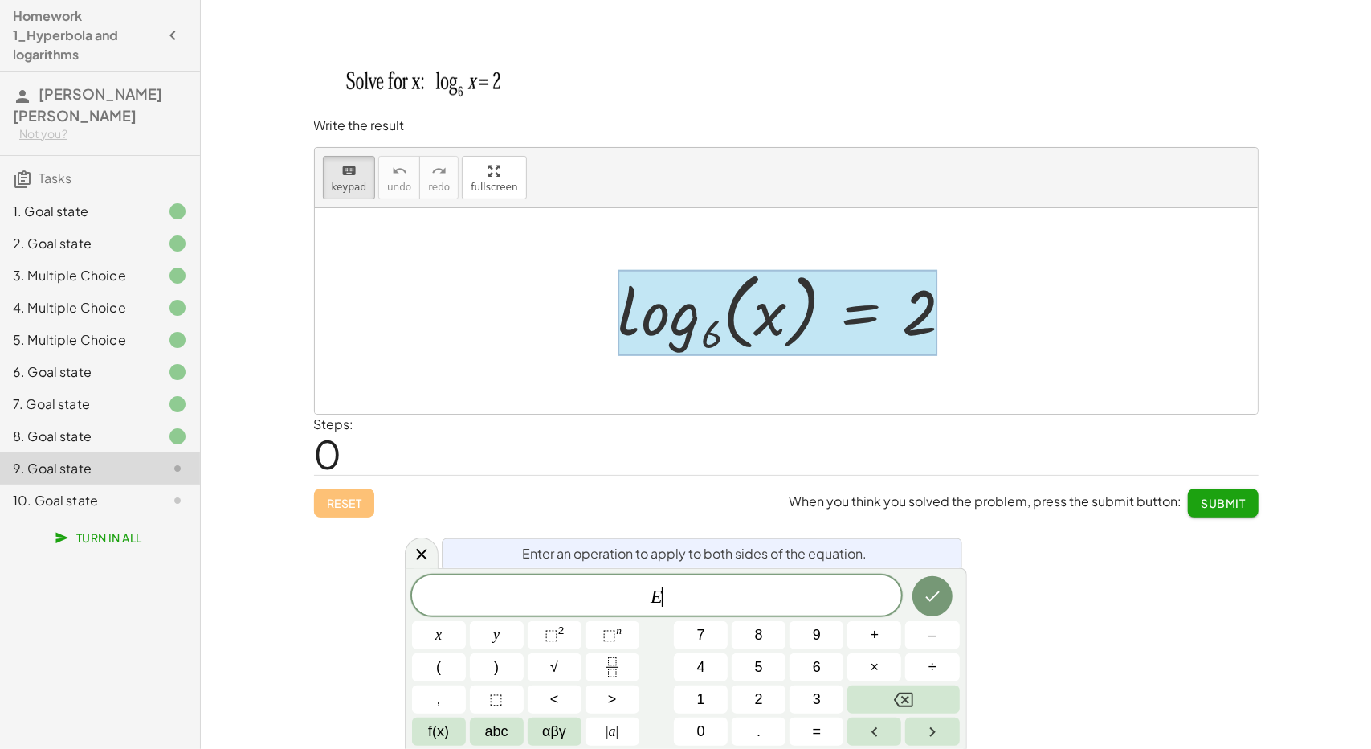
click at [879, 325] on div at bounding box center [779, 312] width 320 height 87
click at [708, 586] on span "E ​" at bounding box center [657, 597] width 490 height 22
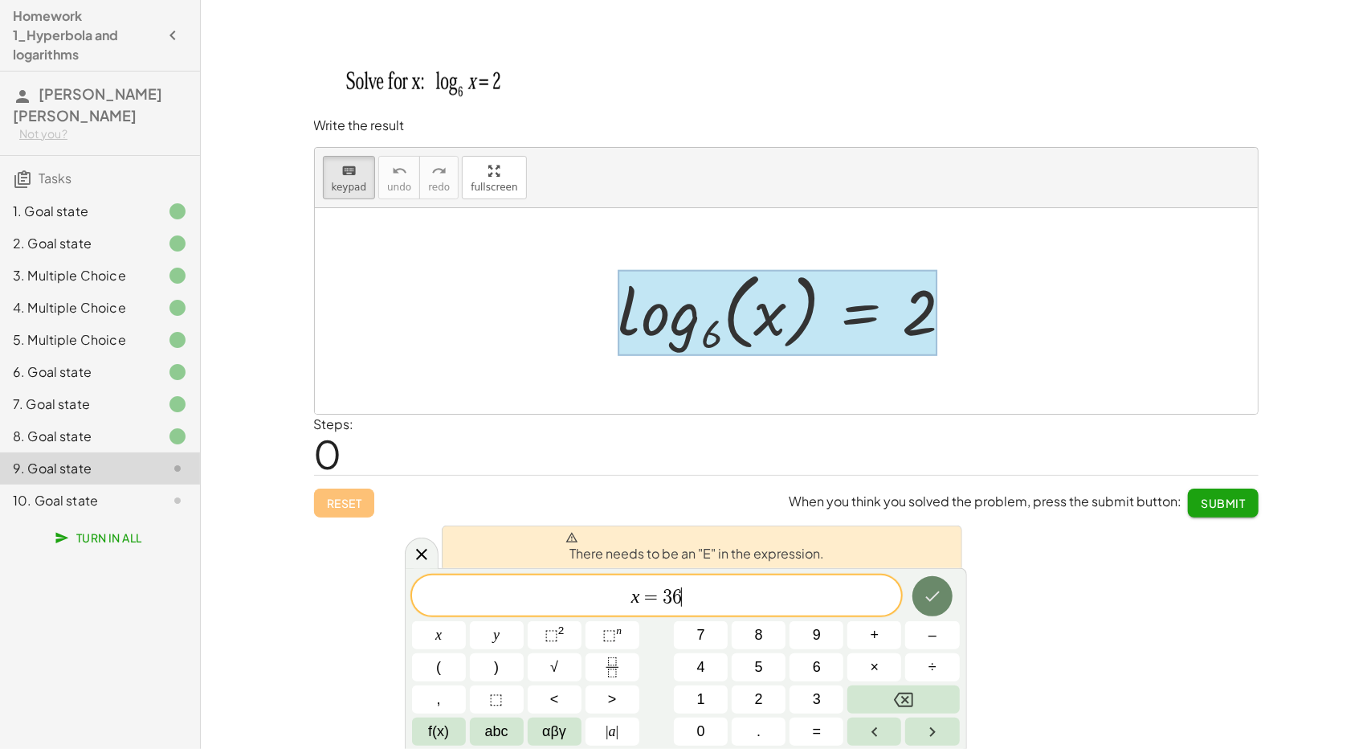
click at [918, 602] on button "Done" at bounding box center [933, 596] width 40 height 40
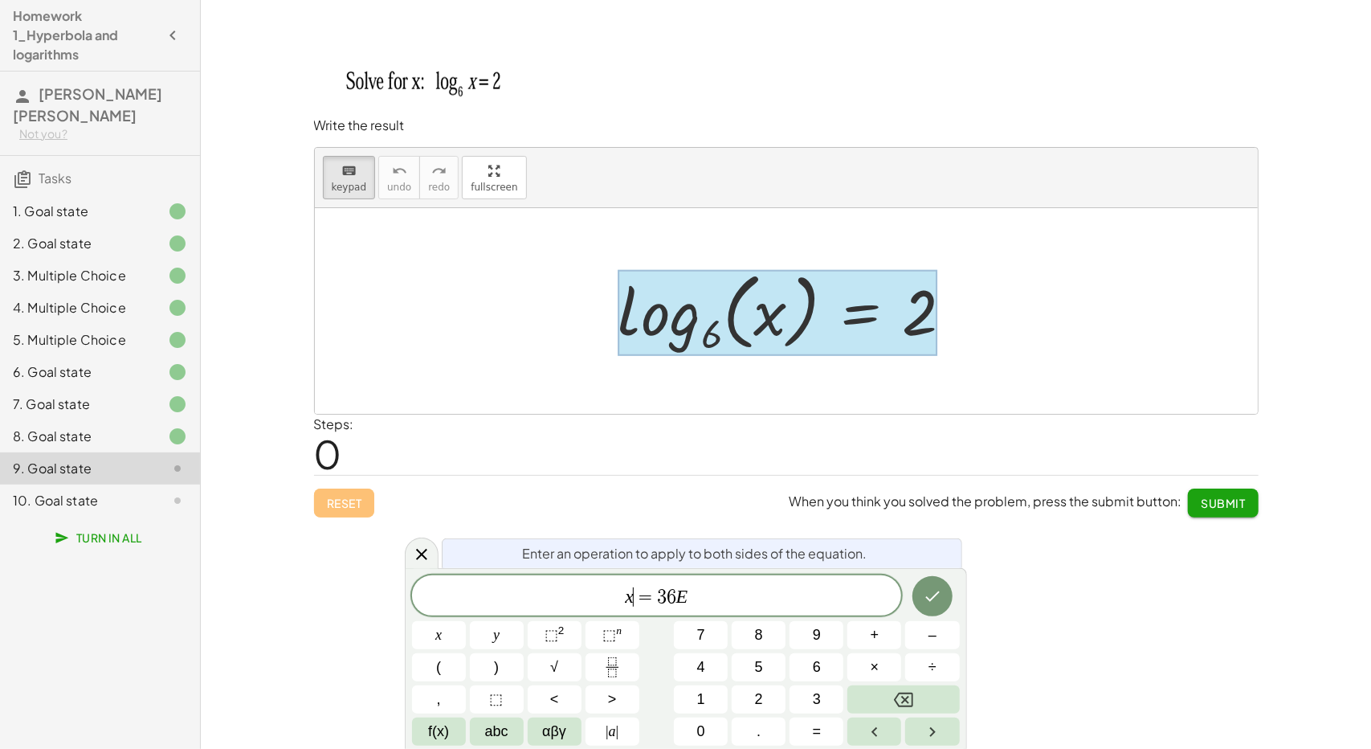
click at [635, 599] on span "=" at bounding box center [645, 596] width 23 height 19
click at [635, 599] on span "6" at bounding box center [635, 596] width 10 height 19
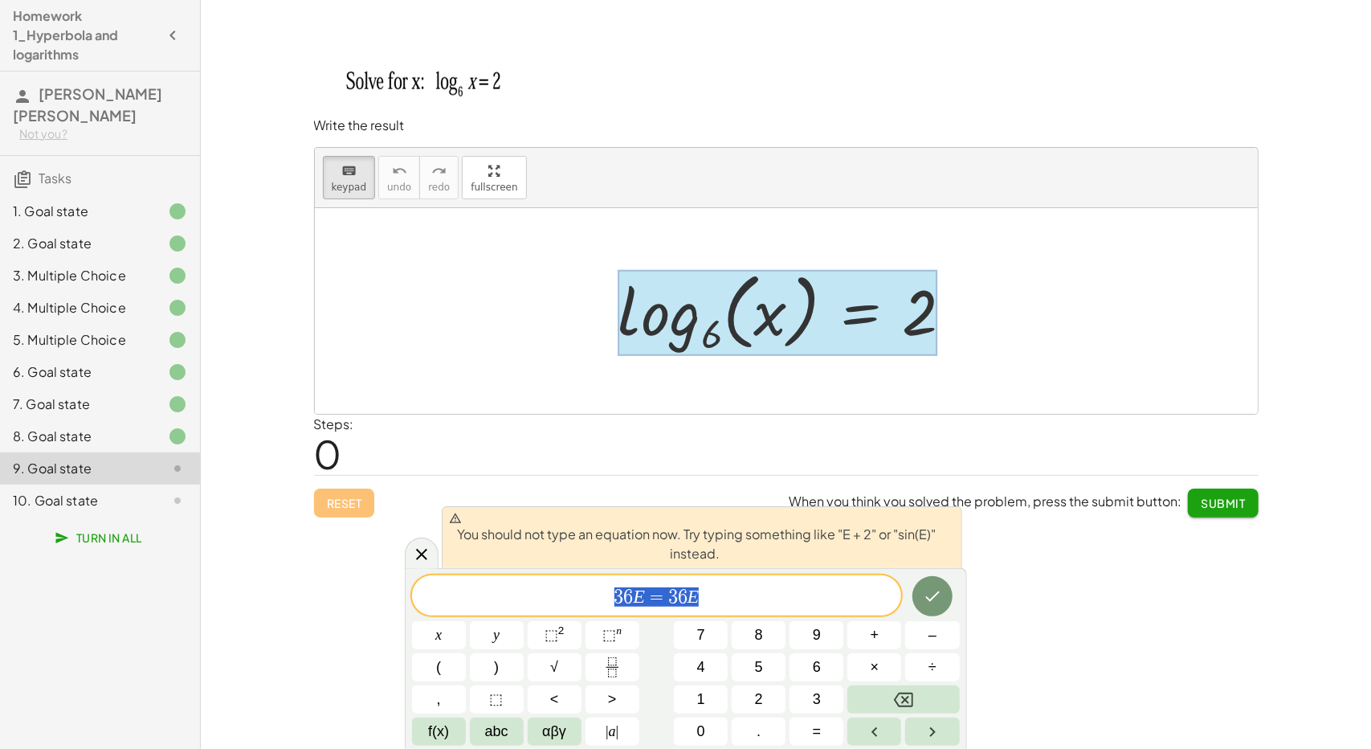
drag, startPoint x: 708, startPoint y: 595, endPoint x: 582, endPoint y: 591, distance: 125.4
click at [582, 591] on span "3 6 E = 3 6 E" at bounding box center [657, 597] width 490 height 22
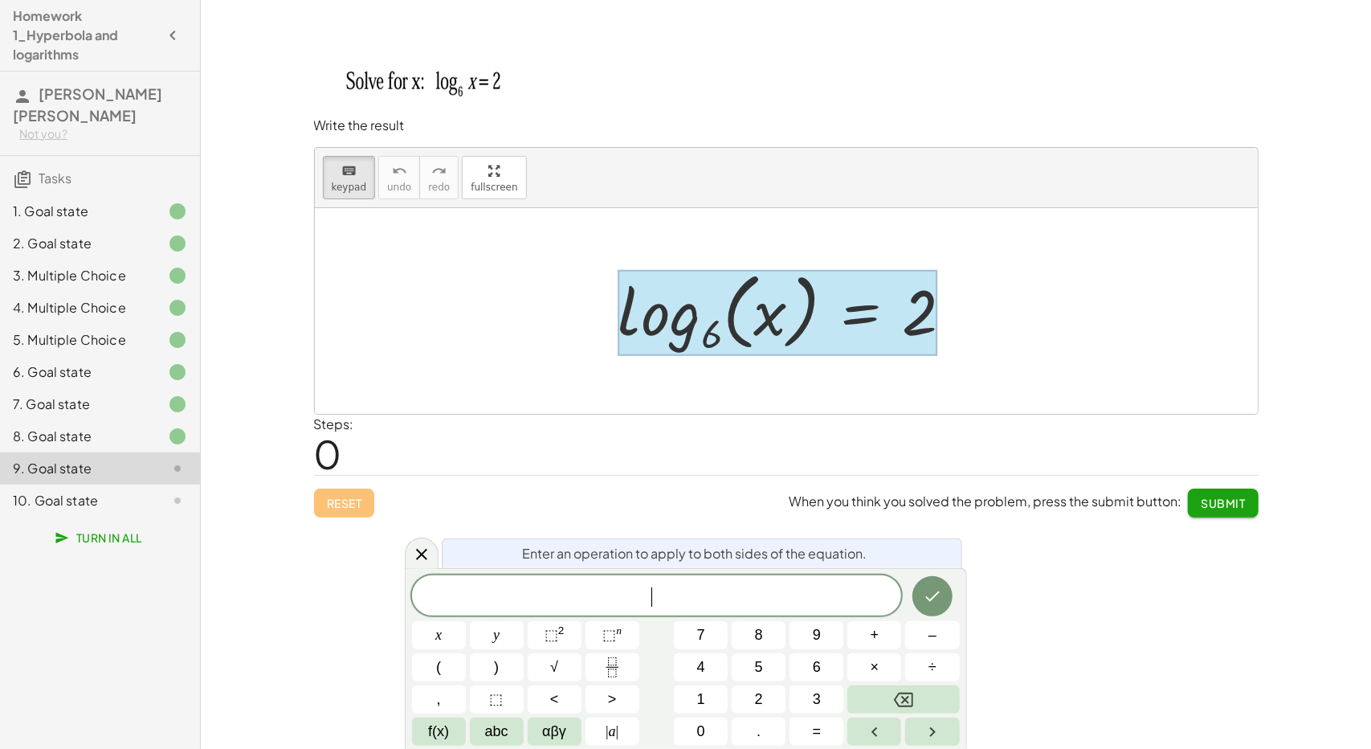
click at [582, 591] on span "​" at bounding box center [657, 597] width 490 height 22
click at [561, 638] on span "⬚ 2" at bounding box center [555, 635] width 20 height 22
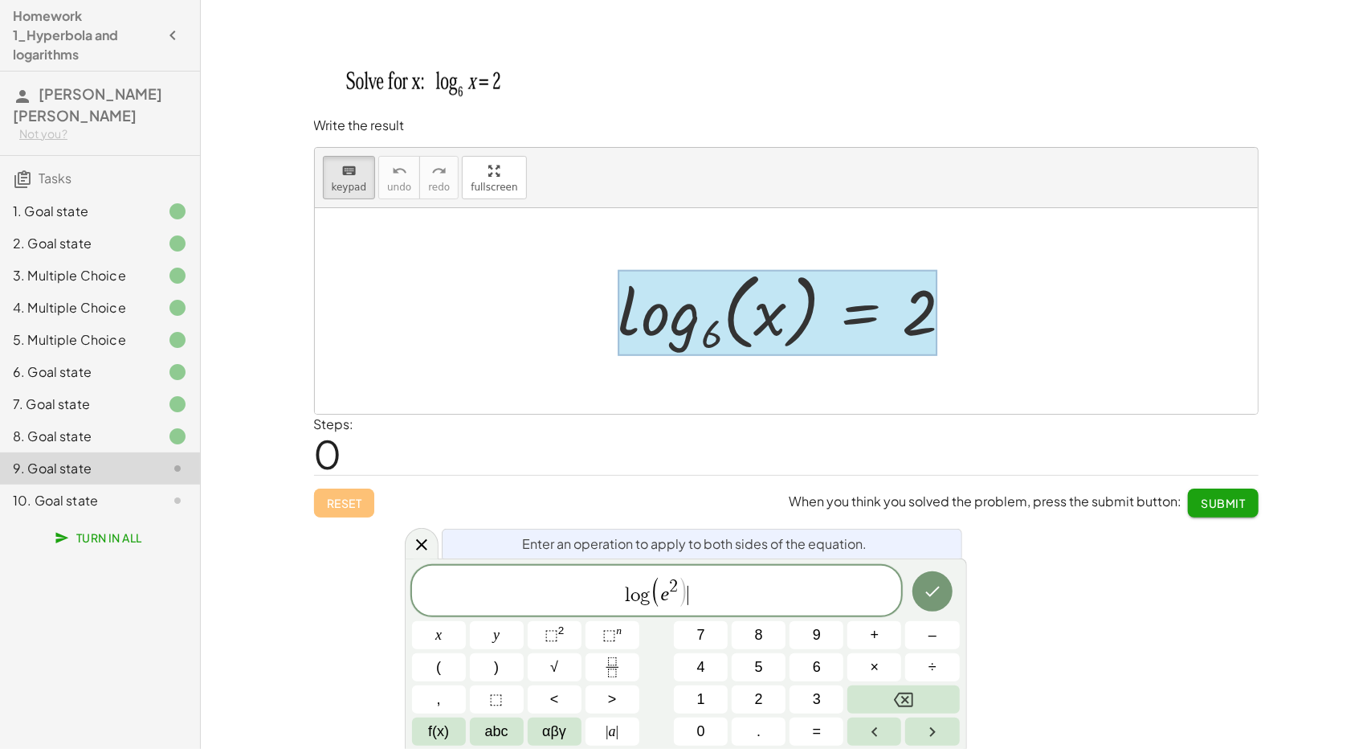
click at [709, 582] on span "l o g ( e 2 ) ​" at bounding box center [657, 591] width 490 height 33
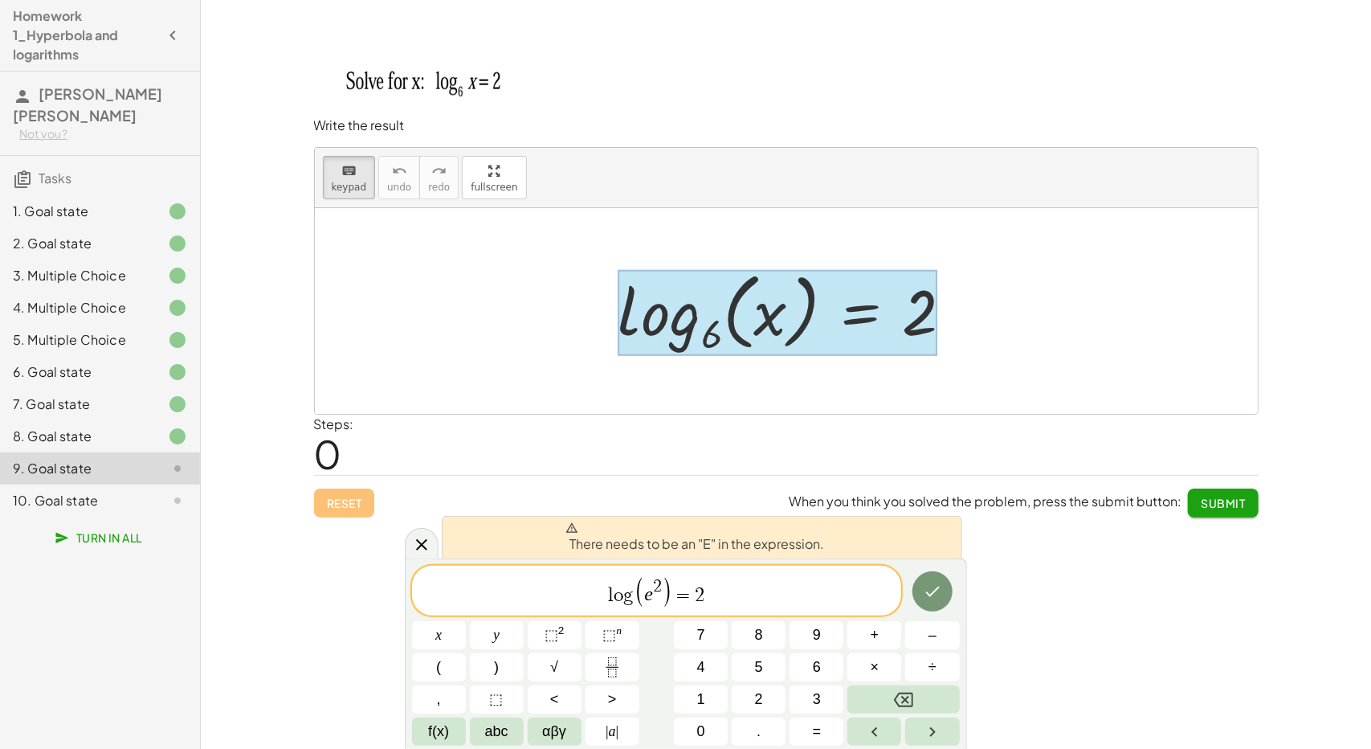
click at [663, 589] on span ")" at bounding box center [667, 592] width 11 height 32
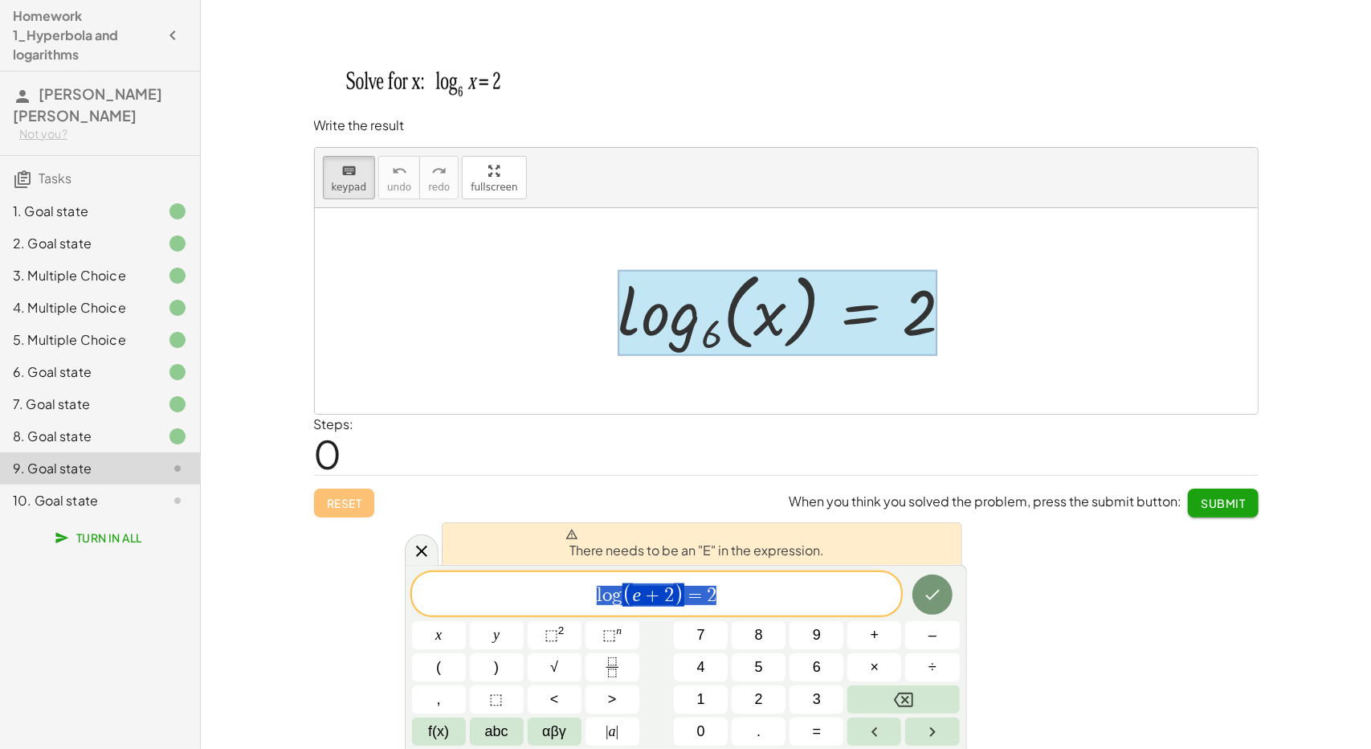
drag, startPoint x: 731, startPoint y: 594, endPoint x: 565, endPoint y: 587, distance: 166.4
click at [565, 587] on span "l o g ( e + 2 ) = 2" at bounding box center [657, 595] width 490 height 27
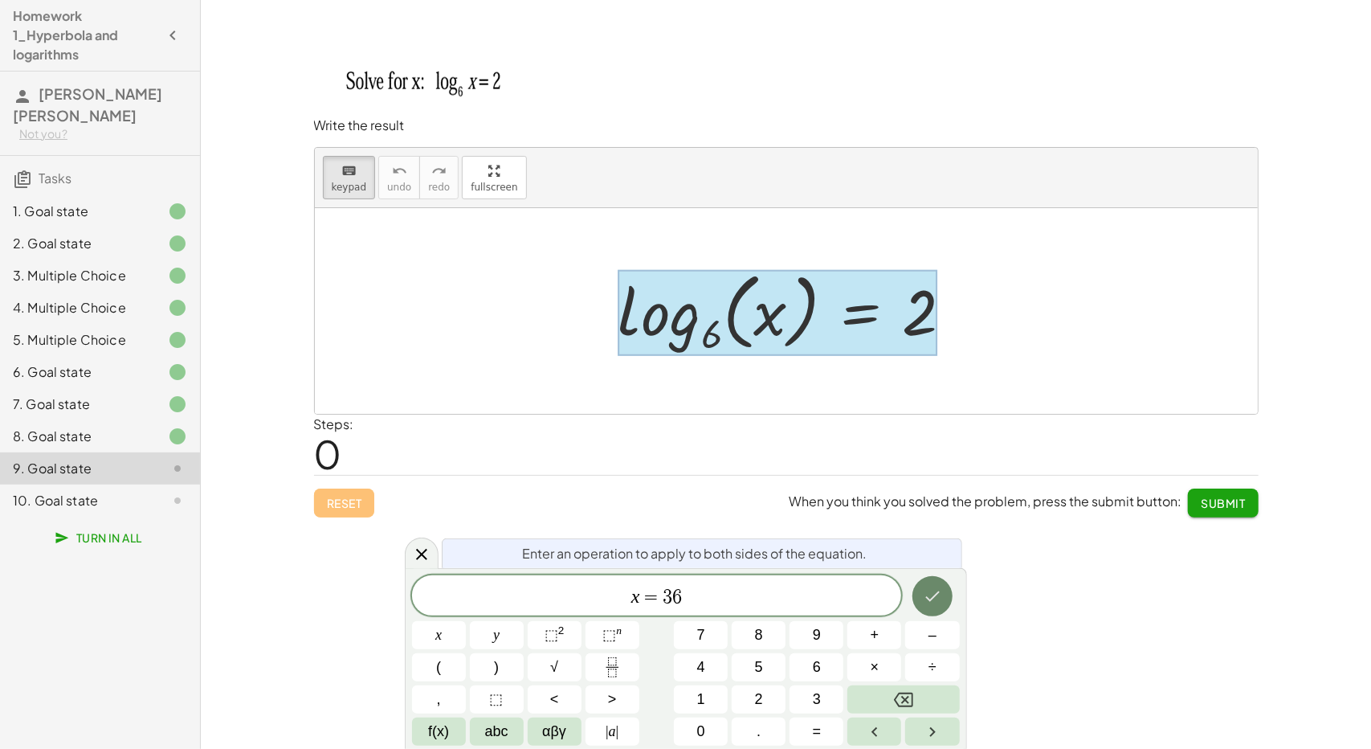
click at [923, 596] on icon "Done" at bounding box center [932, 595] width 19 height 19
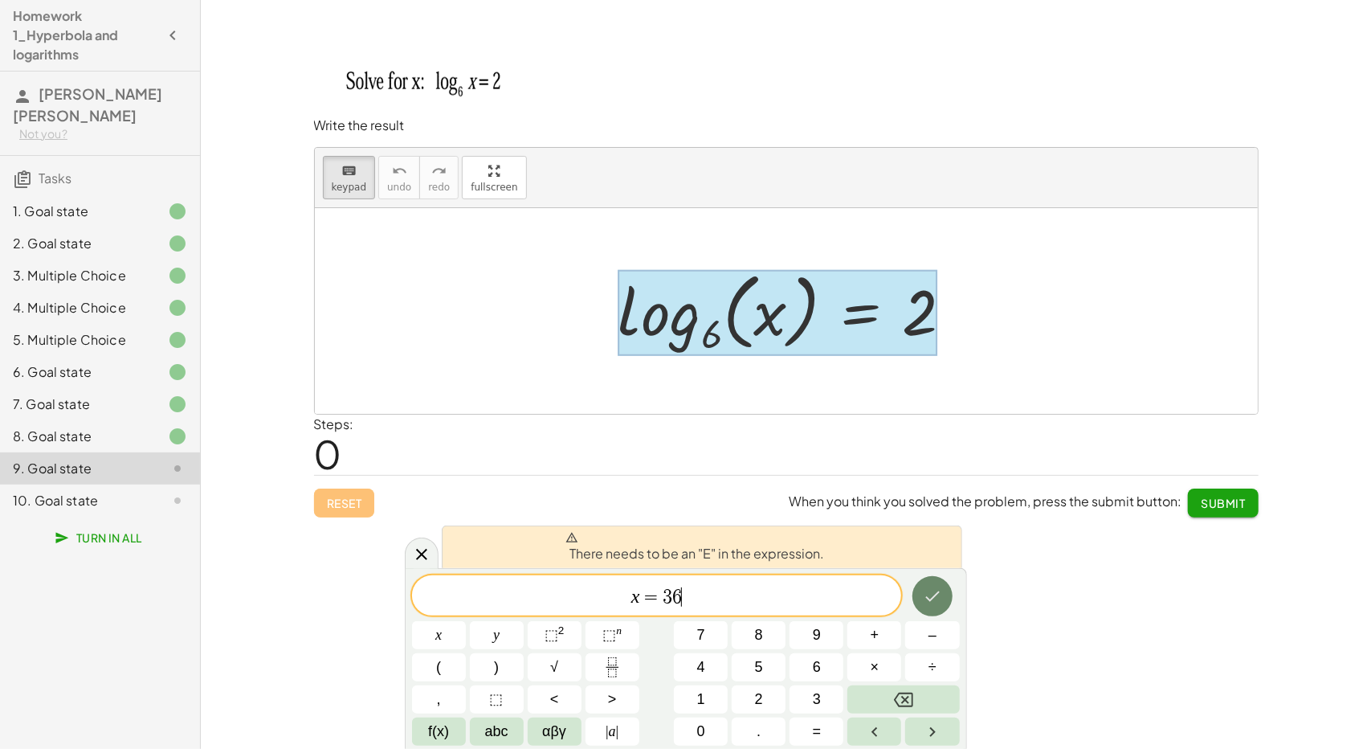
click at [923, 596] on icon "Done" at bounding box center [932, 595] width 19 height 19
click at [1205, 508] on button "Submit" at bounding box center [1223, 502] width 70 height 29
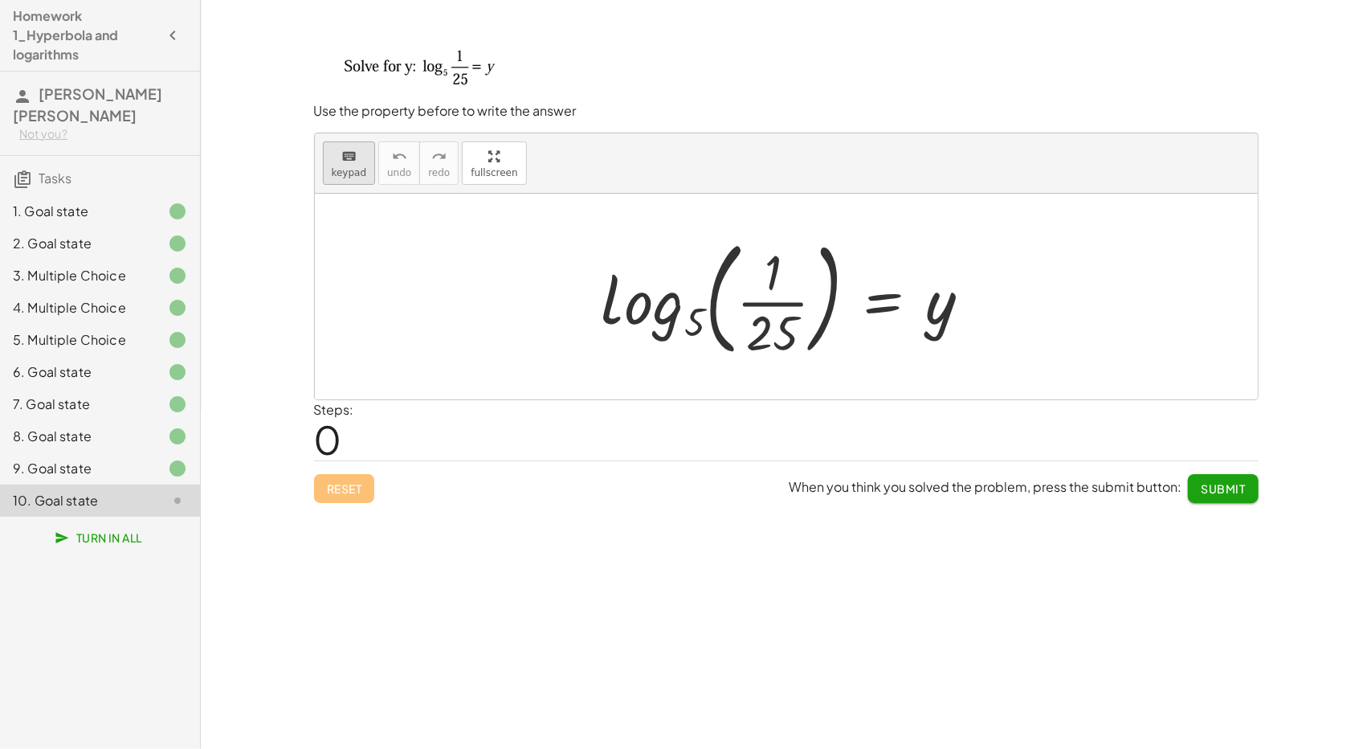
click at [361, 169] on span "keypad" at bounding box center [349, 172] width 35 height 11
click at [755, 331] on div at bounding box center [773, 332] width 52 height 56
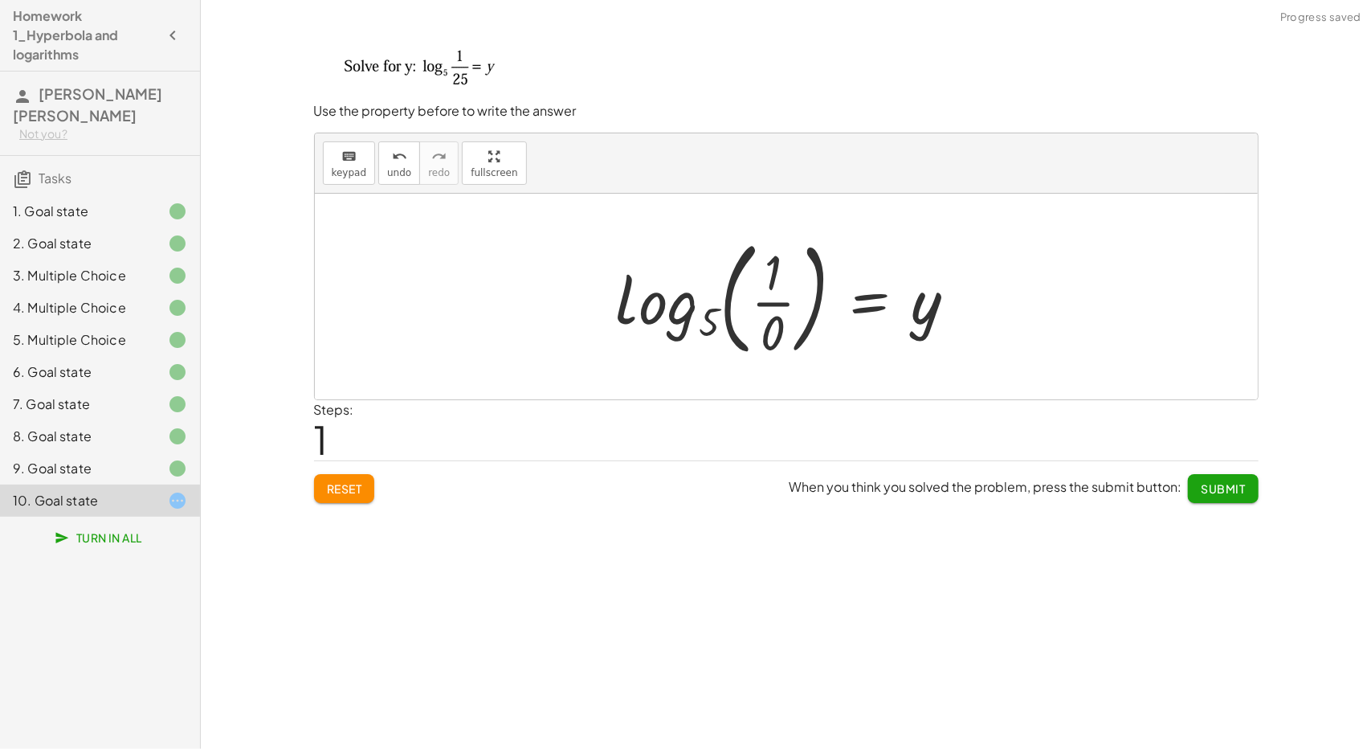
click at [776, 319] on div at bounding box center [793, 296] width 370 height 133
click at [776, 321] on div at bounding box center [793, 296] width 370 height 133
click at [773, 325] on div at bounding box center [793, 296] width 370 height 133
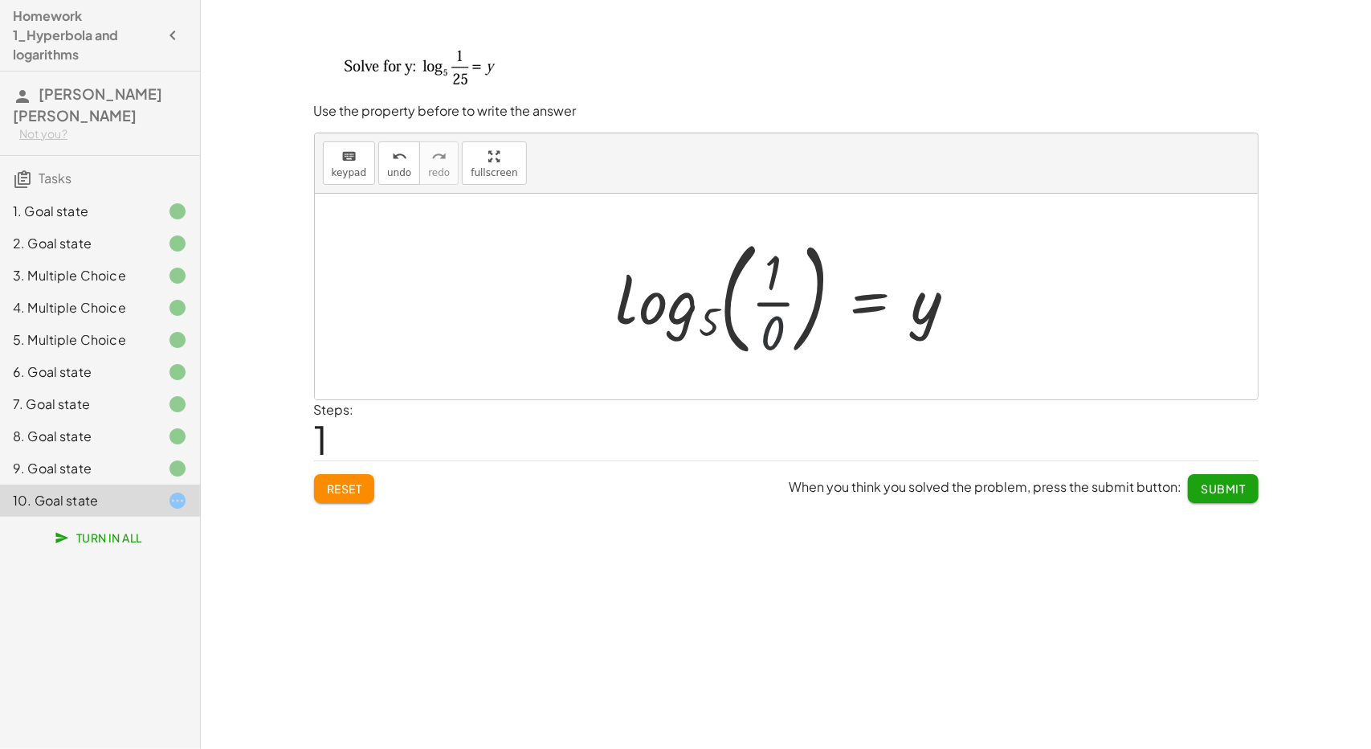
click at [773, 325] on div at bounding box center [793, 296] width 370 height 133
click at [360, 174] on span "keypad" at bounding box center [349, 172] width 35 height 11
drag, startPoint x: 786, startPoint y: 327, endPoint x: 776, endPoint y: 330, distance: 10.2
click at [870, 299] on div "log 5 ( , · 1 · ) = y 0" at bounding box center [870, 299] width 0 height 0
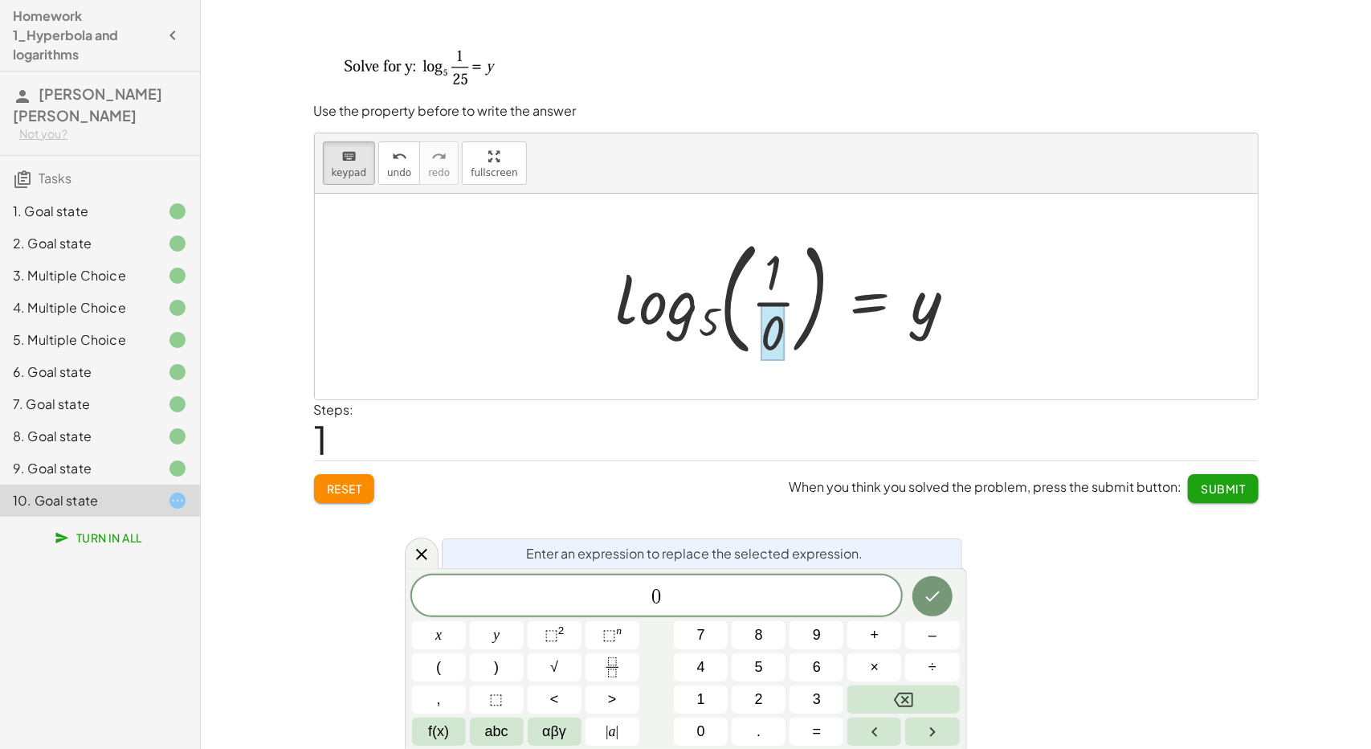
click at [776, 330] on div at bounding box center [774, 332] width 24 height 56
click at [927, 607] on button "Done" at bounding box center [933, 596] width 40 height 40
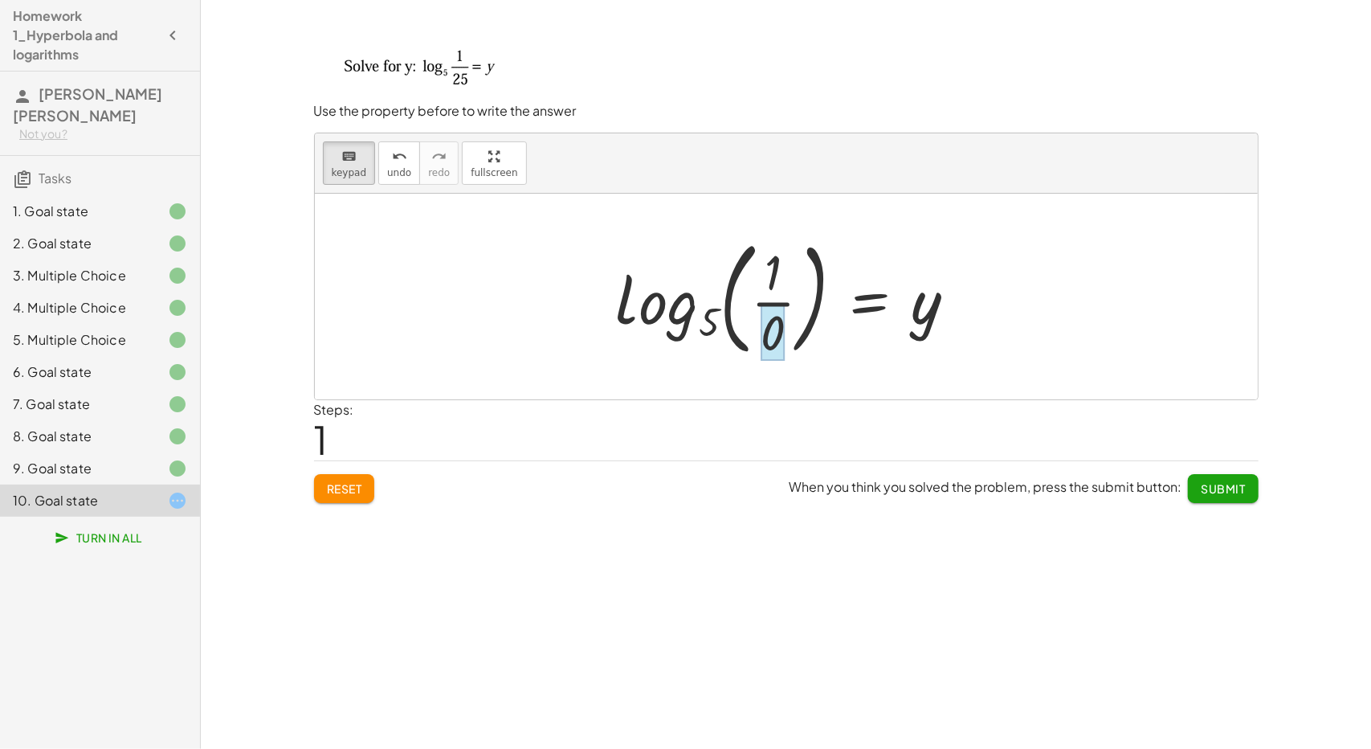
click at [766, 314] on div at bounding box center [774, 332] width 24 height 56
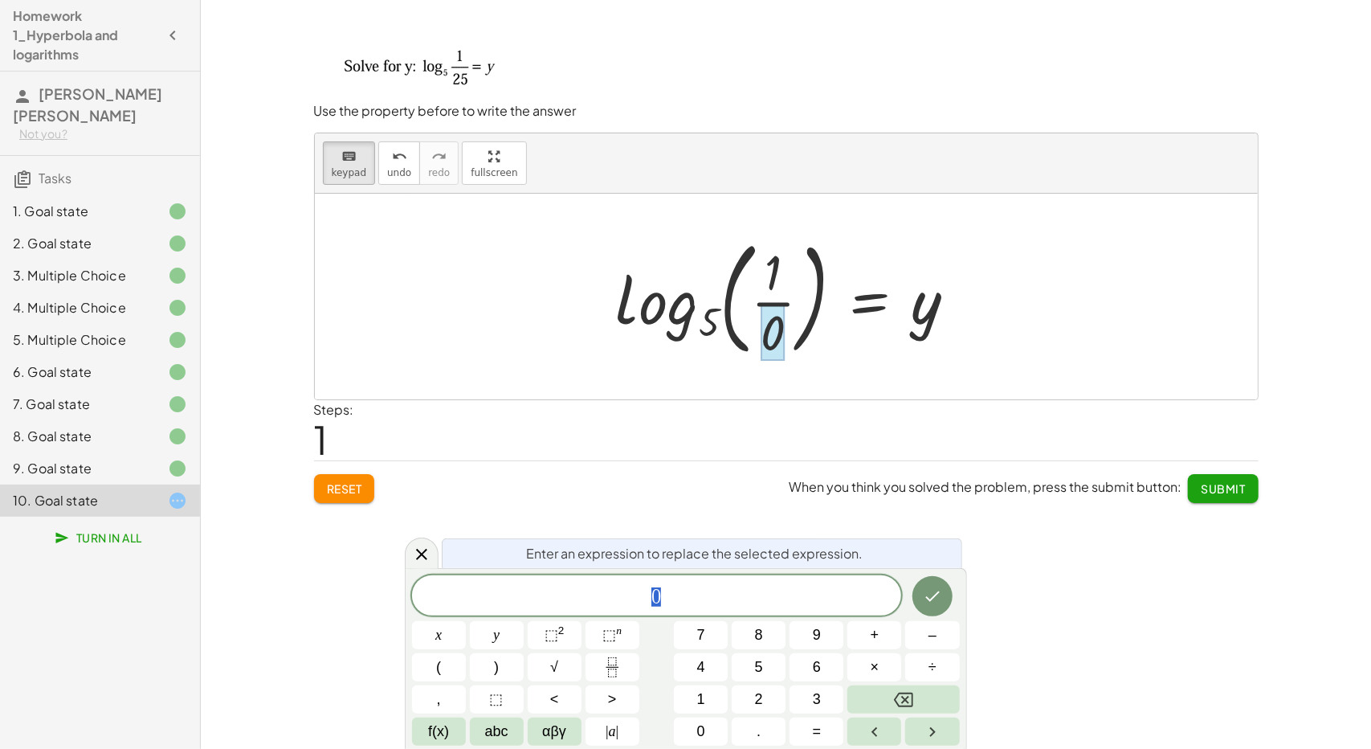
click at [766, 314] on div at bounding box center [774, 332] width 24 height 56
click at [770, 275] on div at bounding box center [793, 296] width 370 height 133
click at [940, 606] on button "Done" at bounding box center [933, 596] width 40 height 40
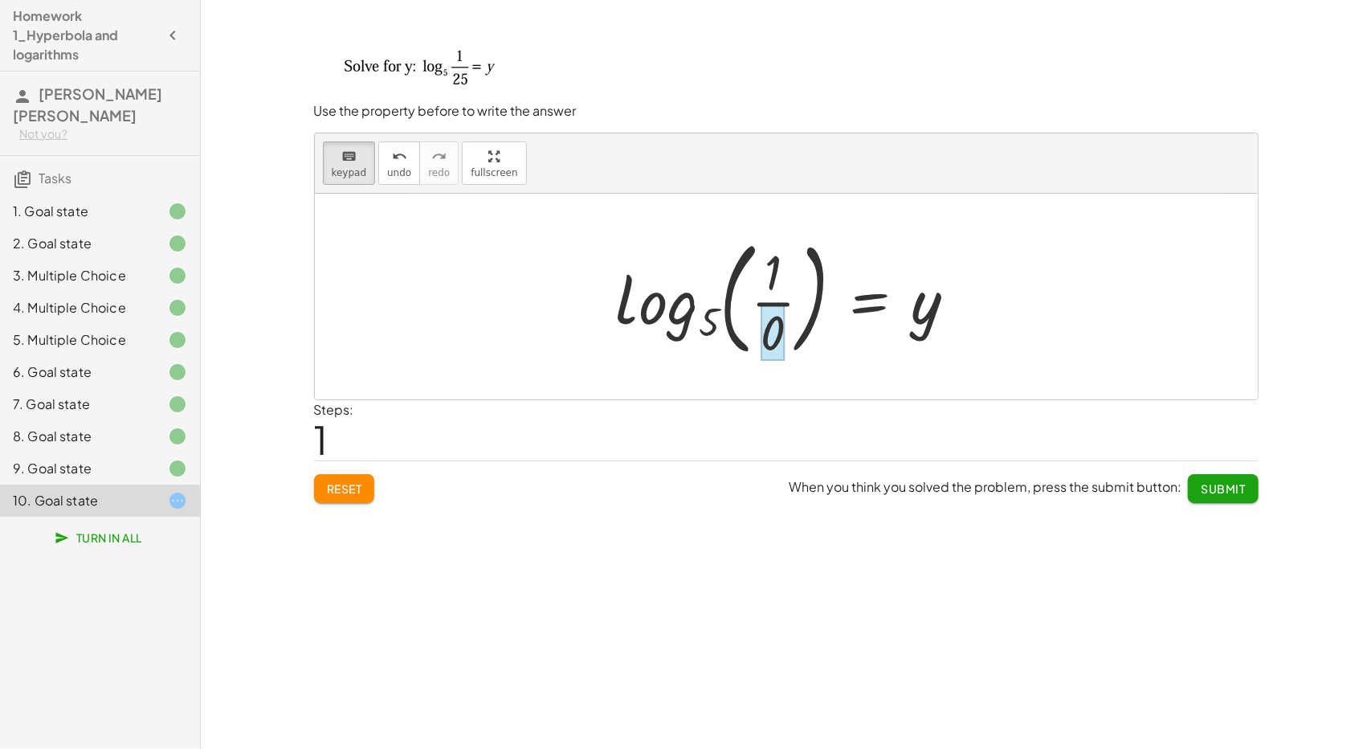
click at [777, 337] on div at bounding box center [774, 332] width 24 height 56
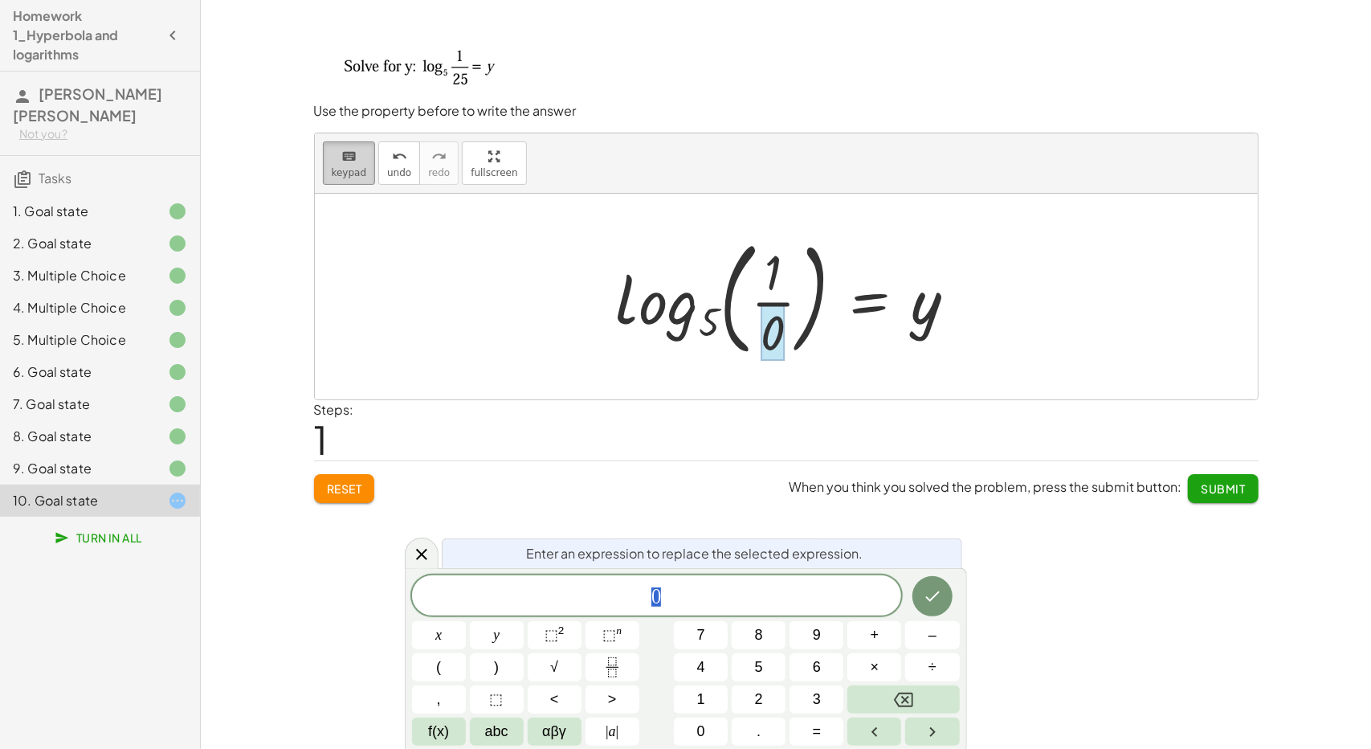
click at [354, 170] on span "keypad" at bounding box center [349, 172] width 35 height 11
click at [430, 553] on icon at bounding box center [421, 554] width 19 height 19
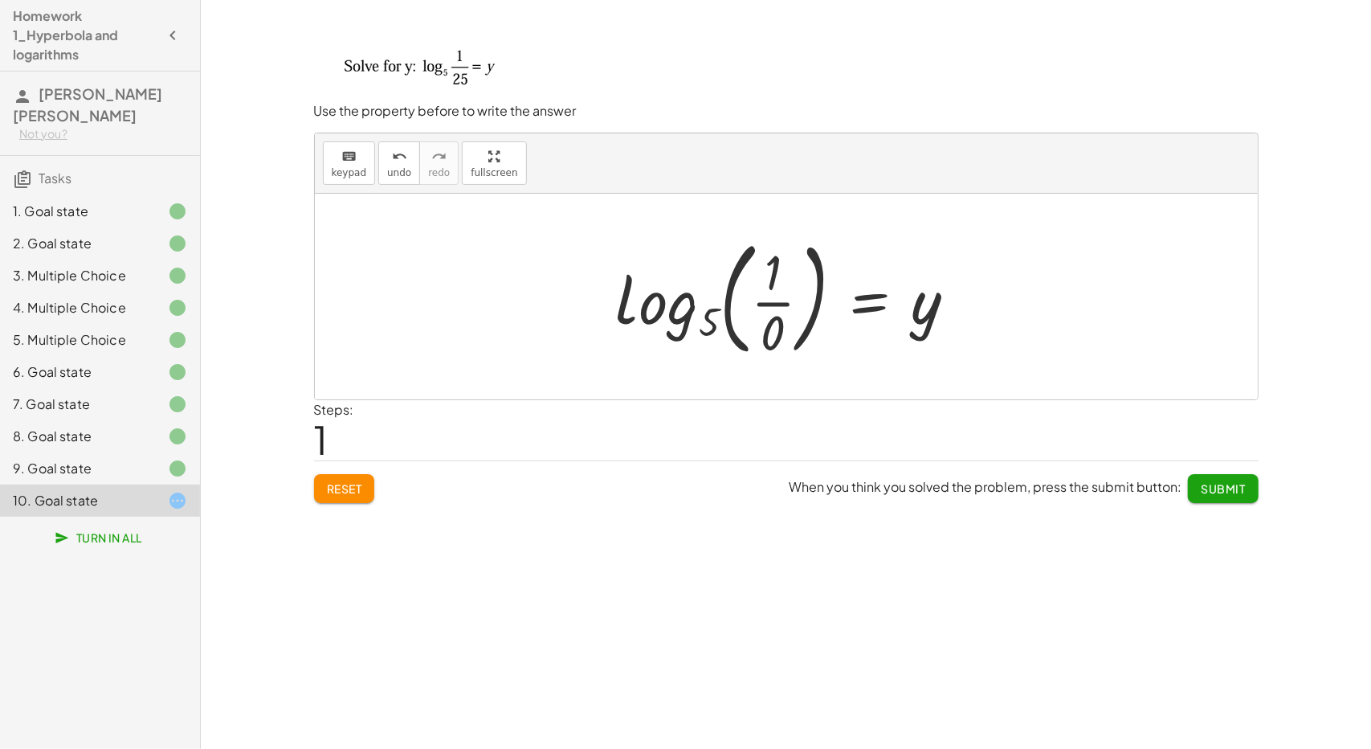
click at [774, 339] on div at bounding box center [793, 296] width 370 height 133
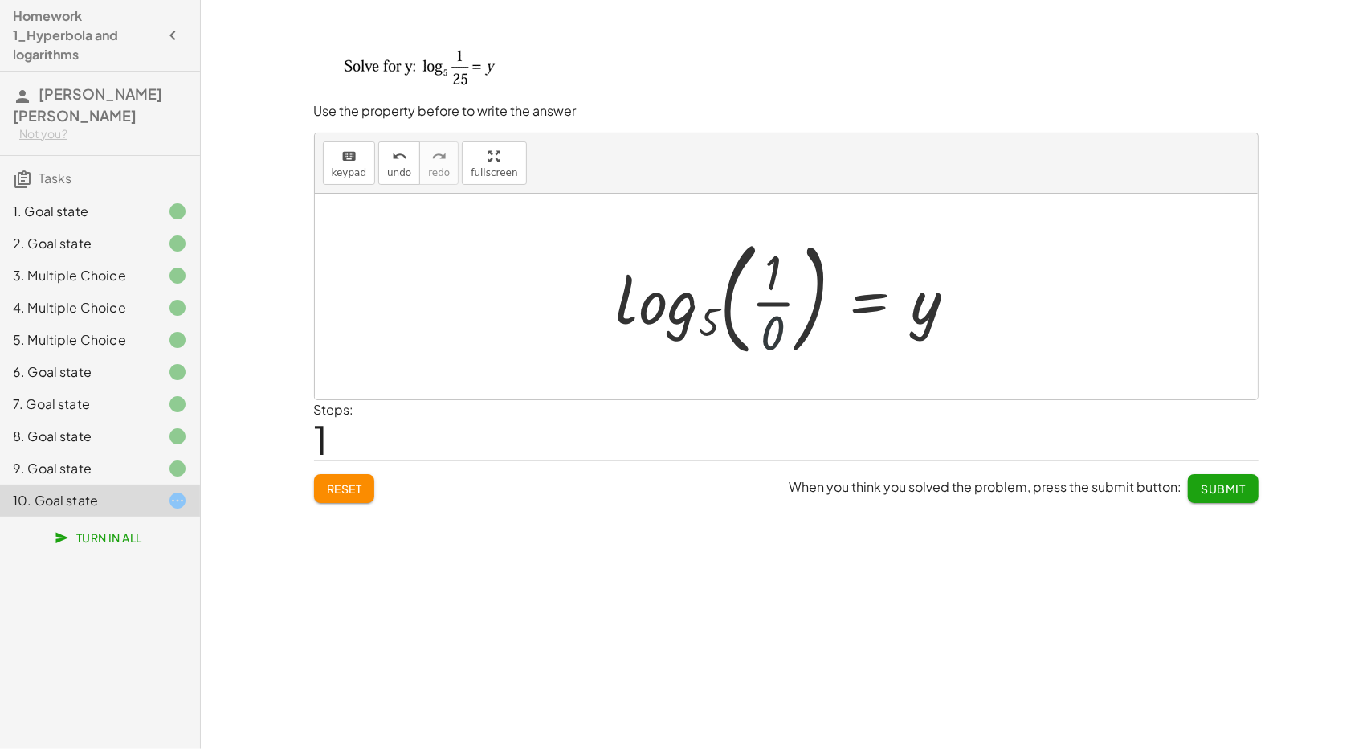
click at [774, 339] on div at bounding box center [793, 296] width 370 height 133
click at [360, 170] on span "keypad" at bounding box center [349, 172] width 35 height 11
click at [770, 298] on div at bounding box center [773, 273] width 17 height 56
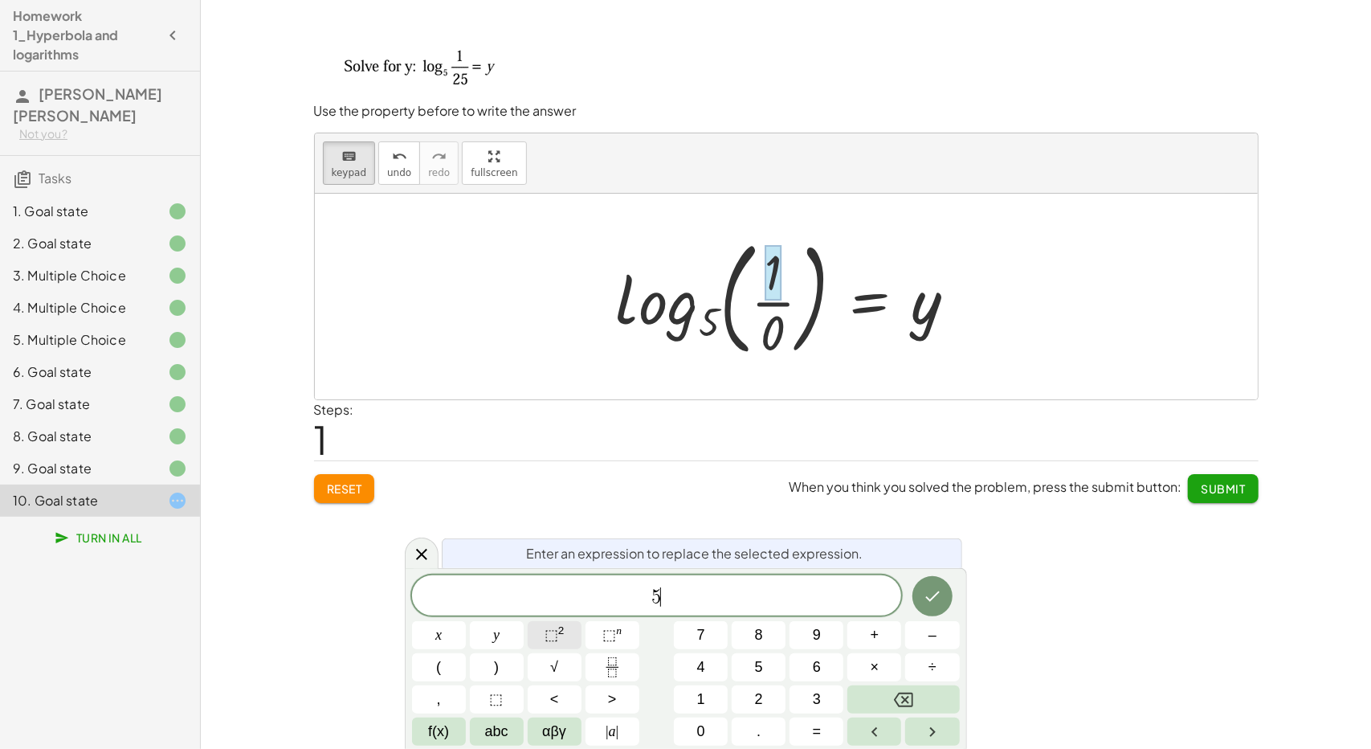
click at [561, 634] on sup "2" at bounding box center [561, 630] width 6 height 12
click at [661, 586] on span "2" at bounding box center [661, 589] width 9 height 18
click at [932, 600] on icon "Done" at bounding box center [932, 592] width 19 height 19
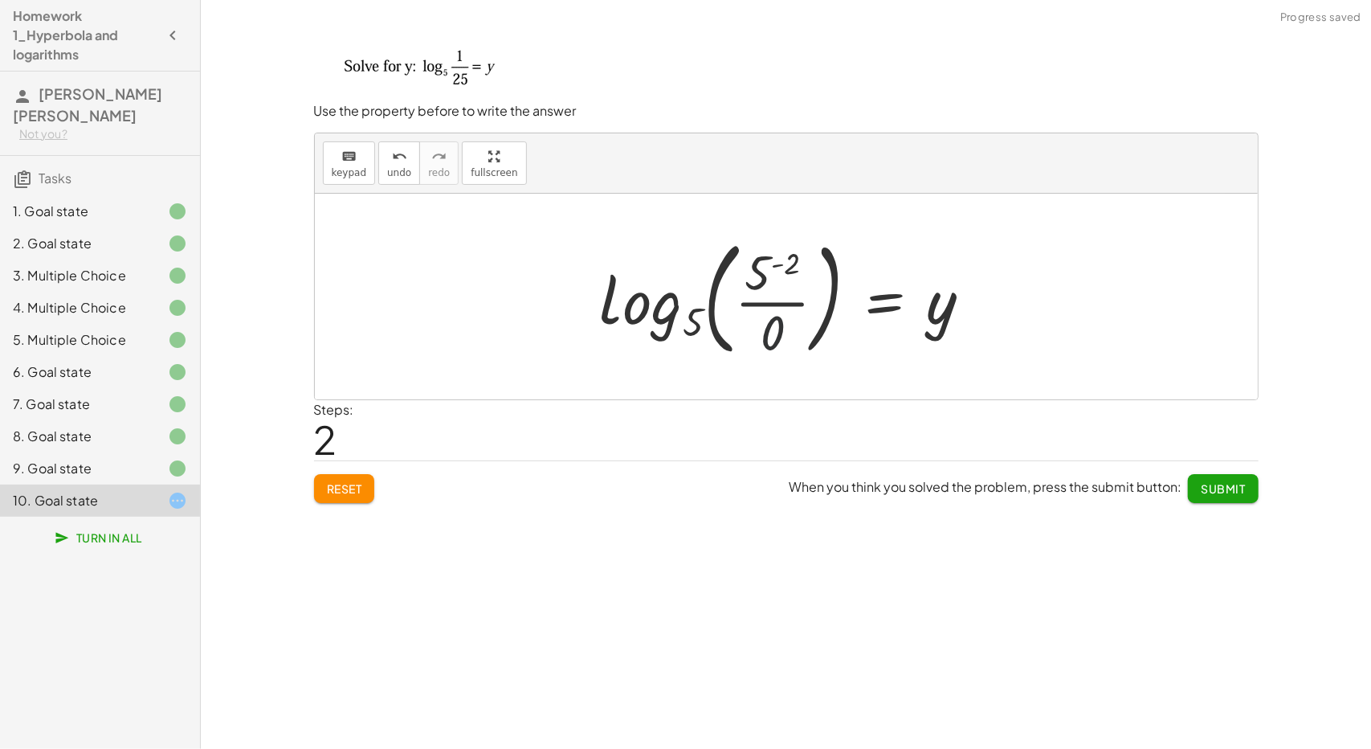
click at [778, 333] on div at bounding box center [792, 296] width 401 height 133
click at [333, 157] on div "keyboard" at bounding box center [349, 155] width 35 height 19
click at [784, 347] on div at bounding box center [792, 296] width 401 height 133
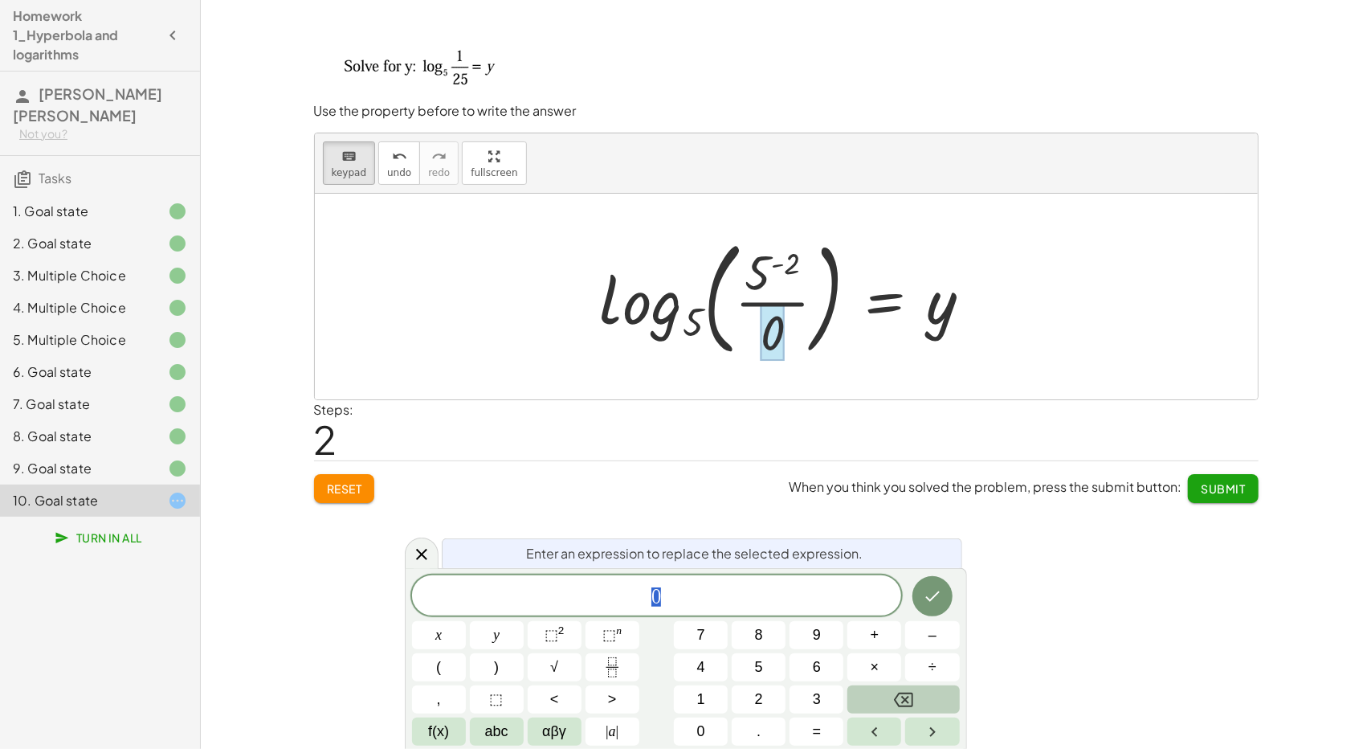
click at [922, 699] on button "Backspace" at bounding box center [904, 699] width 112 height 28
click at [935, 578] on button "Done" at bounding box center [933, 596] width 40 height 40
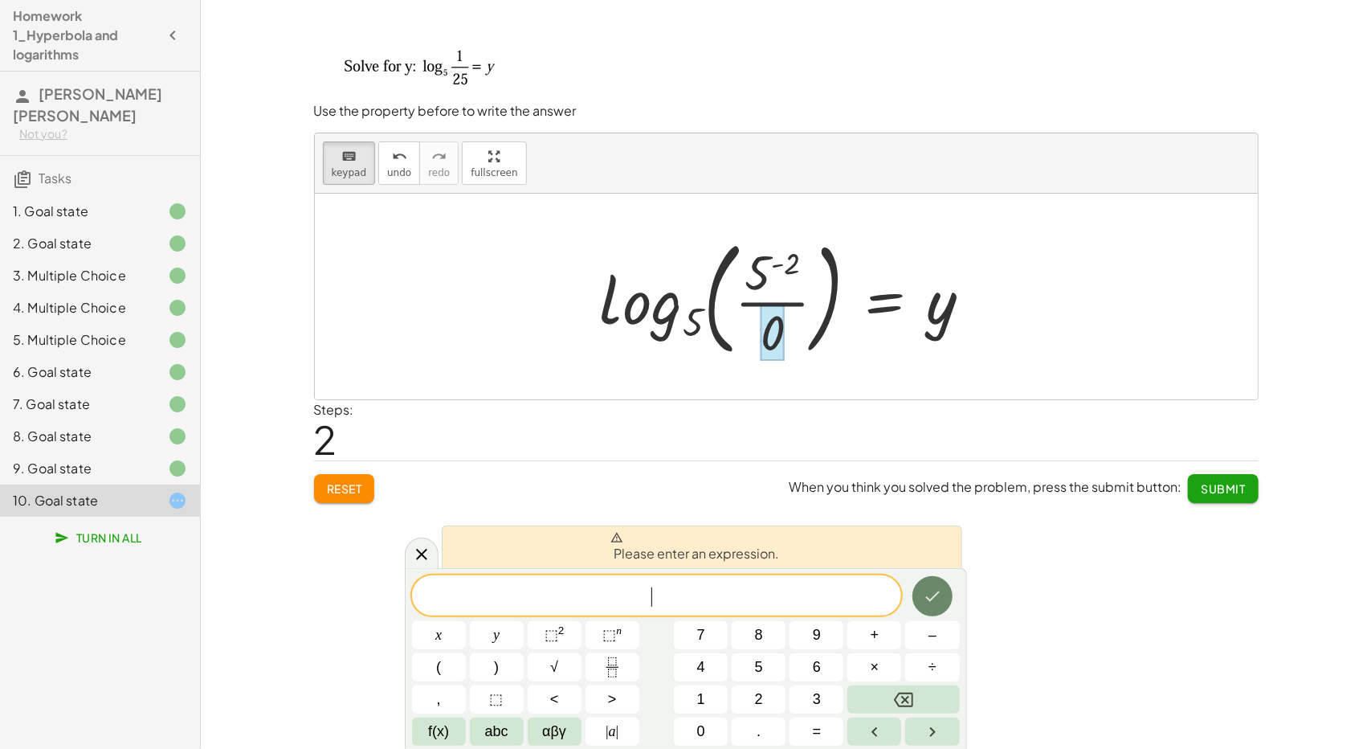
click at [935, 578] on button "Done" at bounding box center [933, 596] width 40 height 40
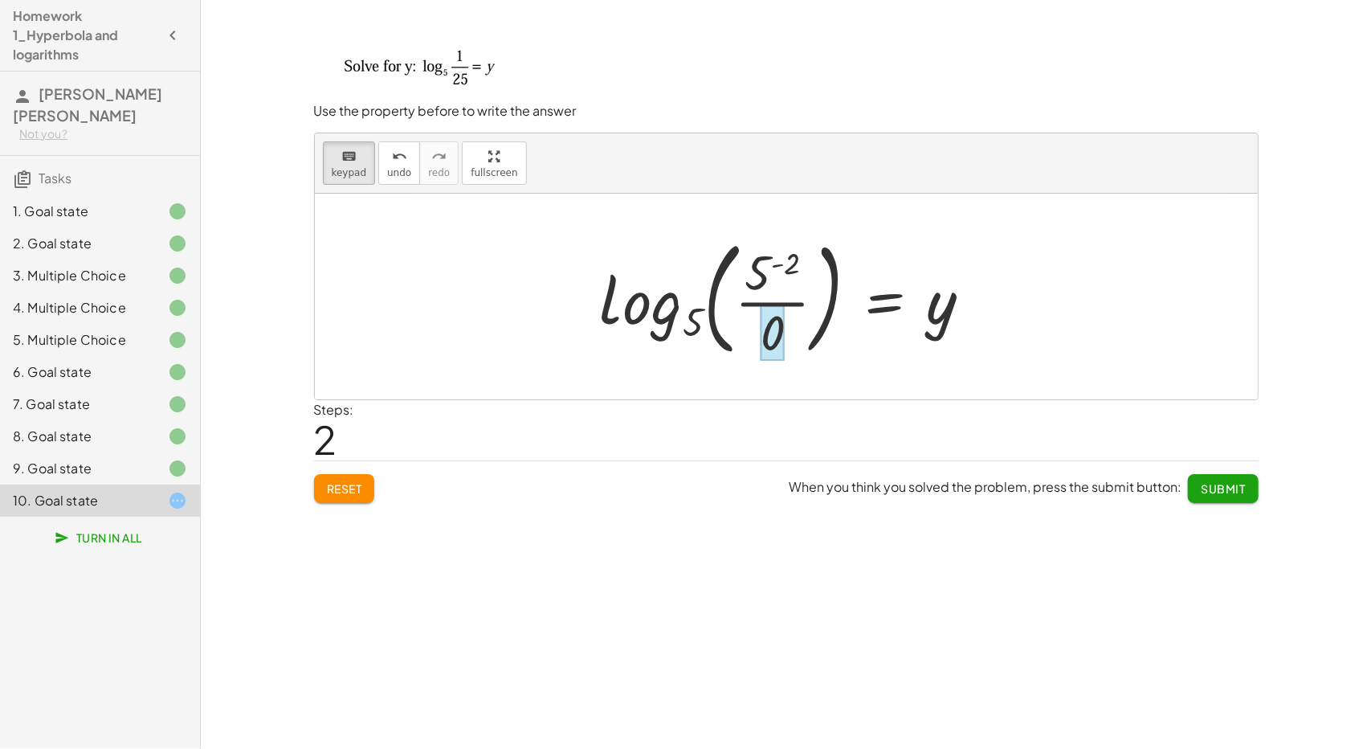
click at [769, 330] on div at bounding box center [773, 332] width 24 height 56
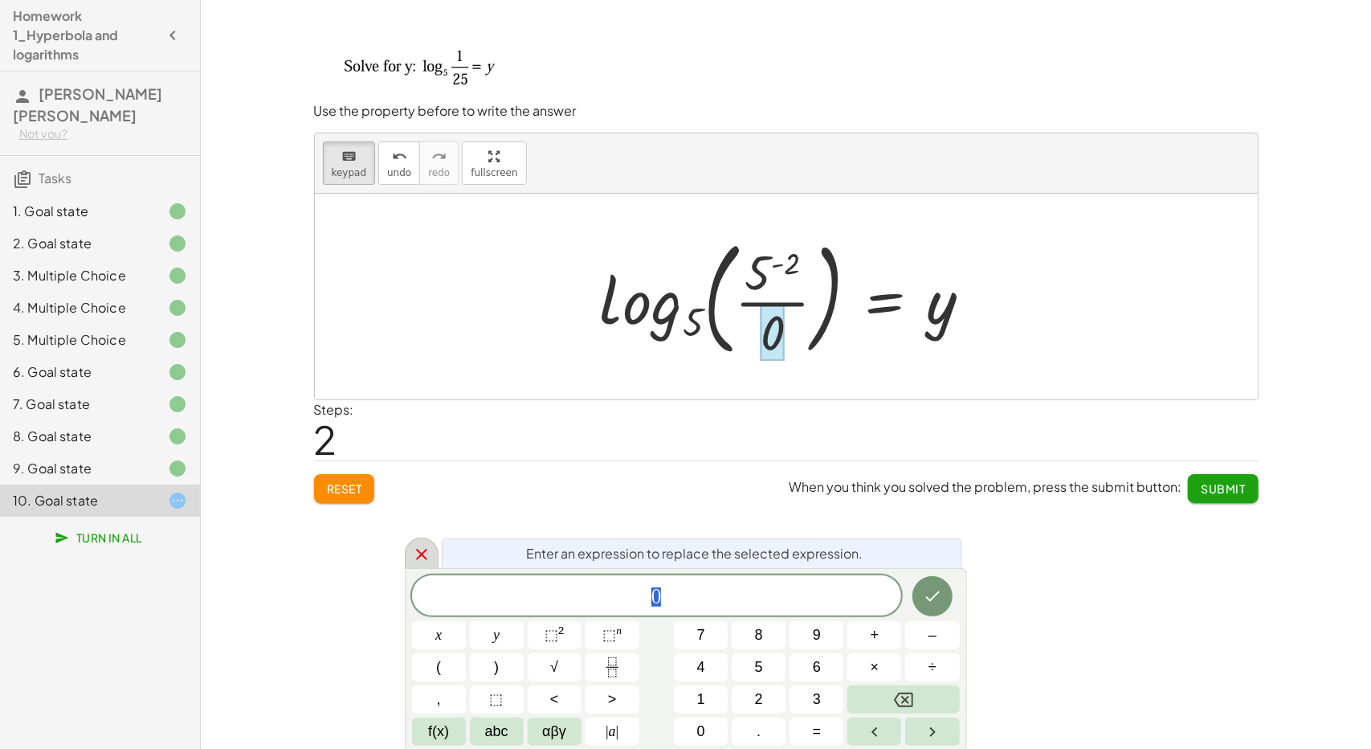
click at [419, 556] on icon at bounding box center [421, 554] width 11 height 11
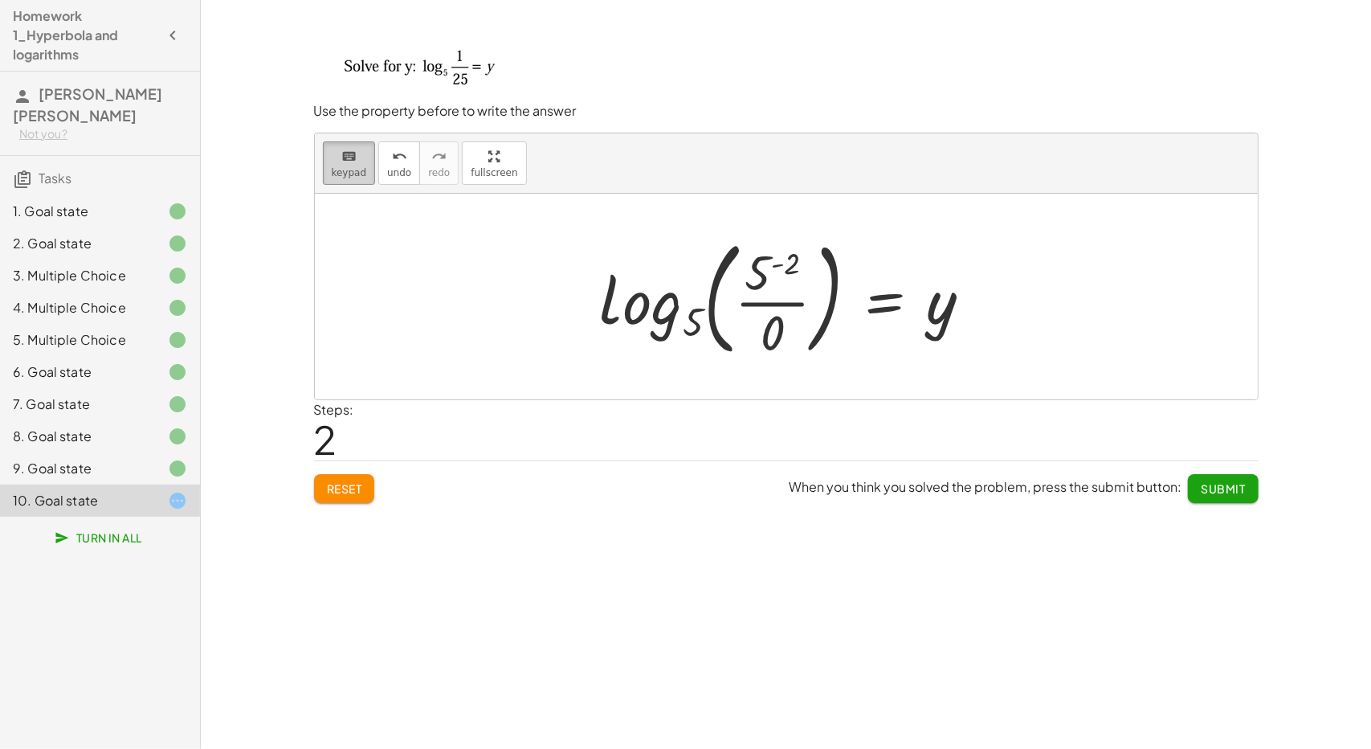
click at [365, 166] on button "keyboard keypad" at bounding box center [349, 162] width 53 height 43
click at [788, 319] on div at bounding box center [792, 296] width 401 height 133
click at [782, 329] on div at bounding box center [792, 296] width 401 height 133
click at [777, 330] on div at bounding box center [792, 296] width 401 height 133
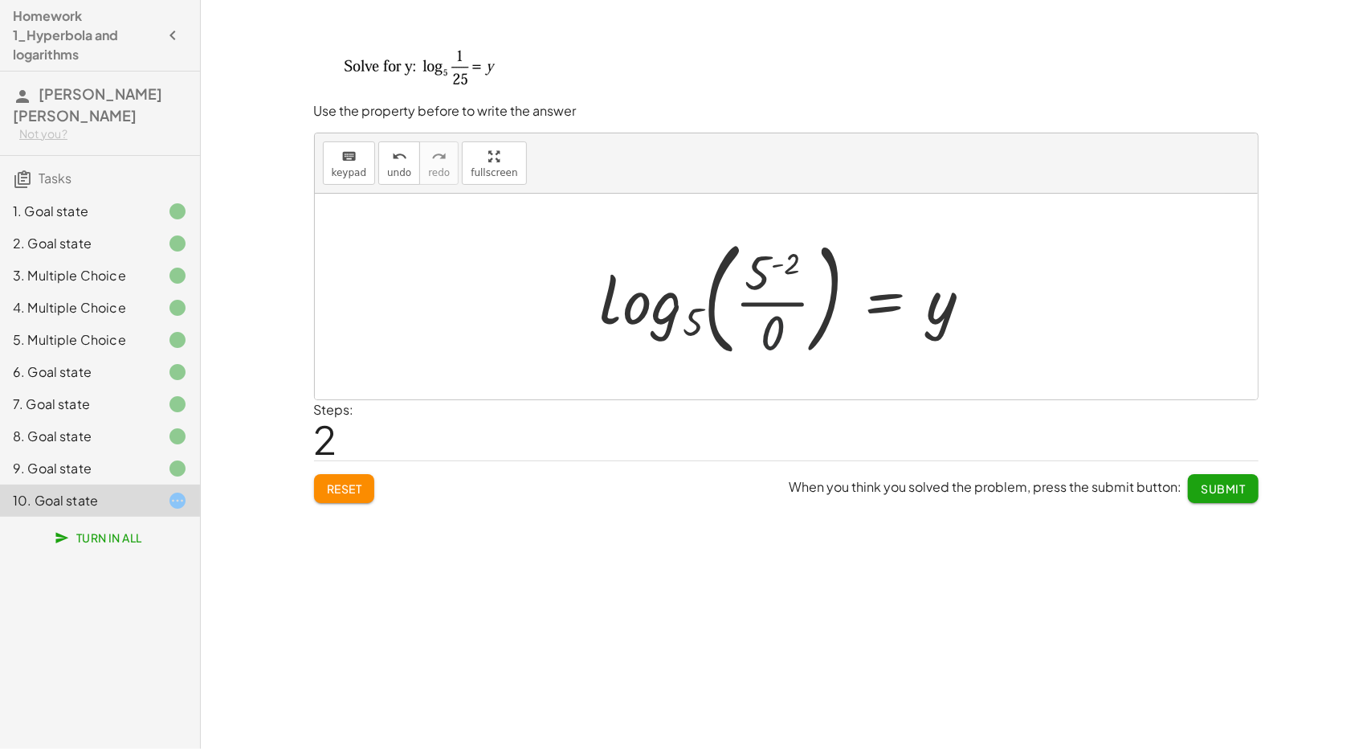
click at [777, 330] on div at bounding box center [792, 296] width 401 height 133
drag, startPoint x: 923, startPoint y: 335, endPoint x: 356, endPoint y: 163, distance: 592.7
click at [356, 163] on div "keyboard" at bounding box center [349, 155] width 35 height 19
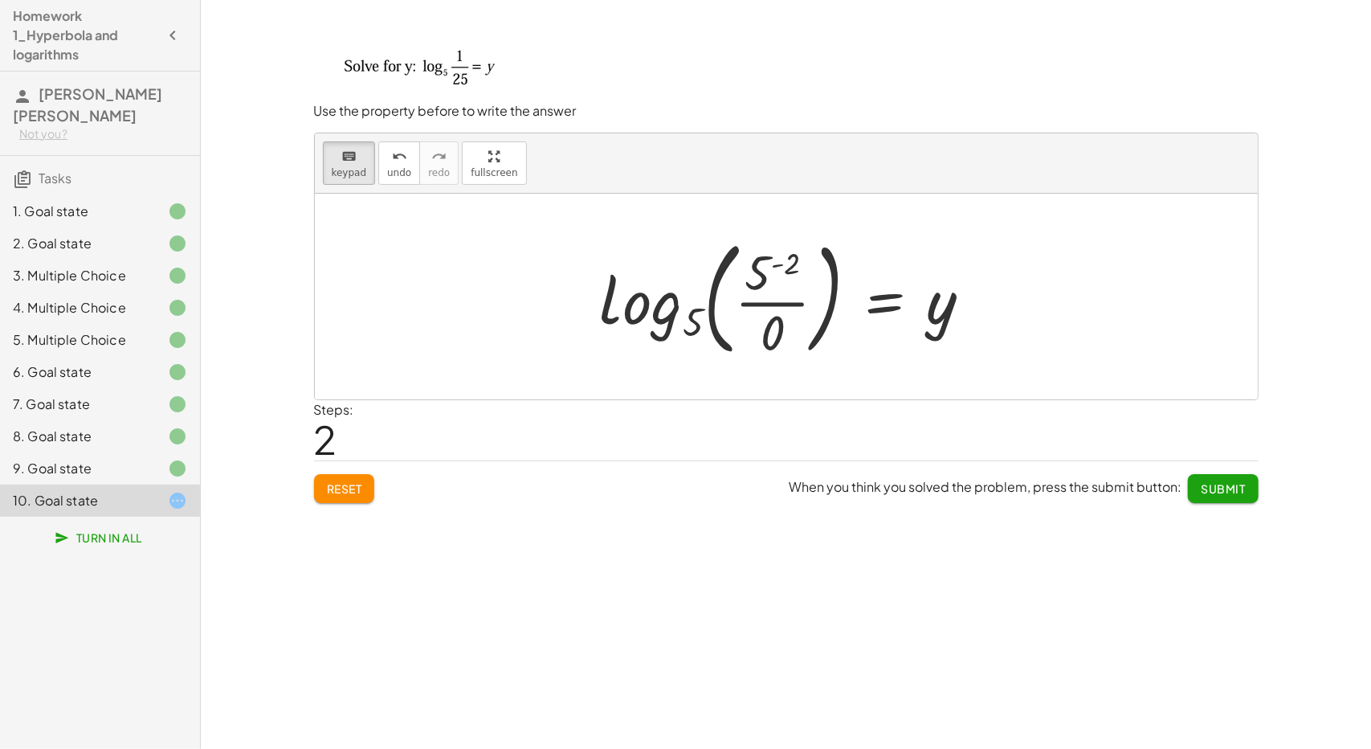
click at [939, 318] on div at bounding box center [792, 296] width 401 height 133
click at [774, 341] on div at bounding box center [773, 332] width 24 height 56
click at [357, 167] on span "keypad" at bounding box center [349, 172] width 35 height 11
click at [355, 167] on span "keypad" at bounding box center [349, 172] width 35 height 11
click at [938, 321] on div at bounding box center [792, 296] width 401 height 133
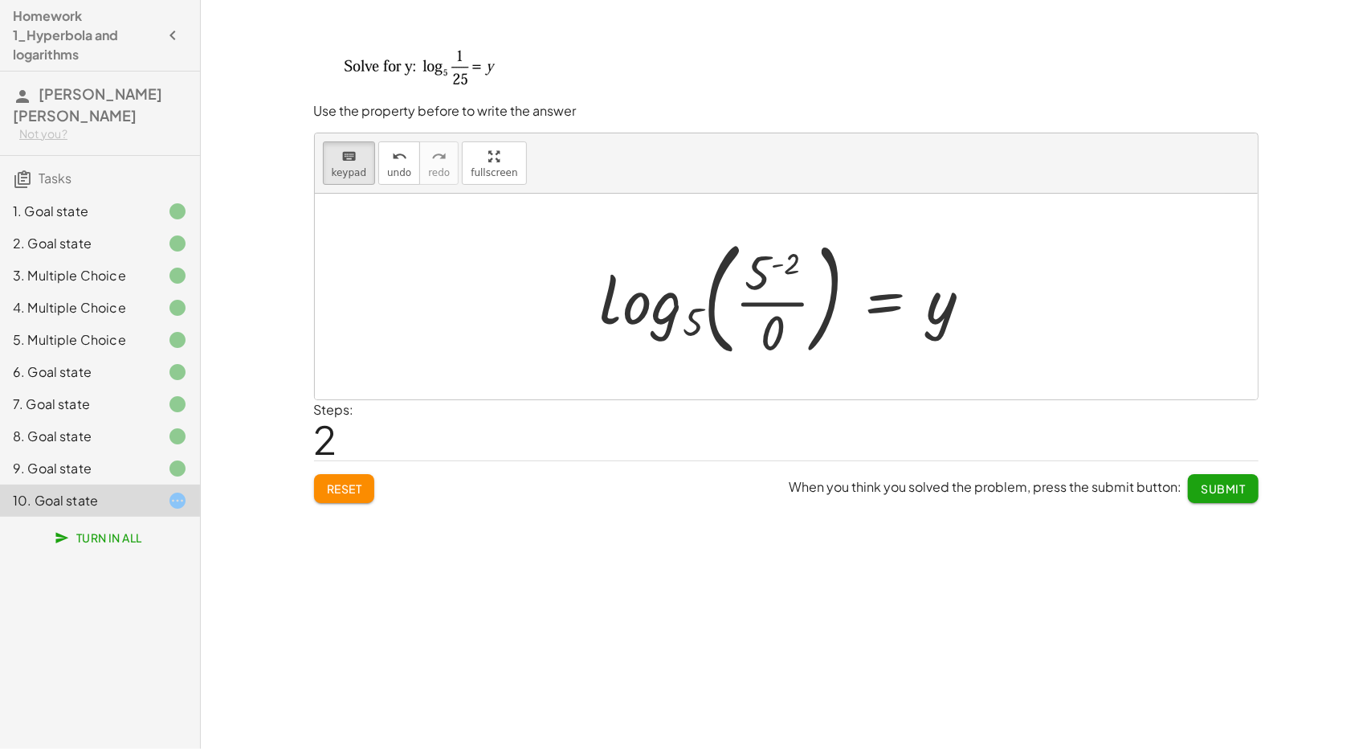
click at [832, 320] on div at bounding box center [792, 296] width 401 height 133
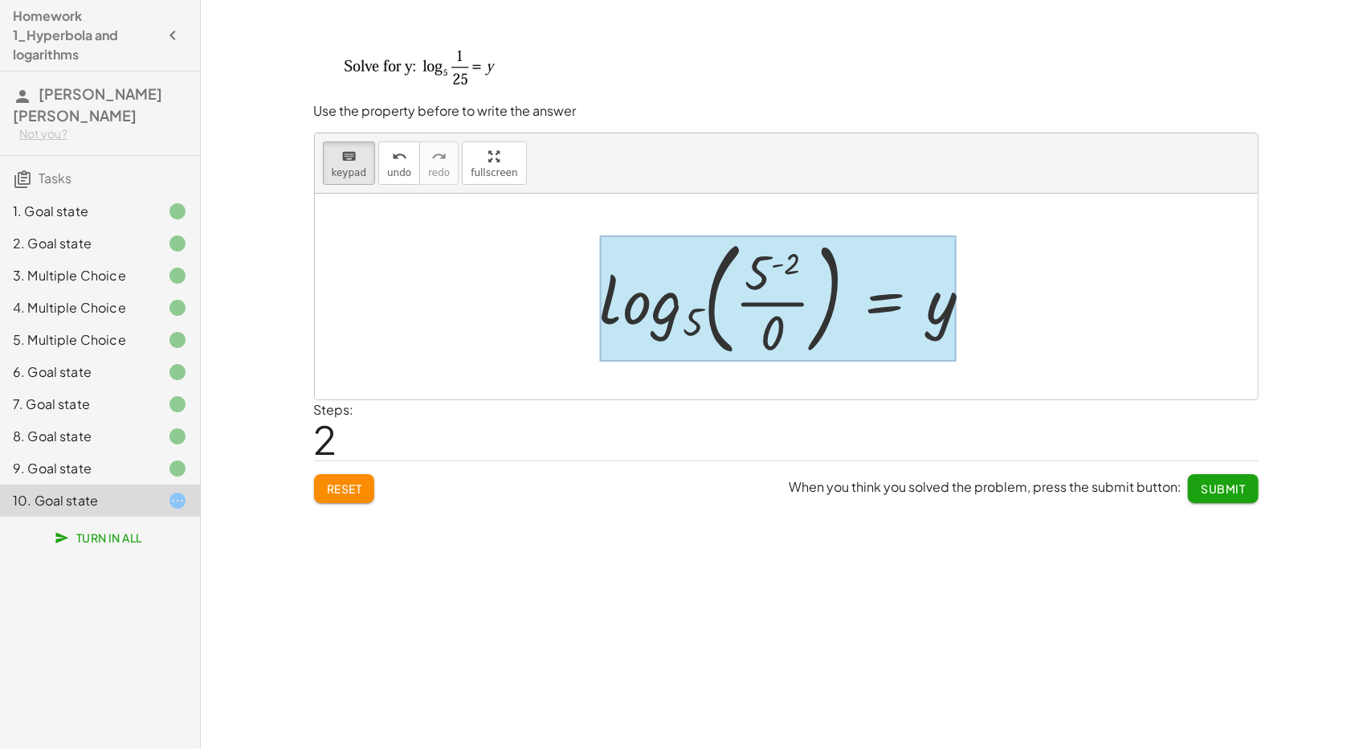
click at [863, 307] on div at bounding box center [778, 297] width 357 height 125
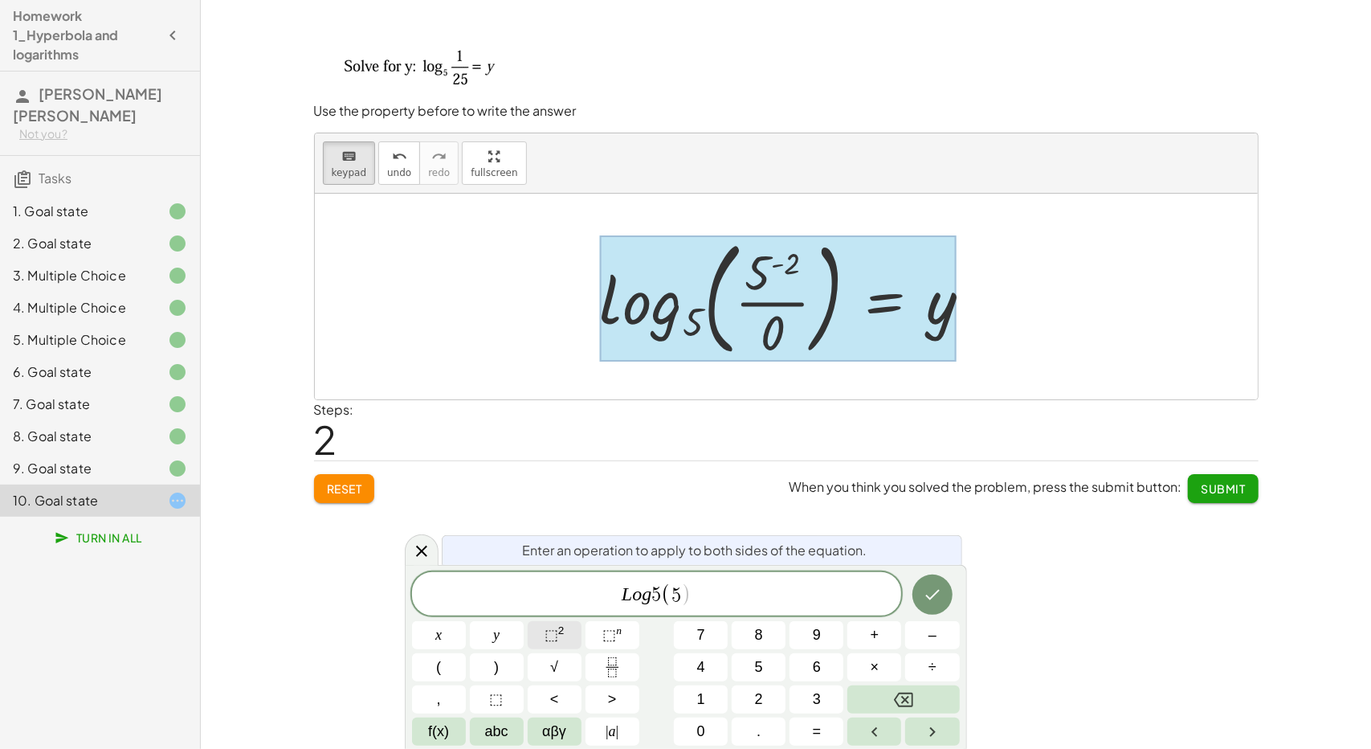
click at [532, 639] on button "⬚ 2" at bounding box center [555, 635] width 54 height 28
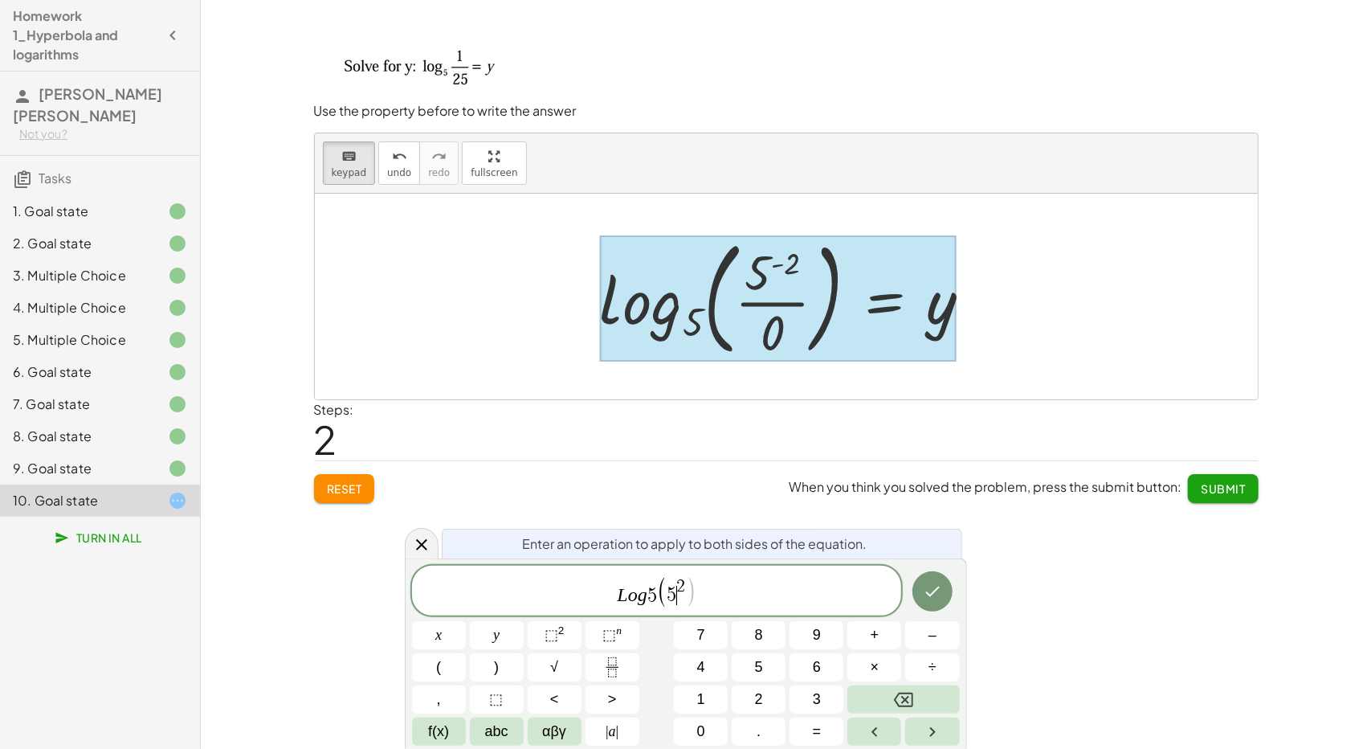
click at [675, 589] on span "5" at bounding box center [673, 595] width 10 height 19
click at [680, 585] on span "2" at bounding box center [681, 587] width 9 height 18
click at [756, 606] on span "L o g 5 ( 5 − ​ 2 )" at bounding box center [657, 591] width 490 height 33
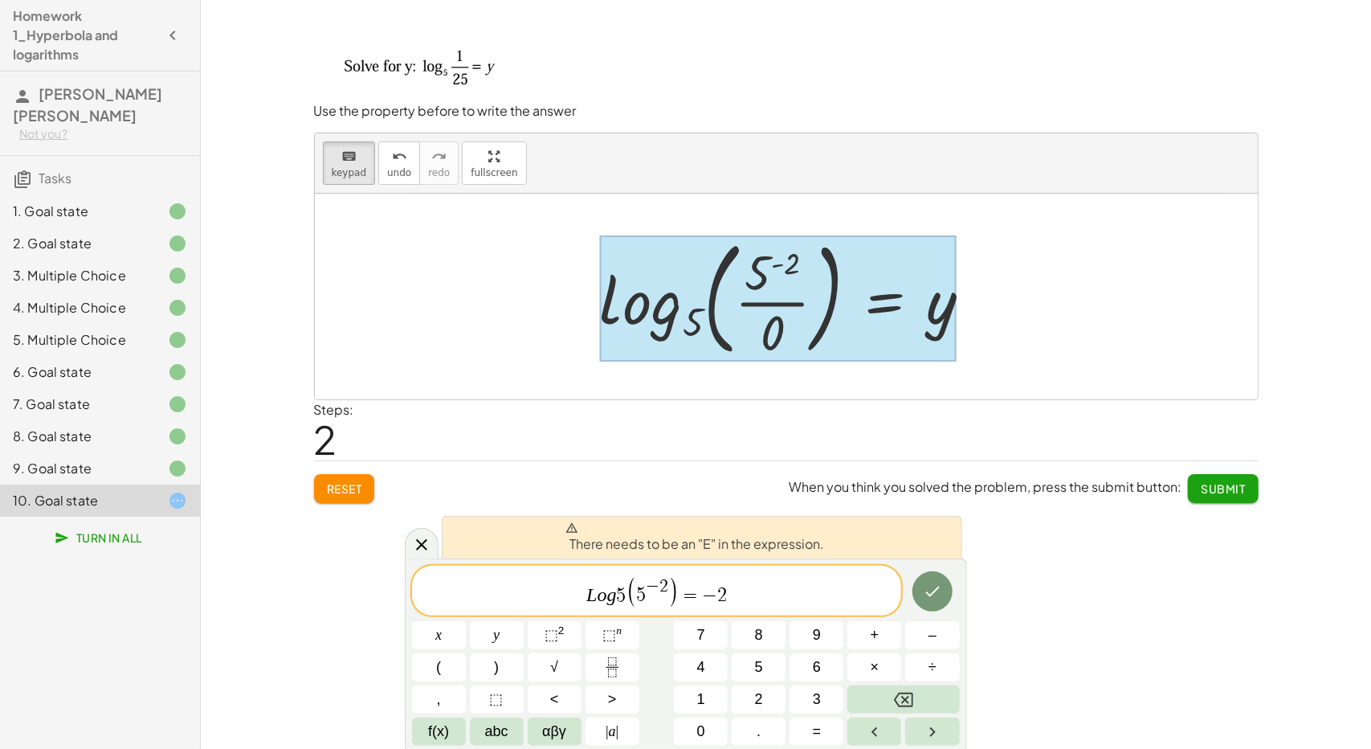
click at [618, 592] on span "5" at bounding box center [622, 595] width 10 height 19
click at [417, 542] on icon at bounding box center [421, 544] width 19 height 19
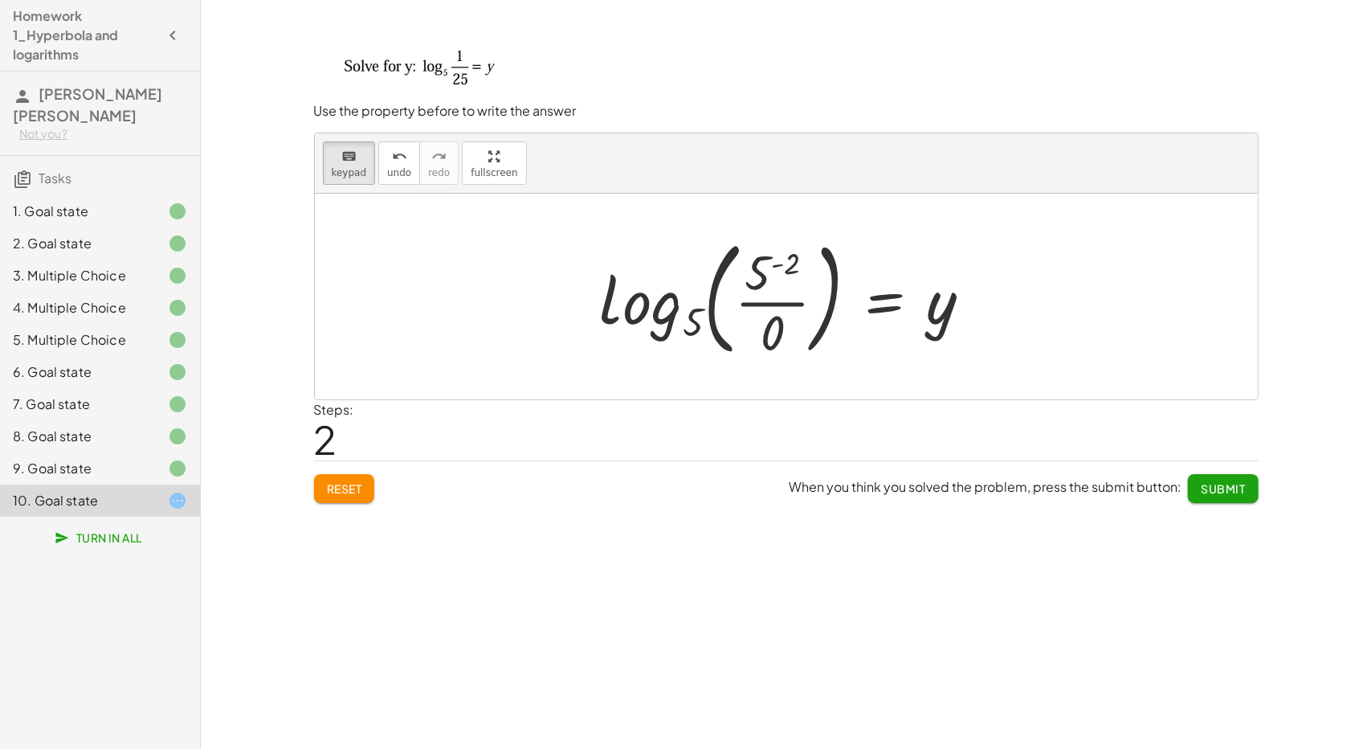
click at [934, 307] on div at bounding box center [792, 296] width 401 height 133
click at [934, 317] on div at bounding box center [792, 296] width 401 height 133
click at [358, 164] on button "keyboard keypad" at bounding box center [349, 162] width 53 height 43
click at [940, 304] on div at bounding box center [792, 296] width 401 height 133
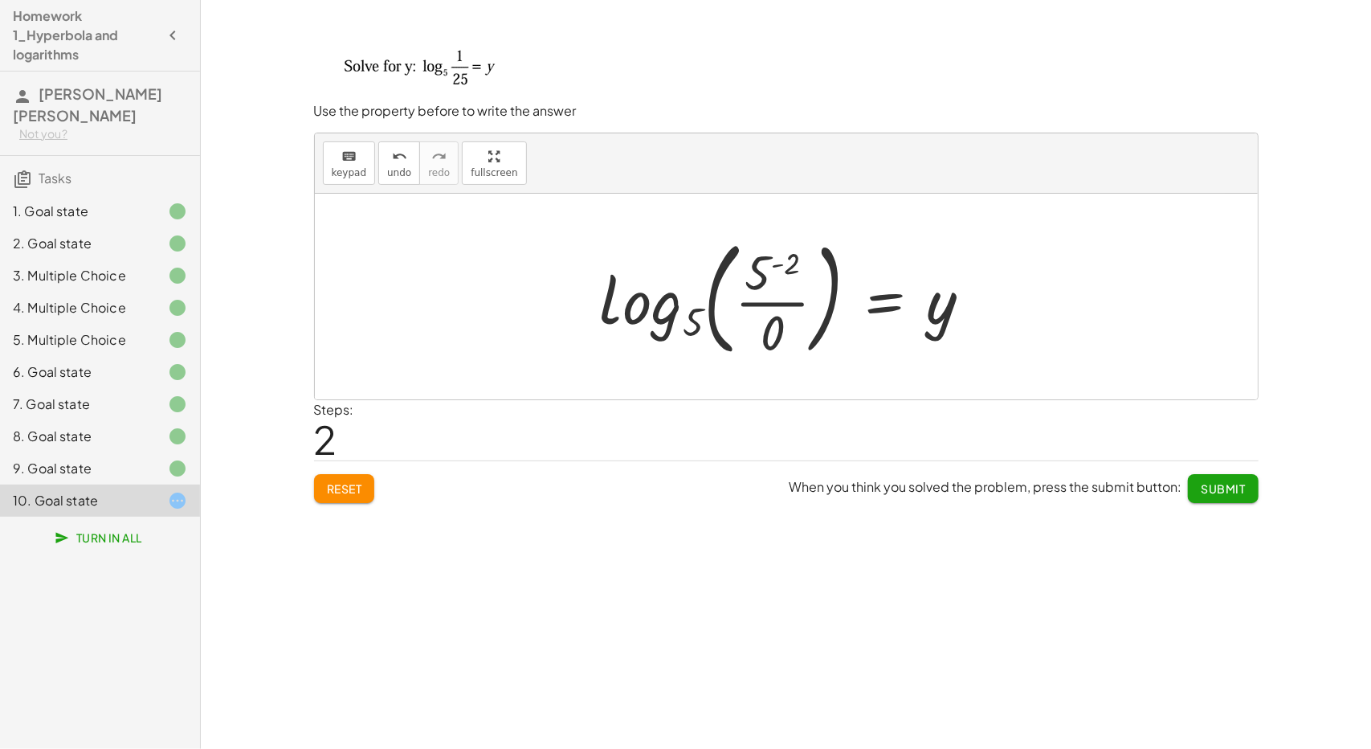
click at [885, 300] on div at bounding box center [792, 296] width 401 height 133
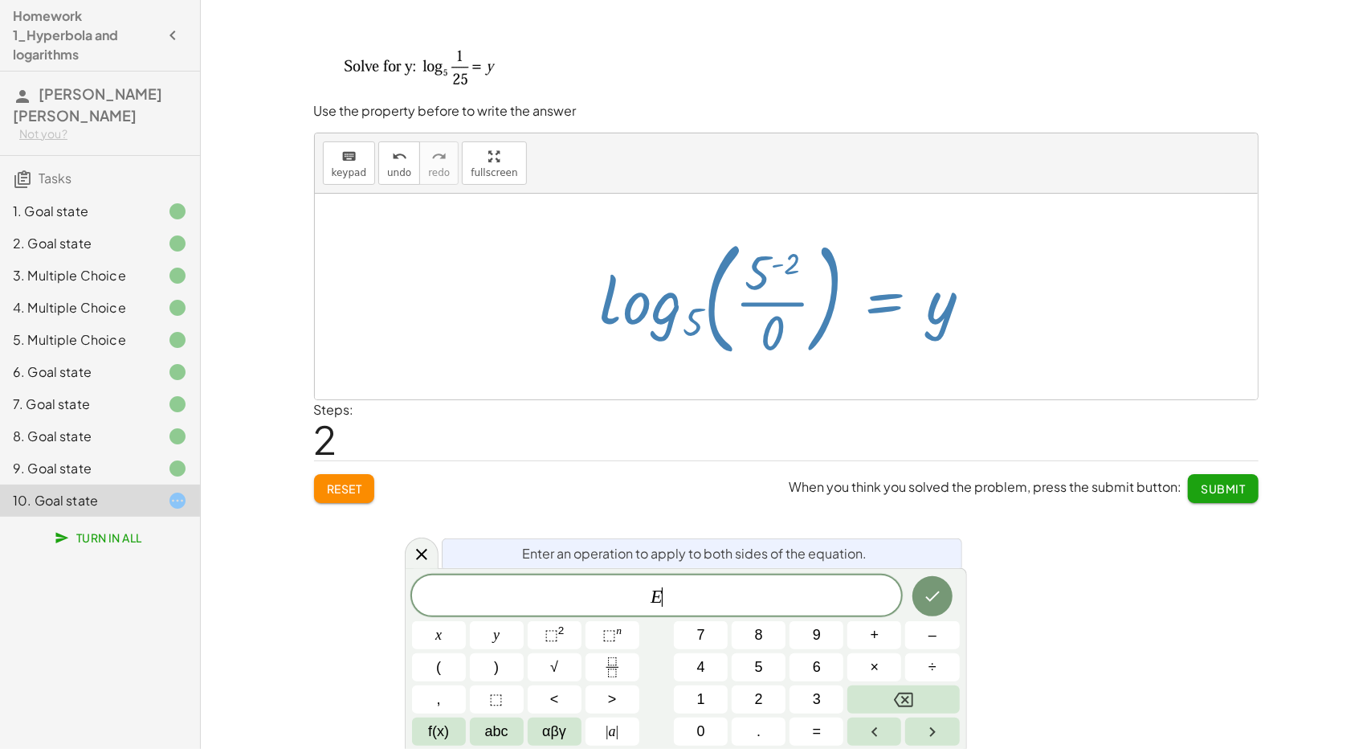
click at [885, 300] on div at bounding box center [792, 296] width 401 height 133
click at [429, 551] on icon at bounding box center [421, 554] width 19 height 19
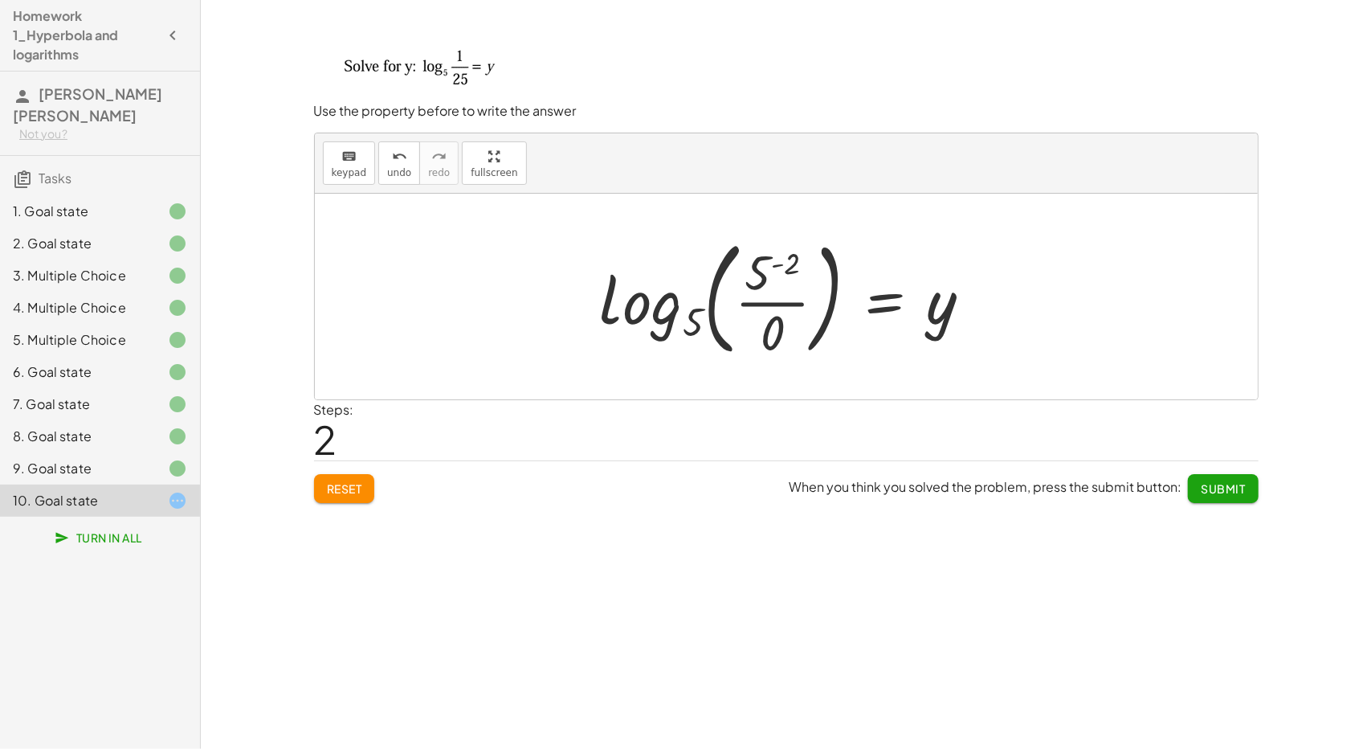
click at [1240, 483] on span "Submit" at bounding box center [1223, 488] width 44 height 14
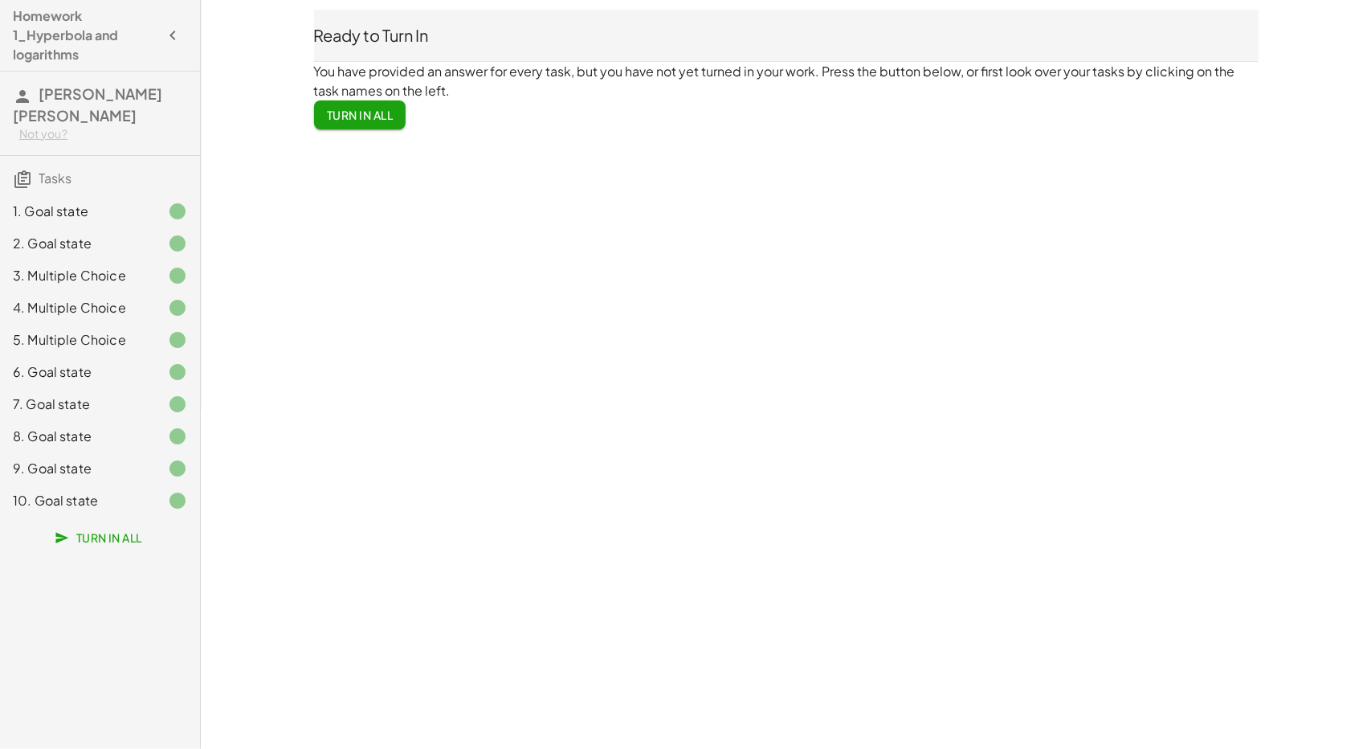
click at [375, 118] on span "Turn In All" at bounding box center [360, 115] width 67 height 14
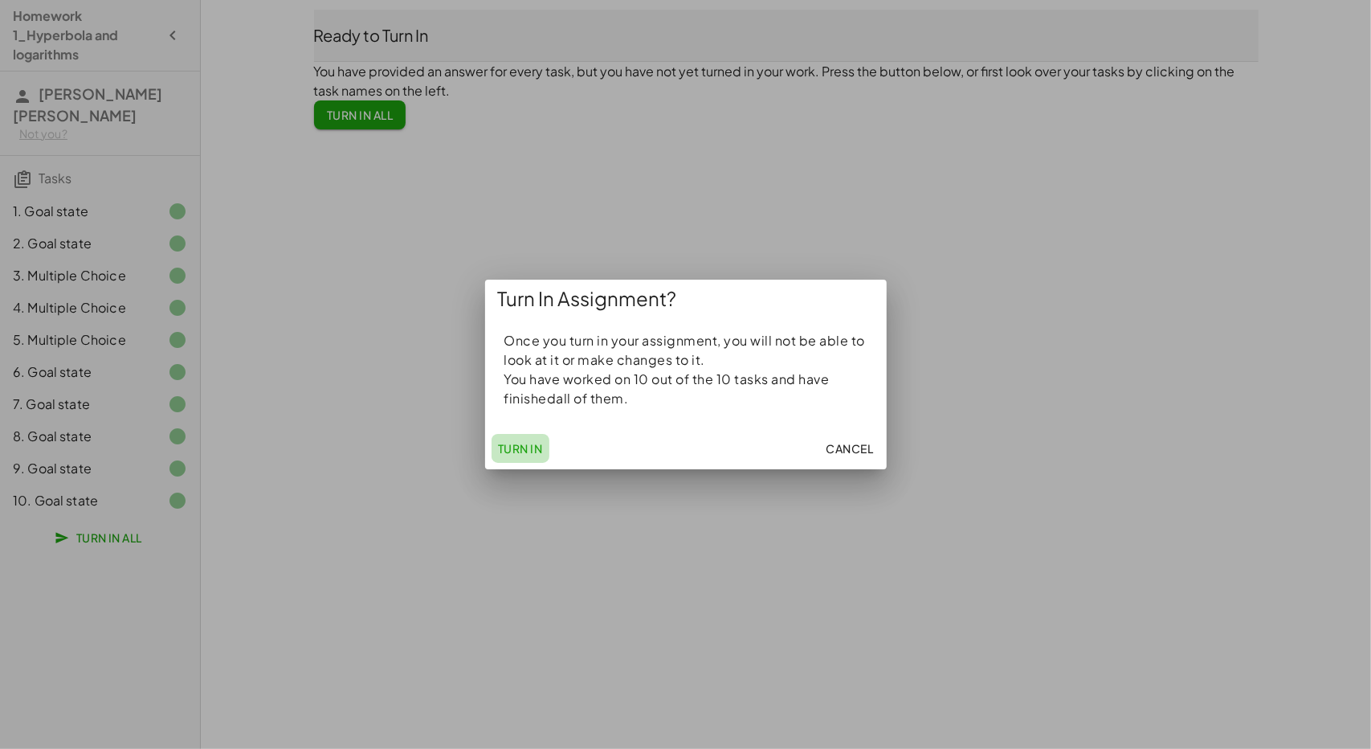
click at [536, 447] on span "Turn In" at bounding box center [520, 448] width 45 height 14
